Goal: Task Accomplishment & Management: Use online tool/utility

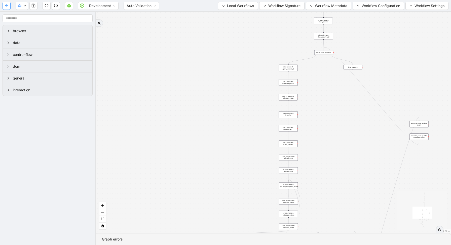
click at [7, 5] on icon "arrow-left" at bounding box center [7, 6] width 4 height 4
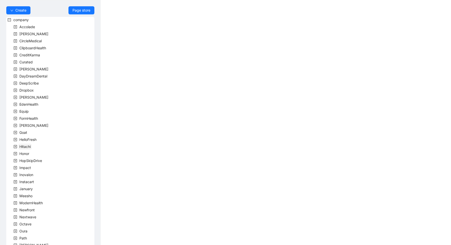
scroll to position [81, 0]
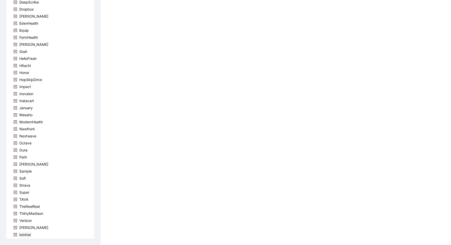
click at [23, 237] on span "luminai" at bounding box center [24, 235] width 13 height 6
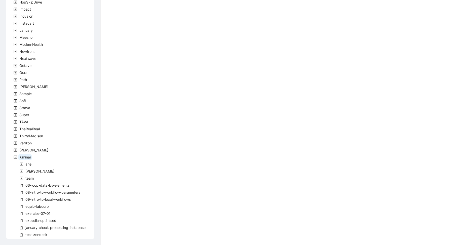
click at [23, 177] on span at bounding box center [21, 178] width 6 height 6
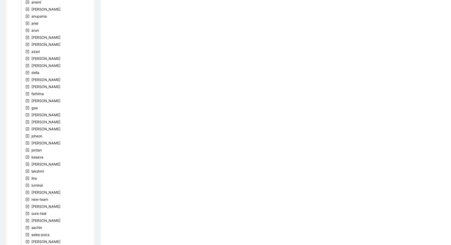
scroll to position [406, 0]
click at [36, 192] on span "[PERSON_NAME]" at bounding box center [45, 192] width 29 height 4
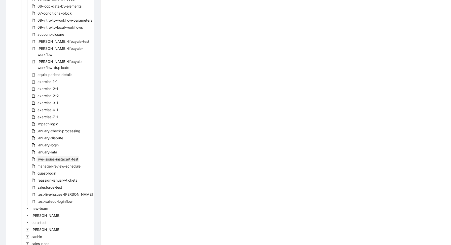
scroll to position [654, 0]
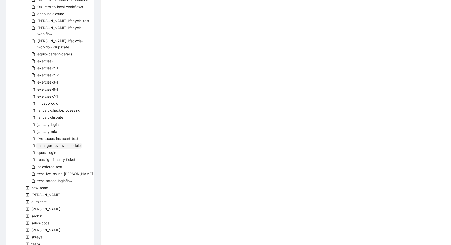
click at [51, 146] on span "manager-review-schedule" at bounding box center [59, 145] width 43 height 4
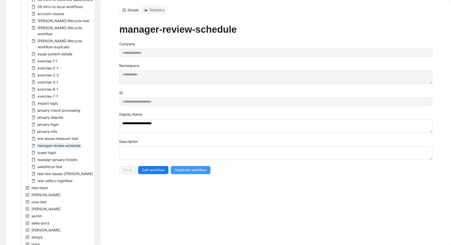
click at [176, 169] on span "Duplicate workflow" at bounding box center [190, 170] width 31 height 6
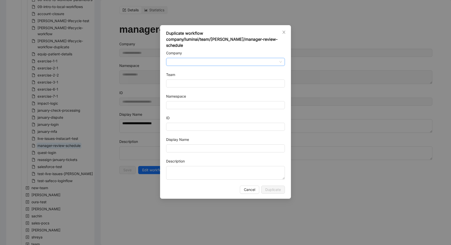
click at [189, 58] on input "Company" at bounding box center [225, 62] width 113 height 8
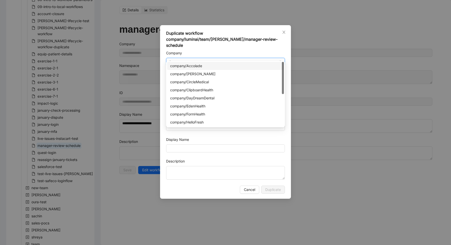
type input "**"
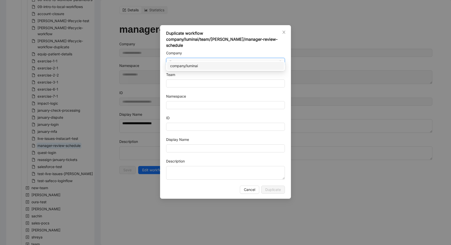
click at [190, 66] on div "company/luminai" at bounding box center [225, 66] width 111 height 6
click at [189, 80] on input "Team" at bounding box center [225, 84] width 113 height 8
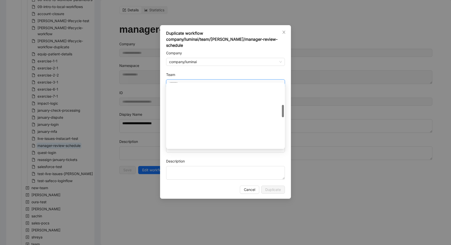
scroll to position [145, 0]
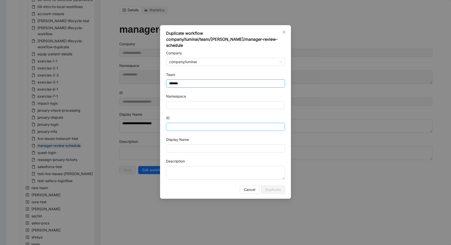
type input "*******"
click at [180, 123] on input "ID" at bounding box center [225, 127] width 119 height 8
type input "*"
type input "**********"
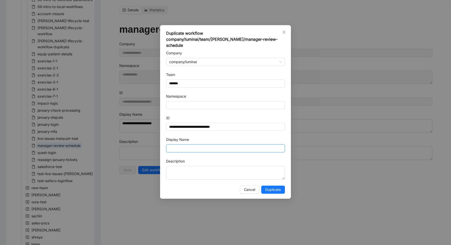
click at [204, 145] on input "Display Name" at bounding box center [225, 148] width 119 height 8
type input "**********"
click at [276, 187] on span "Duplicate" at bounding box center [273, 190] width 16 height 6
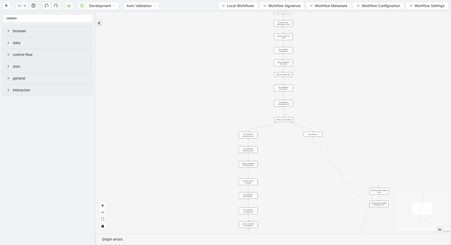
drag, startPoint x: 316, startPoint y: 99, endPoint x: 253, endPoint y: 201, distance: 119.6
click at [258, 193] on div "trigger new_tab: wait_until_loaded: wait_for_element: param_menu click_element:…" at bounding box center [273, 123] width 355 height 222
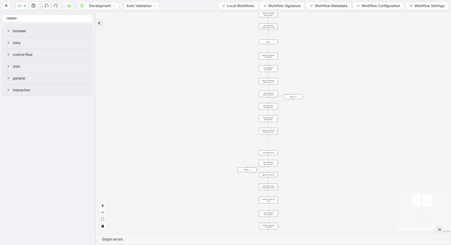
drag, startPoint x: 305, startPoint y: 80, endPoint x: 307, endPoint y: 216, distance: 135.7
click at [308, 216] on div "trigger new_tab: wait_until_loaded: wait_for_element: param_menu click_element:…" at bounding box center [273, 123] width 355 height 222
drag, startPoint x: 329, startPoint y: 78, endPoint x: 330, endPoint y: 213, distance: 134.4
click at [330, 208] on div "trigger new_tab: wait_until_loaded: wait_for_element: param_menu click_element:…" at bounding box center [273, 123] width 355 height 222
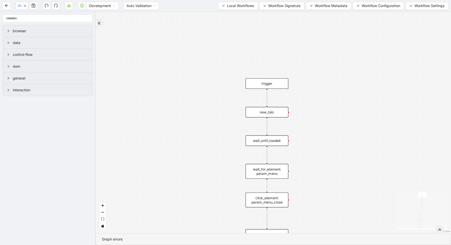
click at [270, 115] on div "new_tab:" at bounding box center [267, 112] width 43 height 11
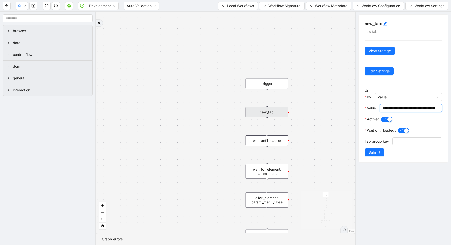
click at [402, 107] on input "**********" at bounding box center [409, 108] width 52 height 6
paste input "**********"
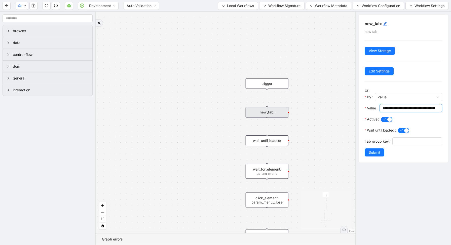
scroll to position [0, 46]
type input "**********"
click at [376, 153] on span "Submit" at bounding box center [375, 153] width 12 height 6
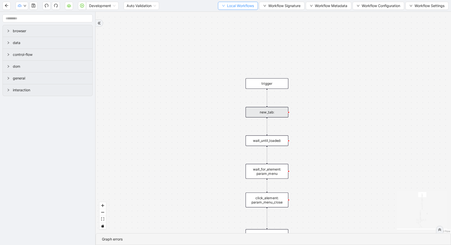
click at [243, 7] on span "Local Workflows" at bounding box center [240, 6] width 27 height 6
click at [241, 18] on span "Select" at bounding box center [235, 16] width 33 height 6
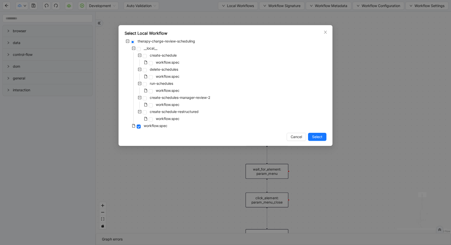
click at [352, 109] on div "Select Local Workflow therapy-charge-review-scheduling __local__ create-schedul…" at bounding box center [225, 122] width 451 height 245
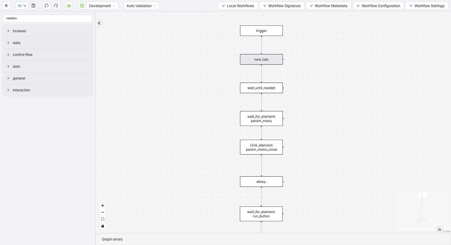
drag, startPoint x: 316, startPoint y: 171, endPoint x: 302, endPoint y: 80, distance: 91.8
click at [304, 82] on div "exitFrom loopFrom fallback enable_retry has_error fallback fallback is_selected…" at bounding box center [273, 123] width 355 height 222
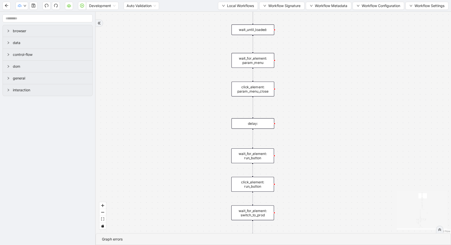
drag, startPoint x: 298, startPoint y: 140, endPoint x: 295, endPoint y: 118, distance: 23.0
click at [295, 118] on div "exitFrom loopFrom fallback enable_retry has_error fallback fallback is_selected…" at bounding box center [273, 123] width 355 height 222
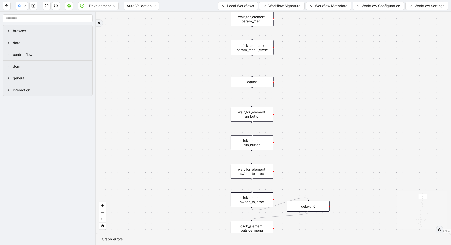
drag, startPoint x: 291, startPoint y: 160, endPoint x: 291, endPoint y: 95, distance: 65.7
click at [291, 95] on div "exitFrom loopFrom fallback enable_retry has_error fallback fallback is_selected…" at bounding box center [273, 123] width 355 height 222
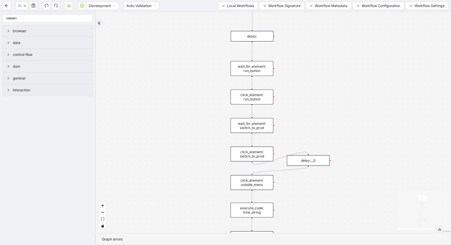
drag, startPoint x: 291, startPoint y: 150, endPoint x: 291, endPoint y: 123, distance: 26.4
click at [291, 124] on div "exitFrom loopFrom fallback enable_retry has_error fallback fallback is_selected…" at bounding box center [273, 123] width 355 height 222
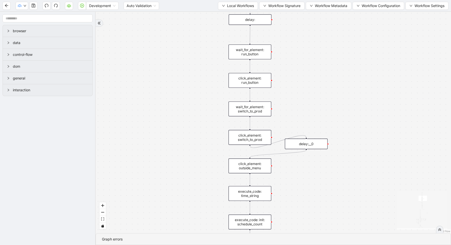
drag, startPoint x: 301, startPoint y: 140, endPoint x: 290, endPoint y: 93, distance: 48.1
click at [290, 94] on div "exitFrom loopFrom fallback enable_retry has_error fallback fallback is_selected…" at bounding box center [273, 123] width 355 height 222
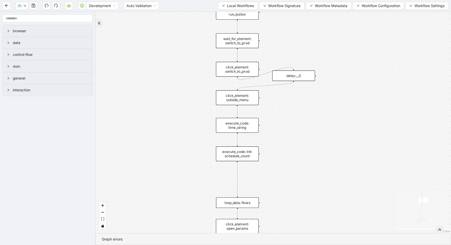
drag, startPoint x: 291, startPoint y: 142, endPoint x: 283, endPoint y: 92, distance: 51.3
click at [284, 95] on div "exitFrom loopFrom fallback enable_retry has_error fallback fallback is_selected…" at bounding box center [273, 123] width 355 height 222
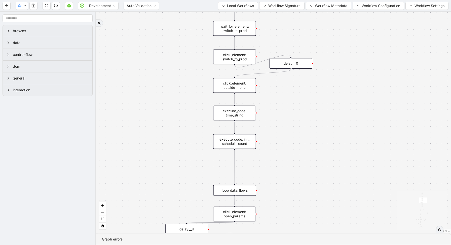
click at [240, 118] on div "execute_code: time_string" at bounding box center [234, 113] width 43 height 15
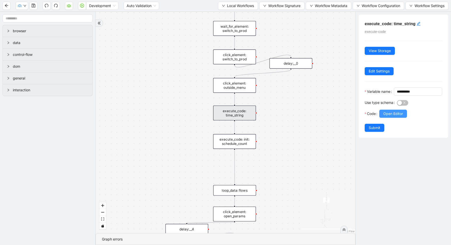
click at [398, 117] on span "Open Editor" at bounding box center [393, 114] width 20 height 6
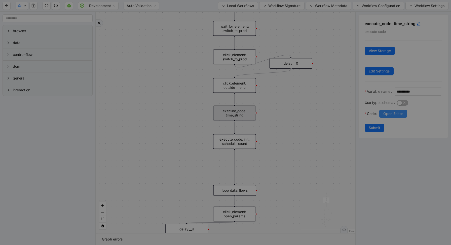
scroll to position [53, 0]
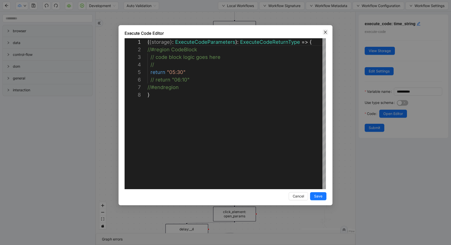
click at [327, 32] on icon "close" at bounding box center [325, 32] width 4 height 4
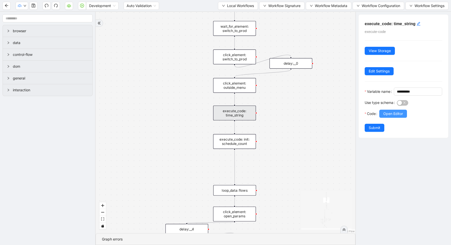
click at [387, 117] on span "Open Editor" at bounding box center [393, 114] width 20 height 6
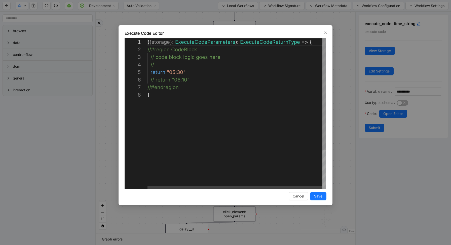
click at [174, 74] on div "( { storage } : ExecuteCodeParameters ): ExecuteCodeReturnType => { //#region C…" at bounding box center [237, 140] width 179 height 204
click at [192, 81] on div "( { storage } : ExecuteCodeParameters ): ExecuteCodeReturnType => { //#region C…" at bounding box center [237, 140] width 179 height 204
drag, startPoint x: 192, startPoint y: 81, endPoint x: 136, endPoint y: 81, distance: 56.4
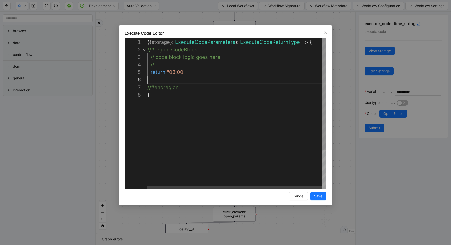
scroll to position [30, 37]
type textarea "**********"
click at [318, 198] on span "Save" at bounding box center [318, 197] width 8 height 6
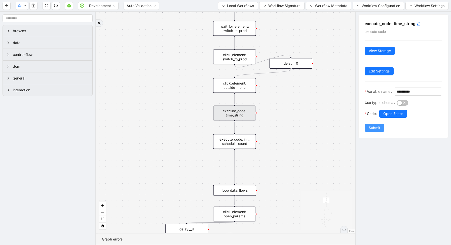
click at [372, 131] on span "Submit" at bounding box center [375, 128] width 12 height 6
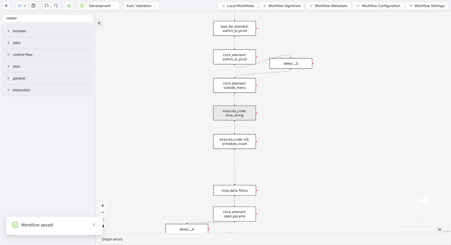
click at [250, 140] on div "execute_code: init: schedule_count" at bounding box center [234, 141] width 43 height 15
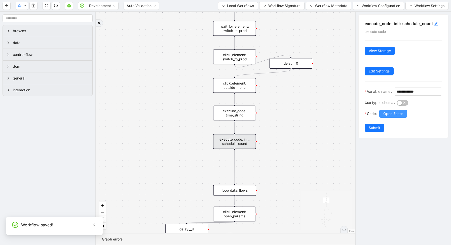
click at [386, 117] on span "Open Editor" at bounding box center [393, 114] width 20 height 6
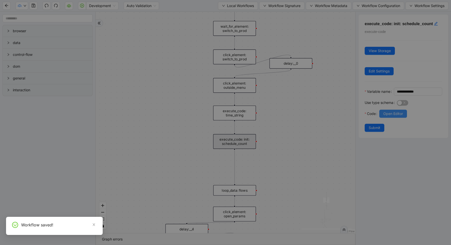
scroll to position [45, 0]
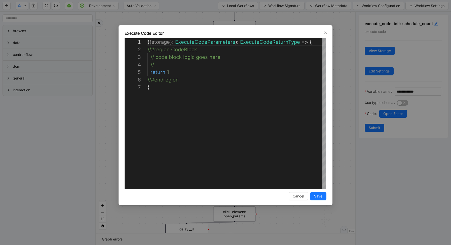
click at [337, 87] on div "**********" at bounding box center [225, 122] width 451 height 245
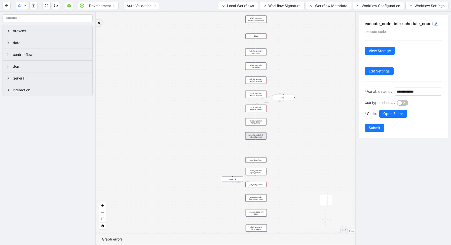
drag, startPoint x: 291, startPoint y: 169, endPoint x: 277, endPoint y: 75, distance: 94.9
click at [278, 77] on div "exitFrom loopFrom fallback enable_retry has_error fallback fallback is_selected…" at bounding box center [226, 123] width 260 height 222
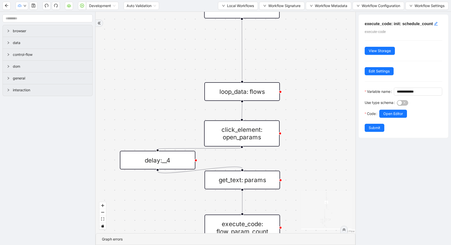
click at [275, 93] on div "loop_data: flows" at bounding box center [242, 91] width 76 height 19
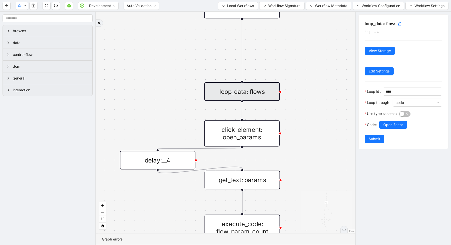
click at [275, 93] on div "loop_data: flows" at bounding box center [242, 91] width 76 height 19
click at [382, 126] on button "Open Editor" at bounding box center [393, 125] width 28 height 8
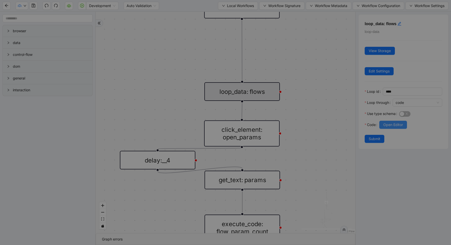
scroll to position [68, 0]
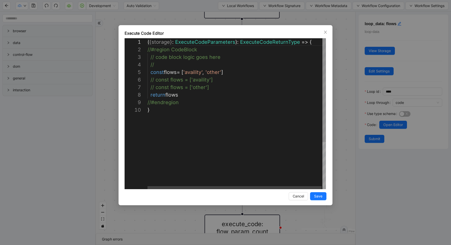
click at [200, 72] on div "( { storage } : ExecuteCodeParameters ): ExecuteCodeReturnType => { //#region C…" at bounding box center [237, 147] width 179 height 219
type textarea "**********"
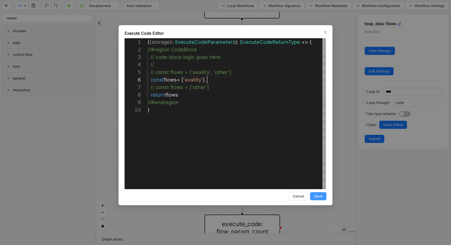
click at [316, 195] on span "Save" at bounding box center [318, 197] width 8 height 6
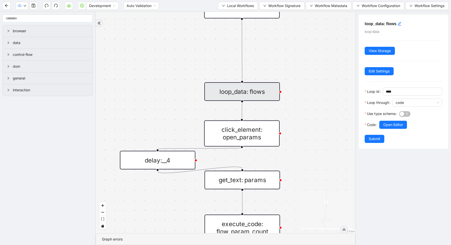
click at [375, 134] on div "Code" at bounding box center [372, 128] width 15 height 14
click at [375, 137] on span "Submit" at bounding box center [375, 139] width 12 height 6
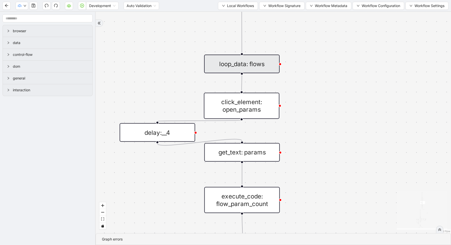
drag, startPoint x: 315, startPoint y: 131, endPoint x: 312, endPoint y: 68, distance: 63.0
click at [312, 69] on div "exitFrom loopFrom fallback enable_retry has_error fallback fallback is_selected…" at bounding box center [273, 123] width 355 height 222
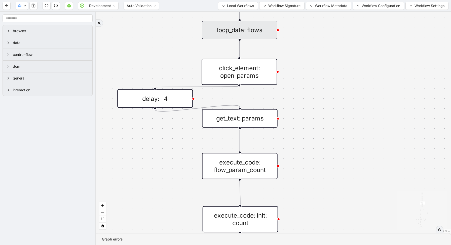
click at [233, 70] on div "click_element: open_params" at bounding box center [240, 72] width 76 height 26
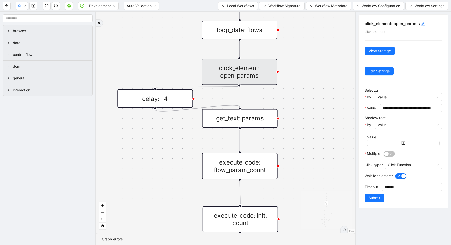
click at [326, 127] on div "exitFrom loopFrom fallback enable_retry has_error fallback fallback is_selected…" at bounding box center [226, 123] width 260 height 222
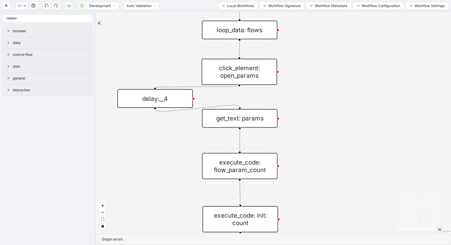
click at [278, 124] on div "exitFrom loopFrom fallback enable_retry has_error fallback fallback is_selected…" at bounding box center [273, 123] width 355 height 222
click at [263, 121] on div "get_text: params" at bounding box center [240, 118] width 76 height 19
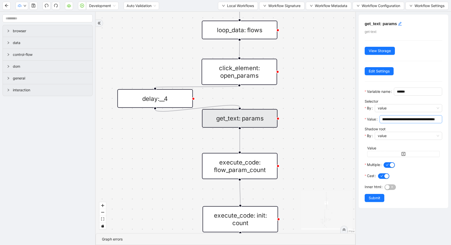
scroll to position [0, 181]
click at [319, 133] on div "exitFrom loopFrom fallback enable_retry has_error fallback fallback is_selected…" at bounding box center [226, 123] width 260 height 222
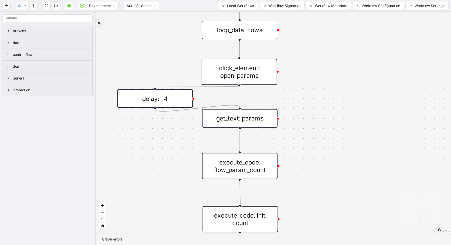
click at [264, 163] on div "execute_code: flow_param_count" at bounding box center [240, 166] width 76 height 26
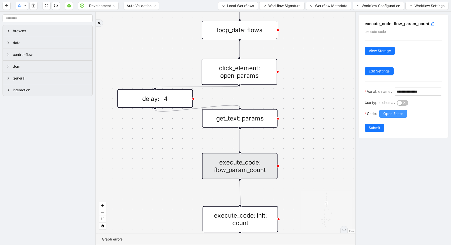
click at [401, 117] on span "Open Editor" at bounding box center [393, 114] width 20 height 6
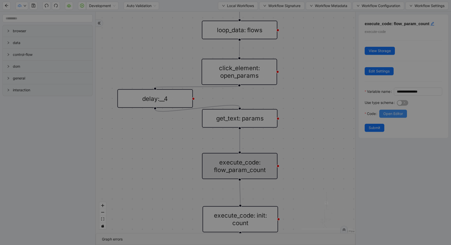
scroll to position [68, 0]
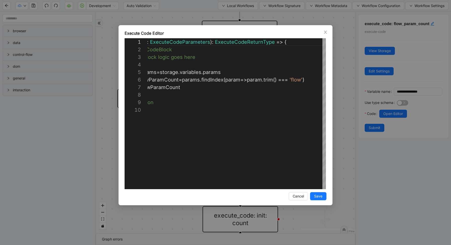
click at [340, 88] on div "**********" at bounding box center [225, 122] width 451 height 245
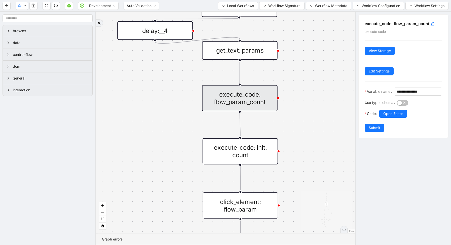
drag, startPoint x: 314, startPoint y: 176, endPoint x: 314, endPoint y: 91, distance: 85.3
click at [314, 91] on div "exitFrom loopFrom fallback enable_retry has_error fallback fallback is_selected…" at bounding box center [226, 123] width 260 height 222
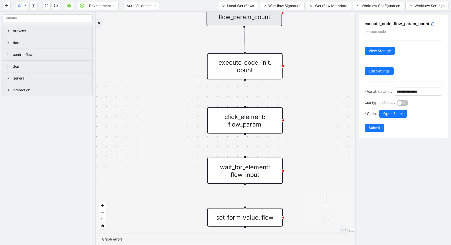
drag, startPoint x: 299, startPoint y: 150, endPoint x: 303, endPoint y: 82, distance: 68.1
click at [304, 82] on div "exitFrom loopFrom fallback enable_retry has_error fallback fallback is_selected…" at bounding box center [226, 123] width 260 height 222
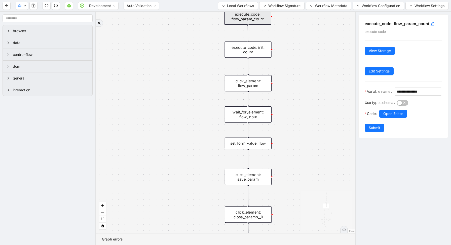
drag, startPoint x: 286, startPoint y: 147, endPoint x: 287, endPoint y: 104, distance: 43.6
click at [287, 104] on div "exitFrom loopFrom fallback enable_retry has_error fallback fallback is_selected…" at bounding box center [226, 123] width 260 height 222
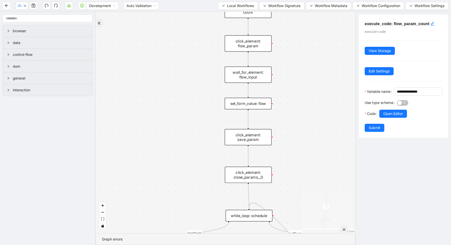
drag, startPoint x: 287, startPoint y: 103, endPoint x: 287, endPoint y: 59, distance: 44.1
click at [287, 59] on div "exitFrom loopFrom fallback enable_retry has_error fallback fallback is_selected…" at bounding box center [226, 123] width 260 height 222
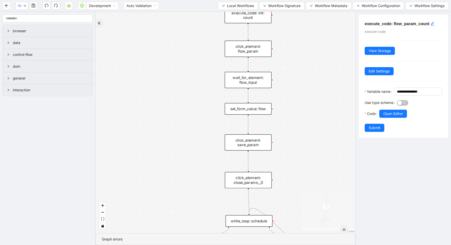
drag, startPoint x: 287, startPoint y: 62, endPoint x: 293, endPoint y: 106, distance: 44.2
click at [293, 106] on div "exitFrom loopFrom fallback enable_retry has_error fallback fallback is_selected…" at bounding box center [226, 123] width 260 height 222
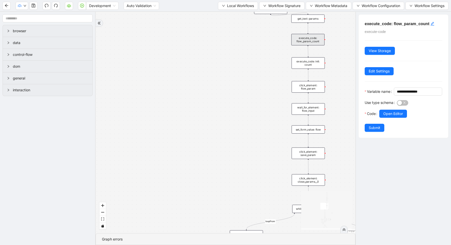
drag, startPoint x: 225, startPoint y: 25, endPoint x: 221, endPoint y: 36, distance: 11.5
click at [223, 36] on div "exitFrom loopFrom fallback enable_retry has_error fallback fallback is_selected…" at bounding box center [226, 123] width 260 height 222
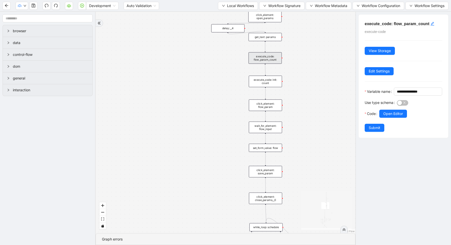
drag, startPoint x: 221, startPoint y: 37, endPoint x: 218, endPoint y: 49, distance: 12.3
click at [218, 49] on div "exitFrom loopFrom fallback enable_retry has_error fallback fallback is_selected…" at bounding box center [226, 123] width 260 height 222
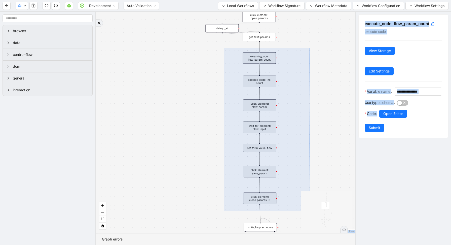
drag, startPoint x: 224, startPoint y: 48, endPoint x: 310, endPoint y: 213, distance: 186.2
click at [310, 213] on div "exitFrom loopFrom fallback enable_retry has_error fallback fallback is_selected…" at bounding box center [226, 123] width 260 height 222
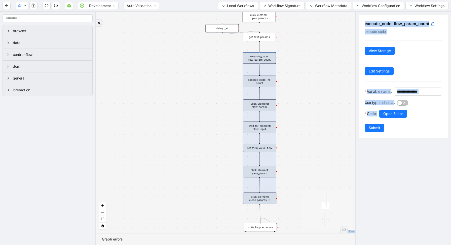
click at [284, 168] on div "exitFrom loopFrom fallback enable_retry has_error fallback fallback is_selected…" at bounding box center [226, 123] width 260 height 222
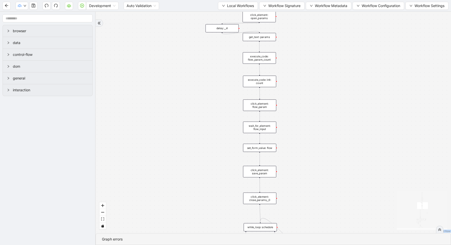
click at [233, 48] on div "exitFrom loopFrom fallback enable_retry has_error fallback fallback is_selected…" at bounding box center [273, 123] width 355 height 222
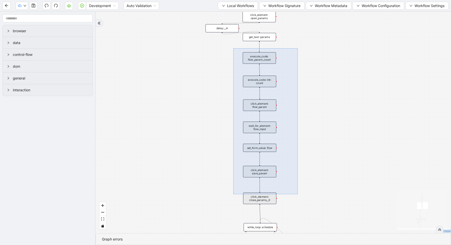
drag, startPoint x: 233, startPoint y: 48, endPoint x: 293, endPoint y: 182, distance: 146.3
click at [294, 182] on div "exitFrom loopFrom fallback enable_retry has_error fallback fallback is_selected…" at bounding box center [273, 123] width 355 height 222
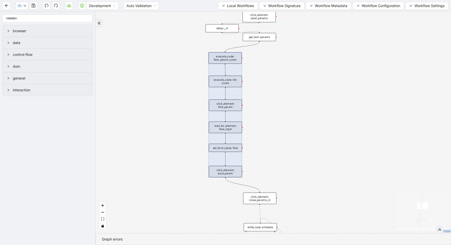
drag, startPoint x: 256, startPoint y: 137, endPoint x: 222, endPoint y: 137, distance: 34.2
click at [222, 137] on div at bounding box center [224, 114] width 33 height 125
drag, startPoint x: 260, startPoint y: 41, endPoint x: 282, endPoint y: 171, distance: 131.8
click at [282, 171] on div "exitFrom loopFrom fallback enable_retry has_error fallback fallback is_selected…" at bounding box center [273, 123] width 355 height 222
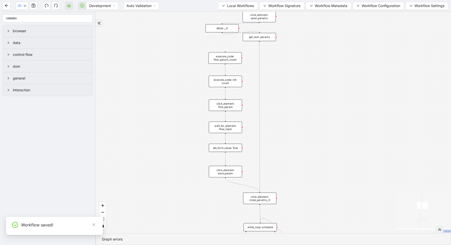
click at [288, 186] on div "exitFrom loopFrom fallback enable_retry has_error fallback fallback is_selected…" at bounding box center [273, 123] width 355 height 222
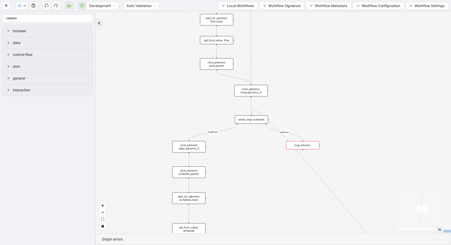
drag, startPoint x: 293, startPoint y: 210, endPoint x: 282, endPoint y: 90, distance: 120.5
click at [283, 90] on div "exitFrom loopFrom fallback enable_retry has_error fallback fallback is_selected…" at bounding box center [273, 123] width 355 height 222
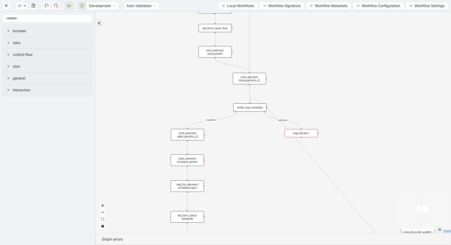
click at [261, 111] on div "while_loop: schedule" at bounding box center [249, 107] width 33 height 8
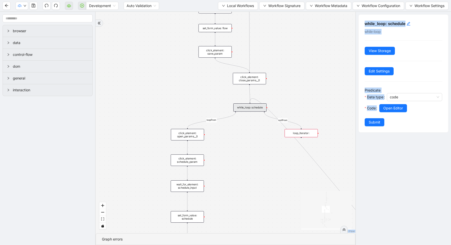
click at [403, 130] on div "while_loop: schedule while-loop View Storage Edit Settings Predicate Data type …" at bounding box center [404, 74] width 90 height 118
click at [395, 107] on span "Open Editor" at bounding box center [393, 108] width 20 height 6
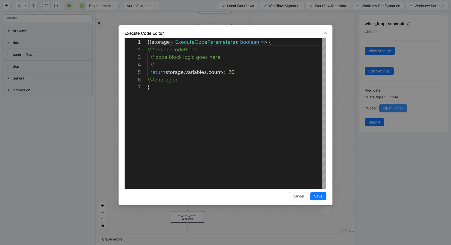
scroll to position [45, 0]
click at [338, 57] on div "**********" at bounding box center [225, 122] width 451 height 245
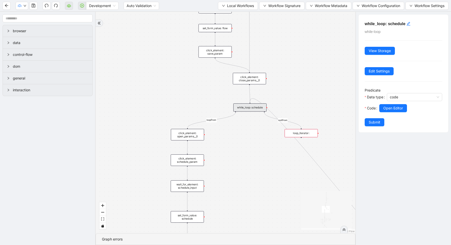
click at [228, 63] on icon "Edge from click_element: save_param to click_element: close_params__0" at bounding box center [232, 65] width 34 height 14
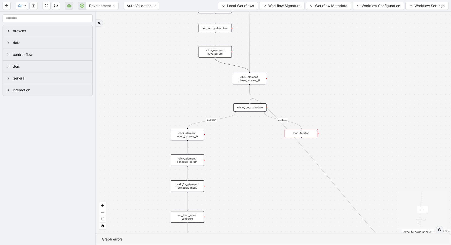
click at [235, 66] on icon "Edge from click_element: save_param to click_element: close_params__0" at bounding box center [232, 65] width 34 height 14
click at [252, 79] on div "click_element: close_params__0" at bounding box center [249, 79] width 33 height 12
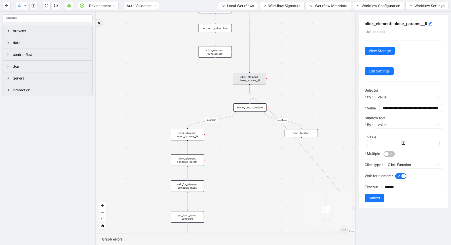
click at [259, 110] on div "while_loop: schedule" at bounding box center [249, 107] width 33 height 8
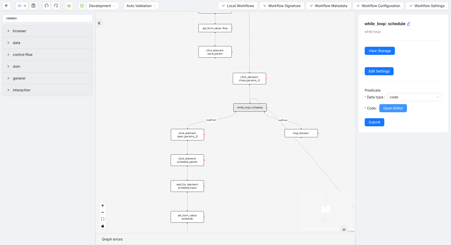
click at [387, 106] on span "Open Editor" at bounding box center [393, 108] width 20 height 6
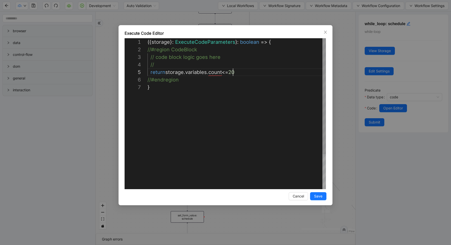
click at [232, 73] on div "({ storage }: ExecuteCodeParameters ): boolean => { //#region CodeBlock // code…" at bounding box center [237, 136] width 178 height 196
type textarea "**********"
click at [319, 195] on span "Save" at bounding box center [318, 197] width 8 height 6
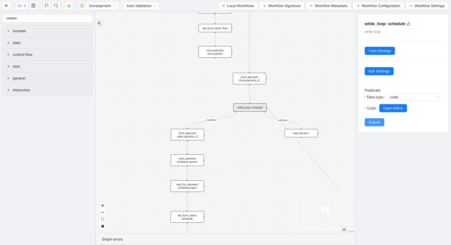
click at [372, 121] on span "Submit" at bounding box center [375, 123] width 12 height 6
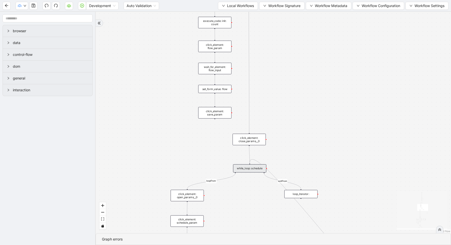
drag, startPoint x: 323, startPoint y: 72, endPoint x: 321, endPoint y: 173, distance: 100.9
click at [321, 173] on div "exitFrom loopFrom fallback enable_retry has_error fallback fallback is_selected…" at bounding box center [273, 123] width 355 height 222
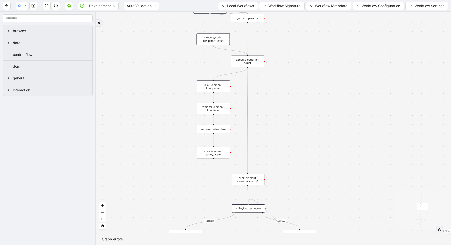
drag, startPoint x: 219, startPoint y: 64, endPoint x: 253, endPoint y: 63, distance: 34.2
click at [253, 63] on div "execute_code: init: count" at bounding box center [247, 62] width 33 height 12
drag, startPoint x: 247, startPoint y: 23, endPoint x: 247, endPoint y: 60, distance: 37.8
drag, startPoint x: 248, startPoint y: 67, endPoint x: 249, endPoint y: 173, distance: 106.0
click at [249, 173] on div "exitFrom loopFrom fallback enable_retry has_error fallback fallback is_selected…" at bounding box center [273, 123] width 355 height 222
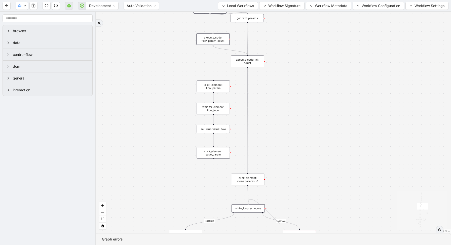
click at [225, 49] on icon "Edge from execute_code: flow_param_count to execute_code: init: count" at bounding box center [230, 50] width 34 height 9
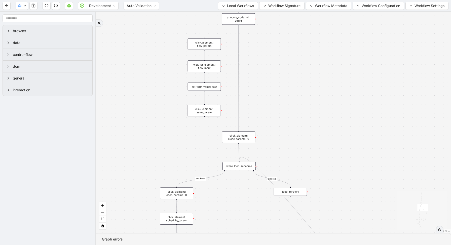
drag, startPoint x: 278, startPoint y: 179, endPoint x: 265, endPoint y: 103, distance: 76.4
click at [265, 103] on div "exitFrom loopFrom fallback enable_retry has_error fallback fallback is_selected…" at bounding box center [273, 123] width 355 height 222
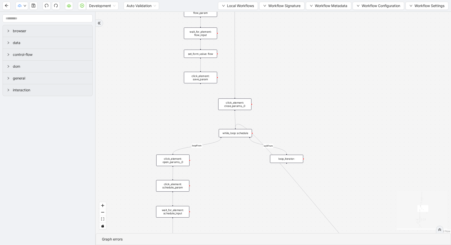
click at [233, 135] on div "while_loop: schedule" at bounding box center [235, 133] width 33 height 8
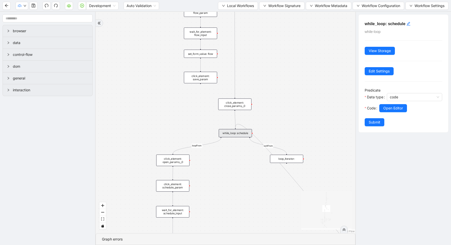
click at [395, 103] on div at bounding box center [414, 102] width 55 height 3
click at [395, 107] on span "Open Editor" at bounding box center [393, 108] width 20 height 6
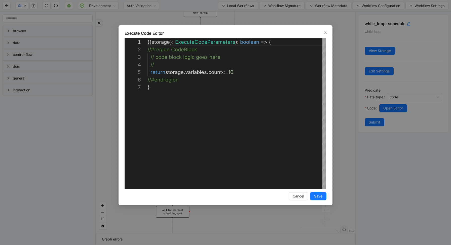
scroll to position [45, 0]
click at [334, 82] on div "**********" at bounding box center [225, 122] width 451 height 245
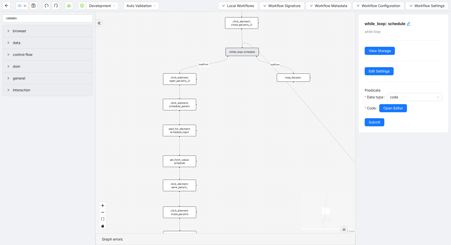
drag, startPoint x: 241, startPoint y: 187, endPoint x: 247, endPoint y: 103, distance: 84.1
click at [247, 104] on div "exitFrom loopFrom fallback enable_retry has_error fallback fallback is_selected…" at bounding box center [226, 123] width 260 height 222
click at [183, 102] on div "click_element: schedule_param" at bounding box center [179, 103] width 33 height 12
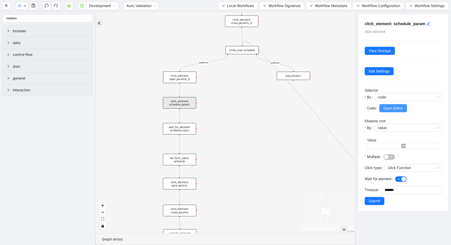
click at [388, 107] on span "Open Editor" at bounding box center [393, 108] width 20 height 6
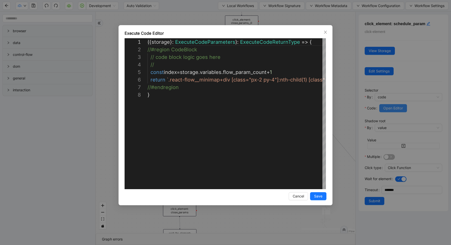
scroll to position [53, 0]
click at [342, 75] on div "**********" at bounding box center [225, 122] width 451 height 245
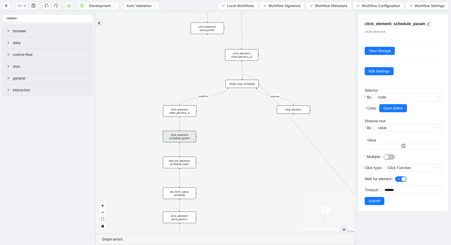
drag, startPoint x: 300, startPoint y: 45, endPoint x: 300, endPoint y: 142, distance: 96.9
click at [300, 142] on div "exitFrom loopFrom fallback enable_retry has_error fallback fallback is_selected…" at bounding box center [226, 123] width 260 height 222
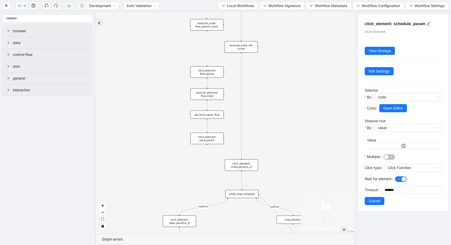
drag, startPoint x: 288, startPoint y: 77, endPoint x: 288, endPoint y: 125, distance: 47.3
click at [288, 125] on div "exitFrom loopFrom fallback enable_retry has_error fallback fallback is_selected…" at bounding box center [226, 123] width 260 height 222
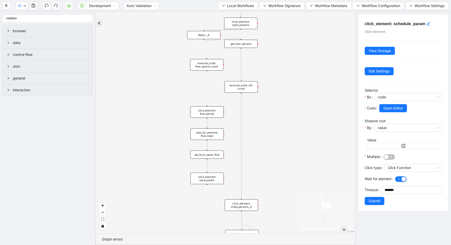
drag, startPoint x: 285, startPoint y: 81, endPoint x: 285, endPoint y: 132, distance: 51.3
click at [285, 131] on div "exitFrom loopFrom fallback enable_retry has_error fallback fallback is_selected…" at bounding box center [226, 123] width 260 height 222
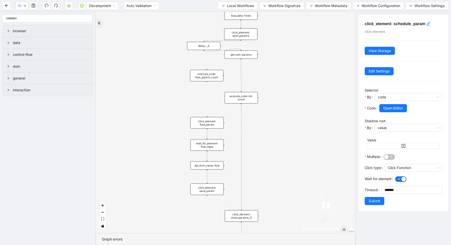
click at [213, 73] on div "execute_code: flow_param_count" at bounding box center [206, 76] width 33 height 12
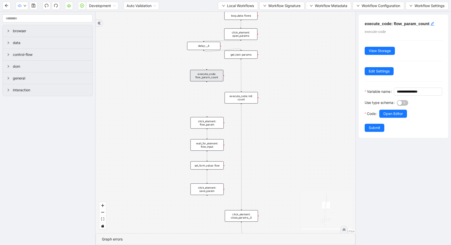
click at [403, 23] on h5 "execute_code: flow_param_count" at bounding box center [404, 24] width 78 height 6
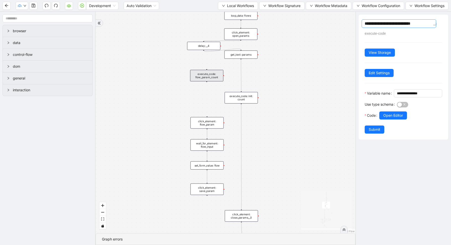
click at [401, 23] on textarea "**********" at bounding box center [399, 23] width 75 height 9
type textarea "**********"
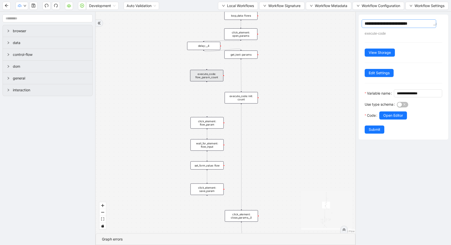
type textarea "**********"
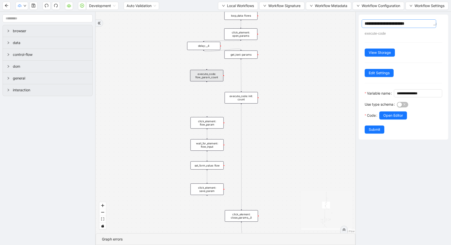
type textarea "**********"
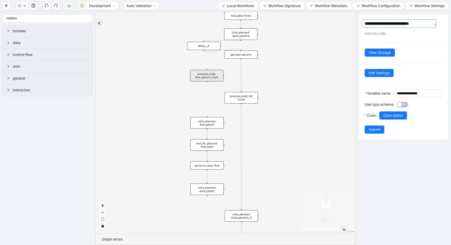
type textarea "**********"
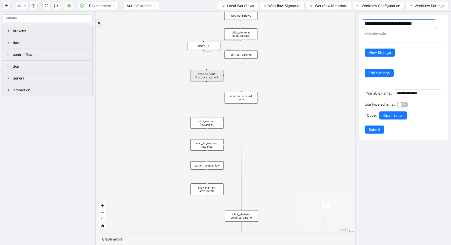
type textarea "**********"
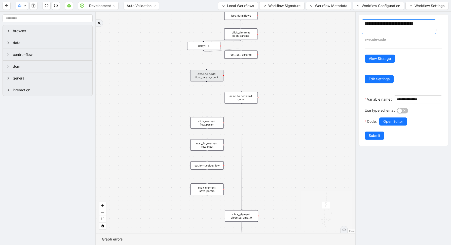
type textarea "**********"
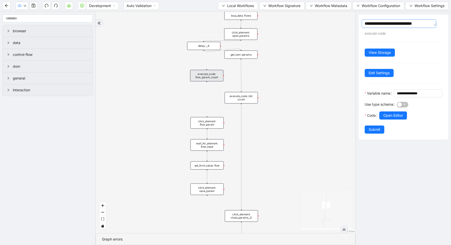
type textarea "**********"
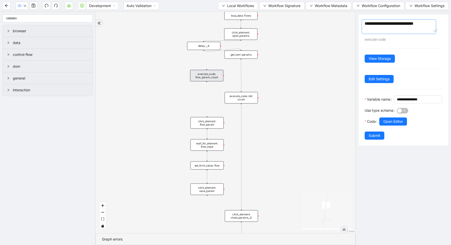
type textarea "**********"
click at [374, 138] on form "**********" at bounding box center [404, 117] width 78 height 44
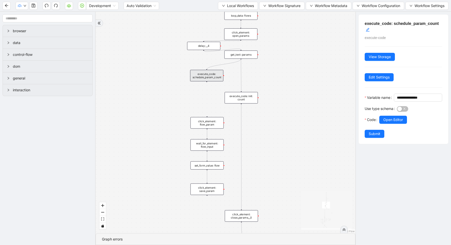
drag, startPoint x: 241, startPoint y: 59, endPoint x: 208, endPoint y: 80, distance: 38.6
drag, startPoint x: 206, startPoint y: 81, endPoint x: 239, endPoint y: 93, distance: 34.6
drag, startPoint x: 208, startPoint y: 80, endPoint x: 242, endPoint y: 79, distance: 34.2
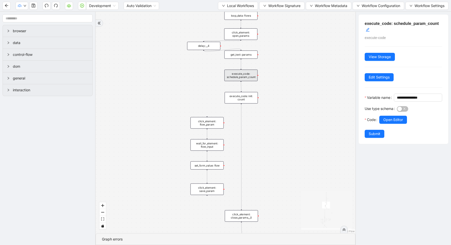
click at [242, 79] on div "execute_code: schedule_param_count" at bounding box center [240, 76] width 33 height 12
click at [245, 76] on div "execute_code: schedule_param_count" at bounding box center [240, 76] width 33 height 12
click at [247, 76] on div "execute_code: schedule_param_count" at bounding box center [241, 76] width 33 height 12
click at [246, 76] on div "execute_code: schedule_param_count" at bounding box center [241, 76] width 33 height 12
click at [402, 123] on span "Open Editor" at bounding box center [393, 120] width 20 height 6
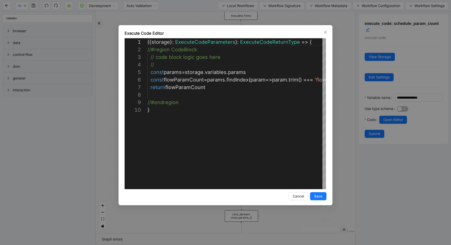
scroll to position [68, 0]
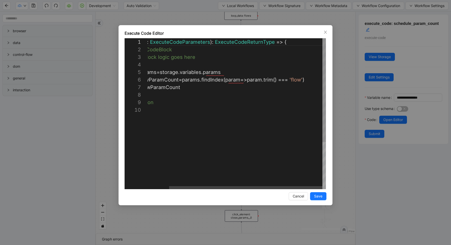
click at [305, 79] on div "({ storage }: ExecuteCodeParameters ): ExecuteCodeReturnType => { //#region Cod…" at bounding box center [224, 147] width 204 height 219
type textarea "**********"
click at [316, 196] on span "Save" at bounding box center [318, 197] width 8 height 6
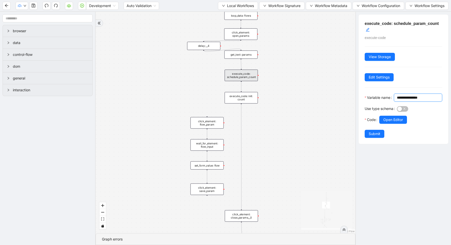
drag, startPoint x: 374, startPoint y: 106, endPoint x: 368, endPoint y: 106, distance: 5.8
click at [397, 100] on input "**********" at bounding box center [417, 98] width 41 height 6
type input "**********"
click at [378, 137] on span "Submit" at bounding box center [375, 134] width 12 height 6
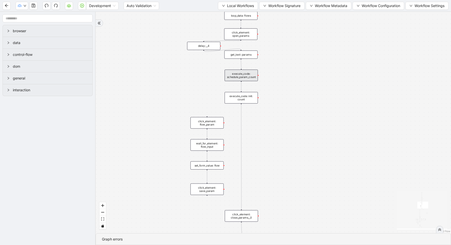
click at [252, 78] on div "execute_code: schedule_param_count" at bounding box center [241, 76] width 33 height 12
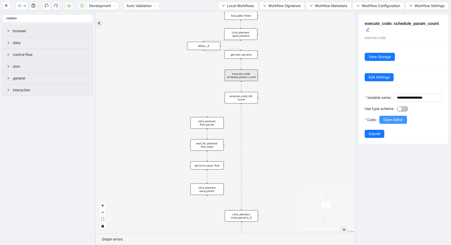
click at [389, 123] on span "Open Editor" at bounding box center [393, 120] width 20 height 6
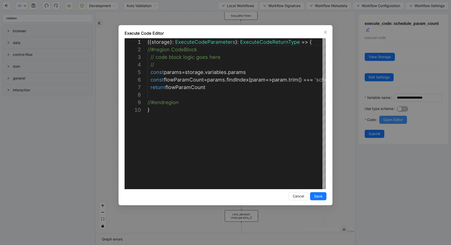
scroll to position [68, 0]
click at [336, 98] on div "**********" at bounding box center [225, 122] width 451 height 245
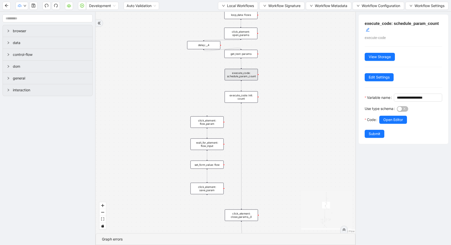
drag, startPoint x: 269, startPoint y: 164, endPoint x: 269, endPoint y: 41, distance: 122.8
click at [269, 43] on div "exitFrom loopFrom fallback enable_retry has_error fallback fallback is_selected…" at bounding box center [226, 123] width 260 height 222
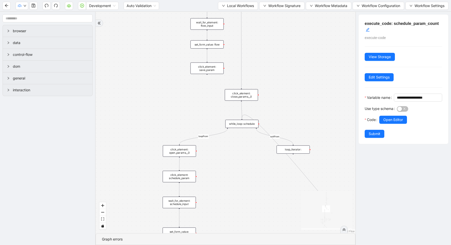
drag, startPoint x: 235, startPoint y: 178, endPoint x: 235, endPoint y: 148, distance: 30.5
click at [235, 151] on div "exitFrom loopFrom fallback enable_retry has_error fallback fallback is_selected…" at bounding box center [226, 123] width 260 height 222
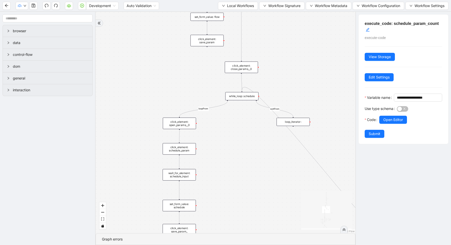
click at [183, 147] on div "click_element: schedule_param" at bounding box center [179, 149] width 33 height 12
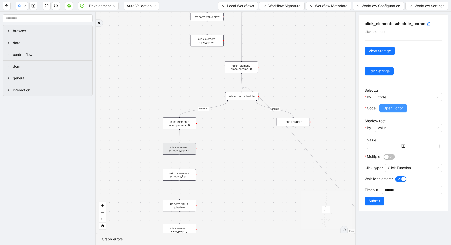
click at [394, 105] on button "Open Editor" at bounding box center [393, 108] width 28 height 8
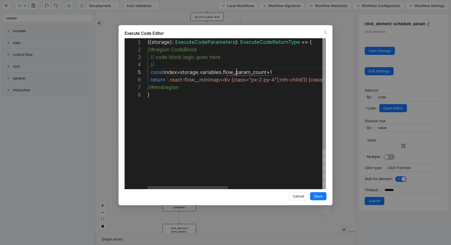
click at [237, 72] on div "({ storage }: ExecuteCodeParameters ): ExecuteCodeReturnType => { //#region Cod…" at bounding box center [342, 140] width 388 height 204
click at [294, 72] on div "({ storage }: ExecuteCodeParameters ): ExecuteCodeReturnType => { //#region Cod…" at bounding box center [342, 140] width 388 height 204
type textarea "**********"
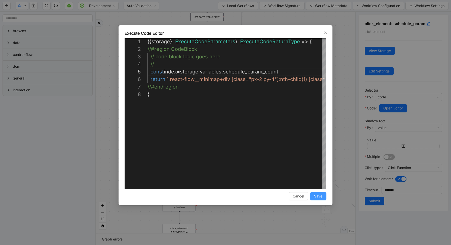
click at [318, 196] on span "Save" at bounding box center [318, 197] width 8 height 6
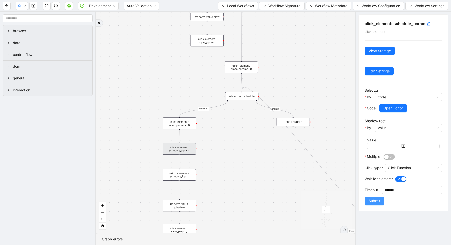
click at [370, 201] on span "Submit" at bounding box center [375, 201] width 12 height 6
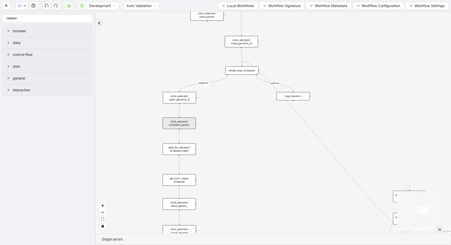
drag, startPoint x: 223, startPoint y: 168, endPoint x: 221, endPoint y: 117, distance: 51.7
click at [222, 119] on div "exitFrom loopFrom fallback enable_retry has_error fallback fallback is_selected…" at bounding box center [273, 123] width 355 height 222
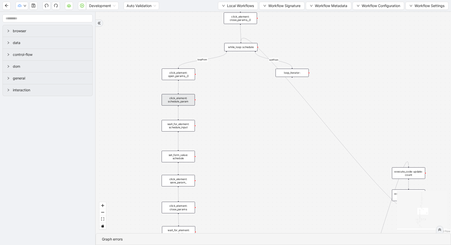
click at [181, 126] on div "wait_for_element: schedule_input" at bounding box center [178, 126] width 33 height 12
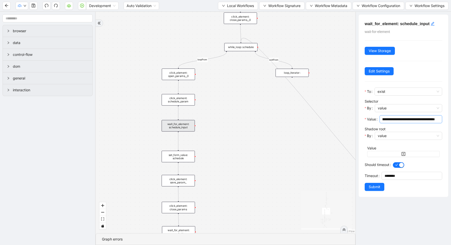
scroll to position [0, 54]
click at [379, 189] on span "Submit" at bounding box center [375, 187] width 12 height 6
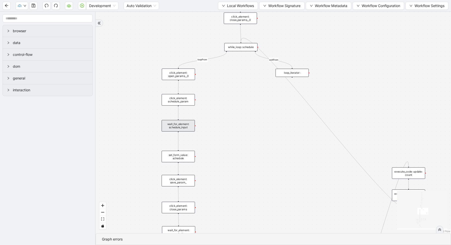
drag, startPoint x: 258, startPoint y: 156, endPoint x: 256, endPoint y: 105, distance: 50.1
click at [256, 107] on div "exitFrom loopFrom fallback enable_retry has_error fallback fallback is_selected…" at bounding box center [273, 123] width 355 height 222
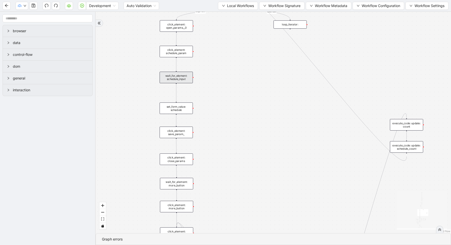
click at [176, 109] on div "set_form_value: schedule" at bounding box center [176, 108] width 33 height 12
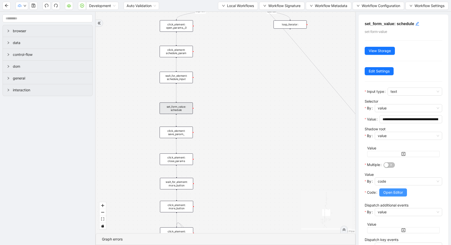
click at [400, 194] on span "Open Editor" at bounding box center [393, 193] width 20 height 6
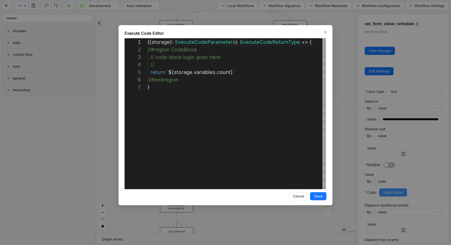
scroll to position [45, 0]
click at [166, 66] on div "({ storage }: ExecuteCodeParameters ): ExecuteCodeReturnType => { //#region Cod…" at bounding box center [237, 136] width 179 height 196
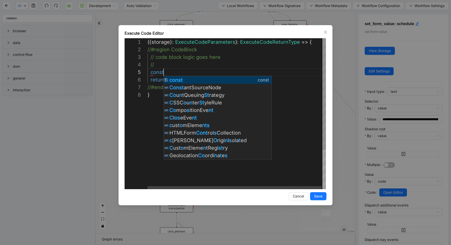
scroll to position [30, 17]
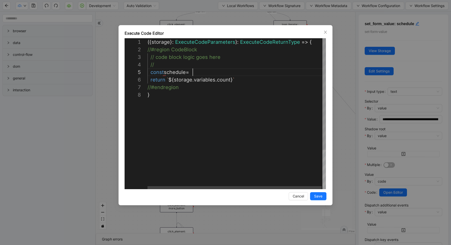
paste textarea "**********"
click at [202, 72] on div "({ storage }: ExecuteCodeParameters ): ExecuteCodeReturnType => { //#region Cod…" at bounding box center [237, 140] width 179 height 204
drag, startPoint x: 174, startPoint y: 81, endPoint x: 228, endPoint y: 83, distance: 54.4
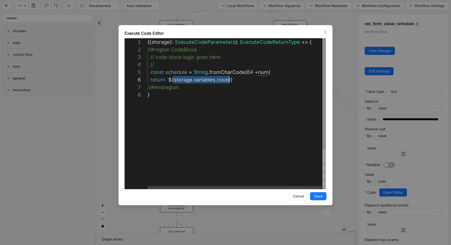
click at [264, 70] on div "({ storage }: ExecuteCodeParameters ): ExecuteCodeReturnType => { //#region Cod…" at bounding box center [237, 140] width 179 height 204
paste textarea "**********"
click at [174, 73] on div "({ storage }: ExecuteCodeParameters ): ExecuteCodeReturnType => { //#region Cod…" at bounding box center [239, 140] width 183 height 204
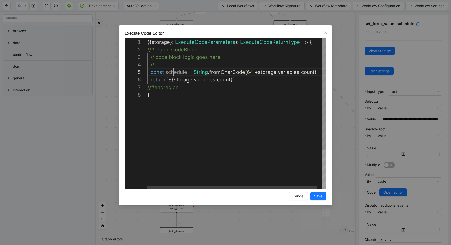
scroll to position [30, 39]
drag, startPoint x: 172, startPoint y: 81, endPoint x: 229, endPoint y: 82, distance: 56.4
paste textarea "Editor content;Press Alt+F1 for Accessibility Options."
click at [294, 138] on div "({ storage }: ExecuteCodeParameters ): ExecuteCodeReturnType => { //#region Cod…" at bounding box center [239, 140] width 183 height 204
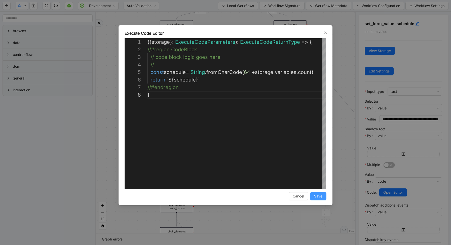
type textarea "**********"
click at [321, 196] on span "Save" at bounding box center [318, 197] width 8 height 6
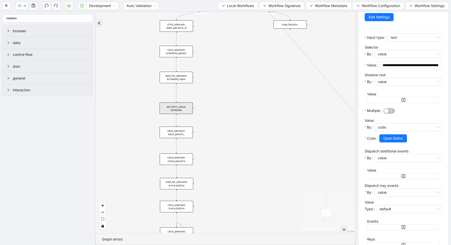
scroll to position [91, 0]
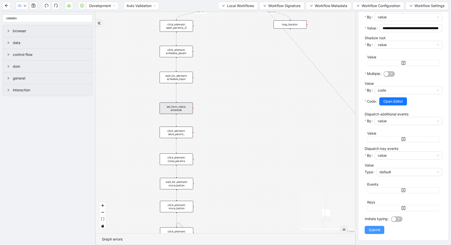
click at [381, 230] on button "Submit" at bounding box center [375, 230] width 20 height 8
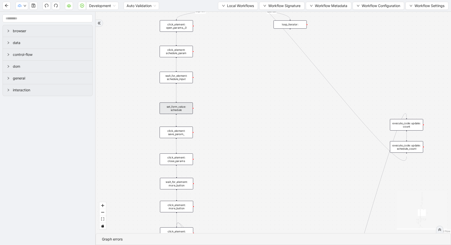
scroll to position [0, 0]
click at [180, 133] on div "click_element: save_param_" at bounding box center [176, 133] width 33 height 12
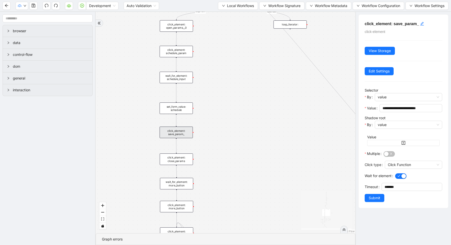
click at [291, 136] on div "exitFrom loopFrom fallback enable_retry has_error fallback fallback is_selected…" at bounding box center [226, 123] width 260 height 222
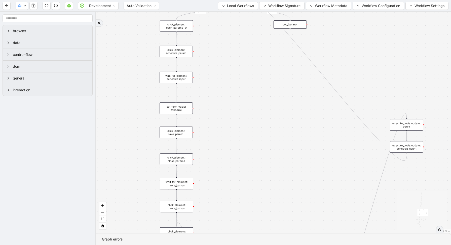
click at [189, 160] on div "click_element: close_params" at bounding box center [176, 160] width 33 height 12
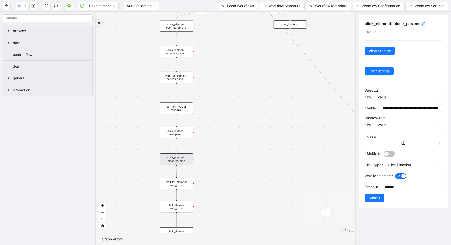
click at [250, 153] on div "exitFrom loopFrom fallback enable_retry has_error fallback fallback is_selected…" at bounding box center [226, 123] width 260 height 222
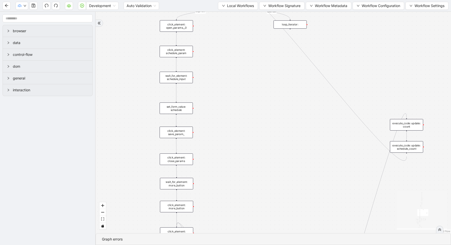
click at [172, 186] on div "wait_for_element: more_button" at bounding box center [176, 184] width 33 height 12
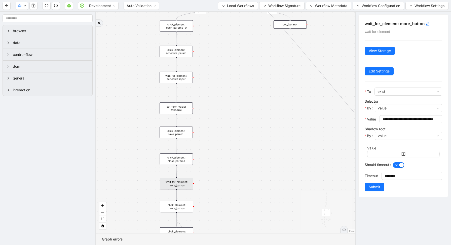
click at [265, 158] on div "exitFrom loopFrom fallback enable_retry has_error fallback fallback is_selected…" at bounding box center [226, 123] width 260 height 222
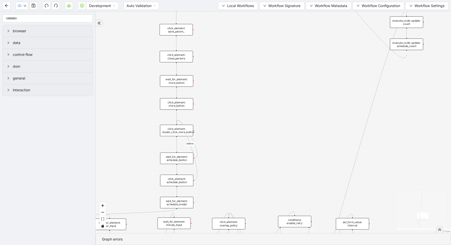
drag, startPoint x: 239, startPoint y: 194, endPoint x: 237, endPoint y: 86, distance: 108.5
click at [237, 86] on div "exitFrom loopFrom fallback enable_retry has_error fallback fallback is_selected…" at bounding box center [273, 123] width 355 height 222
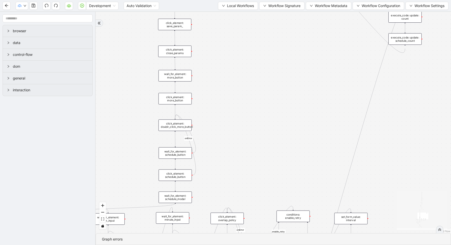
click at [179, 101] on div "click_element: more_button" at bounding box center [175, 99] width 33 height 12
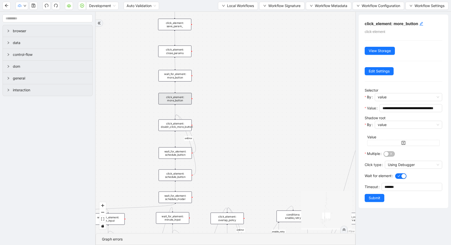
click at [251, 123] on div "exitFrom loopFrom fallback enable_retry has_error fallback fallback is_selected…" at bounding box center [226, 123] width 260 height 222
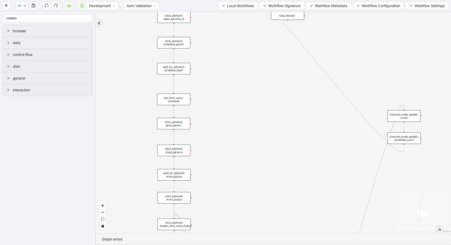
drag, startPoint x: 230, startPoint y: 70, endPoint x: 225, endPoint y: 245, distance: 174.8
click at [225, 241] on section "exitFrom loopFrom fallback enable_retry has_error fallback fallback is_selected…" at bounding box center [273, 128] width 355 height 233
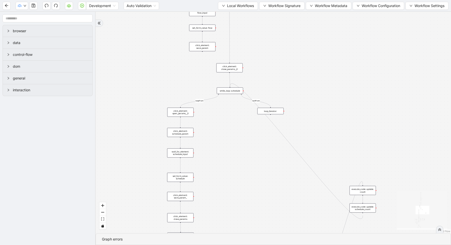
drag, startPoint x: 221, startPoint y: 152, endPoint x: 229, endPoint y: 22, distance: 129.9
click at [228, 27] on div "exitFrom loopFrom fallback enable_retry has_error fallback fallback is_selected…" at bounding box center [273, 123] width 355 height 222
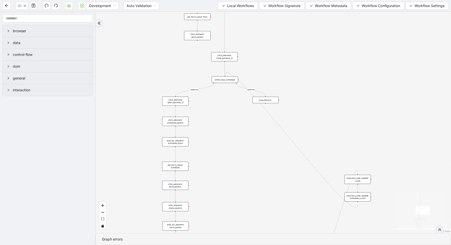
drag, startPoint x: 267, startPoint y: 65, endPoint x: 253, endPoint y: 229, distance: 164.7
click at [253, 225] on div "exitFrom loopFrom fallback enable_retry has_error fallback fallback is_selected…" at bounding box center [273, 123] width 355 height 222
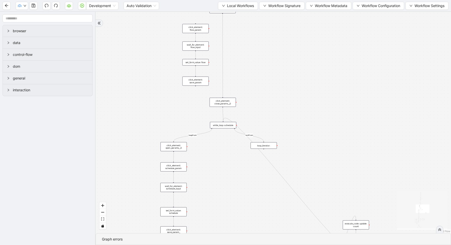
drag, startPoint x: 224, startPoint y: 182, endPoint x: 224, endPoint y: 67, distance: 115.8
click at [224, 73] on div "exitFrom loopFrom fallback enable_retry has_error fallback fallback is_selected…" at bounding box center [273, 123] width 355 height 222
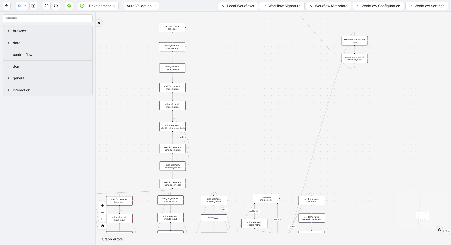
drag, startPoint x: 213, startPoint y: 185, endPoint x: 211, endPoint y: 106, distance: 78.6
click at [211, 108] on div "exitFrom loopFrom fallback enable_retry has_error fallback fallback is_selected…" at bounding box center [273, 123] width 355 height 222
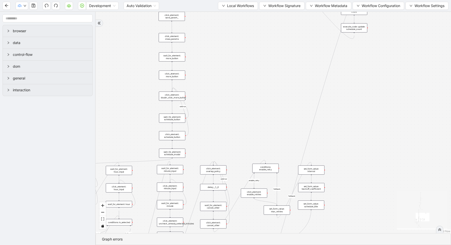
drag, startPoint x: 200, startPoint y: 130, endPoint x: 200, endPoint y: 93, distance: 36.8
click at [200, 95] on div "exitFrom loopFrom fallback enable_retry has_error fallback fallback is_selected…" at bounding box center [273, 123] width 355 height 222
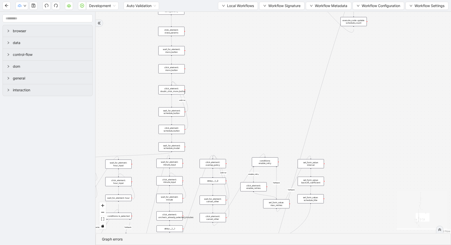
click at [175, 93] on div "click_element: doublr_click_more_button" at bounding box center [171, 89] width 26 height 9
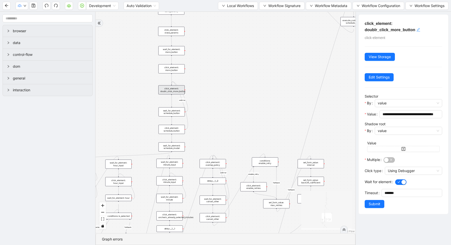
click at [418, 28] on icon "edit" at bounding box center [418, 30] width 4 height 4
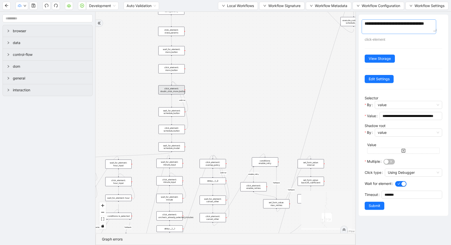
click at [378, 29] on textarea "**********" at bounding box center [399, 26] width 75 height 15
type textarea "**********"
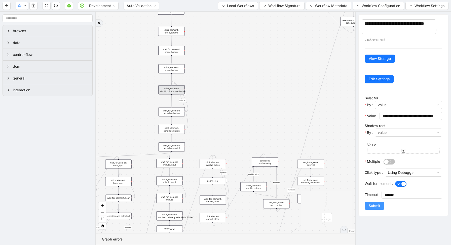
click at [376, 206] on span "Submit" at bounding box center [375, 206] width 12 height 6
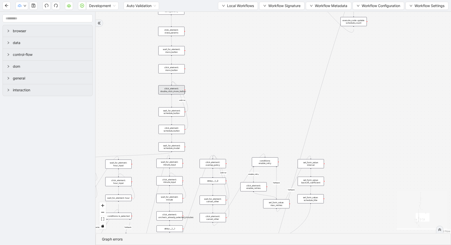
click at [176, 112] on div "wait_for_element: schedule_button" at bounding box center [172, 111] width 26 height 9
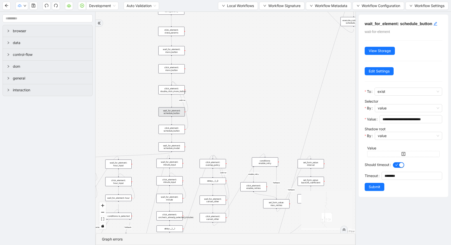
click at [213, 121] on div "exitFrom loopFrom fallback enable_retry has_error fallback fallback is_selected…" at bounding box center [226, 123] width 260 height 222
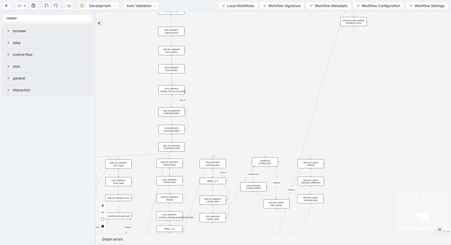
click at [173, 131] on div "click_element: schedule_button" at bounding box center [172, 129] width 26 height 9
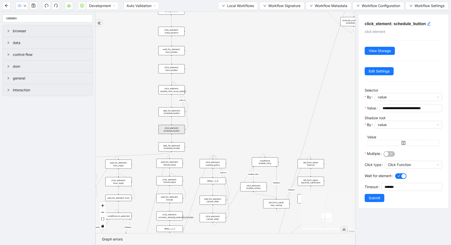
click at [239, 123] on div "exitFrom loopFrom fallback enable_retry has_error fallback fallback is_selected…" at bounding box center [226, 123] width 260 height 222
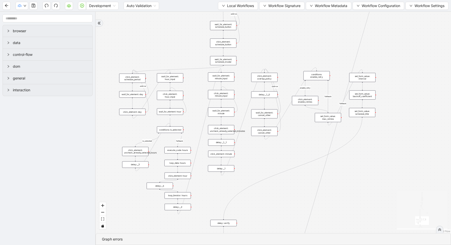
drag, startPoint x: 232, startPoint y: 140, endPoint x: 287, endPoint y: 48, distance: 106.8
click at [287, 49] on div "exitFrom loopFrom fallback enable_retry has_error fallback fallback is_selected…" at bounding box center [273, 123] width 355 height 222
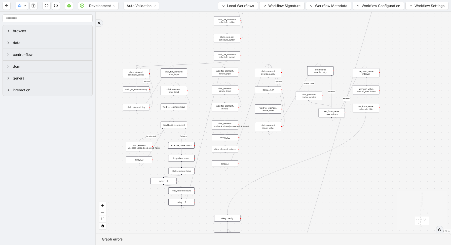
click at [137, 72] on div "click_element: schedule_period" at bounding box center [136, 73] width 26 height 9
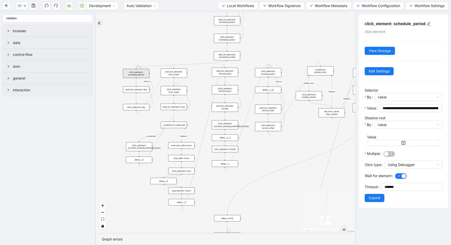
click at [171, 74] on div "wait_for_element: hour_input" at bounding box center [174, 72] width 26 height 9
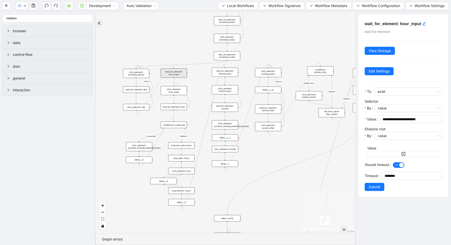
click at [181, 89] on div "click_element: hour_input" at bounding box center [174, 90] width 26 height 9
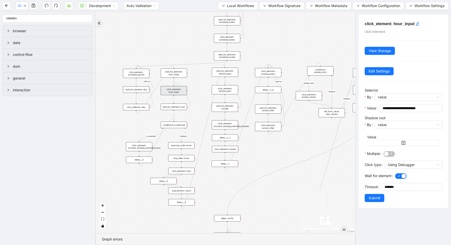
click at [182, 106] on div "wait_for_element: hour" at bounding box center [174, 107] width 26 height 7
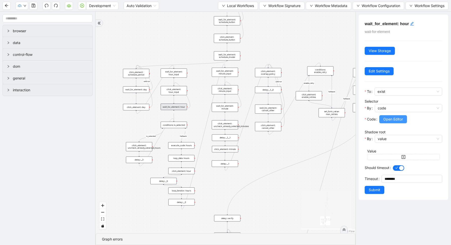
click at [393, 117] on span "Open Editor" at bounding box center [393, 120] width 20 height 6
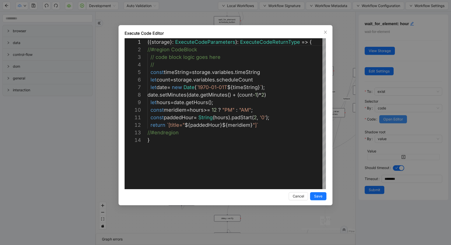
scroll to position [76, 0]
click at [343, 64] on div "Execute Code Editor 1 2 3 4 5 6 7 8 9 10 11 12 13 14 ({ storage }: ExecuteCodeP…" at bounding box center [225, 122] width 451 height 245
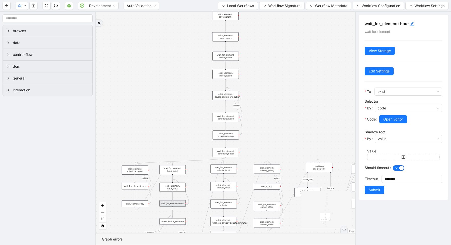
drag, startPoint x: 298, startPoint y: 45, endPoint x: 295, endPoint y: 149, distance: 104.5
click at [296, 149] on div "exitFrom loopFrom fallback enable_retry has_error fallback fallback is_selected…" at bounding box center [226, 123] width 260 height 222
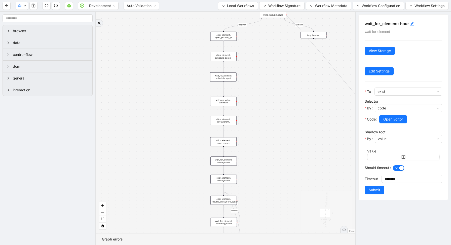
drag, startPoint x: 304, startPoint y: 84, endPoint x: 303, endPoint y: 181, distance: 97.2
click at [303, 181] on div "exitFrom loopFrom fallback enable_retry has_error fallback fallback is_selected…" at bounding box center [226, 123] width 260 height 222
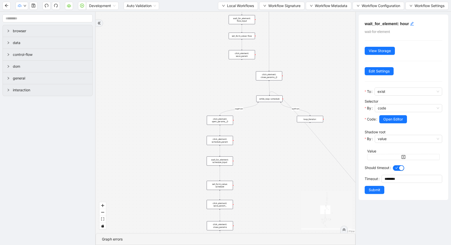
drag, startPoint x: 306, startPoint y: 110, endPoint x: 303, endPoint y: 202, distance: 91.9
click at [303, 200] on div "exitFrom loopFrom fallback enable_retry has_error fallback fallback is_selected…" at bounding box center [226, 123] width 260 height 222
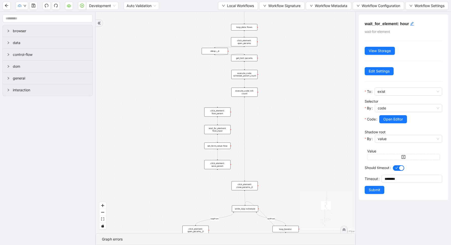
drag, startPoint x: 331, startPoint y: 70, endPoint x: 306, endPoint y: 174, distance: 106.7
click at [307, 174] on div "exitFrom loopFrom fallback enable_retry has_error fallback fallback is_selected…" at bounding box center [226, 123] width 260 height 222
click at [243, 94] on div "execute_code: init: count" at bounding box center [244, 91] width 26 height 9
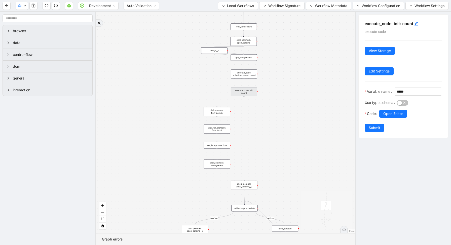
click at [282, 119] on div "exitFrom loopFrom fallback enable_retry has_error fallback fallback is_selected…" at bounding box center [226, 123] width 260 height 222
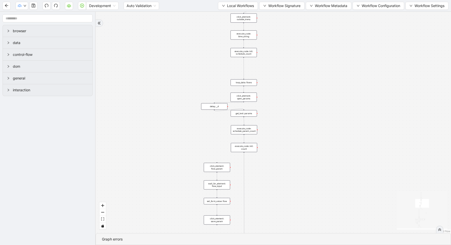
drag, startPoint x: 285, startPoint y: 107, endPoint x: 284, endPoint y: 167, distance: 59.9
click at [285, 168] on div "exitFrom loopFrom fallback enable_retry has_error fallback fallback is_selected…" at bounding box center [273, 123] width 355 height 222
drag, startPoint x: 242, startPoint y: 58, endPoint x: 206, endPoint y: 63, distance: 36.1
click at [230, 62] on div "execute_code: init: schedule_count" at bounding box center [243, 57] width 26 height 9
drag, startPoint x: 243, startPoint y: 44, endPoint x: 244, endPoint y: 81, distance: 37.0
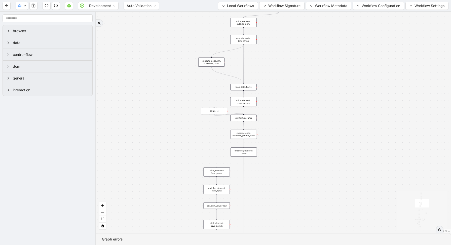
click at [226, 74] on icon "Edge from execute_code: init: schedule_count to loop_data: flows" at bounding box center [227, 75] width 32 height 16
click at [231, 76] on div "exitFrom loopFrom fallback enable_retry has_error fallback fallback is_selected…" at bounding box center [273, 123] width 355 height 222
drag, startPoint x: 298, startPoint y: 95, endPoint x: 298, endPoint y: -10, distance: 105.0
click at [298, 0] on html "Development Auto Validation Local Workflows Workflow Signature Workflow Metadat…" at bounding box center [225, 122] width 451 height 245
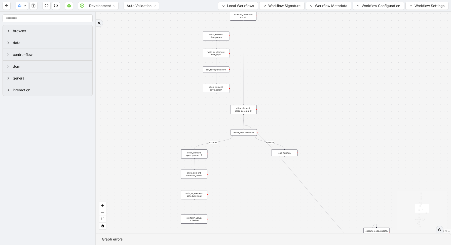
drag, startPoint x: 276, startPoint y: 161, endPoint x: 276, endPoint y: 13, distance: 148.0
click at [276, 18] on div "exitFrom loopFrom fallback enable_retry has_error fallback fallback is_selected…" at bounding box center [273, 123] width 355 height 222
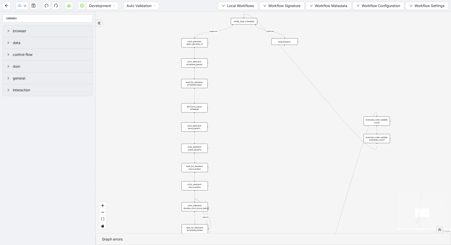
drag, startPoint x: 241, startPoint y: 167, endPoint x: 247, endPoint y: 19, distance: 148.4
click at [246, 23] on div "exitFrom loopFrom fallback enable_retry has_error fallback fallback is_selected…" at bounding box center [273, 123] width 355 height 222
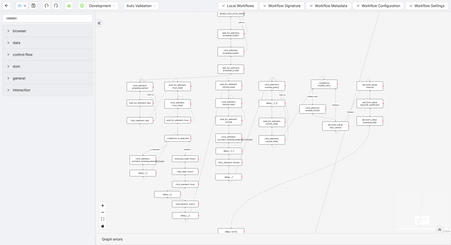
drag, startPoint x: 234, startPoint y: 221, endPoint x: 265, endPoint y: 159, distance: 69.1
click at [265, 165] on div "exitFrom loopFrom fallback enable_retry has_error fallback fallback is_selected…" at bounding box center [273, 123] width 355 height 222
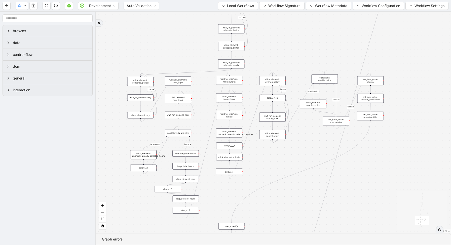
click at [179, 118] on div "wait_for_element: hour" at bounding box center [178, 115] width 26 height 7
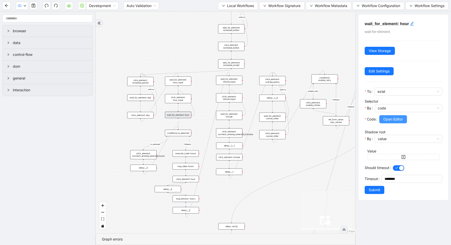
click at [396, 116] on button "Open Editor" at bounding box center [393, 119] width 28 height 8
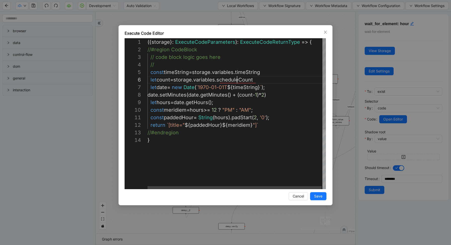
click at [237, 82] on div "({ storage }: ExecuteCodeParameters ): ExecuteCodeReturnType => { //#region Cod…" at bounding box center [237, 162] width 179 height 249
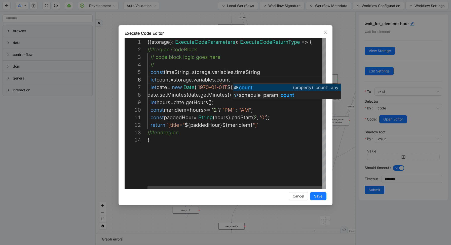
scroll to position [38, 86]
click at [249, 80] on div "({ storage }: ExecuteCodeParameters ): ExecuteCodeReturnType => { //#region Cod…" at bounding box center [237, 162] width 179 height 249
click at [226, 119] on div "({ storage }: ExecuteCodeParameters ): ExecuteCodeReturnType => { //#region Cod…" at bounding box center [237, 162] width 179 height 249
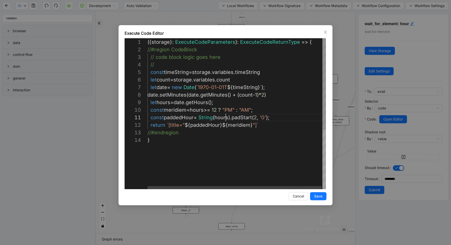
scroll to position [0, 78]
click at [265, 97] on div "({ storage }: ExecuteCodeParameters ): ExecuteCodeReturnType => { //#region Cod…" at bounding box center [237, 162] width 179 height 249
click at [270, 87] on div "({ storage }: ExecuteCodeParameters ): ExecuteCodeReturnType => { //#region Cod…" at bounding box center [237, 162] width 179 height 249
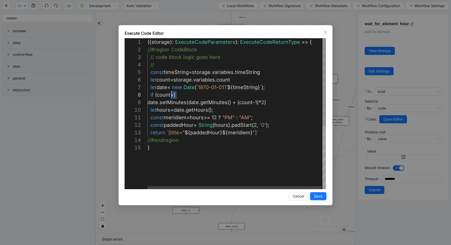
scroll to position [53, 0]
drag, startPoint x: 179, startPoint y: 95, endPoint x: 146, endPoint y: 95, distance: 32.7
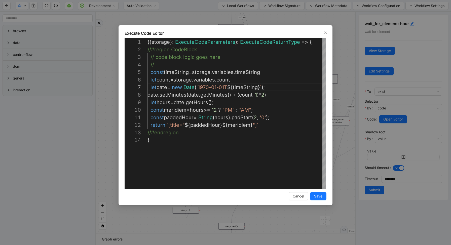
type textarea "**********"
click at [347, 57] on div "Execute Code Editor 1 2 3 4 5 6 7 8 9 10 11 12 13 14 ({ storage }: ExecuteCodeP…" at bounding box center [225, 122] width 451 height 245
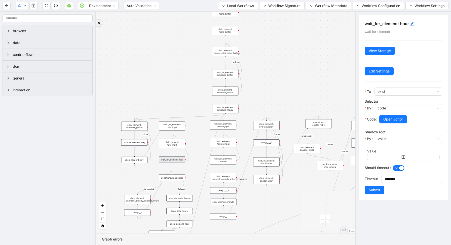
drag, startPoint x: 270, startPoint y: 60, endPoint x: 250, endPoint y: 161, distance: 102.6
click at [251, 160] on div "exitFrom loopFrom fallback enable_retry has_error fallback fallback is_selected…" at bounding box center [226, 123] width 260 height 222
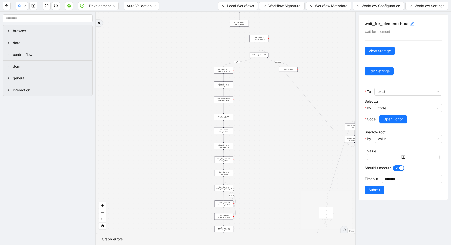
drag, startPoint x: 273, startPoint y: 83, endPoint x: 267, endPoint y: 194, distance: 110.7
click at [268, 192] on div "exitFrom loopFrom fallback enable_retry has_error fallback fallback is_selected…" at bounding box center [226, 123] width 260 height 222
drag, startPoint x: 305, startPoint y: 66, endPoint x: 306, endPoint y: 151, distance: 85.3
click at [306, 151] on div "exitFrom loopFrom fallback enable_retry has_error fallback fallback is_selected…" at bounding box center [226, 123] width 260 height 222
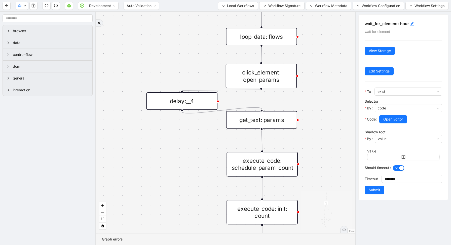
click at [253, 39] on div "loop_data: flows" at bounding box center [261, 37] width 71 height 18
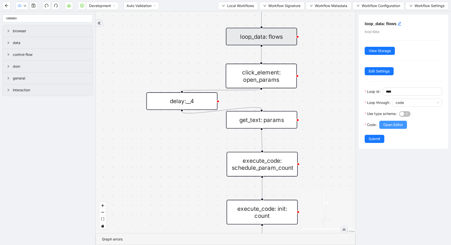
click at [389, 124] on span "Open Editor" at bounding box center [393, 125] width 20 height 6
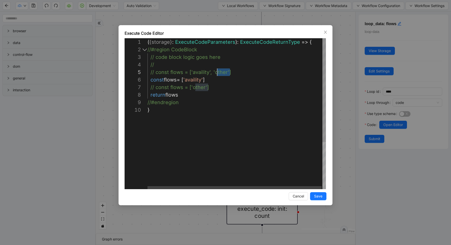
scroll to position [30, 0]
drag, startPoint x: 234, startPoint y: 71, endPoint x: 135, endPoint y: 74, distance: 99.0
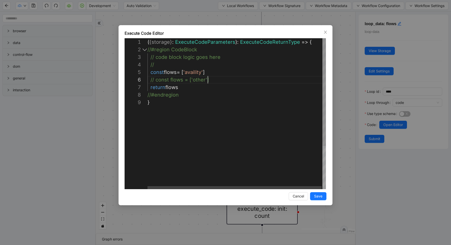
scroll to position [38, 0]
drag, startPoint x: 218, startPoint y: 78, endPoint x: 124, endPoint y: 83, distance: 94.3
click at [197, 73] on div "( { storage } : ExecuteCodeParameters ): ExecuteCodeReturnType => { //#region C…" at bounding box center [237, 143] width 179 height 211
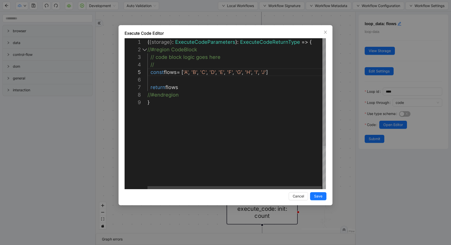
click at [159, 81] on div "( { storage } : ExecuteCodeParameters ): ExecuteCodeReturnType => { //#region C…" at bounding box center [237, 143] width 179 height 211
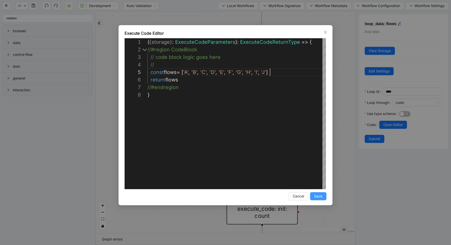
type textarea "**********"
click at [321, 193] on button "Save" at bounding box center [318, 196] width 16 height 8
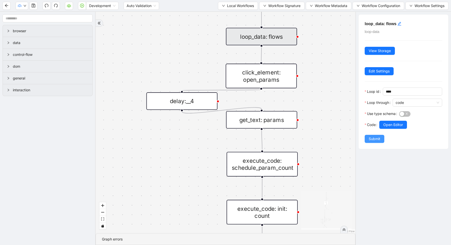
click at [377, 139] on span "Submit" at bounding box center [375, 139] width 12 height 6
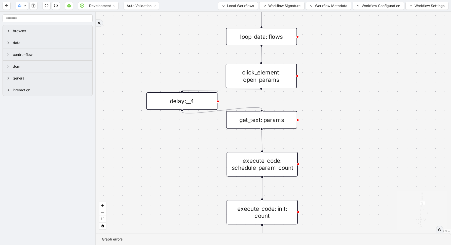
click at [269, 162] on div "execute_code: schedule_param_count" at bounding box center [262, 164] width 71 height 25
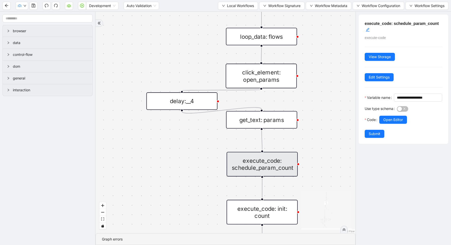
click at [313, 141] on div "exitFrom loopFrom fallback enable_retry has_error fallback fallback is_selected…" at bounding box center [226, 123] width 260 height 222
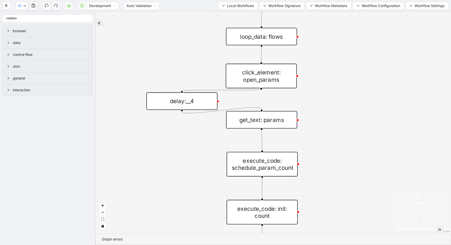
drag, startPoint x: 337, startPoint y: 173, endPoint x: 309, endPoint y: 76, distance: 100.9
click at [310, 77] on div "exitFrom loopFrom fallback enable_retry has_error fallback fallback is_selected…" at bounding box center [273, 123] width 355 height 222
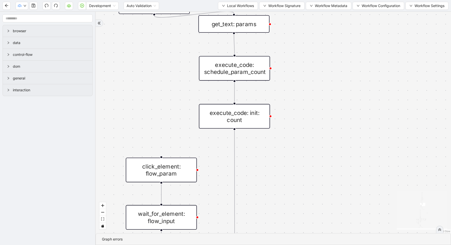
drag, startPoint x: 277, startPoint y: 173, endPoint x: 283, endPoint y: -4, distance: 177.8
click at [283, 0] on html "Development Auto Validation Local Workflows Workflow Signature Workflow Metadat…" at bounding box center [225, 122] width 451 height 245
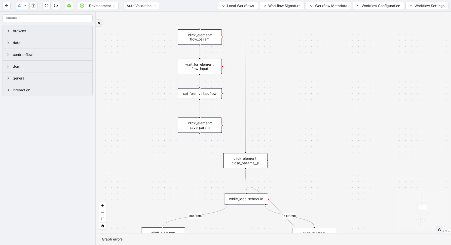
drag, startPoint x: 299, startPoint y: 174, endPoint x: 302, endPoint y: 50, distance: 124.4
click at [302, 51] on div "exitFrom loopFrom fallback enable_retry has_error fallback fallback is_selected…" at bounding box center [273, 123] width 355 height 222
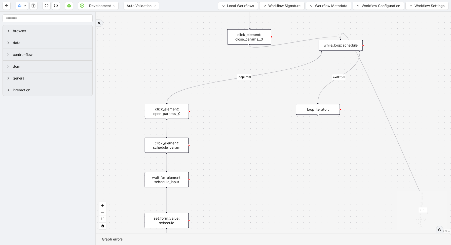
drag, startPoint x: 249, startPoint y: 77, endPoint x: 343, endPoint y: 47, distance: 98.5
click at [343, 47] on div "while_loop: schedule" at bounding box center [341, 45] width 44 height 11
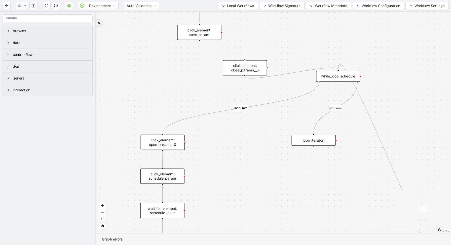
drag, startPoint x: 257, startPoint y: 53, endPoint x: 252, endPoint y: 84, distance: 30.8
click at [252, 84] on div "exitFrom loopFrom fallback enable_retry has_error fallback fallback is_selected…" at bounding box center [273, 123] width 355 height 222
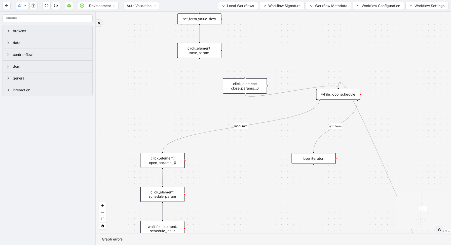
drag, startPoint x: 252, startPoint y: 84, endPoint x: 252, endPoint y: 102, distance: 18.4
click at [252, 102] on div "exitFrom loopFrom fallback enable_retry has_error fallback fallback is_selected…" at bounding box center [273, 123] width 355 height 222
drag, startPoint x: 169, startPoint y: 164, endPoint x: 287, endPoint y: 130, distance: 123.3
click at [287, 131] on div "click_element: open_params__0" at bounding box center [267, 130] width 44 height 15
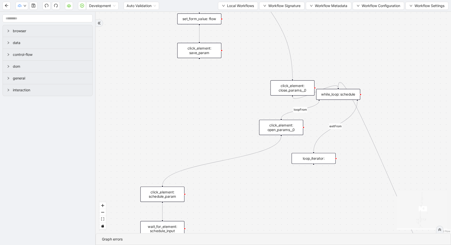
drag, startPoint x: 248, startPoint y: 89, endPoint x: 296, endPoint y: 91, distance: 47.6
click at [296, 91] on div "click_element: close_params__0" at bounding box center [292, 87] width 44 height 15
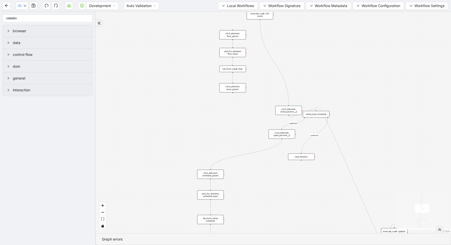
drag, startPoint x: 304, startPoint y: 154, endPoint x: 304, endPoint y: 194, distance: 40.0
click at [304, 160] on div "loop_iterator:" at bounding box center [301, 157] width 26 height 7
click at [322, 140] on icon "Edge from while_loop: schedule to loop_iterator:" at bounding box center [314, 150] width 26 height 65
click at [286, 87] on icon "Edge from execute_code: init: count to click_element: close_params__0" at bounding box center [274, 62] width 29 height 85
click at [331, 132] on icon "Edge from execute_code: update: schedule_count to while_loop: schedule" at bounding box center [355, 184] width 78 height 155
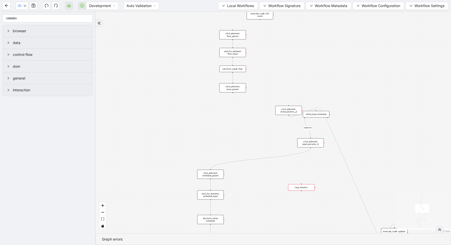
drag, startPoint x: 289, startPoint y: 134, endPoint x: 329, endPoint y: 147, distance: 41.6
click at [324, 147] on div "click_element: open_params__0" at bounding box center [310, 142] width 26 height 9
drag, startPoint x: 315, startPoint y: 117, endPoint x: 340, endPoint y: 124, distance: 26.0
click at [339, 119] on div "while_loop: schedule" at bounding box center [326, 115] width 26 height 7
drag, startPoint x: 291, startPoint y: 113, endPoint x: 330, endPoint y: 108, distance: 39.3
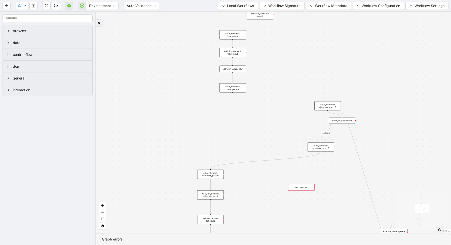
click at [330, 108] on div "click_element: close_params__0" at bounding box center [327, 105] width 26 height 9
drag, startPoint x: 260, startPoint y: 19, endPoint x: 212, endPoint y: 173, distance: 161.4
click at [239, 164] on icon "Edge from click_element: open_params__0 to click_element: schedule_param" at bounding box center [265, 161] width 110 height 17
drag, startPoint x: 242, startPoint y: 183, endPoint x: 261, endPoint y: 162, distance: 28.5
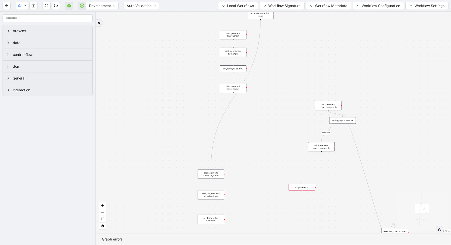
click at [261, 162] on div "loopFrom fallback enable_retry has_error fallback fallback is_selected fallback…" at bounding box center [273, 123] width 355 height 222
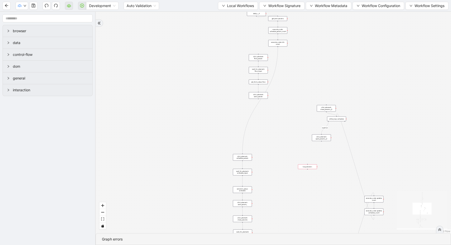
drag, startPoint x: 231, startPoint y: 53, endPoint x: 244, endPoint y: 53, distance: 12.3
click at [244, 53] on div "loopFrom fallback enable_retry has_error fallback fallback is_selected fallback…" at bounding box center [273, 123] width 355 height 222
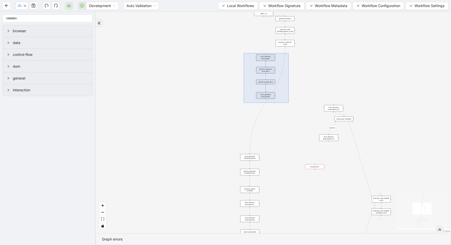
drag, startPoint x: 244, startPoint y: 53, endPoint x: 288, endPoint y: 103, distance: 67.0
click at [289, 103] on div "loopFrom fallback enable_retry has_error fallback fallback is_selected fallback…" at bounding box center [273, 123] width 355 height 222
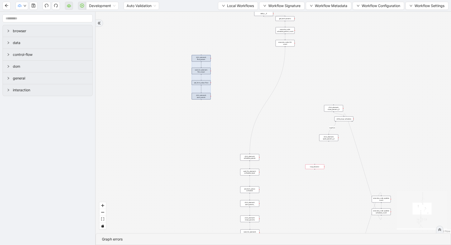
drag, startPoint x: 265, startPoint y: 79, endPoint x: 196, endPoint y: 78, distance: 69.2
click at [197, 79] on div at bounding box center [201, 77] width 19 height 44
click at [314, 102] on div "loopFrom fallback enable_retry has_error fallback fallback is_selected fallback…" at bounding box center [273, 123] width 355 height 222
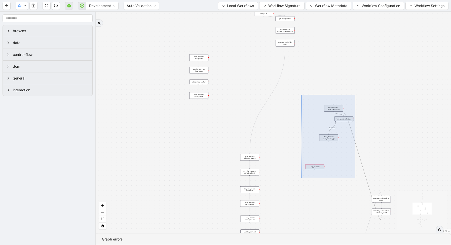
drag, startPoint x: 302, startPoint y: 95, endPoint x: 355, endPoint y: 178, distance: 99.2
click at [355, 178] on div "loopFrom fallback enable_retry has_error fallback fallback is_selected fallback…" at bounding box center [273, 123] width 355 height 222
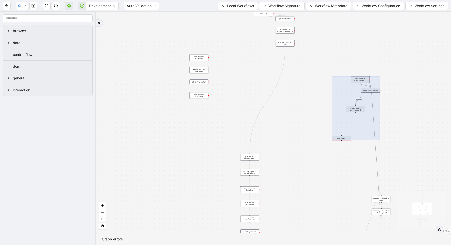
drag, startPoint x: 336, startPoint y: 167, endPoint x: 375, endPoint y: 131, distance: 53.2
click at [375, 131] on div at bounding box center [356, 109] width 48 height 64
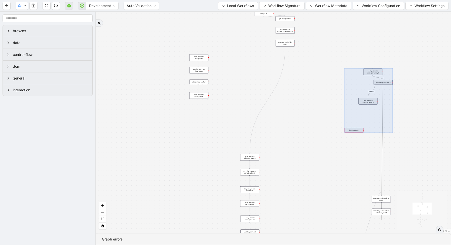
click at [302, 164] on div "loopFrom fallback enable_retry has_error fallback fallback is_selected fallback…" at bounding box center [273, 123] width 355 height 222
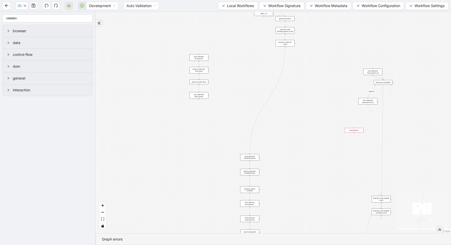
drag, startPoint x: 291, startPoint y: 185, endPoint x: 271, endPoint y: 118, distance: 70.3
click at [272, 122] on div "loopFrom fallback enable_retry has_error fallback fallback is_selected fallback…" at bounding box center [273, 123] width 355 height 222
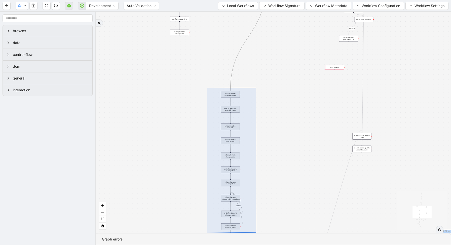
drag, startPoint x: 207, startPoint y: 88, endPoint x: 256, endPoint y: 233, distance: 153.4
click at [256, 233] on section "loopFrom fallback enable_retry has_error fallback fallback is_selected fallback…" at bounding box center [273, 128] width 355 height 233
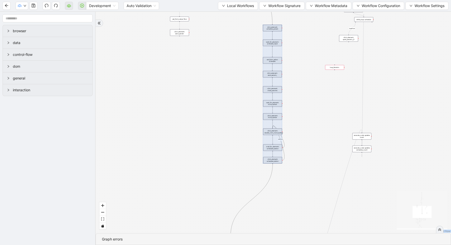
drag, startPoint x: 230, startPoint y: 147, endPoint x: 273, endPoint y: 78, distance: 81.7
click at [273, 78] on div at bounding box center [272, 94] width 19 height 139
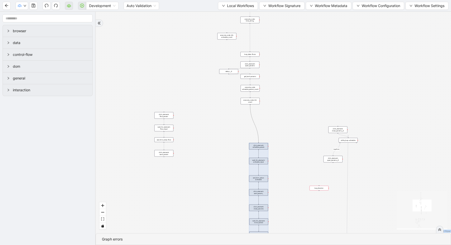
drag, startPoint x: 296, startPoint y: 68, endPoint x: 279, endPoint y: 191, distance: 123.5
click at [279, 192] on div "loopFrom fallback enable_retry has_error fallback fallback is_selected fallback…" at bounding box center [273, 123] width 355 height 222
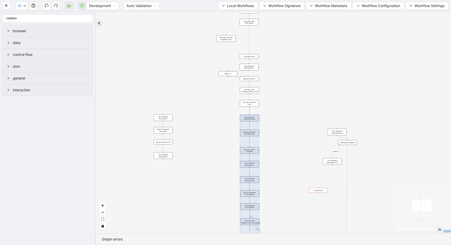
drag, startPoint x: 262, startPoint y: 176, endPoint x: 254, endPoint y: 146, distance: 31.6
click at [254, 146] on div at bounding box center [249, 184] width 19 height 139
click at [277, 134] on div "loopFrom fallback enable_retry has_error fallback fallback is_selected fallback…" at bounding box center [273, 123] width 355 height 222
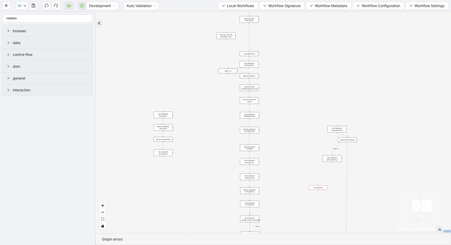
drag, startPoint x: 264, startPoint y: 117, endPoint x: 264, endPoint y: 113, distance: 3.5
click at [264, 113] on div "loopFrom fallback enable_retry has_error fallback fallback is_selected fallback…" at bounding box center [273, 123] width 355 height 222
drag, startPoint x: 255, startPoint y: 100, endPoint x: 230, endPoint y: 102, distance: 25.2
click at [239, 102] on div "execute_code: init: count" at bounding box center [248, 100] width 19 height 7
drag, startPoint x: 249, startPoint y: 91, endPoint x: 251, endPoint y: 112, distance: 21.4
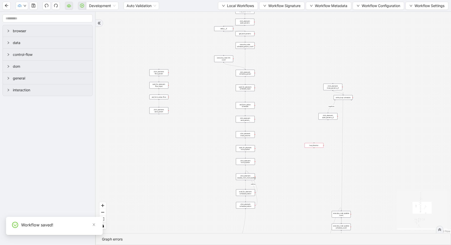
drag, startPoint x: 282, startPoint y: 166, endPoint x: 275, endPoint y: 116, distance: 49.8
click at [275, 117] on div "loopFrom fallback enable_retry has_error fallback fallback is_selected fallback…" at bounding box center [273, 123] width 355 height 222
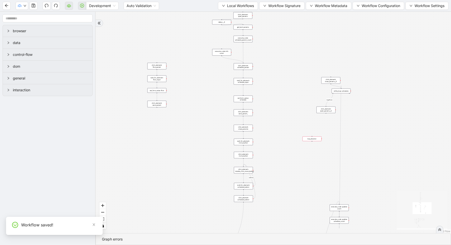
click at [233, 59] on icon "Edge from execute_code: init: count to click_element: schedule_param" at bounding box center [232, 59] width 21 height 7
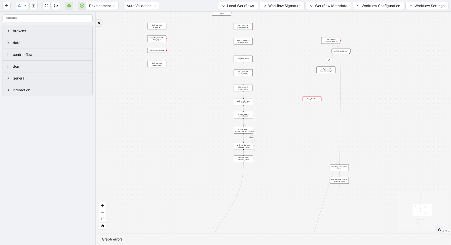
drag, startPoint x: 263, startPoint y: 99, endPoint x: 263, endPoint y: 31, distance: 67.7
click at [263, 34] on div "loopFrom fallback enable_retry has_error fallback fallback is_selected fallback…" at bounding box center [273, 123] width 355 height 222
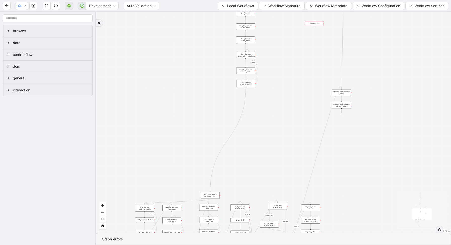
drag, startPoint x: 270, startPoint y: 114, endPoint x: 273, endPoint y: 62, distance: 52.2
click at [273, 62] on div "loopFrom fallback enable_retry has_error fallback fallback is_selected fallback…" at bounding box center [273, 123] width 355 height 222
drag, startPoint x: 269, startPoint y: 93, endPoint x: 269, endPoint y: 172, distance: 79.3
click at [269, 170] on div "loopFrom fallback enable_retry has_error fallback fallback is_selected fallback…" at bounding box center [273, 123] width 355 height 222
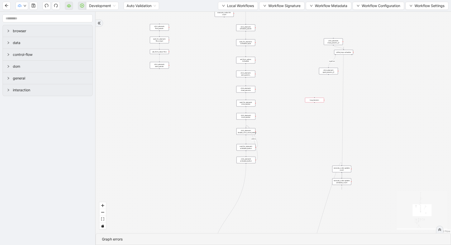
click at [246, 27] on div "click_element: schedule_param" at bounding box center [245, 27] width 19 height 7
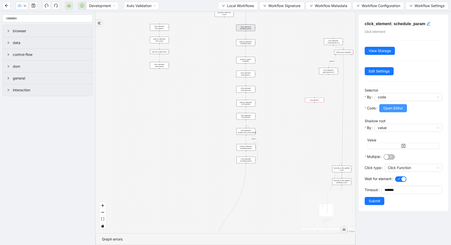
click at [394, 110] on span "Open Editor" at bounding box center [393, 108] width 20 height 6
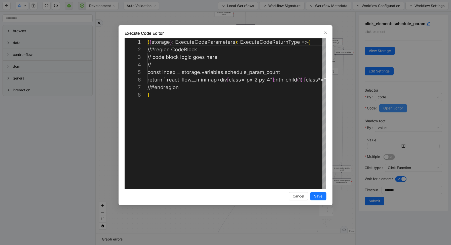
scroll to position [53, 0]
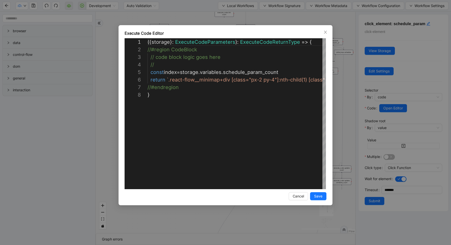
click at [342, 99] on div "**********" at bounding box center [225, 122] width 451 height 245
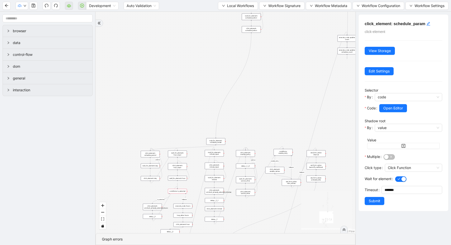
drag, startPoint x: 275, startPoint y: 165, endPoint x: 280, endPoint y: 28, distance: 137.3
click at [280, 31] on div "loopFrom fallback enable_retry has_error fallback fallback is_selected fallback…" at bounding box center [226, 123] width 260 height 222
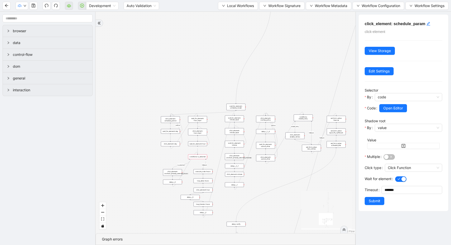
drag, startPoint x: 248, startPoint y: 117, endPoint x: 266, endPoint y: 85, distance: 36.9
click at [267, 85] on div "loopFrom fallback enable_retry has_error fallback fallback is_selected fallback…" at bounding box center [226, 123] width 260 height 222
drag, startPoint x: 234, startPoint y: 108, endPoint x: 267, endPoint y: 26, distance: 88.2
click at [245, 103] on div "wait_for_element: schedule_modal" at bounding box center [235, 106] width 19 height 7
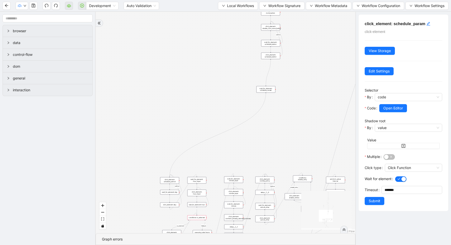
drag, startPoint x: 294, startPoint y: 32, endPoint x: 293, endPoint y: 129, distance: 96.9
click at [293, 129] on div "loopFrom fallback enable_retry has_error fallback fallback is_selected fallback…" at bounding box center [226, 123] width 260 height 222
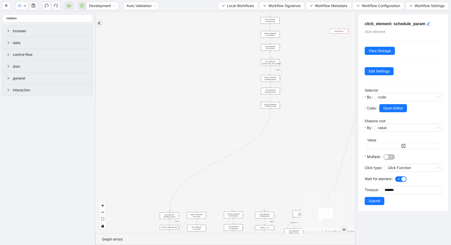
drag, startPoint x: 271, startPoint y: 124, endPoint x: 275, endPoint y: 104, distance: 20.0
click at [275, 104] on div "wait_for_element: schedule_modal" at bounding box center [270, 105] width 19 height 7
drag, startPoint x: 286, startPoint y: 146, endPoint x: 277, endPoint y: 43, distance: 102.8
click at [278, 47] on div "loopFrom fallback enable_retry has_error fallback fallback is_selected fallback…" at bounding box center [226, 123] width 260 height 222
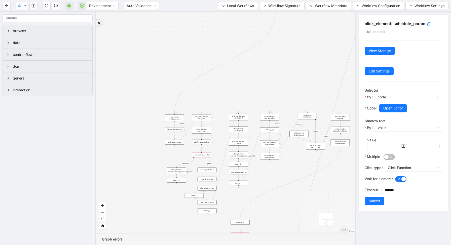
drag, startPoint x: 213, startPoint y: 92, endPoint x: 195, endPoint y: 76, distance: 23.9
click at [196, 76] on div "loopFrom fallback enable_retry has_error fallback fallback is_selected fallback…" at bounding box center [226, 123] width 260 height 222
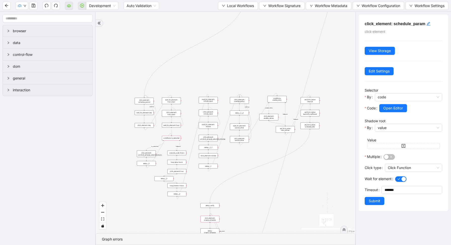
click at [117, 89] on div "loopFrom fallback enable_retry has_error fallback fallback is_selected fallback…" at bounding box center [226, 123] width 260 height 222
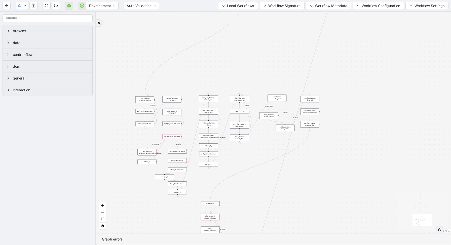
drag, startPoint x: 119, startPoint y: 127, endPoint x: 136, endPoint y: 102, distance: 29.7
click at [136, 102] on div "loopFrom fallback enable_retry has_error fallback fallback is_selected fallback…" at bounding box center [273, 123] width 355 height 222
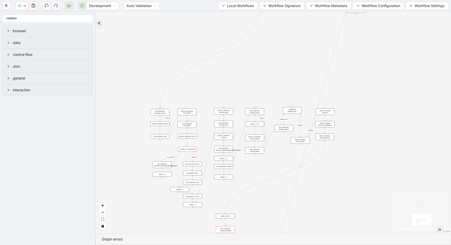
drag, startPoint x: 136, startPoint y: 102, endPoint x: 134, endPoint y: 141, distance: 38.5
click at [134, 141] on div "loopFrom fallback enable_retry has_error fallback fallback is_selected fallback…" at bounding box center [273, 123] width 355 height 222
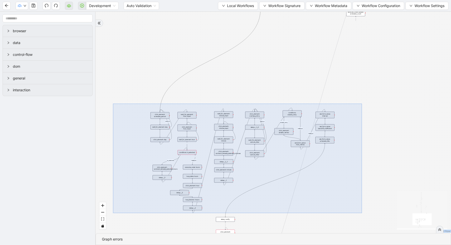
drag, startPoint x: 113, startPoint y: 104, endPoint x: 362, endPoint y: 213, distance: 272.2
click at [362, 213] on div "loopFrom fallback enable_retry has_error fallback fallback is_selected fallback…" at bounding box center [273, 123] width 355 height 222
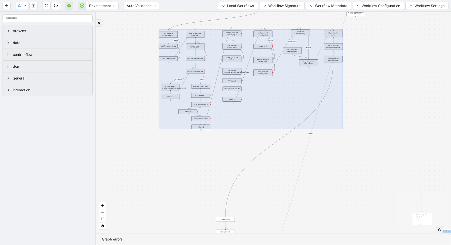
drag, startPoint x: 314, startPoint y: 160, endPoint x: 316, endPoint y: 75, distance: 84.9
click at [318, 75] on div at bounding box center [251, 79] width 184 height 100
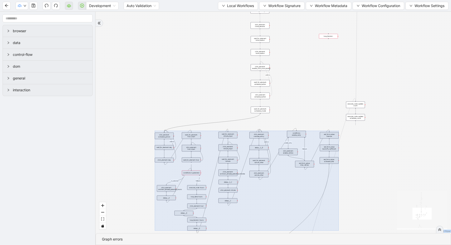
drag, startPoint x: 360, startPoint y: 67, endPoint x: 359, endPoint y: 177, distance: 109.5
click at [359, 176] on div "loopFrom fallback enable_retry has_error fallback fallback is_selected fallback…" at bounding box center [273, 123] width 355 height 222
drag, startPoint x: 263, startPoint y: 143, endPoint x: 263, endPoint y: 137, distance: 6.0
click at [263, 137] on div at bounding box center [246, 181] width 184 height 100
click at [315, 96] on div "loopFrom fallback enable_retry has_error fallback fallback is_selected fallback…" at bounding box center [273, 123] width 355 height 222
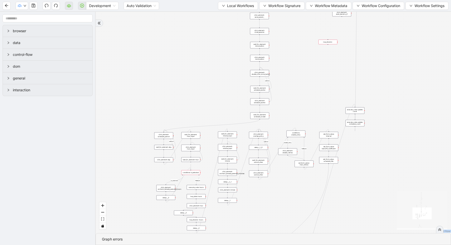
click at [192, 160] on div "wait_for_element: hour" at bounding box center [190, 159] width 19 height 5
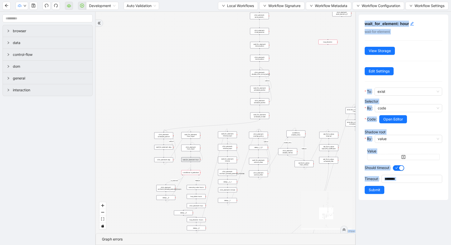
click at [418, 122] on div "Open Editor" at bounding box center [410, 119] width 63 height 8
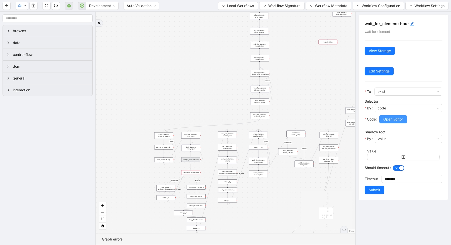
click at [400, 122] on span "Open Editor" at bounding box center [393, 120] width 20 height 6
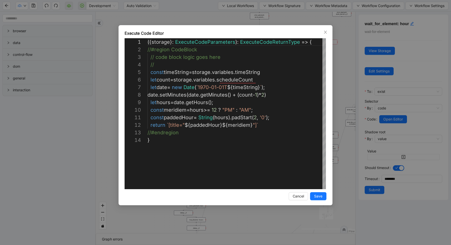
click at [338, 73] on div "Execute Code Editor 1 2 3 4 5 6 7 8 9 10 11 12 13 14 ({ storage }: ExecuteCodeP…" at bounding box center [225, 122] width 451 height 245
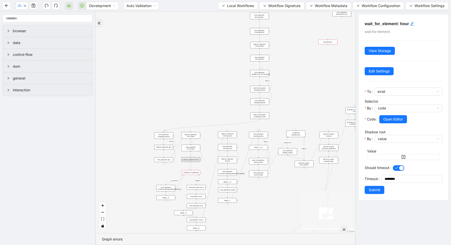
click at [338, 73] on div "loopFrom fallback enable_retry has_error fallback fallback is_selected fallback…" at bounding box center [226, 123] width 260 height 222
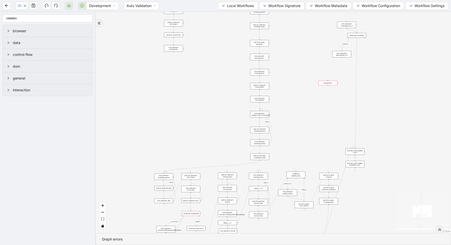
drag, startPoint x: 307, startPoint y: 70, endPoint x: 306, endPoint y: 141, distance: 71.7
click at [306, 142] on div "loopFrom fallback enable_retry has_error fallback fallback is_selected fallback…" at bounding box center [273, 123] width 355 height 222
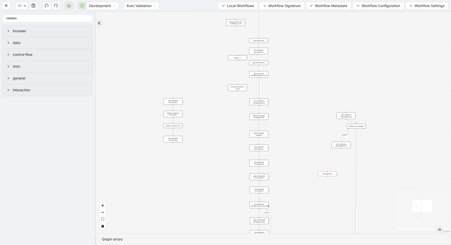
drag, startPoint x: 295, startPoint y: 60, endPoint x: 295, endPoint y: 120, distance: 59.7
click at [295, 120] on div "loopFrom fallback enable_retry has_error fallback fallback is_selected fallback…" at bounding box center [273, 123] width 355 height 222
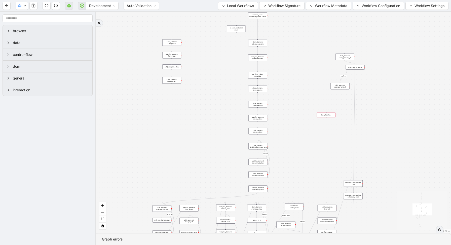
drag, startPoint x: 284, startPoint y: 78, endPoint x: 279, endPoint y: -5, distance: 83.2
click at [279, 0] on html "Development Auto Validation Local Workflows Workflow Signature Workflow Metadat…" at bounding box center [225, 122] width 451 height 245
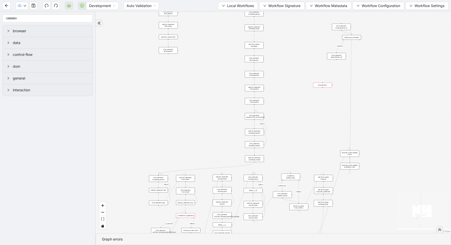
drag, startPoint x: 283, startPoint y: 94, endPoint x: 290, endPoint y: 19, distance: 74.9
click at [290, 20] on div "loopFrom fallback enable_retry has_error fallback fallback is_selected fallback…" at bounding box center [273, 123] width 355 height 222
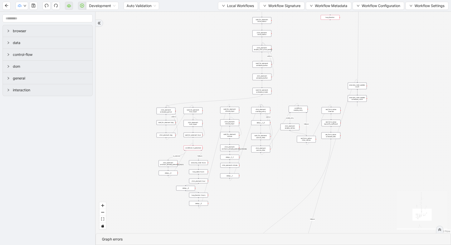
click at [196, 135] on div "wait_for_element: hour" at bounding box center [192, 135] width 19 height 5
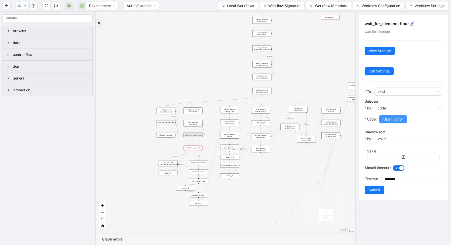
click at [383, 120] on button "Open Editor" at bounding box center [393, 119] width 28 height 8
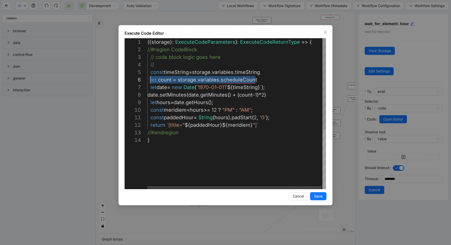
scroll to position [38, 2]
drag, startPoint x: 257, startPoint y: 79, endPoint x: 149, endPoint y: 84, distance: 108.1
click at [235, 83] on div "({ storage }: ExecuteCodeParameters ): ExecuteCodeReturnType => { //#region Cod…" at bounding box center [237, 162] width 179 height 249
drag, startPoint x: 260, startPoint y: 81, endPoint x: 146, endPoint y: 81, distance: 113.3
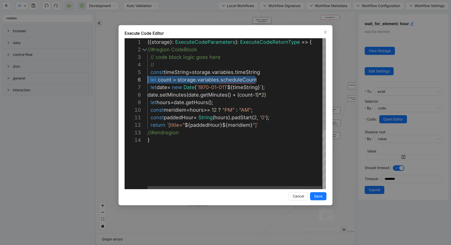
type textarea "**********"
click at [243, 104] on div "({ storage }: ExecuteCodeParameters ): ExecuteCodeReturnType => { //#region Cod…" at bounding box center [237, 162] width 179 height 249
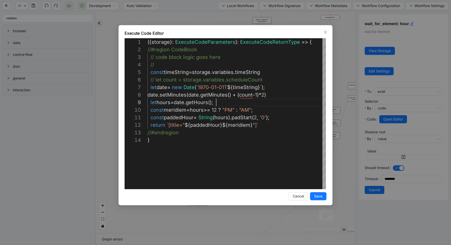
click at [344, 72] on div "Execute Code Editor 1 2 3 4 5 6 7 8 9 10 11 12 13 14 ({ storage }: ExecuteCodeP…" at bounding box center [225, 122] width 451 height 245
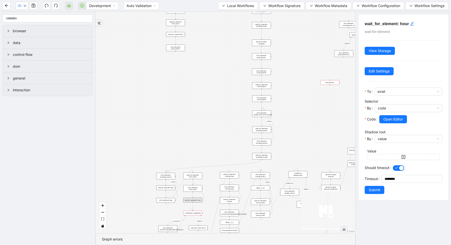
drag, startPoint x: 300, startPoint y: 51, endPoint x: 300, endPoint y: 116, distance: 65.2
click at [300, 116] on div "loopFrom fallback enable_retry has_error fallback fallback is_selected fallback…" at bounding box center [226, 123] width 260 height 222
drag, startPoint x: 298, startPoint y: 64, endPoint x: 298, endPoint y: 116, distance: 51.1
click at [298, 116] on div "loopFrom fallback enable_retry has_error fallback fallback is_selected fallback…" at bounding box center [226, 123] width 260 height 222
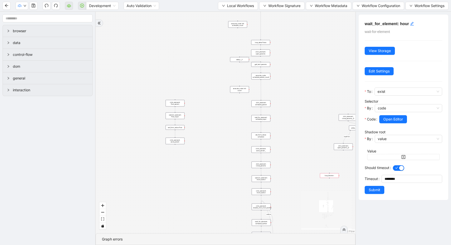
drag, startPoint x: 277, startPoint y: 48, endPoint x: 276, endPoint y: 90, distance: 42.0
click at [276, 90] on div "loopFrom fallback enable_retry has_error fallback fallback is_selected fallback…" at bounding box center [226, 123] width 260 height 222
click at [265, 42] on div "loop_data: flows" at bounding box center [260, 43] width 19 height 5
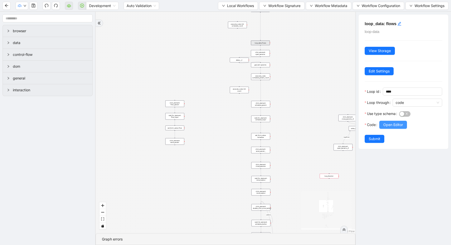
click at [387, 122] on button "Open Editor" at bounding box center [393, 125] width 28 height 8
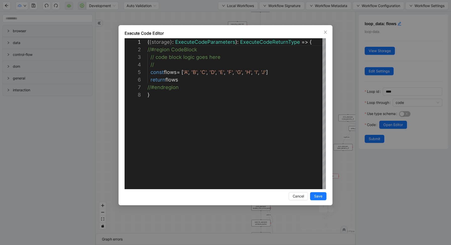
click at [364, 73] on div "**********" at bounding box center [225, 122] width 451 height 245
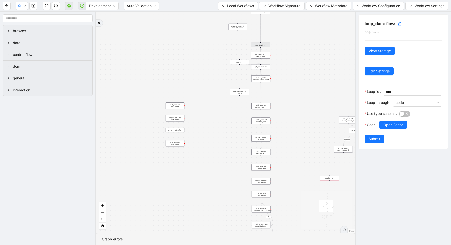
drag, startPoint x: 287, startPoint y: 39, endPoint x: 286, endPoint y: 76, distance: 37.3
click at [287, 76] on div "loopFrom fallback enable_retry has_error fallback fallback is_selected fallback…" at bounding box center [226, 123] width 260 height 222
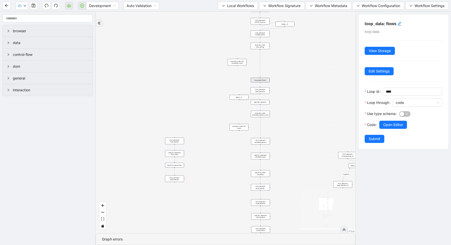
click at [269, 47] on div "execute_code: time_string" at bounding box center [260, 46] width 19 height 7
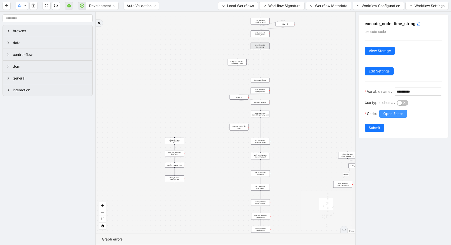
click at [388, 117] on span "Open Editor" at bounding box center [393, 114] width 20 height 6
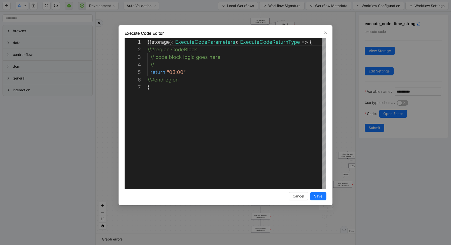
scroll to position [45, 0]
click at [182, 73] on div "( { storage } : ExecuteCodeParameters ): ExecuteCodeReturnType => { //#region C…" at bounding box center [237, 136] width 179 height 196
type textarea "**********"
click at [323, 197] on button "Save" at bounding box center [318, 196] width 16 height 8
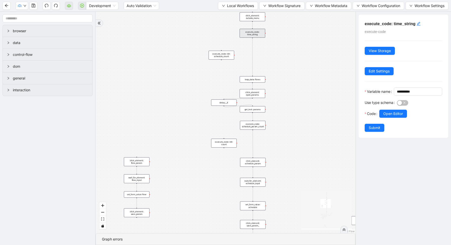
drag, startPoint x: 274, startPoint y: 43, endPoint x: 264, endPoint y: 71, distance: 29.6
click at [265, 70] on div "loopFrom fallback enable_retry has_error fallback fallback is_selected fallback…" at bounding box center [226, 123] width 260 height 222
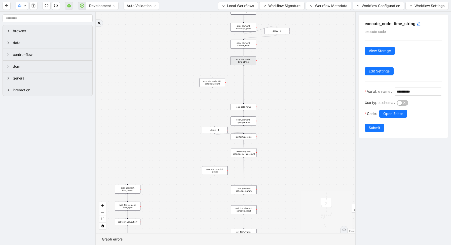
click at [252, 59] on div "execute_code: time_string" at bounding box center [243, 60] width 25 height 9
click at [391, 117] on span "Open Editor" at bounding box center [393, 114] width 20 height 6
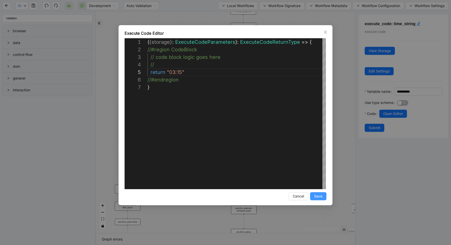
click at [319, 198] on span "Save" at bounding box center [318, 197] width 8 height 6
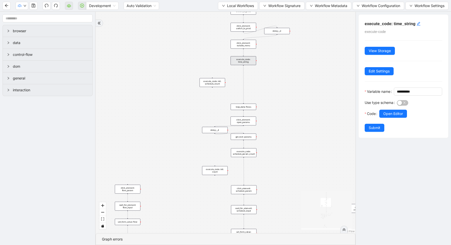
click at [377, 131] on span "Submit" at bounding box center [375, 128] width 12 height 6
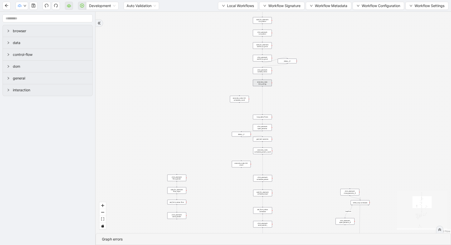
drag, startPoint x: 299, startPoint y: 176, endPoint x: 296, endPoint y: 28, distance: 148.0
click at [297, 30] on div "loopFrom fallback enable_retry has_error fallback fallback is_selected fallback…" at bounding box center [273, 123] width 355 height 222
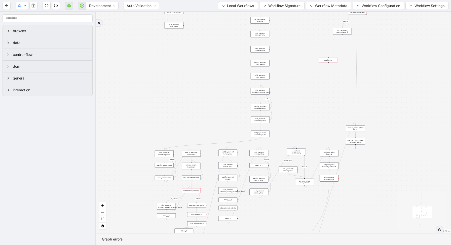
drag, startPoint x: 198, startPoint y: 155, endPoint x: 185, endPoint y: 96, distance: 60.9
click at [186, 96] on div "loopFrom fallback enable_retry has_error fallback fallback is_selected fallback…" at bounding box center [273, 123] width 355 height 222
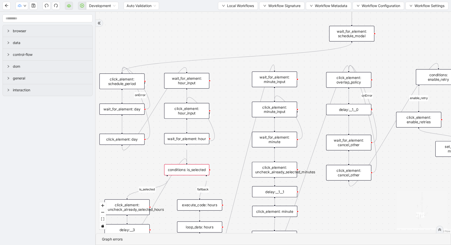
drag, startPoint x: 218, startPoint y: 155, endPoint x: 218, endPoint y: 97, distance: 58.1
click at [218, 97] on div "loopFrom fallback enable_retry has_error fallback fallback is_selected fallback…" at bounding box center [273, 123] width 355 height 222
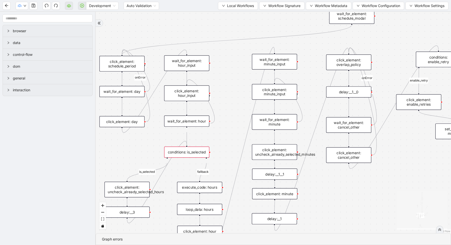
click at [187, 125] on div "wait_for_element: hour" at bounding box center [186, 121] width 45 height 11
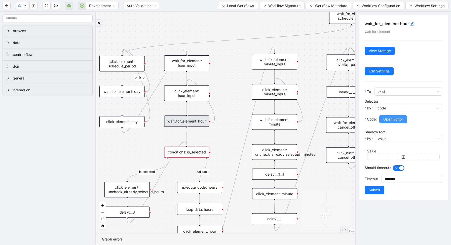
click at [396, 121] on span "Open Editor" at bounding box center [393, 120] width 20 height 6
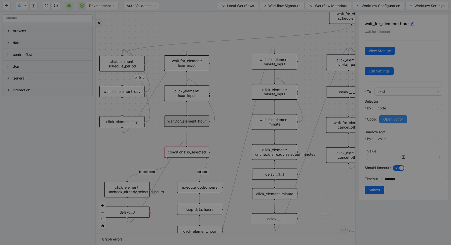
scroll to position [76, 0]
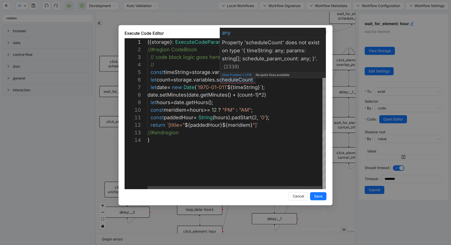
click at [235, 81] on div "({ storage }: ExecuteCodeParameters ): ExecuteCodeReturnType => { //#region Cod…" at bounding box center [237, 162] width 179 height 249
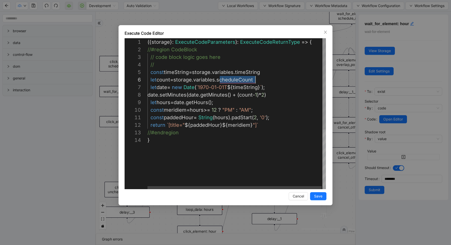
scroll to position [38, 108]
click at [287, 22] on div "Execute Code Editor 1 2 3 4 5 6 7 8 9 10 11 12 13 14 ({ storage }: ExecuteCodeP…" at bounding box center [225, 122] width 451 height 245
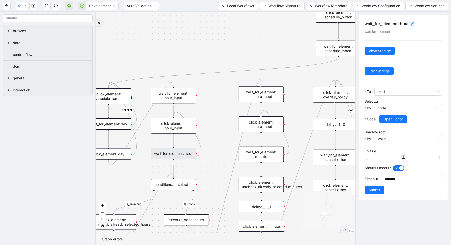
drag, startPoint x: 316, startPoint y: 49, endPoint x: 280, endPoint y: 183, distance: 138.6
click at [285, 179] on div "loopFrom fallback enable_retry has_error fallback fallback is_selected fallback…" at bounding box center [226, 123] width 260 height 222
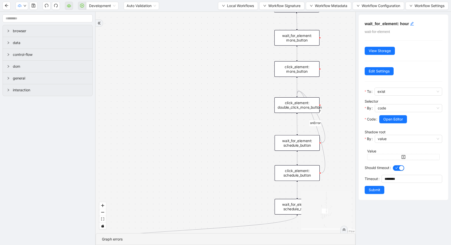
drag, startPoint x: 227, startPoint y: 103, endPoint x: 176, endPoint y: 245, distance: 150.4
click at [176, 244] on section "loopFrom fallback enable_retry has_error fallback fallback is_selected fallback…" at bounding box center [226, 128] width 260 height 233
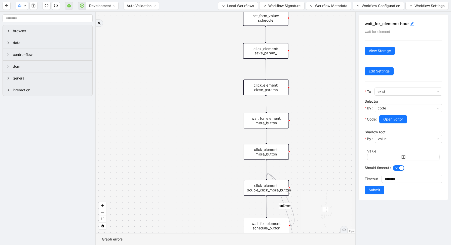
drag, startPoint x: 315, startPoint y: 135, endPoint x: 251, endPoint y: 234, distance: 117.6
click at [253, 233] on div "loopFrom fallback enable_retry has_error fallback fallback is_selected fallback…" at bounding box center [226, 123] width 260 height 222
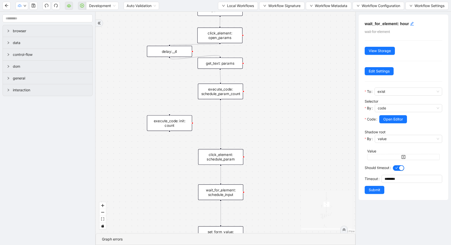
drag, startPoint x: 264, startPoint y: 77, endPoint x: 278, endPoint y: 198, distance: 121.6
click at [278, 198] on div "loopFrom fallback enable_retry has_error fallback fallback is_selected fallback…" at bounding box center [226, 123] width 260 height 222
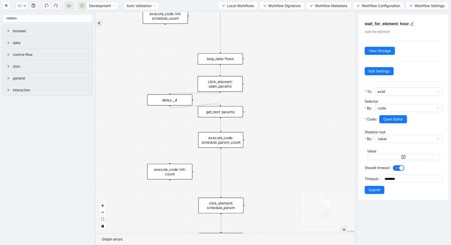
drag, startPoint x: 267, startPoint y: 49, endPoint x: 267, endPoint y: 99, distance: 49.6
click at [267, 99] on div "loopFrom fallback enable_retry has_error fallback fallback is_selected fallback…" at bounding box center [226, 123] width 260 height 222
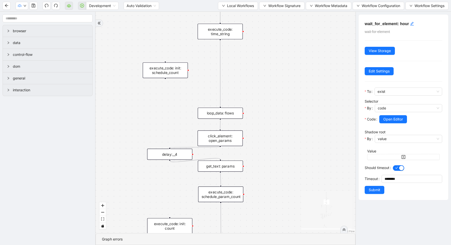
drag, startPoint x: 259, startPoint y: 91, endPoint x: 259, endPoint y: 145, distance: 53.4
click at [259, 145] on div "loopFrom fallback enable_retry has_error fallback fallback is_selected fallback…" at bounding box center [226, 123] width 260 height 222
click at [229, 39] on div "execute_code: time_string" at bounding box center [220, 32] width 45 height 16
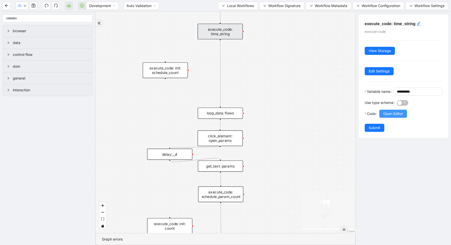
click at [387, 117] on span "Open Editor" at bounding box center [393, 114] width 20 height 6
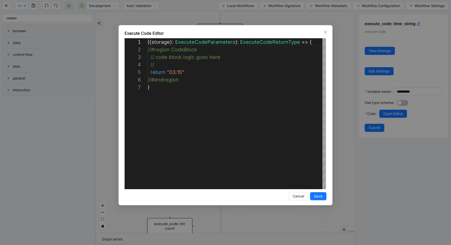
scroll to position [45, 0]
click at [180, 72] on div "( { storage } : ExecuteCodeParameters ): ExecuteCodeReturnType => { //#region C…" at bounding box center [237, 136] width 179 height 196
type textarea "**********"
click at [315, 201] on div "**********" at bounding box center [226, 115] width 214 height 180
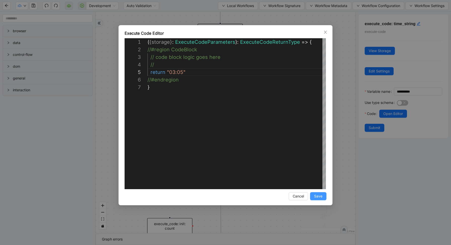
click at [317, 198] on span "Save" at bounding box center [318, 197] width 8 height 6
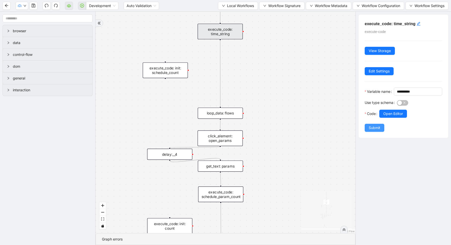
click at [366, 132] on button "Submit" at bounding box center [375, 128] width 20 height 8
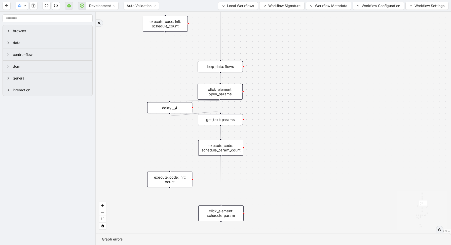
drag, startPoint x: 294, startPoint y: 116, endPoint x: 292, endPoint y: 61, distance: 54.7
click at [293, 65] on div "loopFrom fallback enable_retry has_error fallback fallback is_selected fallback…" at bounding box center [273, 123] width 355 height 222
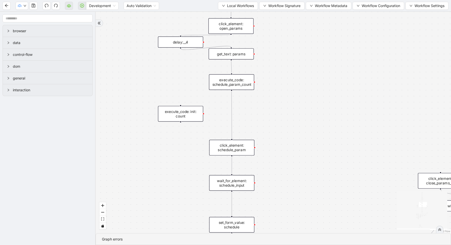
drag, startPoint x: 283, startPoint y: 155, endPoint x: 310, endPoint y: 47, distance: 111.9
click at [310, 56] on div "loopFrom fallback enable_retry has_error fallback fallback is_selected fallback…" at bounding box center [273, 123] width 355 height 222
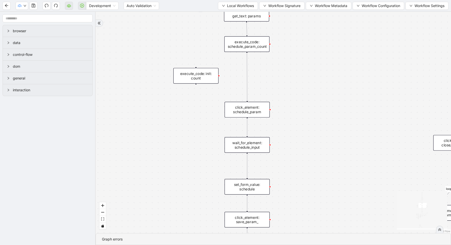
drag, startPoint x: 301, startPoint y: 138, endPoint x: 301, endPoint y: -8, distance: 146.0
click at [301, 0] on html "Development Auto Validation Local Workflows Workflow Signature Workflow Metadat…" at bounding box center [225, 122] width 451 height 245
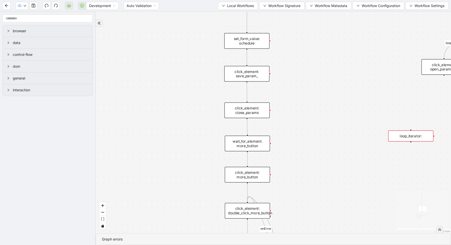
drag, startPoint x: 301, startPoint y: 162, endPoint x: 306, endPoint y: -3, distance: 164.7
click at [306, 0] on html "Development Auto Validation Local Workflows Workflow Signature Workflow Metadat…" at bounding box center [225, 122] width 451 height 245
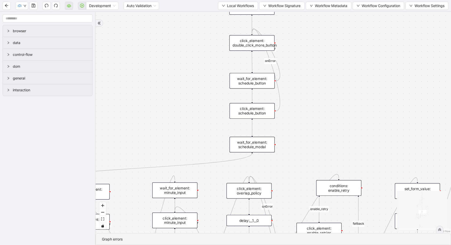
drag, startPoint x: 315, startPoint y: 120, endPoint x: 338, endPoint y: -28, distance: 150.5
click at [338, 0] on html "Development Auto Validation Local Workflows Workflow Signature Workflow Metadat…" at bounding box center [225, 122] width 451 height 245
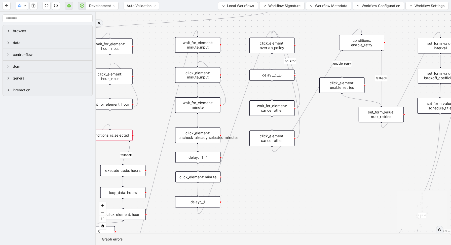
drag, startPoint x: 149, startPoint y: 97, endPoint x: 209, endPoint y: 66, distance: 67.7
click at [209, 67] on div "loopFrom fallback enable_retry has_error fallback fallback is_selected fallback…" at bounding box center [273, 123] width 355 height 222
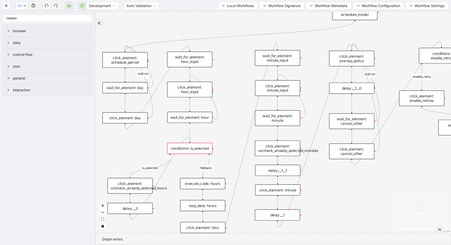
drag, startPoint x: 204, startPoint y: 92, endPoint x: 225, endPoint y: 136, distance: 48.8
click at [224, 136] on div "loopFrom fallback enable_retry has_error fallback fallback is_selected fallback…" at bounding box center [273, 123] width 355 height 222
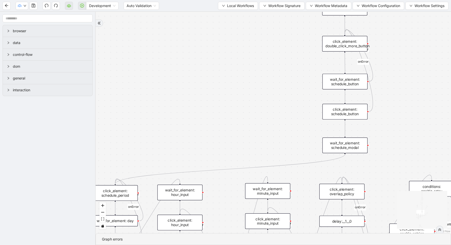
drag, startPoint x: 308, startPoint y: 44, endPoint x: 270, endPoint y: 239, distance: 198.2
click at [273, 235] on section "loopFrom fallback enable_retry has_error fallback fallback is_selected fallback…" at bounding box center [273, 128] width 355 height 233
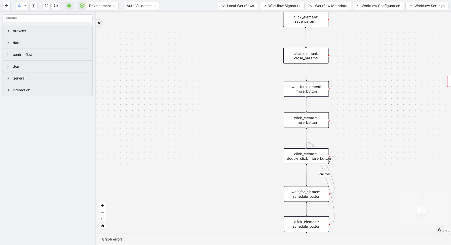
drag, startPoint x: 396, startPoint y: 70, endPoint x: 354, endPoint y: 245, distance: 179.6
click at [357, 245] on section "loopFrom fallback enable_retry has_error fallback fallback is_selected fallback…" at bounding box center [273, 128] width 355 height 233
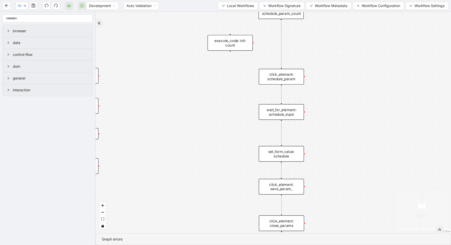
drag, startPoint x: 360, startPoint y: 106, endPoint x: 356, endPoint y: 245, distance: 139.0
click at [359, 245] on section "loopFrom fallback enable_retry has_error fallback fallback is_selected fallback…" at bounding box center [273, 128] width 355 height 233
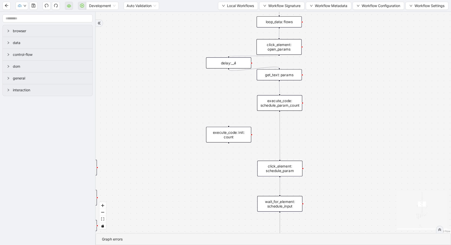
click at [351, 94] on div "loopFrom fallback enable_retry has_error fallback fallback is_selected fallback…" at bounding box center [273, 123] width 355 height 222
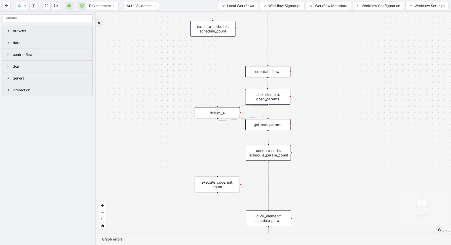
drag, startPoint x: 351, startPoint y: 94, endPoint x: 335, endPoint y: 180, distance: 86.9
click at [336, 179] on div "loopFrom fallback enable_retry has_error fallback fallback is_selected fallback…" at bounding box center [273, 123] width 355 height 222
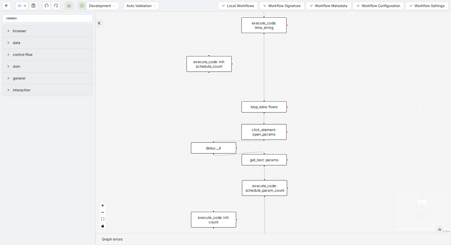
drag, startPoint x: 326, startPoint y: 104, endPoint x: 326, endPoint y: 123, distance: 18.4
click at [326, 121] on div "loopFrom fallback enable_retry has_error fallback fallback is_selected fallback…" at bounding box center [273, 123] width 355 height 222
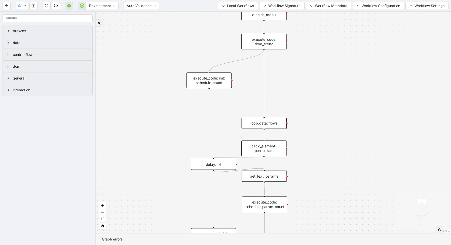
drag, startPoint x: 264, startPoint y: 49, endPoint x: 210, endPoint y: 82, distance: 62.9
drag, startPoint x: 210, startPoint y: 88, endPoint x: 204, endPoint y: 80, distance: 9.9
click at [260, 117] on div "loopFrom fallback enable_retry has_error fallback fallback is_selected fallback…" at bounding box center [273, 123] width 355 height 222
drag, startPoint x: 204, startPoint y: 80, endPoint x: 259, endPoint y: 81, distance: 54.9
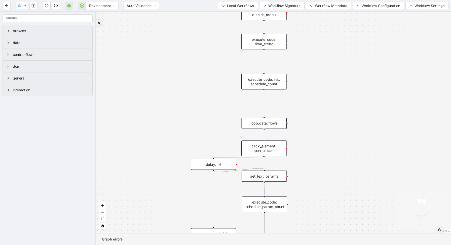
click at [259, 81] on div "execute_code: init: schedule_count" at bounding box center [263, 82] width 45 height 16
click at [314, 90] on div "loopFrom fallback enable_retry has_error fallback fallback is_selected fallback…" at bounding box center [273, 123] width 355 height 222
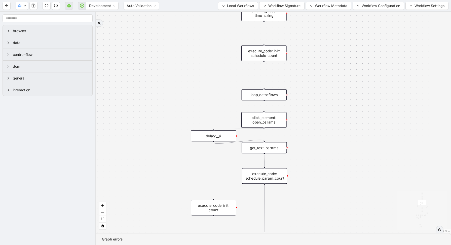
drag, startPoint x: 317, startPoint y: 150, endPoint x: 308, endPoint y: 27, distance: 124.0
click at [310, 31] on div "loopFrom fallback enable_retry has_error fallback fallback is_selected fallback…" at bounding box center [273, 123] width 355 height 222
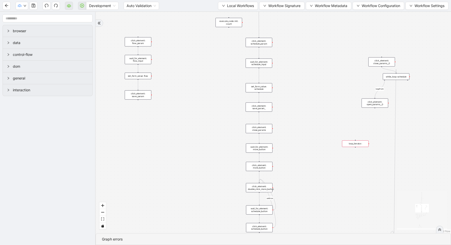
drag, startPoint x: 216, startPoint y: 189, endPoint x: 251, endPoint y: -12, distance: 203.1
click at [251, 0] on html "Development Auto Validation Local Workflows Workflow Signature Workflow Metadat…" at bounding box center [225, 122] width 451 height 245
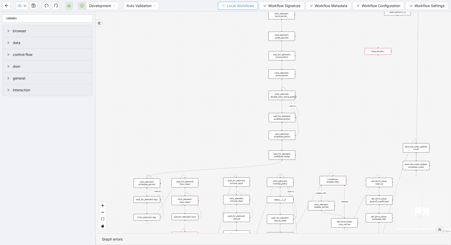
drag, startPoint x: 201, startPoint y: 148, endPoint x: 231, endPoint y: 6, distance: 145.0
click at [231, 8] on section "Development Auto Validation Local Workflows Workflow Signature Workflow Metadat…" at bounding box center [225, 122] width 451 height 245
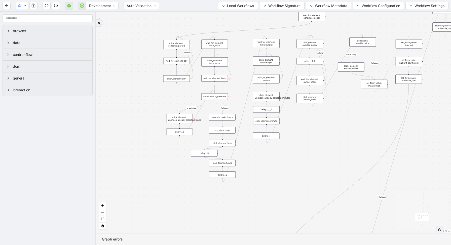
click at [210, 79] on div "wait_for_element: hour" at bounding box center [214, 78] width 27 height 7
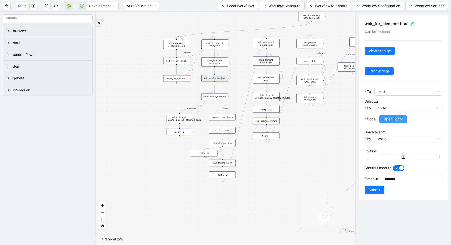
click at [401, 119] on span "Open Editor" at bounding box center [393, 120] width 20 height 6
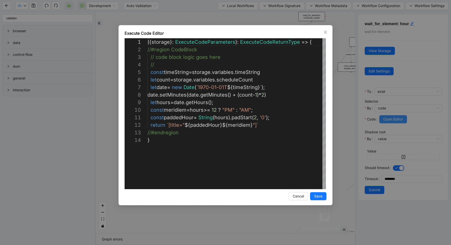
scroll to position [76, 0]
click at [240, 80] on div "({ storage }: ExecuteCodeParameters ): ExecuteCodeReturnType => { //#region Cod…" at bounding box center [237, 162] width 179 height 249
click at [339, 92] on div "Execute Code Editor 1 2 3 4 5 6 7 8 9 10 11 12 13 14 ({ storage }: ExecuteCodeP…" at bounding box center [225, 122] width 451 height 245
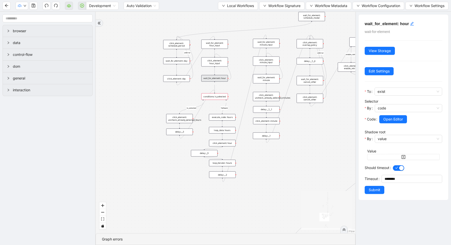
click at [218, 81] on div "wait_for_element: hour" at bounding box center [214, 78] width 27 height 7
click at [393, 121] on span "Open Editor" at bounding box center [393, 120] width 20 height 6
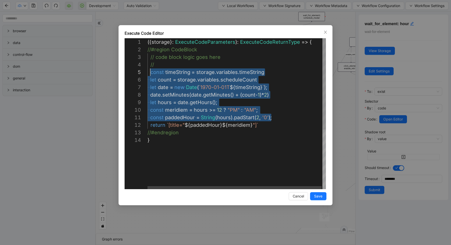
scroll to position [30, 0]
drag, startPoint x: 275, startPoint y: 117, endPoint x: 144, endPoint y: 74, distance: 138.6
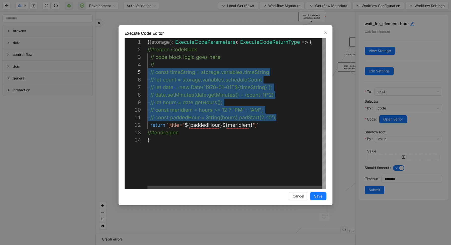
click at [194, 129] on div "( { storage } : ExecuteCodeParameters ): ExecuteCodeReturnType => { //#region C…" at bounding box center [237, 162] width 179 height 249
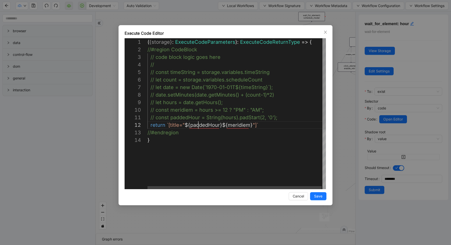
click at [197, 125] on div "( { storage } : ExecuteCodeParameters ): ExecuteCodeReturnType => { //#region C…" at bounding box center [237, 162] width 179 height 249
drag, startPoint x: 184, startPoint y: 125, endPoint x: 224, endPoint y: 128, distance: 40.4
type textarea "**********"
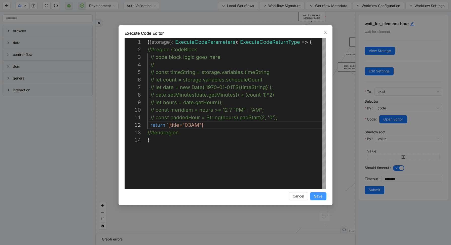
click at [319, 197] on span "Save" at bounding box center [318, 197] width 8 height 6
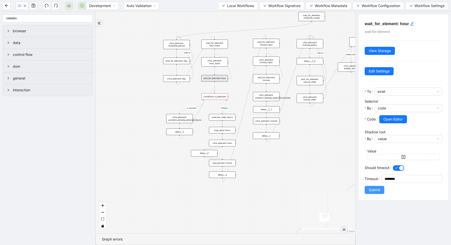
click at [376, 189] on span "Submit" at bounding box center [375, 190] width 12 height 6
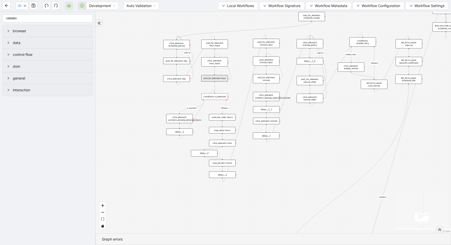
click at [214, 97] on div "conditions: is_selected" at bounding box center [214, 96] width 27 height 7
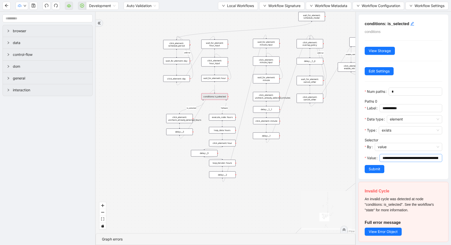
scroll to position [0, 72]
click at [376, 170] on span "Submit" at bounding box center [375, 169] width 12 height 6
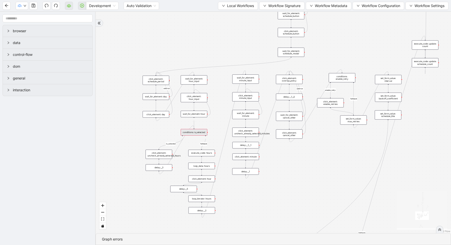
drag, startPoint x: 322, startPoint y: 156, endPoint x: 292, endPoint y: 206, distance: 58.7
click at [292, 206] on div "loopFrom fallback enable_retry has_error fallback fallback is_selected fallback…" at bounding box center [273, 123] width 355 height 222
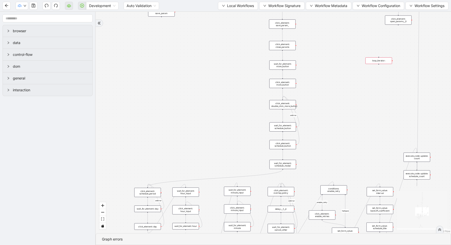
drag, startPoint x: 314, startPoint y: 60, endPoint x: 316, endPoint y: 178, distance: 117.8
click at [316, 172] on div "loopFrom fallback enable_retry has_error fallback fallback is_selected fallback…" at bounding box center [273, 123] width 355 height 222
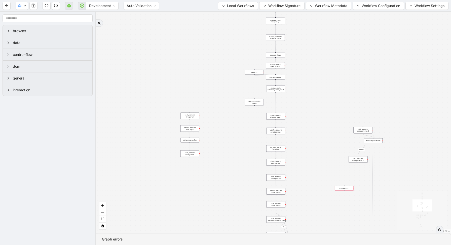
drag, startPoint x: 304, startPoint y: 67, endPoint x: 299, endPoint y: 175, distance: 108.1
click at [299, 175] on div "loopFrom fallback enable_retry has_error fallback fallback is_selected fallback…" at bounding box center [273, 123] width 355 height 222
drag, startPoint x: 247, startPoint y: 143, endPoint x: 247, endPoint y: 18, distance: 125.1
click at [247, 24] on div "loopFrom fallback enable_retry has_error fallback fallback is_selected fallback…" at bounding box center [273, 123] width 355 height 222
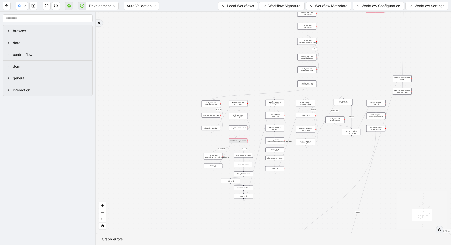
drag, startPoint x: 292, startPoint y: 214, endPoint x: 331, endPoint y: 136, distance: 87.4
click at [331, 137] on div "loopFrom fallback enable_retry has_error fallback fallback is_selected fallback…" at bounding box center [273, 123] width 355 height 222
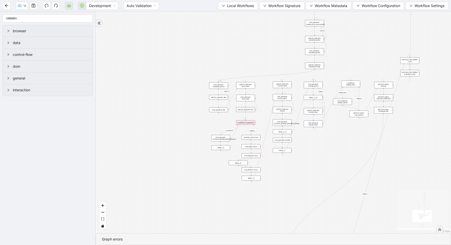
click at [248, 124] on div "conditions: is_selected" at bounding box center [245, 122] width 19 height 5
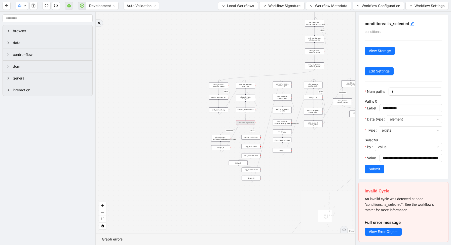
click at [288, 169] on div "loopFrom fallback enable_retry has_error fallback fallback is_selected fallback…" at bounding box center [226, 123] width 260 height 222
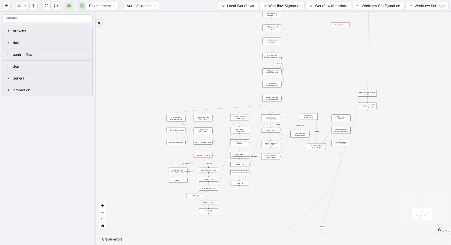
drag, startPoint x: 314, startPoint y: 160, endPoint x: 272, endPoint y: 193, distance: 53.7
click at [272, 193] on div "loopFrom fallback enable_retry has_error fallback fallback is_selected fallback…" at bounding box center [273, 123] width 355 height 222
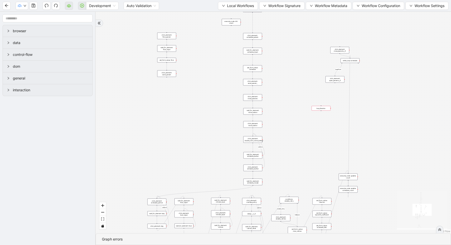
drag, startPoint x: 383, startPoint y: 148, endPoint x: 364, endPoint y: 231, distance: 85.7
click at [364, 231] on div "loopFrom fallback enable_retry has_error fallback fallback is_selected fallback…" at bounding box center [273, 123] width 355 height 222
drag, startPoint x: 319, startPoint y: 176, endPoint x: 390, endPoint y: 38, distance: 155.5
click at [389, 40] on div "loopFrom fallback enable_retry has_error fallback fallback is_selected fallback…" at bounding box center [273, 123] width 355 height 222
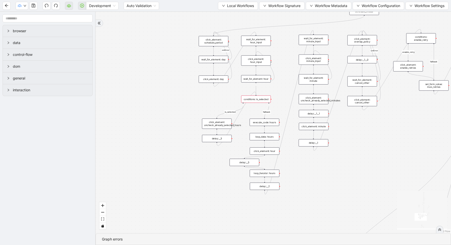
click at [255, 102] on div "conditions: is_selected" at bounding box center [256, 99] width 30 height 7
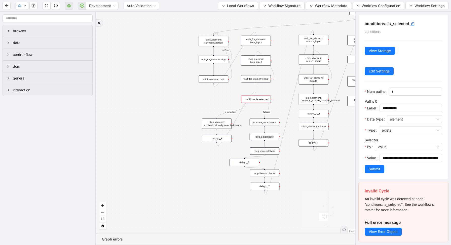
click at [221, 127] on div "click_element: uncheck_already_selected_hours" at bounding box center [217, 124] width 30 height 10
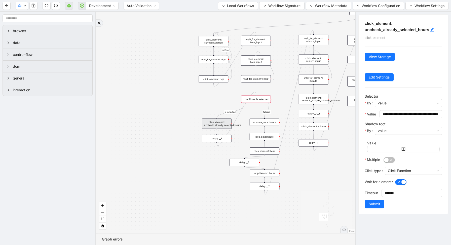
click at [217, 137] on div "delay:__3" at bounding box center [217, 138] width 30 height 7
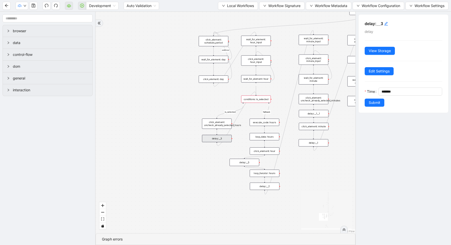
click at [204, 163] on div "loopFrom fallback enable_retry has_error fallback fallback is_selected fallback…" at bounding box center [226, 123] width 260 height 222
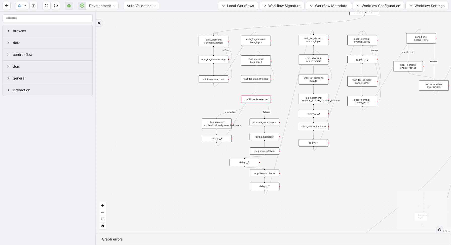
click at [269, 121] on div "execute_code: hours" at bounding box center [265, 122] width 30 height 7
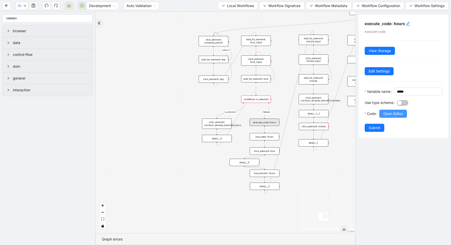
click at [390, 118] on button "Open Editor" at bounding box center [393, 114] width 28 height 8
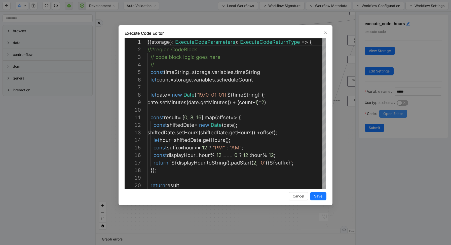
scroll to position [76, 0]
click at [239, 78] on div "({ storage }: ExecuteCodeParameters ): ExecuteCodeReturnType => { //#region Cod…" at bounding box center [237, 193] width 179 height 310
click at [195, 117] on div "({ storage }: ExecuteCodeParameters ): ExecuteCodeReturnType => { //#region Cod…" at bounding box center [237, 193] width 179 height 310
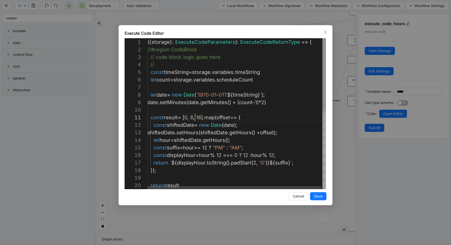
click at [203, 119] on div "({ storage }: ExecuteCodeParameters ): ExecuteCodeReturnType => { //#region Cod…" at bounding box center [237, 193] width 179 height 310
click at [265, 102] on div "({ storage }: ExecuteCodeParameters ): ExecuteCodeReturnType => { //#region Cod…" at bounding box center [237, 193] width 179 height 310
click at [270, 96] on div "({ storage }: ExecuteCodeParameters ): ExecuteCodeReturnType => { //#region Cod…" at bounding box center [237, 193] width 179 height 310
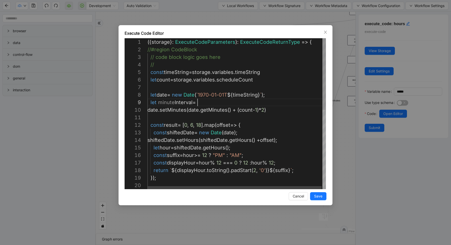
scroll to position [60, 50]
drag, startPoint x: 238, startPoint y: 110, endPoint x: 264, endPoint y: 111, distance: 25.4
click at [217, 105] on div "({ storage }: ExecuteCodeParameters ): ExecuteCodeReturnType => { //#region Cod…" at bounding box center [237, 196] width 179 height 317
paste textarea "**********"
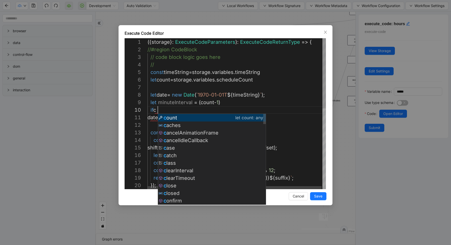
scroll to position [68, 7]
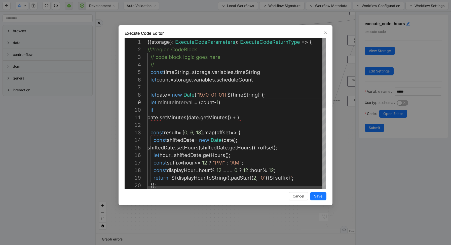
click at [235, 105] on div "({ storage }: ExecuteCodeParameters ): ExecuteCodeReturnType => { //#region Cod…" at bounding box center [237, 200] width 179 height 325
click at [166, 111] on div "({ storage }: ExecuteCodeParameters ): ExecuteCodeReturnType => { //#region Cod…" at bounding box center [237, 200] width 179 height 325
click at [154, 110] on div "({ storage }: ExecuteCodeParameters ): ExecuteCodeReturnType => { //#region Cod…" at bounding box center [237, 200] width 179 height 325
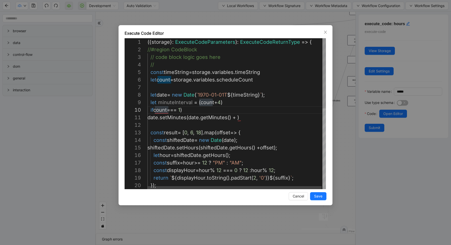
scroll to position [68, 9]
click at [195, 110] on div "({ storage }: ExecuteCodeParameters ): ExecuteCodeReturnType => { //#region Cod…" at bounding box center [237, 200] width 179 height 325
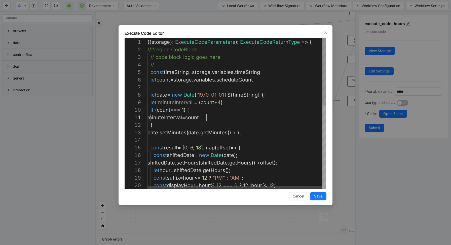
scroll to position [0, 63]
drag, startPoint x: 193, startPoint y: 117, endPoint x: 216, endPoint y: 117, distance: 22.4
click at [174, 100] on div "({ storage }: ExecuteCodeParameters ): ExecuteCodeReturnType => { //#region Cod…" at bounding box center [237, 208] width 179 height 340
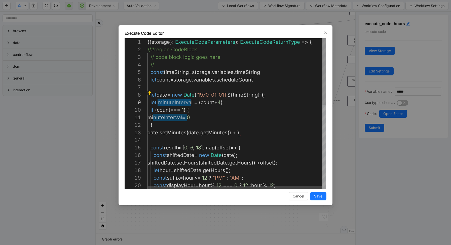
click at [239, 131] on div "({ storage }: ExecuteCodeParameters ): ExecuteCodeReturnType => { //#region Cod…" at bounding box center [237, 208] width 179 height 340
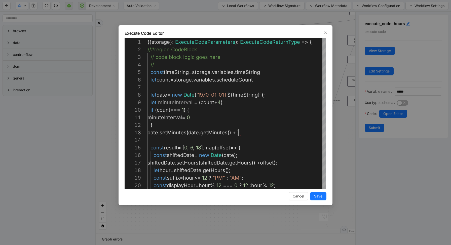
paste textarea "**********"
click at [219, 103] on div "({ storage }: ExecuteCodeParameters ): ExecuteCodeReturnType => { //#region Cod…" at bounding box center [237, 208] width 179 height 340
click at [214, 130] on div "({ storage }: ExecuteCodeParameters ): ExecuteCodeReturnType => { //#region Cod…" at bounding box center [237, 208] width 179 height 340
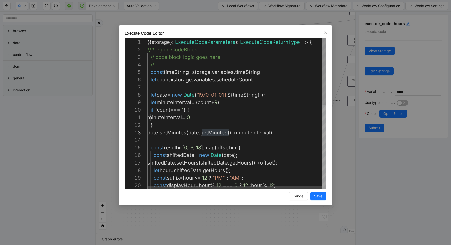
click at [256, 138] on div "({ storage }: ExecuteCodeParameters ): ExecuteCodeReturnType => { //#region Cod…" at bounding box center [237, 208] width 179 height 340
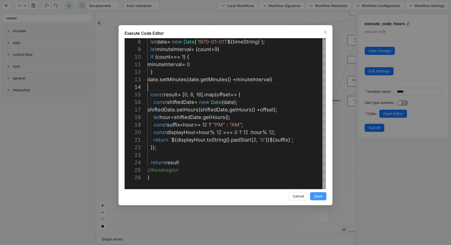
type textarea "**********"
click at [318, 195] on span "Save" at bounding box center [318, 197] width 8 height 6
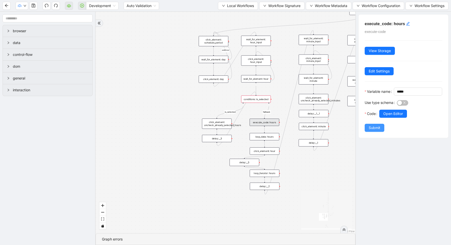
click at [370, 131] on span "Submit" at bounding box center [375, 128] width 12 height 6
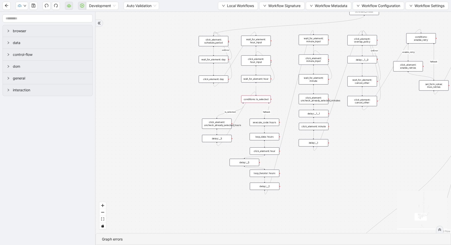
click at [265, 137] on div "loop_data: hours" at bounding box center [265, 136] width 30 height 7
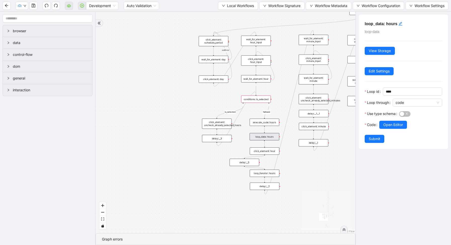
click at [268, 153] on div "click_element: hour" at bounding box center [265, 151] width 30 height 7
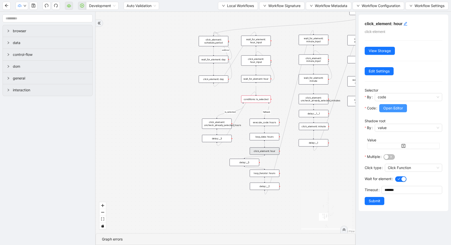
click at [389, 107] on span "Open Editor" at bounding box center [393, 108] width 20 height 6
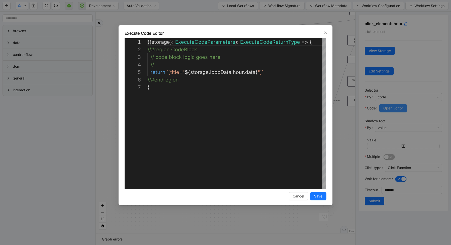
scroll to position [45, 0]
click at [338, 132] on div "**********" at bounding box center [225, 122] width 451 height 245
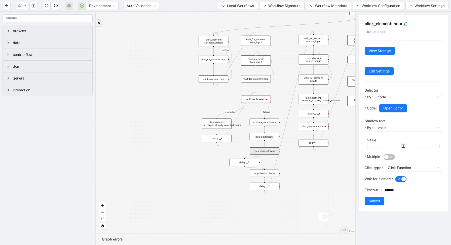
click at [269, 173] on div "loop_iterator: hours" at bounding box center [265, 173] width 30 height 7
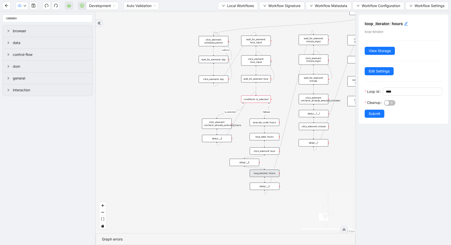
click at [311, 171] on div "loopFrom fallback enable_retry has_error fallback fallback is_selected fallback…" at bounding box center [226, 123] width 260 height 222
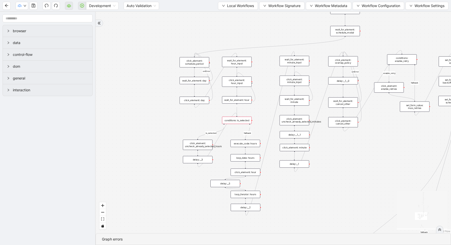
drag, startPoint x: 314, startPoint y: 176, endPoint x: 291, endPoint y: 201, distance: 33.7
click at [292, 201] on div "loopFrom fallback enable_retry has_error fallback fallback is_selected fallback…" at bounding box center [273, 123] width 355 height 222
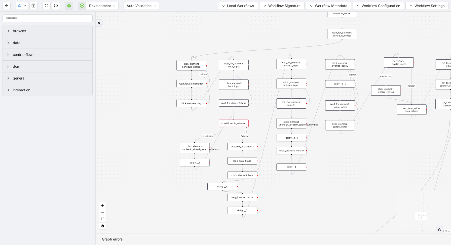
click at [245, 146] on div "execute_code: hours" at bounding box center [243, 146] width 30 height 7
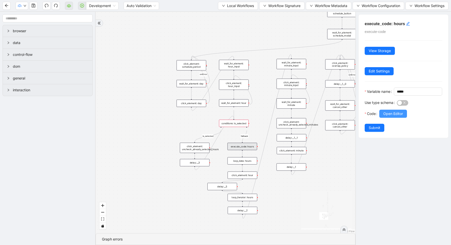
click at [387, 117] on span "Open Editor" at bounding box center [393, 114] width 20 height 6
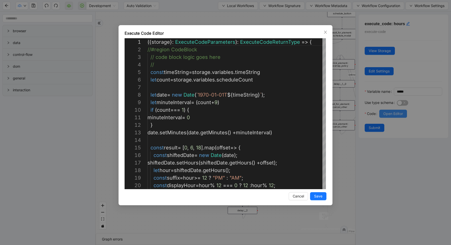
scroll to position [76, 0]
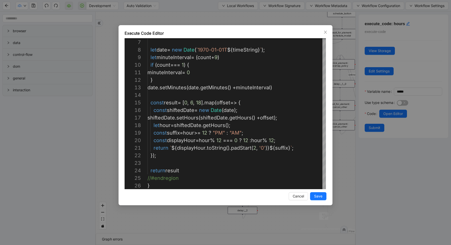
click at [333, 160] on div "Execute Code Editor 6 7 8 9 10 11 12 13 14 15 16 17 18 19 20 21 22 23 24 25 26 …" at bounding box center [225, 122] width 451 height 245
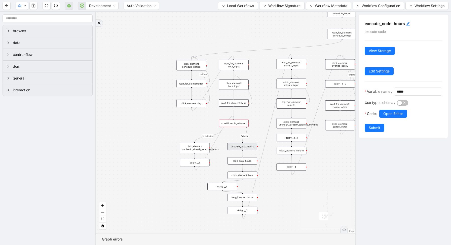
click at [293, 64] on div "wait_for_element: minute_input" at bounding box center [292, 64] width 30 height 10
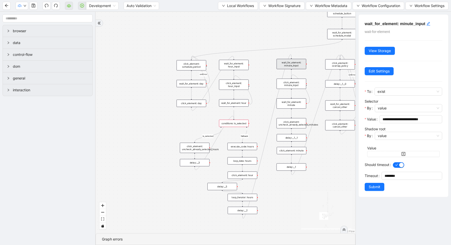
click at [293, 86] on div "click_element: minute_input" at bounding box center [292, 84] width 30 height 10
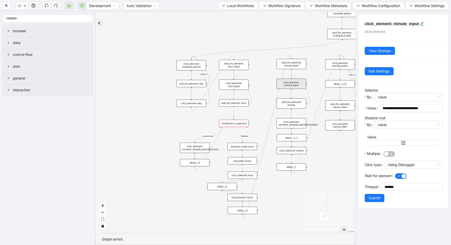
click at [294, 107] on div "wait_for_element: minute" at bounding box center [292, 103] width 30 height 10
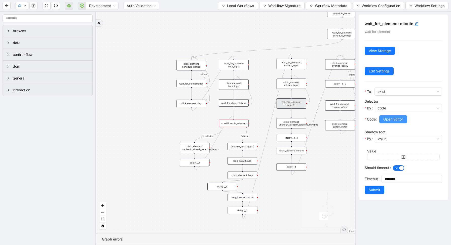
click at [389, 117] on span "Open Editor" at bounding box center [393, 120] width 20 height 6
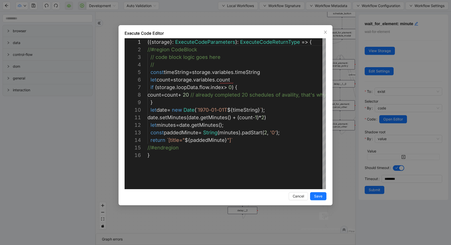
click at [339, 148] on div "Execute Code Editor 1 2 3 4 5 6 7 8 9 10 11 12 13 14 15 16 ({ storage }: Execut…" at bounding box center [225, 122] width 451 height 245
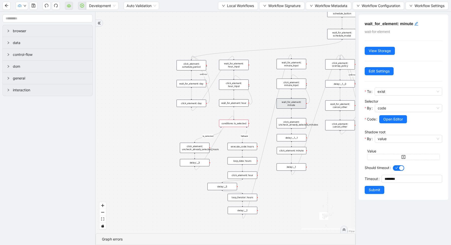
click at [238, 107] on div "wait_for_element: hour" at bounding box center [234, 102] width 30 height 7
click at [388, 119] on span "Open Editor" at bounding box center [393, 120] width 20 height 6
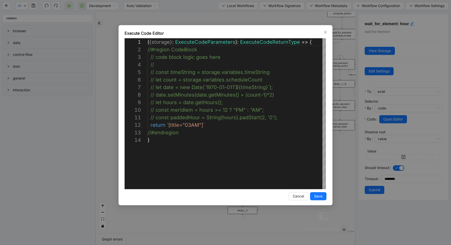
click at [341, 140] on div "Execute Code Editor 1 2 3 4 5 6 7 8 9 10 11 12 13 14 ( { storage } : ExecuteCod…" at bounding box center [225, 122] width 451 height 245
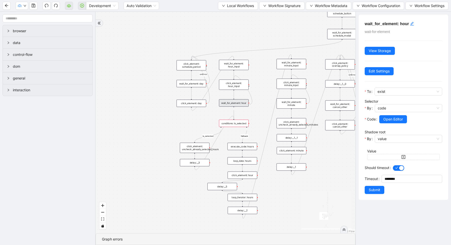
click at [298, 106] on div "wait_for_element: minute" at bounding box center [292, 103] width 30 height 10
click at [384, 120] on span "Open Editor" at bounding box center [393, 120] width 20 height 6
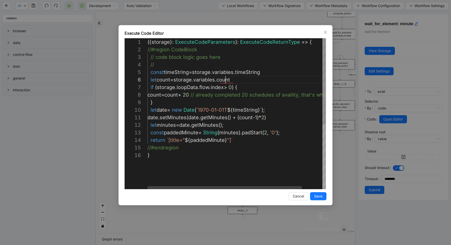
click at [224, 81] on div "({ storage }: ExecuteCodeParameters ): ExecuteCodeReturnType => { //#region Cod…" at bounding box center [249, 170] width 202 height 264
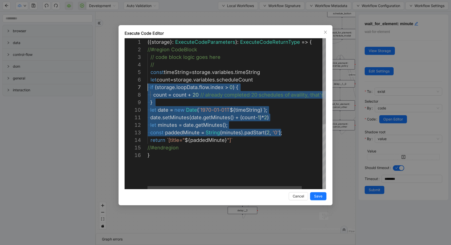
scroll to position [30, 0]
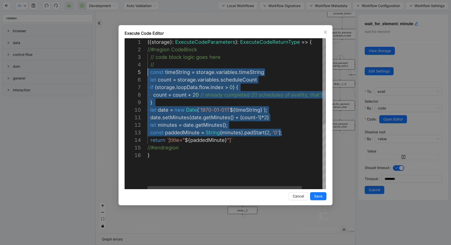
drag, startPoint x: 283, startPoint y: 134, endPoint x: 115, endPoint y: 73, distance: 178.7
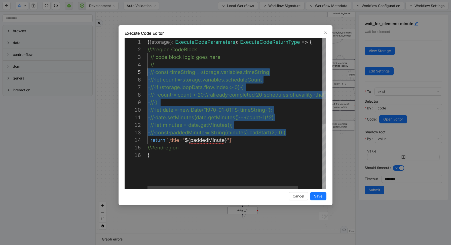
click at [217, 141] on div "( { storage } : ExecuteCodeParameters ): ExecuteCodeReturnType => { //#region C…" at bounding box center [251, 170] width 207 height 264
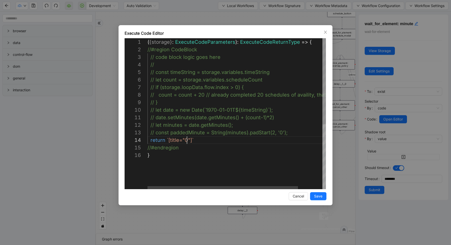
scroll to position [23, 43]
type textarea "**********"
click at [314, 196] on span "Save" at bounding box center [318, 197] width 8 height 6
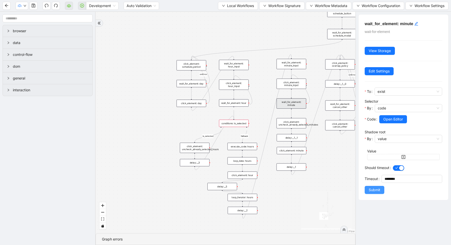
click at [374, 191] on span "Submit" at bounding box center [375, 190] width 12 height 6
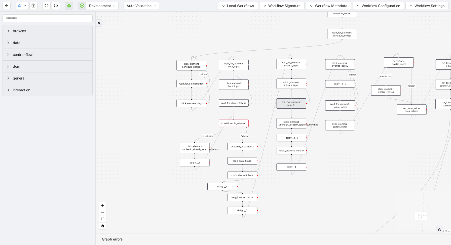
click at [293, 122] on div "click_element: uncheck_already_selected_minutes" at bounding box center [292, 123] width 30 height 10
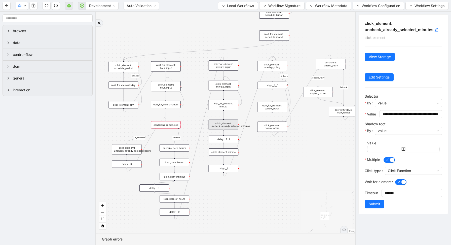
drag, startPoint x: 328, startPoint y: 164, endPoint x: 256, endPoint y: 164, distance: 72.5
click at [256, 164] on div "loopFrom fallback enable_retry has_error fallback fallback is_selected fallback…" at bounding box center [226, 123] width 260 height 222
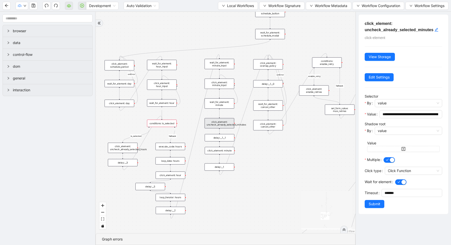
click at [218, 137] on div "delay:__1__1" at bounding box center [220, 137] width 30 height 7
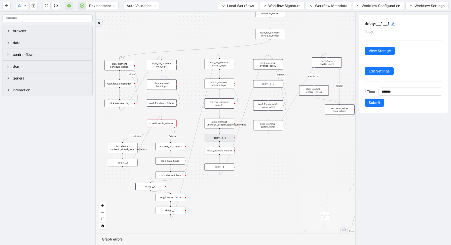
click at [217, 152] on div "click_element: minute" at bounding box center [220, 150] width 30 height 7
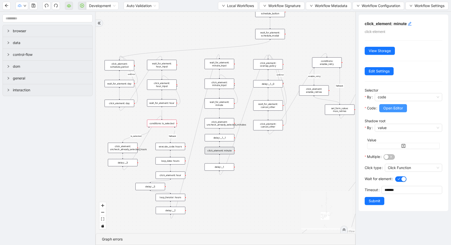
click at [390, 106] on span "Open Editor" at bounding box center [393, 108] width 20 height 6
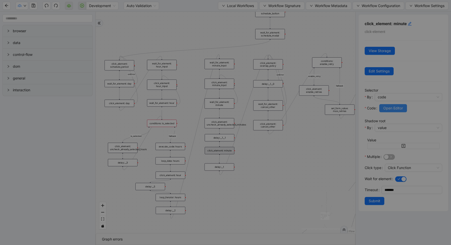
scroll to position [76, 0]
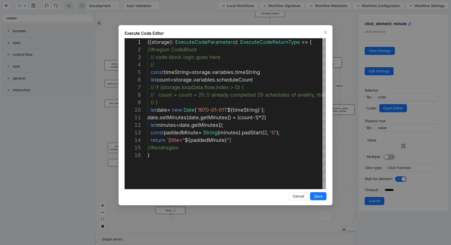
click at [336, 134] on div "Execute Code Editor 1 2 3 4 5 6 7 8 9 10 11 12 13 14 15 16 ({ storage }: Execut…" at bounding box center [225, 122] width 451 height 245
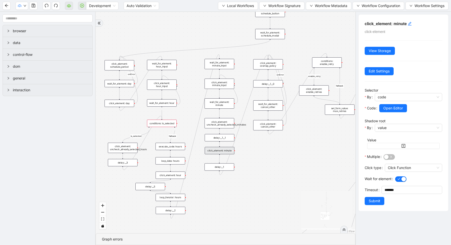
click at [169, 148] on div "execute_code: hours" at bounding box center [171, 146] width 30 height 7
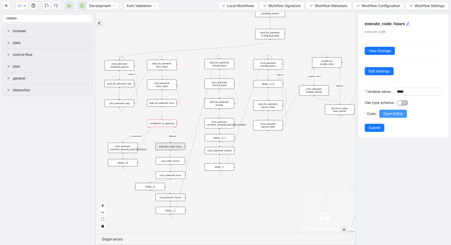
click at [389, 117] on span "Open Editor" at bounding box center [393, 114] width 20 height 6
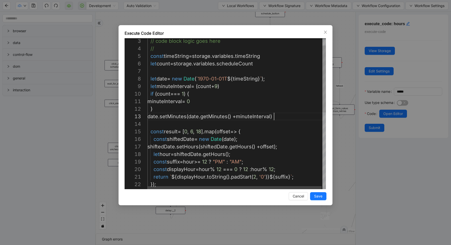
scroll to position [0, 0]
type textarea "**********"
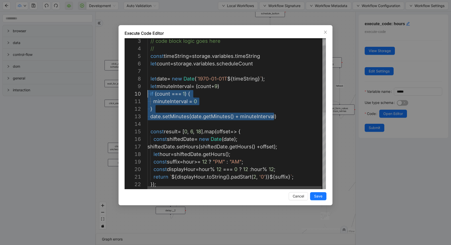
scroll to position [60, 0]
drag, startPoint x: 279, startPoint y: 116, endPoint x: 118, endPoint y: 86, distance: 163.1
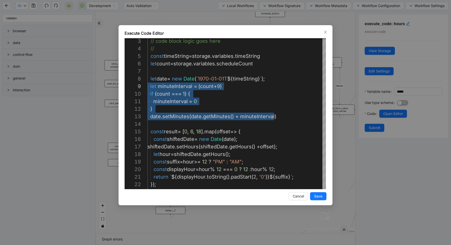
click at [347, 140] on div "Execute Code Editor 3 4 5 6 7 8 9 10 11 12 13 14 15 16 17 18 19 20 21 22 23 // …" at bounding box center [225, 122] width 451 height 245
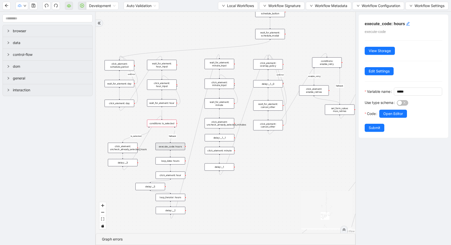
click at [223, 152] on div "click_element: minute" at bounding box center [220, 150] width 30 height 7
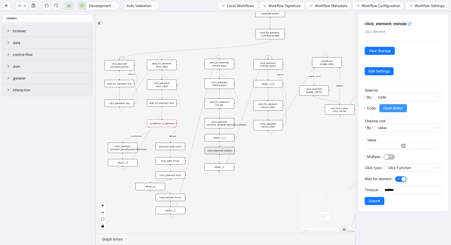
click at [390, 109] on span "Open Editor" at bounding box center [393, 108] width 20 height 6
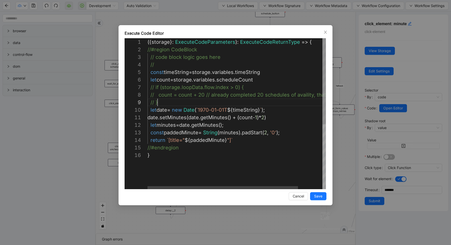
scroll to position [45, 0]
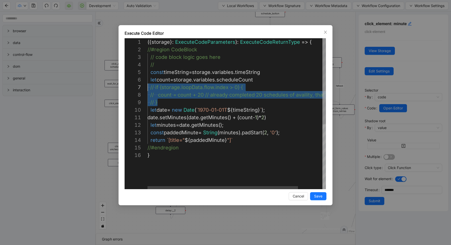
drag, startPoint x: 171, startPoint y: 102, endPoint x: 121, endPoint y: 85, distance: 52.5
paste textarea "**********"
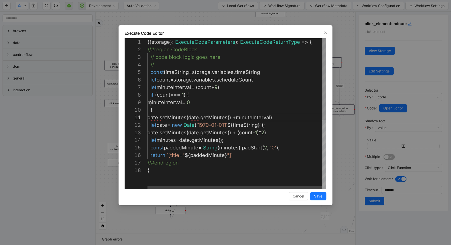
click at [271, 126] on div "({ storage }: ExecuteCodeParameters ): ExecuteCodeReturnType => { //#region Cod…" at bounding box center [237, 177] width 179 height 279
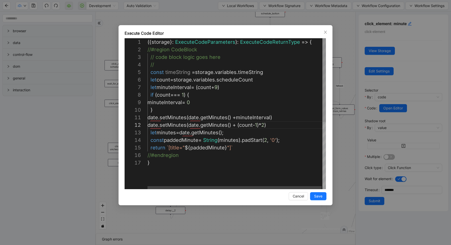
click at [270, 72] on div "({ storage }: ExecuteCodeParameters ): ExecuteCodeReturnType => { //#region Cod…" at bounding box center [237, 174] width 179 height 272
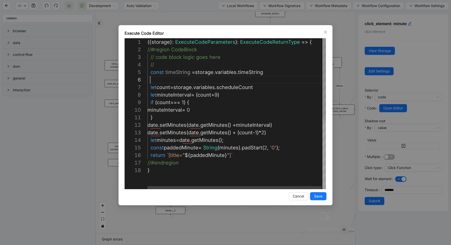
scroll to position [38, 3]
paste textarea "**********"
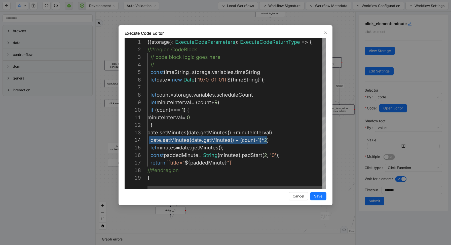
scroll to position [23, 0]
drag, startPoint x: 274, startPoint y: 140, endPoint x: 141, endPoint y: 141, distance: 133.2
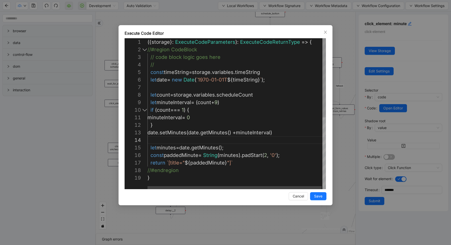
scroll to position [15, 127]
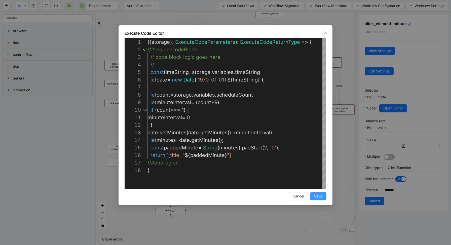
type textarea "**********"
click at [317, 194] on span "Save" at bounding box center [318, 197] width 8 height 6
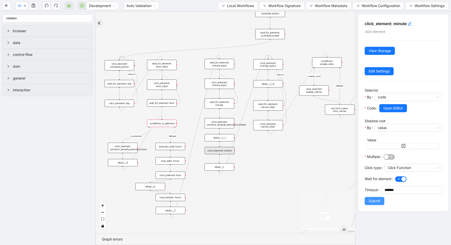
click at [373, 202] on span "Submit" at bounding box center [375, 201] width 12 height 6
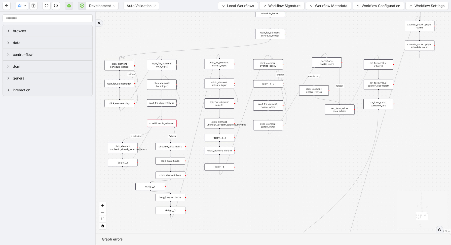
click at [272, 62] on div "click_element: overlap_policy" at bounding box center [268, 64] width 30 height 10
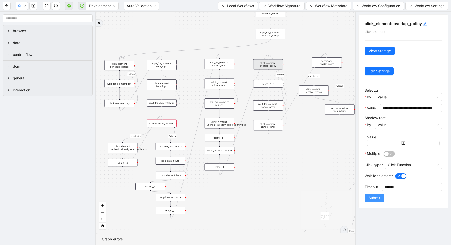
click at [377, 196] on span "Submit" at bounding box center [375, 198] width 12 height 6
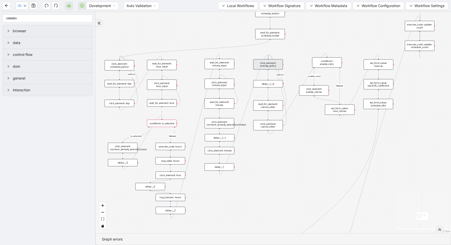
click at [272, 84] on div "delay:__1__0" at bounding box center [268, 83] width 30 height 7
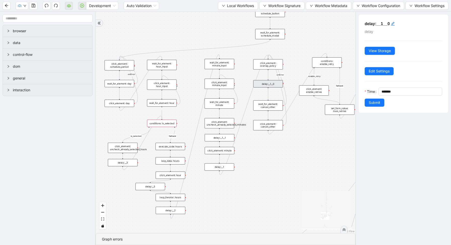
click at [314, 138] on div "loopFrom fallback enable_retry has_error fallback fallback is_selected fallback…" at bounding box center [226, 123] width 260 height 222
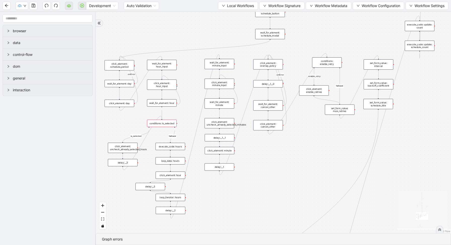
click at [274, 104] on div "wait_for_element: cancel_other" at bounding box center [268, 105] width 30 height 10
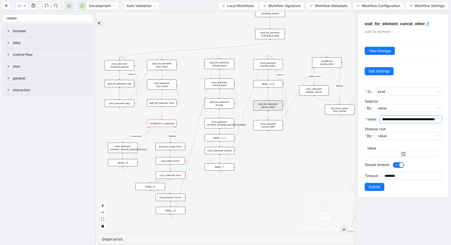
scroll to position [0, 0]
click at [262, 125] on div "click_element: cancel_other" at bounding box center [268, 125] width 30 height 10
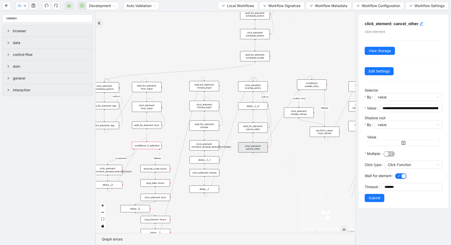
drag, startPoint x: 292, startPoint y: 136, endPoint x: 245, endPoint y: 178, distance: 62.9
click at [246, 179] on div "loopFrom fallback enable_retry has_error fallback fallback is_selected fallback…" at bounding box center [226, 123] width 260 height 222
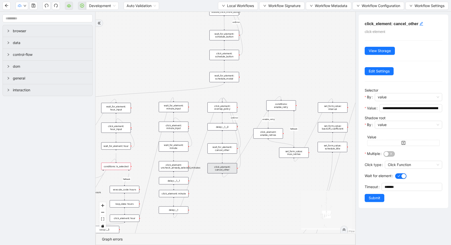
click at [285, 108] on div "conditions: enable_retry" at bounding box center [281, 105] width 30 height 10
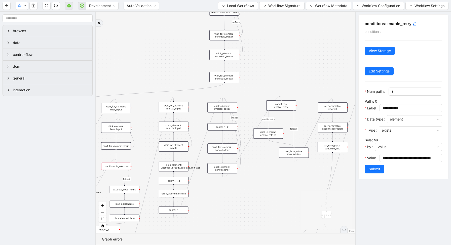
click at [267, 134] on div "click_element: enable_retries" at bounding box center [268, 133] width 30 height 10
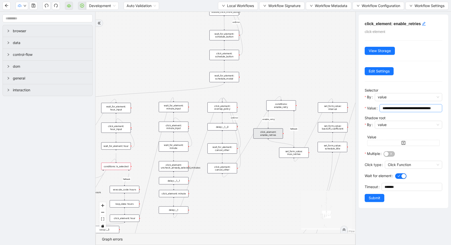
scroll to position [0, 12]
click at [295, 174] on div "loopFrom fallback enable_retry has_error fallback fallback is_selected fallback…" at bounding box center [226, 123] width 260 height 222
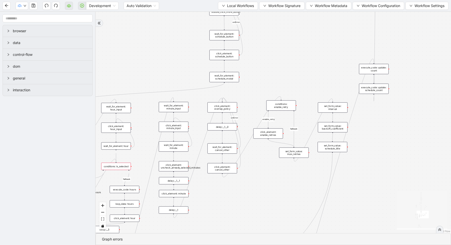
click at [297, 155] on div "set_form_value: max_retries" at bounding box center [294, 153] width 30 height 10
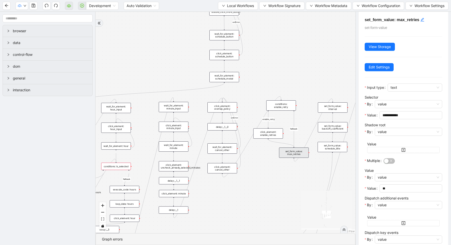
scroll to position [5, 0]
click at [389, 187] on input "**" at bounding box center [411, 188] width 56 height 6
type input "*"
type input "**"
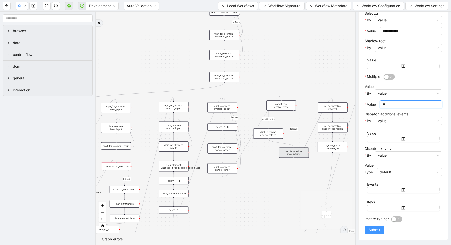
click at [375, 229] on span "Submit" at bounding box center [375, 230] width 12 height 6
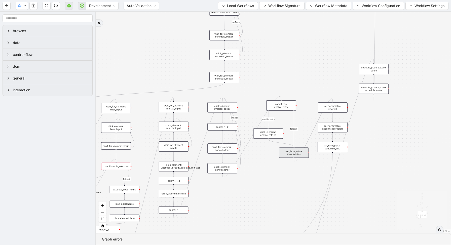
scroll to position [0, 0]
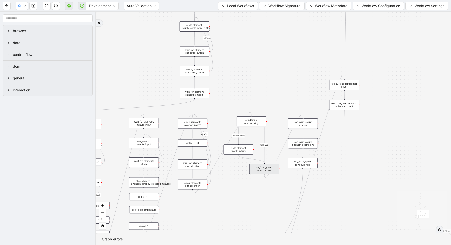
drag, startPoint x: 315, startPoint y: 178, endPoint x: 258, endPoint y: 196, distance: 60.3
click at [261, 196] on div "loopFrom fallback enable_retry has_error fallback fallback is_selected fallback…" at bounding box center [273, 123] width 355 height 222
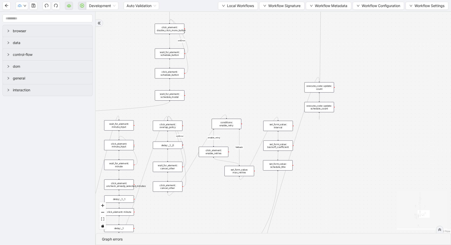
click at [281, 128] on div "set_form_value: interval" at bounding box center [278, 126] width 30 height 10
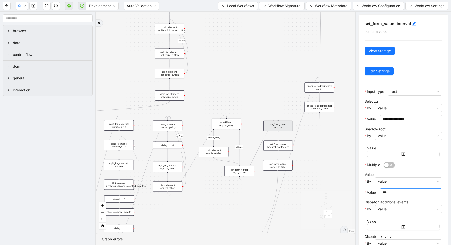
click at [388, 192] on input "***" at bounding box center [411, 193] width 56 height 6
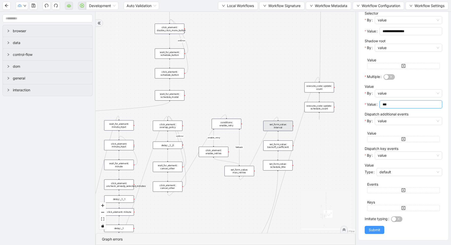
type input "***"
click at [372, 226] on button "Submit" at bounding box center [375, 230] width 20 height 8
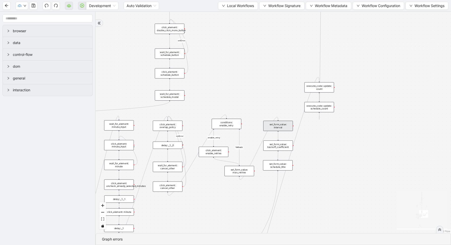
scroll to position [0, 0]
click at [274, 146] on div "set_form_value: backoff_coefficient" at bounding box center [278, 145] width 30 height 10
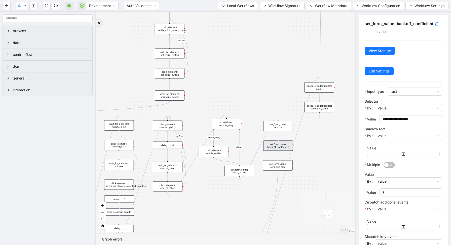
click at [328, 176] on div "loopFrom fallback enable_retry has_error fallback fallback is_selected fallback…" at bounding box center [226, 123] width 260 height 222
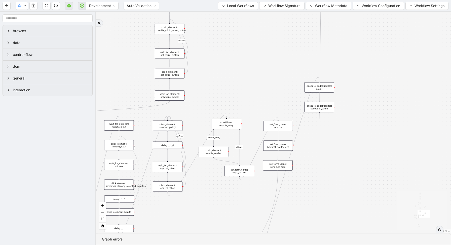
click at [282, 168] on div "set_form_value: schedule_title" at bounding box center [278, 165] width 30 height 10
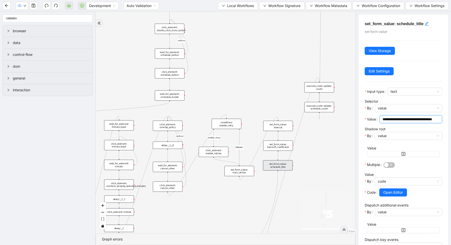
scroll to position [0, 17]
drag, startPoint x: 416, startPoint y: 120, endPoint x: 432, endPoint y: 121, distance: 16.9
click at [433, 121] on input "**********" at bounding box center [409, 120] width 52 height 6
paste input "**********"
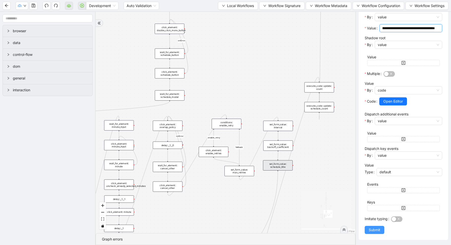
type input "**********"
click at [374, 232] on span "Submit" at bounding box center [375, 230] width 12 height 6
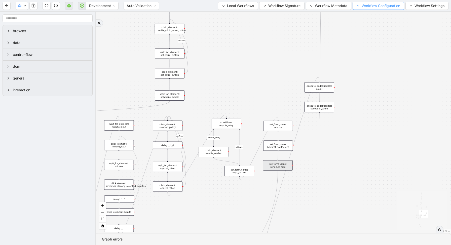
scroll to position [0, 0]
click at [273, 168] on div "set_form_value: schedule_title" at bounding box center [278, 165] width 30 height 10
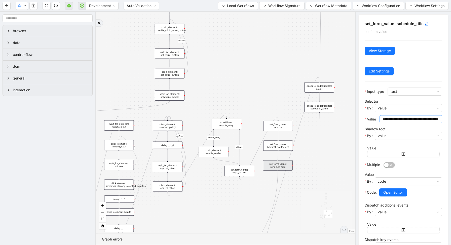
scroll to position [0, 45]
click at [432, 118] on input "**********" at bounding box center [409, 120] width 52 height 6
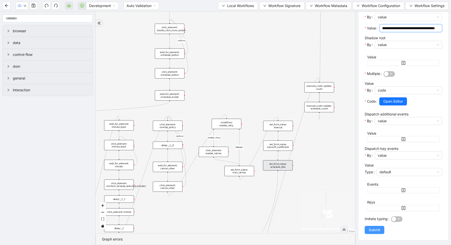
type input "**********"
click at [370, 228] on span "Submit" at bounding box center [375, 230] width 12 height 6
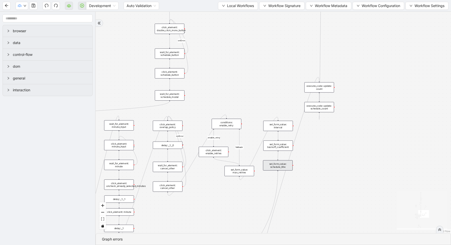
scroll to position [0, 0]
drag, startPoint x: 314, startPoint y: 197, endPoint x: 351, endPoint y: 79, distance: 123.9
click at [350, 82] on div "loopFrom fallback enable_retry has_error fallback fallback is_selected fallback…" at bounding box center [273, 123] width 355 height 222
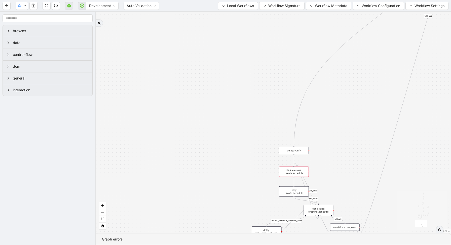
drag, startPoint x: 249, startPoint y: 194, endPoint x: 396, endPoint y: 22, distance: 226.0
click at [395, 25] on div "loopFrom fallback enable_retry has_error fallback fallback is_selected fallback…" at bounding box center [273, 123] width 355 height 222
drag, startPoint x: 352, startPoint y: 116, endPoint x: 313, endPoint y: 72, distance: 58.0
click at [317, 74] on div "loopFrom fallback enable_retry has_error fallback fallback is_selected fallback…" at bounding box center [273, 123] width 355 height 222
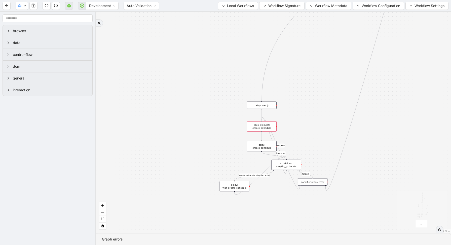
click at [263, 128] on div "click_element: create_schedule" at bounding box center [262, 126] width 30 height 10
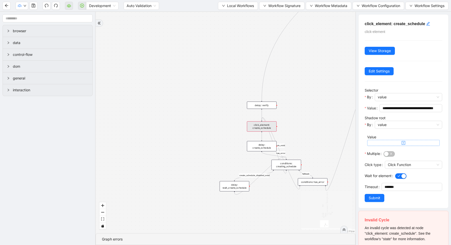
scroll to position [28, 0]
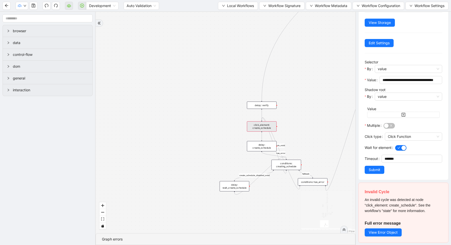
click at [375, 170] on span "Submit" at bounding box center [375, 170] width 12 height 6
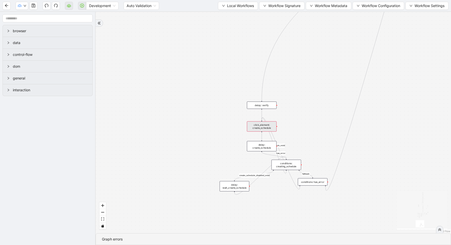
scroll to position [0, 0]
drag, startPoint x: 319, startPoint y: 138, endPoint x: 317, endPoint y: 141, distance: 4.1
click at [317, 141] on div "loopFrom fallback enable_retry has_error fallback fallback is_selected fallback…" at bounding box center [273, 123] width 355 height 222
drag, startPoint x: 394, startPoint y: 118, endPoint x: 298, endPoint y: 233, distance: 150.1
click at [303, 231] on div "loopFrom fallback enable_retry has_error fallback fallback is_selected fallback…" at bounding box center [273, 123] width 355 height 222
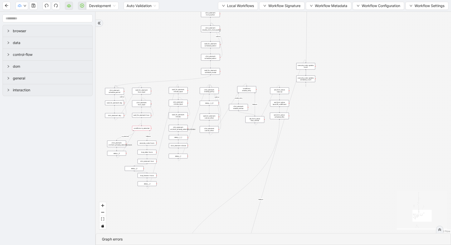
drag, startPoint x: 319, startPoint y: 80, endPoint x: 310, endPoint y: 133, distance: 54.4
click at [310, 133] on div "loopFrom fallback enable_retry has_error fallback fallback is_selected fallback…" at bounding box center [273, 123] width 355 height 222
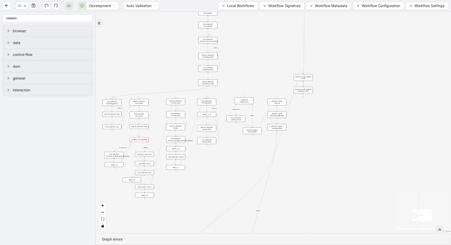
click at [306, 82] on div "loopFrom fallback enable_retry has_error fallback fallback is_selected fallback…" at bounding box center [273, 123] width 355 height 222
click at [306, 77] on div "execute_code: update: count" at bounding box center [303, 77] width 19 height 7
click at [304, 78] on icon "Edge from execute_code: update: schedule_count to while_loop: schedule" at bounding box center [304, 27] width 2 height 142
drag, startPoint x: 304, startPoint y: 92, endPoint x: 299, endPoint y: 192, distance: 99.8
click at [300, 176] on div "execute_code: update: schedule_count" at bounding box center [303, 173] width 19 height 7
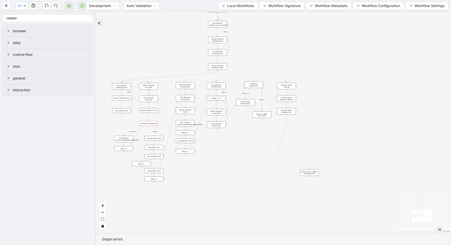
drag, startPoint x: 270, startPoint y: 215, endPoint x: 328, endPoint y: 105, distance: 124.1
click at [327, 107] on div "loopFrom fallback enable_retry has_error fallback is_selected fallback create_s…" at bounding box center [273, 123] width 355 height 222
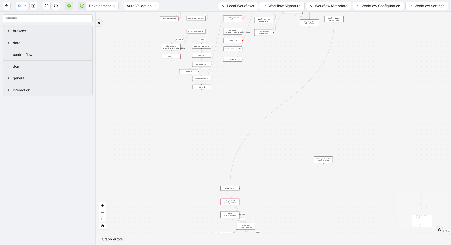
drag, startPoint x: 361, startPoint y: 83, endPoint x: 305, endPoint y: 193, distance: 123.5
click at [314, 163] on div "execute_code: update: schedule_count" at bounding box center [323, 160] width 19 height 7
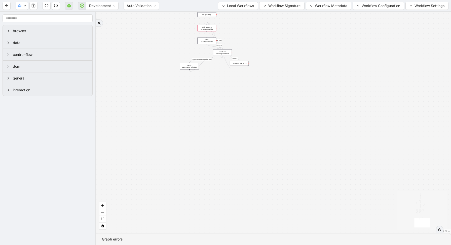
drag, startPoint x: 307, startPoint y: 200, endPoint x: 283, endPoint y: 20, distance: 181.6
click at [283, 22] on div "loopFrom fallback enable_retry has_error fallback is_selected fallback create_s…" at bounding box center [273, 123] width 355 height 222
drag, startPoint x: 283, startPoint y: 34, endPoint x: 285, endPoint y: 103, distance: 68.5
click at [286, 103] on div "loopFrom fallback enable_retry has_error fallback is_selected fallback create_s…" at bounding box center [273, 123] width 355 height 222
drag, startPoint x: 287, startPoint y: 85, endPoint x: 247, endPoint y: 143, distance: 71.0
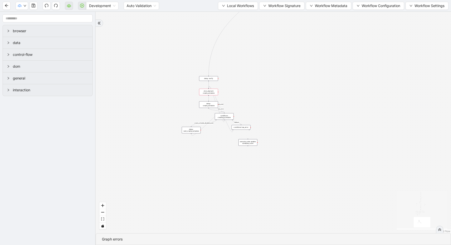
click at [247, 143] on div "execute_code: update: schedule_count" at bounding box center [247, 142] width 19 height 7
drag, startPoint x: 250, startPoint y: 130, endPoint x: 250, endPoint y: 143, distance: 13.3
click at [253, 151] on div "execute_code: update: schedule_count" at bounding box center [249, 146] width 25 height 9
click at [250, 157] on icon "plus-circle" at bounding box center [250, 156] width 4 height 4
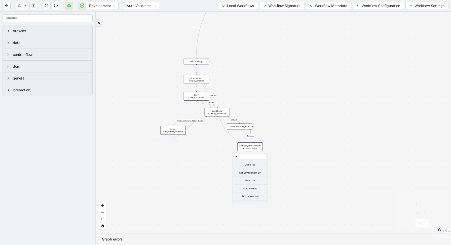
type input "***"
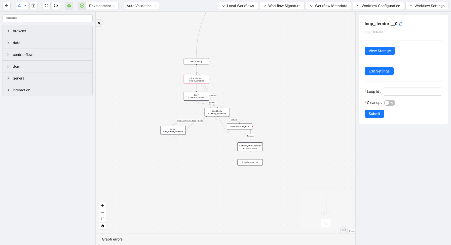
click at [403, 25] on h5 "loop_iterator:__0" at bounding box center [404, 24] width 78 height 6
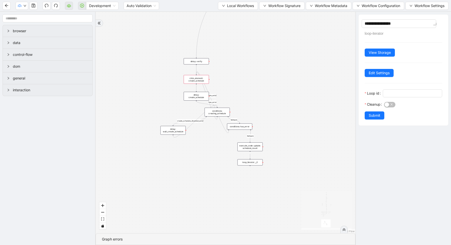
type textarea "**********"
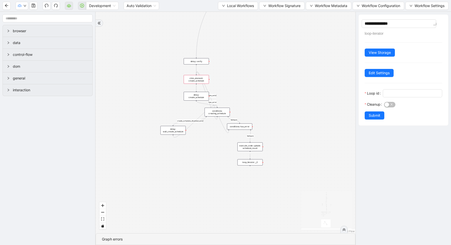
type textarea "**********"
click at [308, 85] on div "loopFrom fallback enable_retry has_error fallback is_selected fallback create_s…" at bounding box center [226, 123] width 260 height 222
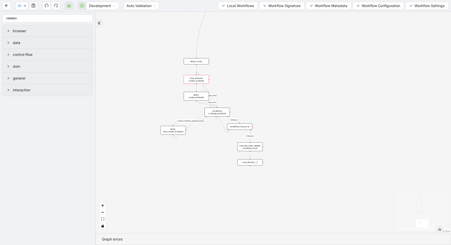
click at [341, 87] on div "loopFrom fallback enable_retry has_error fallback is_selected fallback create_s…" at bounding box center [273, 123] width 355 height 222
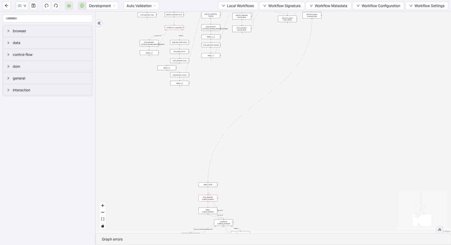
drag, startPoint x: 341, startPoint y: 87, endPoint x: 308, endPoint y: 222, distance: 139.3
click at [309, 220] on div "loopFrom fallback enable_retry has_error fallback is_selected fallback create_s…" at bounding box center [273, 123] width 355 height 222
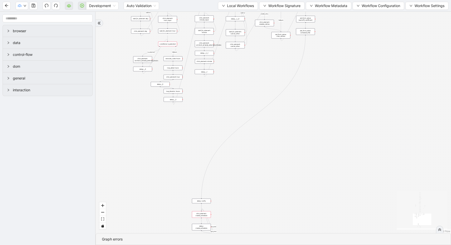
drag, startPoint x: 353, startPoint y: 91, endPoint x: 335, endPoint y: 245, distance: 154.8
click at [336, 245] on section "loopFrom fallback enable_retry has_error fallback is_selected fallback create_s…" at bounding box center [273, 128] width 355 height 233
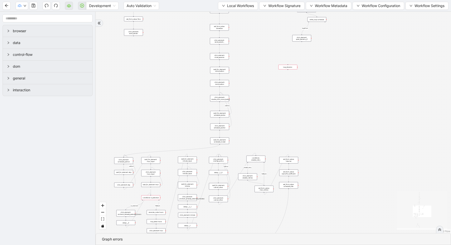
click at [292, 69] on div "loop_iterator:" at bounding box center [287, 67] width 19 height 5
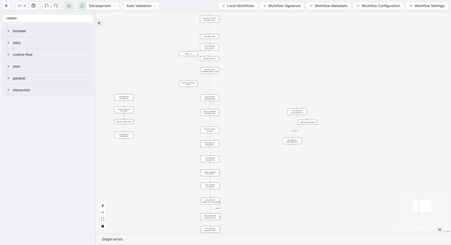
drag, startPoint x: 312, startPoint y: 60, endPoint x: 301, endPoint y: 164, distance: 104.1
click at [302, 164] on div "loopFrom fallback enable_retry has_error fallback is_selected fallback create_s…" at bounding box center [273, 123] width 355 height 222
drag, startPoint x: 296, startPoint y: 184, endPoint x: 281, endPoint y: 9, distance: 176.1
click at [282, 17] on div "loopFrom fallback enable_retry has_error fallback is_selected fallback create_s…" at bounding box center [273, 123] width 355 height 222
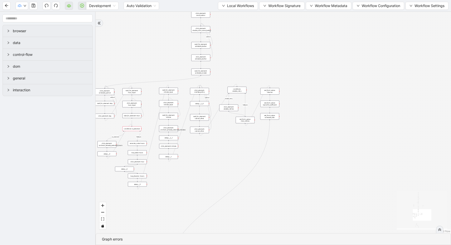
drag, startPoint x: 312, startPoint y: 145, endPoint x: 377, endPoint y: 80, distance: 92.2
click at [378, 80] on div "loopFrom fallback enable_retry has_error fallback is_selected fallback create_s…" at bounding box center [273, 123] width 355 height 222
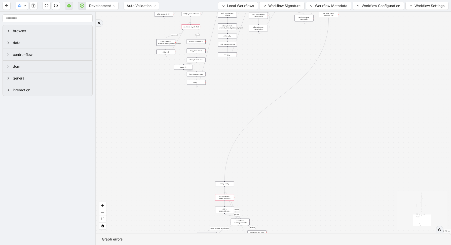
drag, startPoint x: 309, startPoint y: 169, endPoint x: 279, endPoint y: 63, distance: 109.9
click at [281, 68] on div "loopFrom fallback enable_retry has_error fallback is_selected fallback create_s…" at bounding box center [273, 123] width 355 height 222
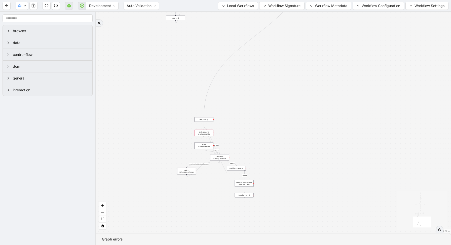
click at [245, 195] on div "loop_iterator:__1" at bounding box center [244, 195] width 19 height 5
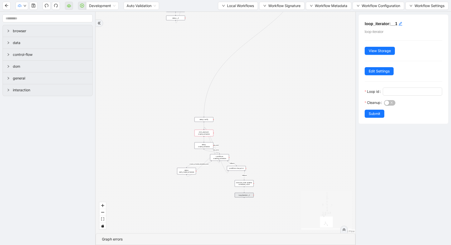
click at [294, 84] on div "loopFrom fallback enable_retry has_error fallback is_selected fallback create_s…" at bounding box center [226, 123] width 260 height 222
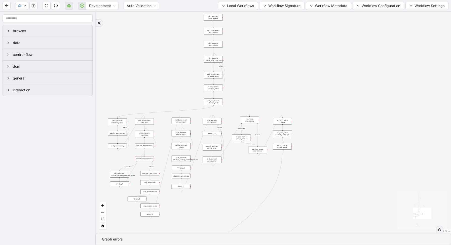
drag, startPoint x: 327, startPoint y: 49, endPoint x: 288, endPoint y: 245, distance: 200.2
click at [293, 245] on section "loopFrom fallback enable_retry has_error fallback is_selected fallback create_s…" at bounding box center [273, 128] width 355 height 233
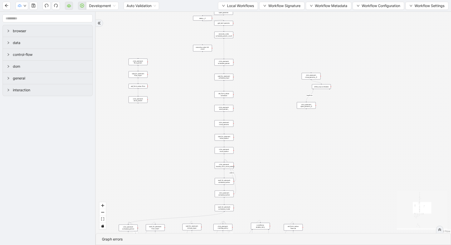
drag, startPoint x: 331, startPoint y: 75, endPoint x: 349, endPoint y: 182, distance: 108.3
click at [349, 182] on div "loopFrom fallback enable_retry has_error fallback is_selected fallback create_s…" at bounding box center [273, 123] width 355 height 222
drag, startPoint x: 242, startPoint y: 57, endPoint x: 242, endPoint y: 62, distance: 4.5
click at [242, 62] on div "loopFrom fallback enable_retry has_error fallback is_selected fallback create_s…" at bounding box center [273, 123] width 355 height 222
click at [247, 33] on div "loopFrom fallback enable_retry has_error fallback is_selected fallback create_s…" at bounding box center [273, 123] width 355 height 222
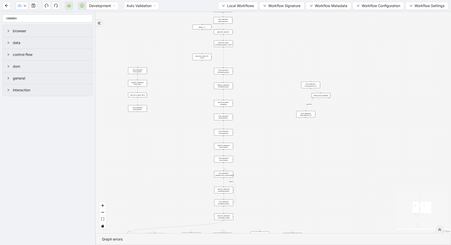
drag, startPoint x: 248, startPoint y: 70, endPoint x: 247, endPoint y: 107, distance: 36.2
click at [248, 107] on div "loopFrom fallback enable_retry has_error fallback is_selected fallback create_s…" at bounding box center [273, 123] width 355 height 222
drag, startPoint x: 246, startPoint y: 57, endPoint x: 246, endPoint y: 79, distance: 22.7
click at [246, 79] on div "loopFrom fallback enable_retry has_error fallback is_selected fallback create_s…" at bounding box center [273, 123] width 355 height 222
click at [227, 64] on div "loop_data: flows" at bounding box center [223, 64] width 19 height 5
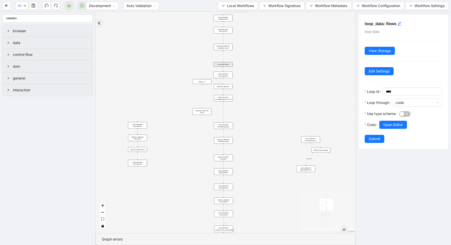
click at [297, 104] on div "loopFrom fallback enable_retry has_error fallback is_selected fallback create_s…" at bounding box center [226, 123] width 260 height 222
click at [273, 53] on div "loopFrom fallback enable_retry has_error fallback is_selected fallback create_s…" at bounding box center [226, 123] width 260 height 222
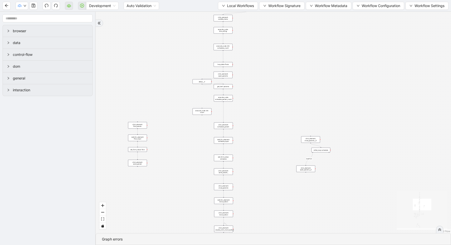
click at [218, 65] on div "loop_data: flows" at bounding box center [223, 64] width 19 height 5
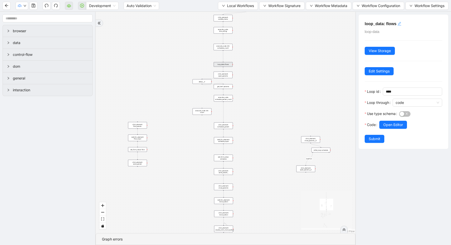
click at [399, 24] on icon "edit" at bounding box center [399, 24] width 4 height 4
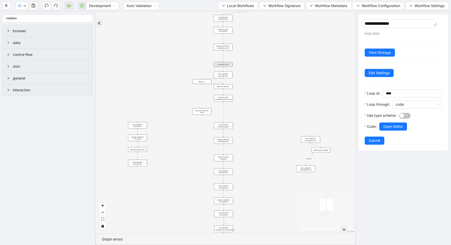
type textarea "**********"
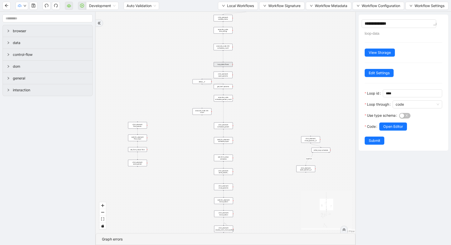
type textarea "**********"
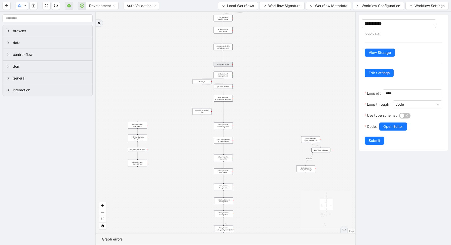
type textarea "**********"
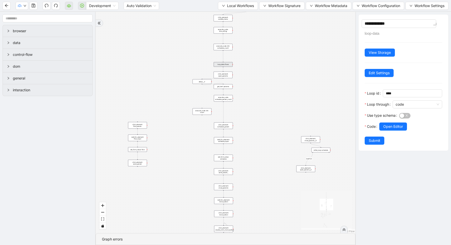
type textarea "**********"
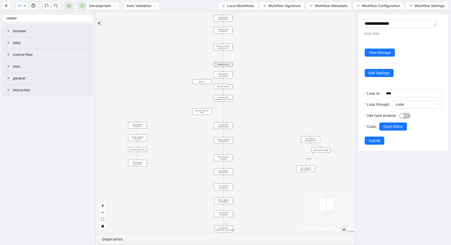
type textarea "**********"
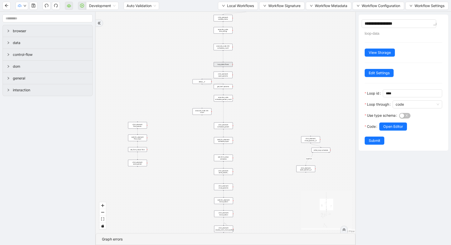
type textarea "**********"
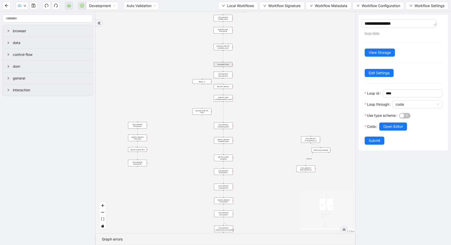
type textarea "**********"
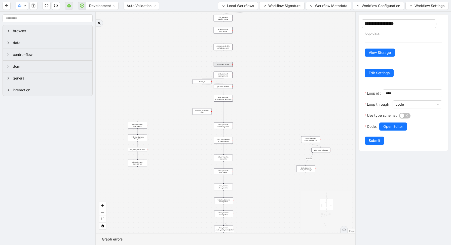
type textarea "**********"
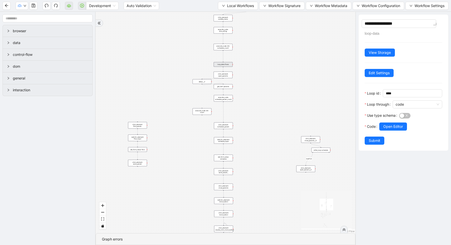
type textarea "**********"
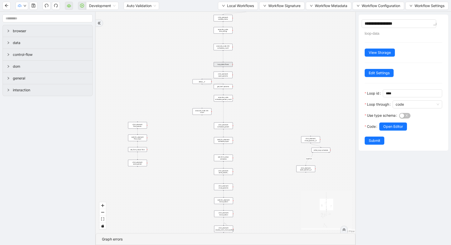
type textarea "**********"
click at [392, 93] on input "****" at bounding box center [412, 94] width 52 height 6
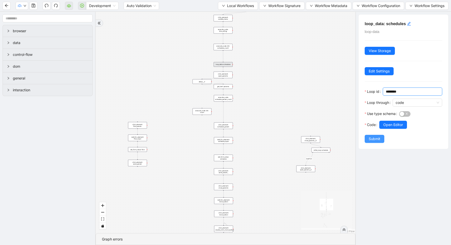
type input "********"
click at [378, 138] on span "Submit" at bounding box center [375, 139] width 12 height 6
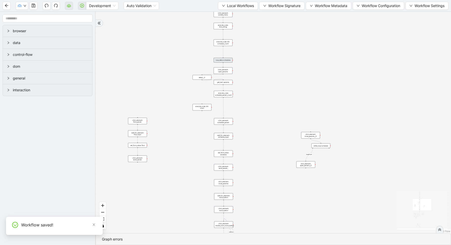
drag, startPoint x: 266, startPoint y: 189, endPoint x: 286, endPoint y: -37, distance: 226.9
click at [286, 0] on html "Development Auto Validation Local Workflows Workflow Signature Workflow Metadat…" at bounding box center [225, 122] width 451 height 245
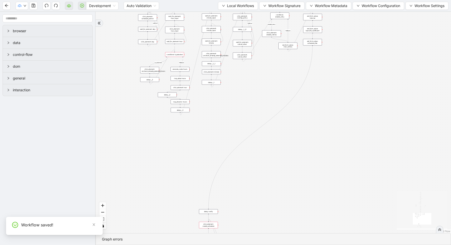
drag, startPoint x: 278, startPoint y: 197, endPoint x: 287, endPoint y: 26, distance: 171.9
click at [289, 33] on div "loopFrom fallback enable_retry has_error fallback is_selected fallback create_s…" at bounding box center [273, 123] width 355 height 222
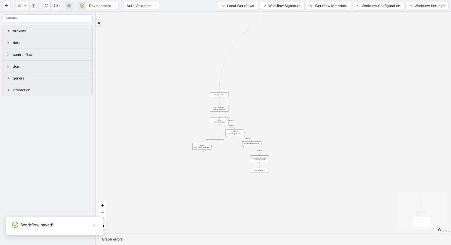
click at [262, 172] on div "loop_iterator:__1" at bounding box center [259, 170] width 19 height 5
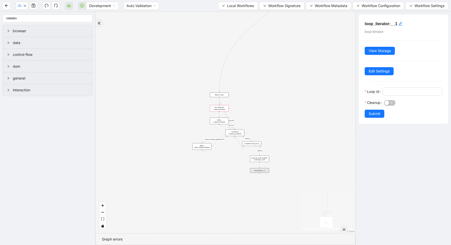
click at [400, 29] on div "loop_iterator:__1 loop-iterator View Storage Edit Settings Loop id Cleanup Subm…" at bounding box center [404, 69] width 90 height 109
click at [400, 25] on icon "edit" at bounding box center [400, 24] width 4 height 4
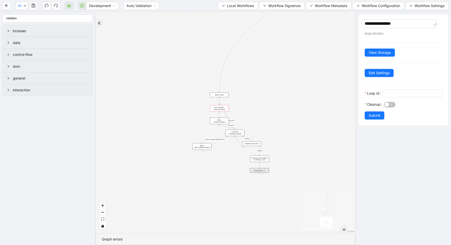
type textarea "**********"
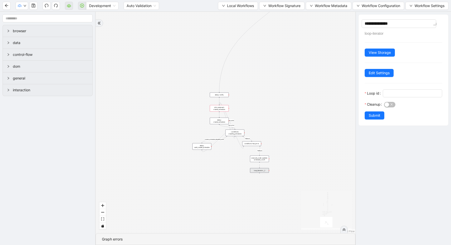
type textarea "**********"
click at [390, 92] on input "Loop id" at bounding box center [412, 94] width 52 height 6
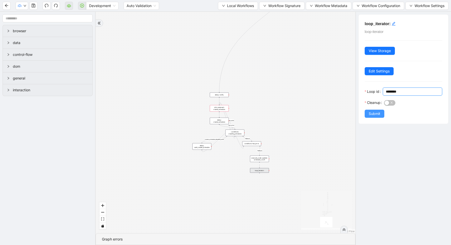
type input "********"
click at [376, 112] on span "Submit" at bounding box center [375, 114] width 12 height 6
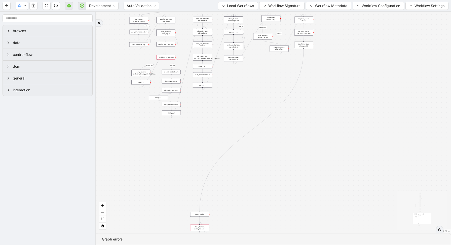
drag, startPoint x: 351, startPoint y: 55, endPoint x: 327, endPoint y: 183, distance: 130.0
click at [328, 182] on div "loopFrom fallback enable_retry has_error fallback is_selected fallback create_s…" at bounding box center [273, 123] width 355 height 222
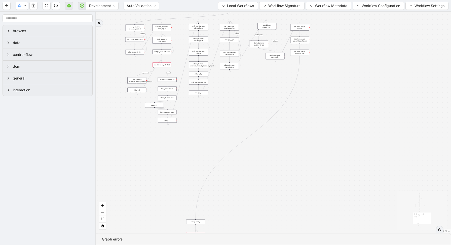
click at [299, 51] on div "set_form_value: schedule_title" at bounding box center [299, 52] width 19 height 7
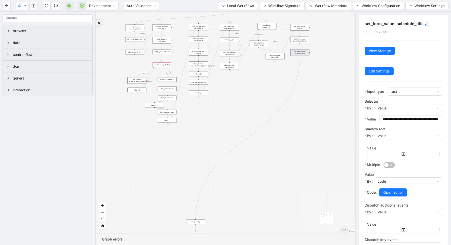
click at [303, 53] on div "set_form_value: schedule_title" at bounding box center [299, 52] width 19 height 7
click at [389, 194] on span "Open Editor" at bounding box center [393, 193] width 20 height 6
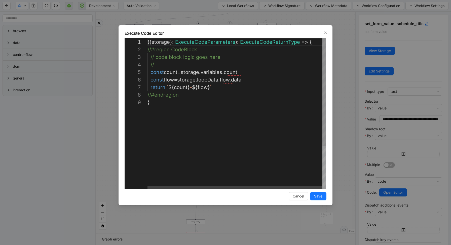
click at [230, 73] on div "({ storage }: ExecuteCodeParameters ): ExecuteCodeReturnType => { //#region Cod…" at bounding box center [237, 143] width 179 height 211
click at [229, 80] on div "({ storage }: ExecuteCodeParameters ): ExecuteCodeReturnType => { //#region Cod…" at bounding box center [237, 143] width 179 height 211
drag, startPoint x: 211, startPoint y: 88, endPoint x: 170, endPoint y: 88, distance: 40.3
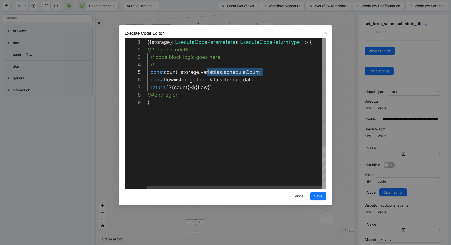
scroll to position [30, 0]
drag, startPoint x: 268, startPoint y: 71, endPoint x: 142, endPoint y: 71, distance: 125.9
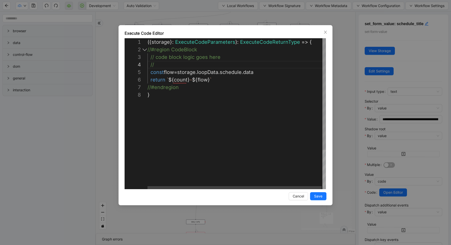
click at [186, 81] on div "({ storage }: ExecuteCodeParameters ): ExecuteCodeReturnType => { //#region Cod…" at bounding box center [237, 140] width 179 height 204
click at [171, 72] on div "({ storage }: ExecuteCodeParameters ): ExecuteCodeReturnType => { //#region Cod…" at bounding box center [237, 140] width 179 height 204
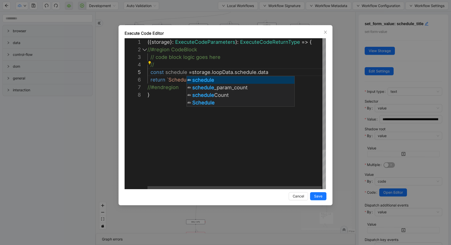
click at [173, 72] on div "({ storage }: ExecuteCodeParameters ): ExecuteCodeReturnType => { //#region Cod…" at bounding box center [237, 140] width 179 height 204
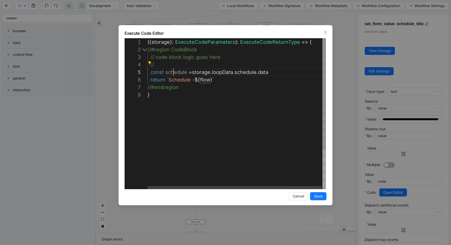
click at [173, 72] on div "({ storage }: ExecuteCodeParameters ): ExecuteCodeReturnType => { //#region Cod…" at bounding box center [237, 140] width 179 height 204
click at [203, 81] on div "({ storage }: ExecuteCodeParameters ): ExecuteCodeReturnType => { //#region Cod…" at bounding box center [237, 140] width 179 height 204
paste textarea "****"
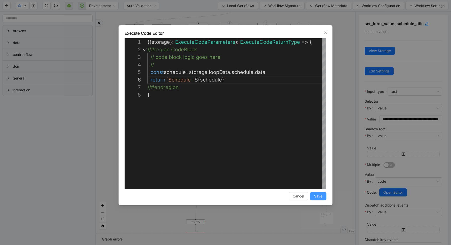
type textarea "**********"
click at [316, 196] on span "Save" at bounding box center [318, 197] width 8 height 6
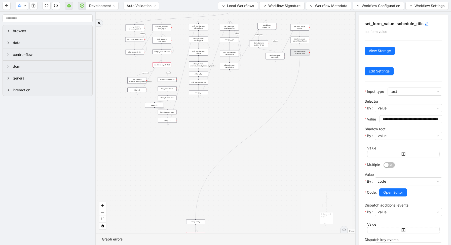
scroll to position [91, 0]
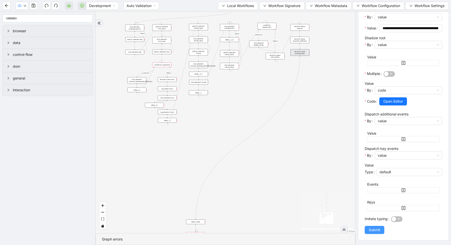
click at [377, 231] on span "Submit" at bounding box center [375, 230] width 12 height 6
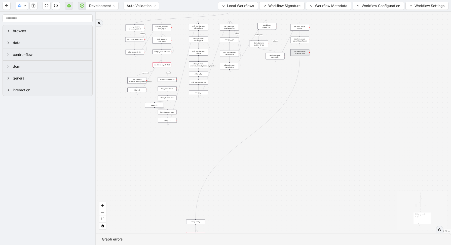
scroll to position [0, 0]
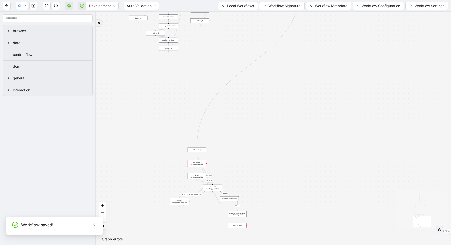
drag, startPoint x: 315, startPoint y: 167, endPoint x: 315, endPoint y: 81, distance: 86.6
click at [315, 81] on div "loopFrom fallback enable_retry has_error fallback is_selected fallback create_s…" at bounding box center [273, 123] width 355 height 222
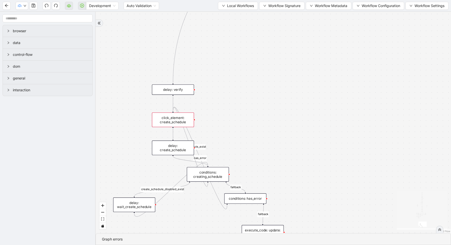
click at [205, 186] on icon "Edge from conditions: creating_schedule to click_element: create_schedule" at bounding box center [190, 146] width 35 height 79
click at [201, 218] on div "loopFrom fallback enable_retry has_error fallback is_selected fallback create_s…" at bounding box center [273, 123] width 355 height 222
drag, startPoint x: 207, startPoint y: 181, endPoint x: 173, endPoint y: 112, distance: 77.1
click at [174, 112] on div "loopFrom fallback enable_retry has_error fallback is_selected fallback create_s…" at bounding box center [273, 123] width 355 height 222
click at [229, 136] on div "loopFrom fallback enable_retry has_error fallback is_selected fallback create_s…" at bounding box center [273, 123] width 355 height 222
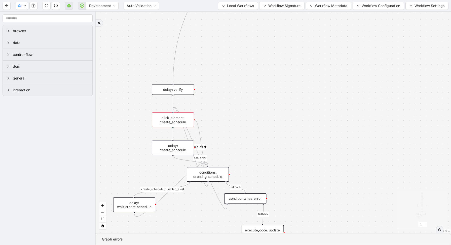
drag, startPoint x: 194, startPoint y: 120, endPoint x: 208, endPoint y: 166, distance: 48.2
click at [204, 142] on icon "Edge from click_element: create_schedule to conditions: creating_schedule" at bounding box center [201, 143] width 13 height 46
drag, startPoint x: 195, startPoint y: 120, endPoint x: 176, endPoint y: 85, distance: 39.6
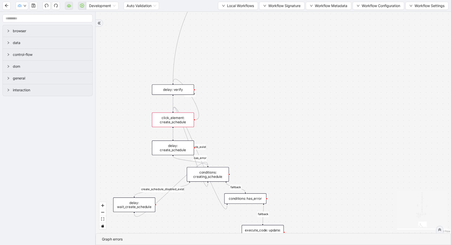
click at [195, 104] on icon "Edge from click_element: create_schedule to delay: verify" at bounding box center [186, 99] width 26 height 41
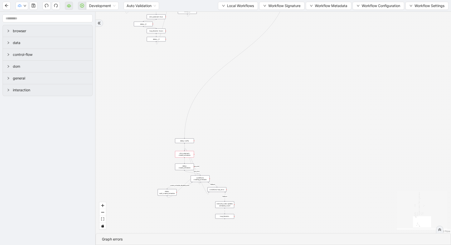
drag, startPoint x: 251, startPoint y: 65, endPoint x: 212, endPoint y: 208, distance: 148.4
click at [213, 207] on div "loopFrom fallback enable_retry has_error fallback is_selected fallback create_s…" at bounding box center [273, 123] width 355 height 222
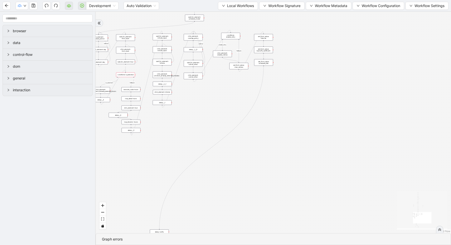
drag, startPoint x: 277, startPoint y: 81, endPoint x: 294, endPoint y: 157, distance: 77.7
click at [297, 153] on div "loopFrom fallback enable_retry has_error fallback is_selected fallback create_s…" at bounding box center [273, 123] width 355 height 222
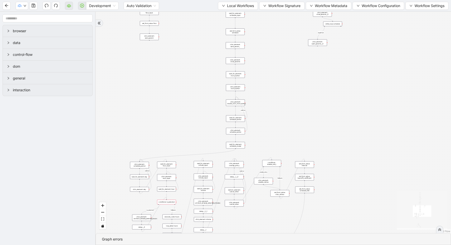
drag, startPoint x: 254, startPoint y: 72, endPoint x: 287, endPoint y: 158, distance: 91.4
click at [288, 158] on div "loopFrom fallback enable_retry has_error fallback is_selected fallback create_s…" at bounding box center [273, 123] width 355 height 222
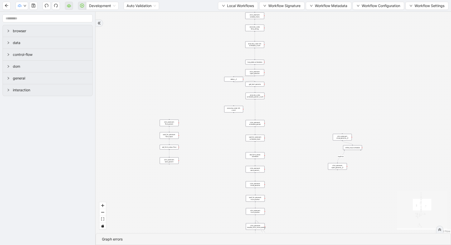
drag, startPoint x: 271, startPoint y: 64, endPoint x: 278, endPoint y: 158, distance: 93.9
click at [278, 158] on div "loopFrom fallback enable_retry has_error fallback is_selected fallback create_s…" at bounding box center [273, 123] width 355 height 222
click at [341, 155] on icon "Edge from while_loop: schedule to click_element: open_params__0" at bounding box center [341, 157] width 7 height 12
click at [348, 143] on icon "Edge from click_element: close_params__0 to while_loop: schedule" at bounding box center [347, 143] width 10 height 4
drag, startPoint x: 348, startPoint y: 150, endPoint x: 280, endPoint y: 69, distance: 105.0
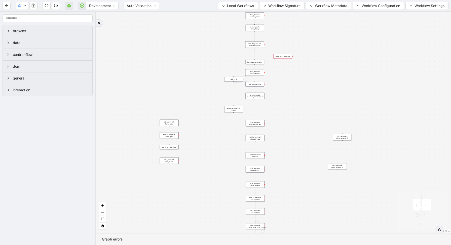
click at [280, 66] on div "fallback enable_retry has_error fallback is_selected fallback create_schedule_d…" at bounding box center [273, 123] width 355 height 222
drag, startPoint x: 254, startPoint y: 62, endPoint x: 223, endPoint y: 62, distance: 31.7
click at [231, 62] on div "loop_data: schedules" at bounding box center [240, 62] width 19 height 5
drag, startPoint x: 254, startPoint y: 48, endPoint x: 287, endPoint y: 61, distance: 34.9
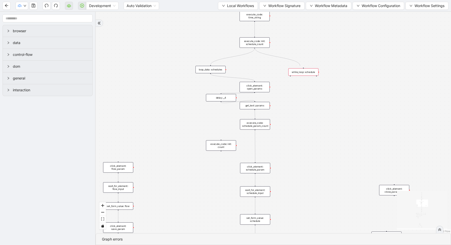
drag, startPoint x: 255, startPoint y: 48, endPoint x: 299, endPoint y: 74, distance: 51.2
drag, startPoint x: 291, startPoint y: 76, endPoint x: 233, endPoint y: 73, distance: 58.2
click at [232, 77] on icon "Edge from loop_data: schedules to click_element: open_params" at bounding box center [233, 77] width 44 height 7
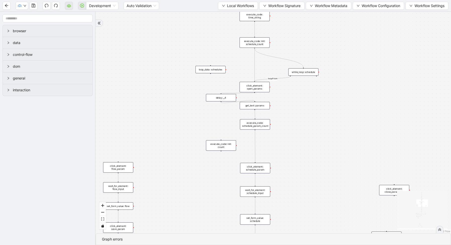
drag, startPoint x: 254, startPoint y: 47, endPoint x: 255, endPoint y: 84, distance: 36.5
click at [284, 79] on icon "Edge from while_loop: schedule to click_element: open_params" at bounding box center [273, 79] width 36 height 5
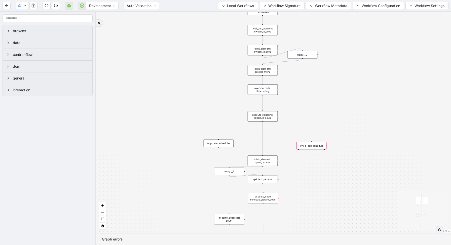
drag, startPoint x: 293, startPoint y: 76, endPoint x: 301, endPoint y: 152, distance: 75.9
click at [301, 152] on div "fallback enable_retry has_error fallback is_selected fallback create_schedule_d…" at bounding box center [273, 123] width 355 height 222
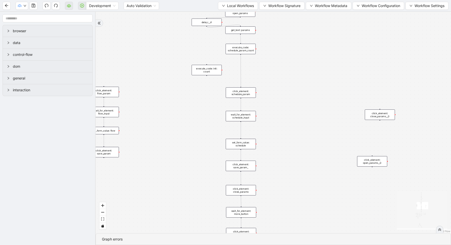
drag, startPoint x: 299, startPoint y: 197, endPoint x: 276, endPoint y: 43, distance: 155.7
click at [276, 42] on div "fallback enable_retry has_error fallback is_selected fallback create_schedule_d…" at bounding box center [273, 123] width 355 height 222
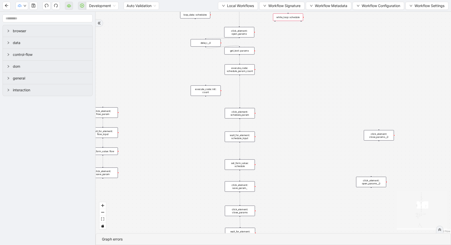
drag, startPoint x: 283, startPoint y: 55, endPoint x: 282, endPoint y: 79, distance: 23.2
click at [282, 79] on div "fallback enable_retry has_error fallback is_selected fallback create_schedule_d…" at bounding box center [273, 123] width 355 height 222
drag, startPoint x: 384, startPoint y: 135, endPoint x: 244, endPoint y: 86, distance: 148.5
click at [244, 86] on div "click_element: close_params__0" at bounding box center [238, 86] width 30 height 10
drag, startPoint x: 240, startPoint y: 74, endPoint x: 242, endPoint y: 82, distance: 8.5
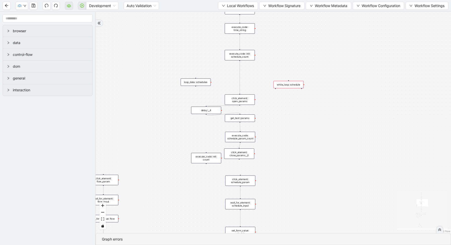
drag, startPoint x: 285, startPoint y: 20, endPoint x: 271, endPoint y: 15, distance: 15.1
click at [272, 15] on div "fallback enable_retry has_error fallback is_selected fallback create_schedule_d…" at bounding box center [273, 123] width 355 height 222
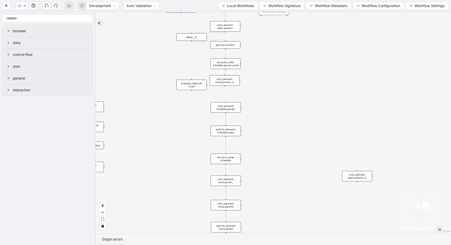
drag, startPoint x: 269, startPoint y: 37, endPoint x: 269, endPoint y: 47, distance: 10.1
click at [269, 46] on div "fallback enable_retry has_error fallback is_selected fallback create_schedule_d…" at bounding box center [273, 123] width 355 height 222
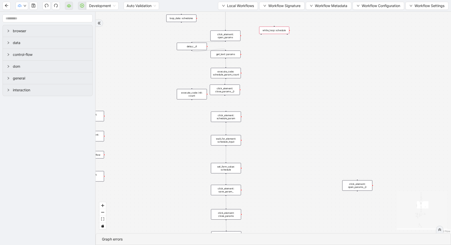
drag, startPoint x: 272, startPoint y: 21, endPoint x: 270, endPoint y: 100, distance: 79.1
click at [270, 34] on div "while_loop: schedule" at bounding box center [274, 31] width 30 height 8
drag, startPoint x: 225, startPoint y: 95, endPoint x: 266, endPoint y: 103, distance: 42.6
drag, startPoint x: 260, startPoint y: 103, endPoint x: 359, endPoint y: 181, distance: 125.8
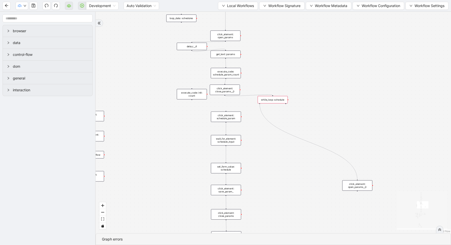
drag, startPoint x: 357, startPoint y: 191, endPoint x: 225, endPoint y: 117, distance: 151.6
drag, startPoint x: 357, startPoint y: 191, endPoint x: 257, endPoint y: 148, distance: 108.8
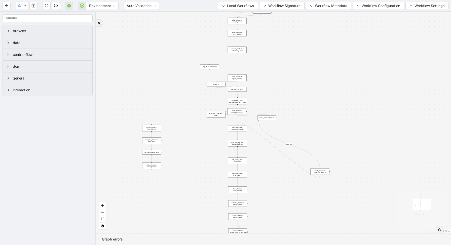
drag, startPoint x: 267, startPoint y: 183, endPoint x: 258, endPoint y: 13, distance: 170.6
click at [259, 14] on div "fallback enable_retry has_error fallback is_selected fallback create_schedule_d…" at bounding box center [273, 123] width 355 height 222
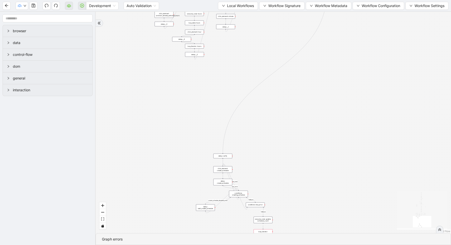
drag, startPoint x: 241, startPoint y: 192, endPoint x: 270, endPoint y: 29, distance: 165.8
click at [270, 29] on div "fallback enable_retry has_error fallback is_selected fallback create_schedule_d…" at bounding box center [273, 123] width 355 height 222
drag, startPoint x: 286, startPoint y: 156, endPoint x: 248, endPoint y: 46, distance: 116.3
click at [249, 48] on div "fallback enable_retry has_error fallback is_selected fallback create_schedule_d…" at bounding box center [273, 123] width 355 height 222
click at [229, 125] on div "loop_iterator:" at bounding box center [226, 123] width 19 height 5
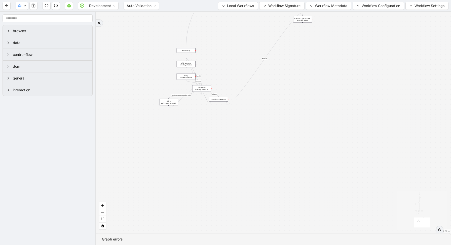
drag, startPoint x: 225, startPoint y: 115, endPoint x: 299, endPoint y: 22, distance: 118.9
click at [301, 19] on div "execute_code: update: schedule_count" at bounding box center [302, 19] width 19 height 7
drag, startPoint x: 306, startPoint y: 67, endPoint x: 280, endPoint y: 231, distance: 166.1
click at [283, 231] on div "fallback enable_retry has_error fallback is_selected fallback create_schedule_d…" at bounding box center [273, 123] width 355 height 222
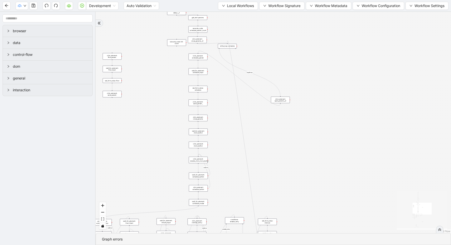
drag, startPoint x: 279, startPoint y: 185, endPoint x: 228, endPoint y: 46, distance: 148.4
click at [225, 46] on div "while_loop: schedule" at bounding box center [227, 46] width 19 height 5
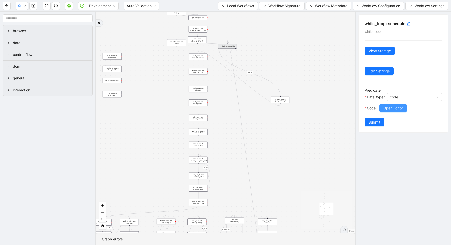
click at [387, 108] on span "Open Editor" at bounding box center [393, 108] width 20 height 6
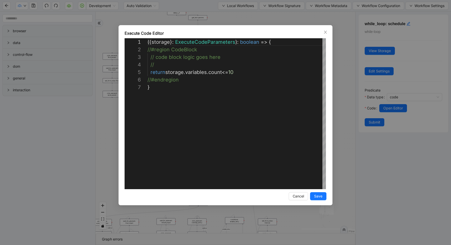
scroll to position [45, 0]
click at [213, 71] on div "({ storage }: ExecuteCodeParameters ): boolean => { //#region CodeBlock // code…" at bounding box center [237, 136] width 178 height 196
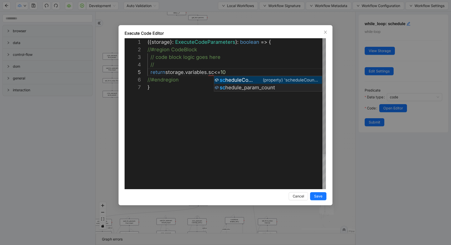
scroll to position [30, 97]
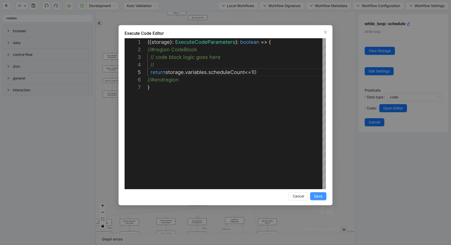
type textarea "**********"
click at [314, 196] on span "Save" at bounding box center [318, 197] width 8 height 6
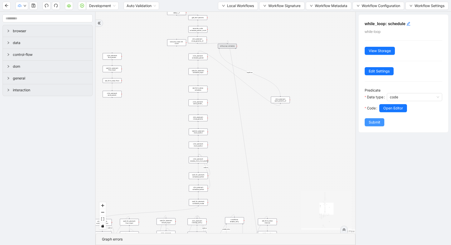
click at [376, 123] on span "Submit" at bounding box center [375, 123] width 12 height 6
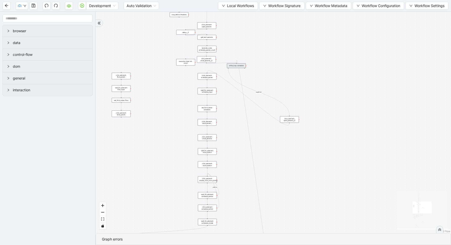
drag, startPoint x: 287, startPoint y: 49, endPoint x: 320, endPoint y: 129, distance: 86.7
click at [320, 129] on div "fallback enable_retry has_error fallback is_selected fallback create_schedule_d…" at bounding box center [273, 123] width 355 height 222
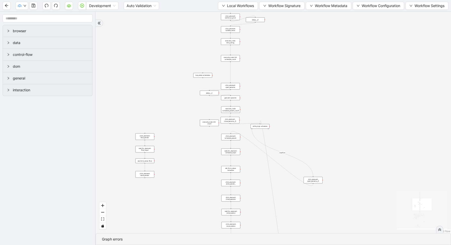
click at [232, 60] on div "execute_code: init: schedule_count" at bounding box center [230, 58] width 19 height 7
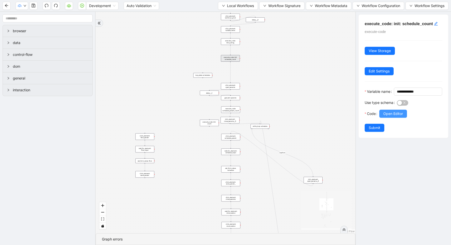
click at [393, 118] on button "Open Editor" at bounding box center [393, 114] width 28 height 8
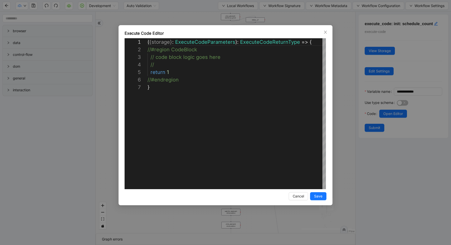
click at [346, 112] on div "**********" at bounding box center [225, 122] width 451 height 245
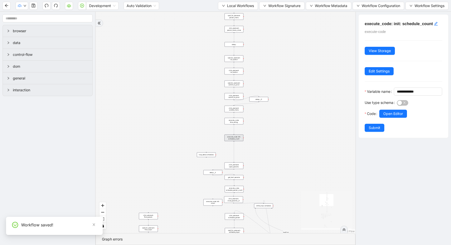
drag, startPoint x: 274, startPoint y: 77, endPoint x: 273, endPoint y: 155, distance: 78.0
click at [275, 155] on div "fallback enable_retry has_error fallback is_selected fallback create_schedule_d…" at bounding box center [226, 123] width 260 height 222
drag, startPoint x: 283, startPoint y: 139, endPoint x: 279, endPoint y: 223, distance: 83.6
click at [282, 223] on div "fallback enable_retry has_error fallback is_selected fallback create_schedule_d…" at bounding box center [226, 123] width 260 height 222
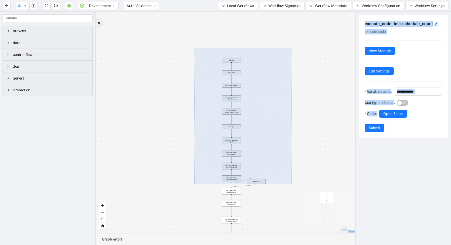
drag, startPoint x: 195, startPoint y: 48, endPoint x: 291, endPoint y: 184, distance: 166.7
click at [291, 184] on div "fallback enable_retry has_error fallback is_selected fallback create_schedule_d…" at bounding box center [226, 123] width 260 height 222
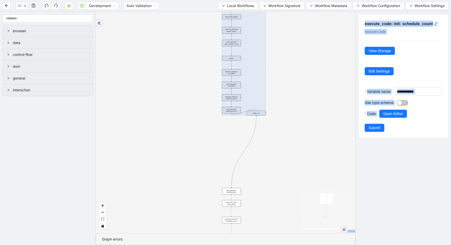
drag, startPoint x: 263, startPoint y: 173, endPoint x: 262, endPoint y: 104, distance: 68.5
click at [263, 104] on div at bounding box center [244, 52] width 44 height 126
click at [276, 119] on div "fallback enable_retry has_error fallback is_selected fallback create_schedule_d…" at bounding box center [226, 123] width 260 height 222
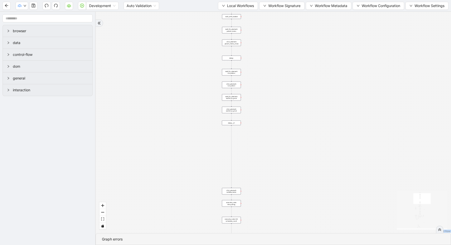
drag, startPoint x: 262, startPoint y: 115, endPoint x: 237, endPoint y: 125, distance: 26.9
click at [237, 125] on div "delay:__0" at bounding box center [231, 123] width 19 height 5
drag, startPoint x: 277, startPoint y: 173, endPoint x: 259, endPoint y: 73, distance: 101.1
click at [259, 73] on div "fallback enable_retry has_error fallback is_selected fallback create_schedule_d…" at bounding box center [273, 123] width 355 height 222
click at [187, 137] on div "loop_data: schedules" at bounding box center [185, 137] width 19 height 5
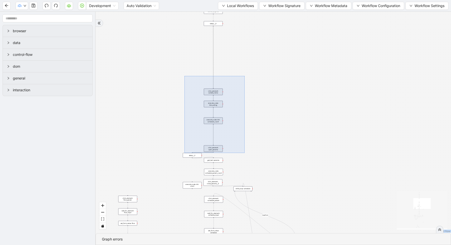
drag, startPoint x: 185, startPoint y: 76, endPoint x: 244, endPoint y: 154, distance: 98.2
click at [245, 154] on div "fallback enable_retry has_error fallback is_selected fallback create_schedule_d…" at bounding box center [273, 123] width 355 height 222
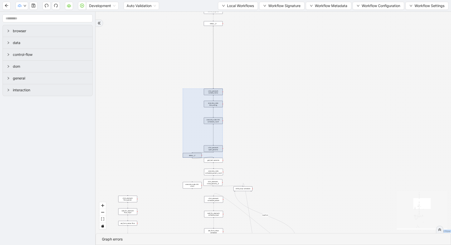
click at [225, 140] on div "fallback enable_retry has_error fallback is_selected fallback create_schedule_d…" at bounding box center [273, 123] width 355 height 222
drag, startPoint x: 183, startPoint y: 81, endPoint x: 234, endPoint y: 153, distance: 88.0
click at [234, 153] on div "fallback enable_retry has_error fallback is_selected fallback create_schedule_d…" at bounding box center [273, 123] width 355 height 222
click at [234, 146] on div "fallback enable_retry has_error fallback is_selected fallback create_schedule_d…" at bounding box center [273, 123] width 355 height 222
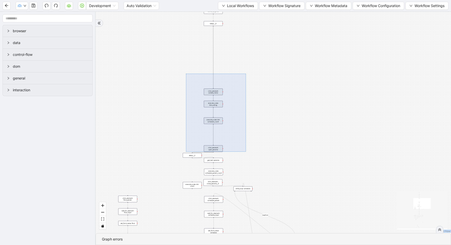
drag, startPoint x: 186, startPoint y: 74, endPoint x: 246, endPoint y: 152, distance: 98.4
click at [246, 152] on div "fallback enable_retry has_error fallback is_selected fallback create_schedule_d…" at bounding box center [273, 123] width 355 height 222
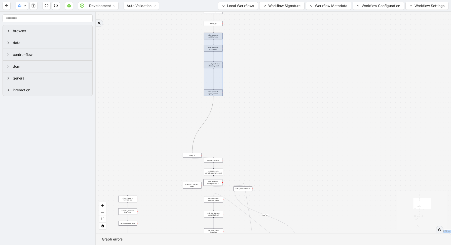
drag, startPoint x: 215, startPoint y: 131, endPoint x: 215, endPoint y: 75, distance: 55.9
click at [215, 75] on div at bounding box center [213, 64] width 19 height 63
click at [242, 84] on div "fallback enable_retry has_error fallback is_selected fallback create_schedule_d…" at bounding box center [273, 123] width 355 height 222
drag, startPoint x: 219, startPoint y: 93, endPoint x: 219, endPoint y: 78, distance: 14.6
click at [219, 78] on div "click_element: open_params" at bounding box center [213, 78] width 19 height 7
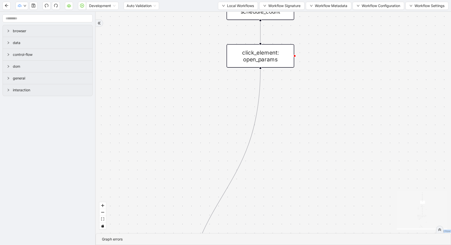
click at [266, 69] on div "fallback enable_retry has_error fallback is_selected fallback create_schedule_d…" at bounding box center [273, 123] width 355 height 222
click at [266, 60] on div "click_element: open_params" at bounding box center [261, 55] width 68 height 23
click at [285, 109] on div "fallback enable_retry has_error fallback is_selected fallback create_schedule_d…" at bounding box center [273, 123] width 355 height 222
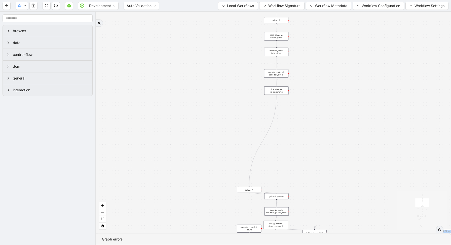
drag, startPoint x: 285, startPoint y: 110, endPoint x: 262, endPoint y: 73, distance: 43.5
click at [265, 77] on div "fallback enable_retry has_error fallback is_selected fallback create_schedule_d…" at bounding box center [273, 123] width 355 height 222
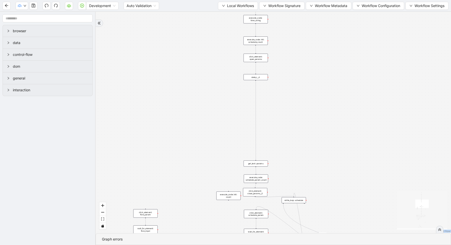
drag, startPoint x: 231, startPoint y: 157, endPoint x: 258, endPoint y: 77, distance: 84.5
click at [258, 77] on div "delay:__4" at bounding box center [256, 77] width 24 height 6
drag, startPoint x: 281, startPoint y: 155, endPoint x: 272, endPoint y: 109, distance: 46.5
click at [273, 111] on div "fallback enable_retry has_error fallback is_selected fallback create_schedule_d…" at bounding box center [273, 123] width 355 height 222
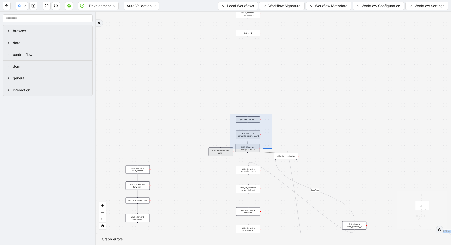
drag, startPoint x: 230, startPoint y: 114, endPoint x: 271, endPoint y: 148, distance: 53.5
click at [272, 148] on div "fallback enable_retry has_error fallback is_selected fallback create_schedule_d…" at bounding box center [273, 123] width 355 height 222
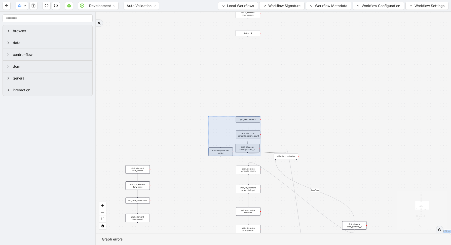
click at [229, 145] on div at bounding box center [235, 136] width 52 height 39
click at [219, 164] on div "fallback enable_retry has_error fallback is_selected fallback create_schedule_d…" at bounding box center [273, 123] width 355 height 222
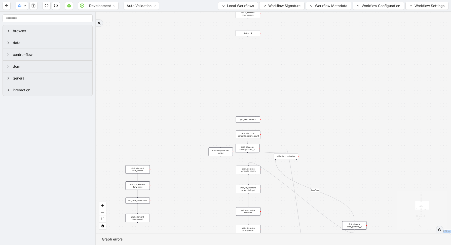
click at [219, 155] on div "execute_code: init: count" at bounding box center [221, 152] width 24 height 8
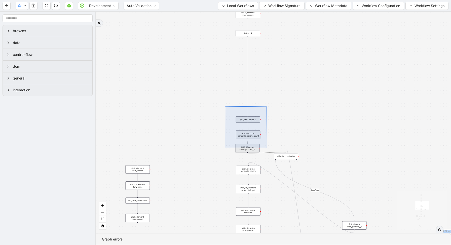
drag, startPoint x: 225, startPoint y: 106, endPoint x: 267, endPoint y: 155, distance: 63.7
click at [267, 155] on div "fallback enable_retry has_error fallback is_selected fallback create_schedule_d…" at bounding box center [273, 123] width 355 height 222
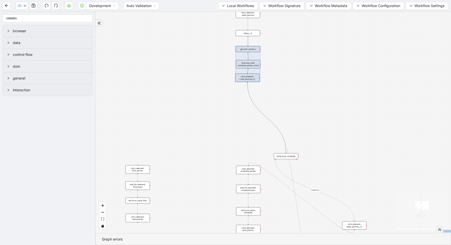
drag, startPoint x: 248, startPoint y: 139, endPoint x: 248, endPoint y: 68, distance: 70.5
click at [248, 68] on div at bounding box center [247, 64] width 25 height 36
click at [274, 63] on div "fallback enable_retry has_error fallback is_selected fallback create_schedule_d…" at bounding box center [273, 123] width 355 height 222
click at [276, 73] on div "fallback enable_retry has_error fallback is_selected fallback create_schedule_d…" at bounding box center [273, 123] width 355 height 222
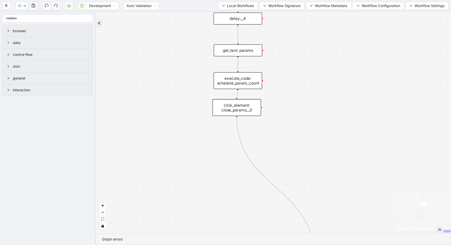
click at [246, 81] on div "execute_code: schedule_param_count" at bounding box center [238, 80] width 49 height 17
drag, startPoint x: 239, startPoint y: 109, endPoint x: 240, endPoint y: 118, distance: 8.6
click at [240, 118] on div "click_element: close_params__0" at bounding box center [237, 116] width 49 height 17
click at [282, 110] on div "fallback enable_retry has_error fallback is_selected fallback create_schedule_d…" at bounding box center [273, 123] width 355 height 222
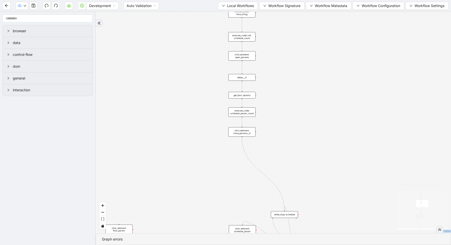
drag, startPoint x: 285, startPoint y: 163, endPoint x: 254, endPoint y: 61, distance: 106.4
click at [255, 62] on div "fallback enable_retry has_error fallback is_selected fallback create_schedule_d…" at bounding box center [273, 123] width 355 height 222
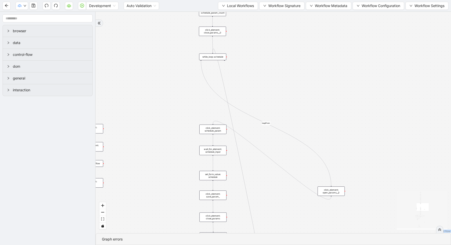
drag, startPoint x: 255, startPoint y: 115, endPoint x: 213, endPoint y: 58, distance: 71.2
click at [213, 58] on div "while_loop: schedule" at bounding box center [212, 57] width 27 height 7
drag, startPoint x: 332, startPoint y: 193, endPoint x: 195, endPoint y: 82, distance: 176.3
click at [195, 82] on div "click_element: open_params__0" at bounding box center [194, 80] width 27 height 9
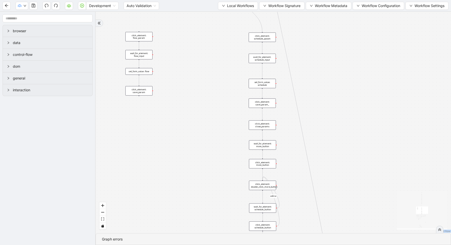
drag, startPoint x: 308, startPoint y: 137, endPoint x: 356, endPoint y: 46, distance: 103.6
click at [356, 45] on div "fallback enable_retry has_error fallback is_selected fallback create_schedule_d…" at bounding box center [273, 123] width 355 height 222
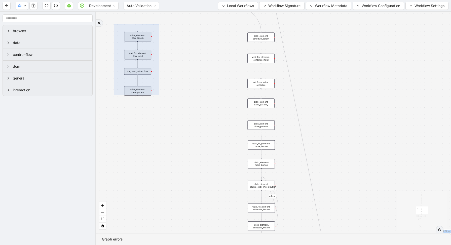
drag, startPoint x: 114, startPoint y: 24, endPoint x: 158, endPoint y: 101, distance: 88.4
click at [159, 100] on div "fallback enable_retry has_error fallback is_selected fallback create_schedule_d…" at bounding box center [273, 123] width 355 height 222
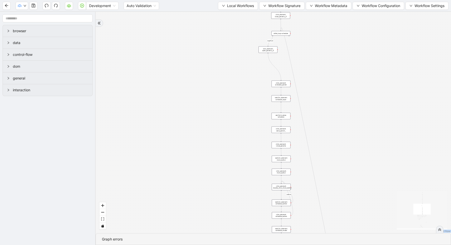
drag, startPoint x: 330, startPoint y: 75, endPoint x: 330, endPoint y: 115, distance: 39.3
click at [330, 115] on div "fallback enable_retry has_error fallback is_selected fallback create_schedule_d…" at bounding box center [273, 123] width 355 height 222
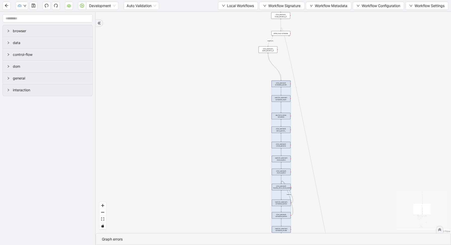
drag, startPoint x: 255, startPoint y: 74, endPoint x: 333, endPoint y: 235, distance: 179.1
click at [333, 235] on section "fallback enable_retry has_error fallback is_selected fallback create_schedule_d…" at bounding box center [273, 128] width 355 height 233
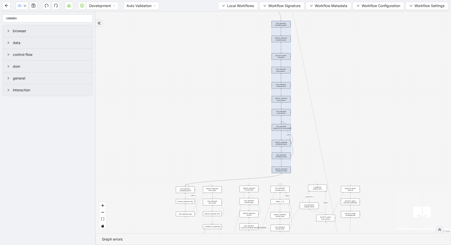
drag, startPoint x: 347, startPoint y: 183, endPoint x: 345, endPoint y: 122, distance: 61.4
click at [346, 122] on div "fallback enable_retry has_error fallback is_selected fallback create_schedule_d…" at bounding box center [273, 123] width 355 height 222
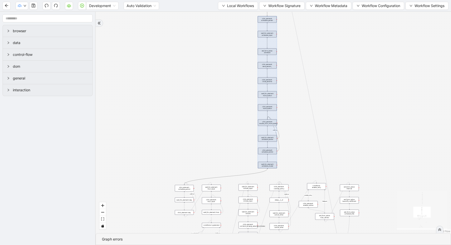
drag, startPoint x: 279, startPoint y: 90, endPoint x: 262, endPoint y: 84, distance: 18.7
click at [262, 84] on div at bounding box center [267, 92] width 19 height 152
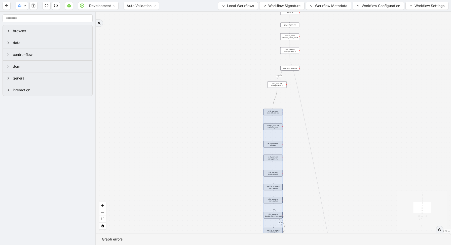
drag, startPoint x: 321, startPoint y: 53, endPoint x: 331, endPoint y: 149, distance: 96.7
click at [331, 149] on div "fallback enable_retry has_error fallback is_selected fallback create_schedule_d…" at bounding box center [273, 123] width 355 height 222
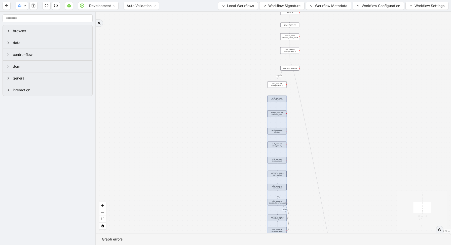
drag, startPoint x: 269, startPoint y: 127, endPoint x: 273, endPoint y: 114, distance: 13.6
click at [273, 114] on div at bounding box center [277, 172] width 19 height 152
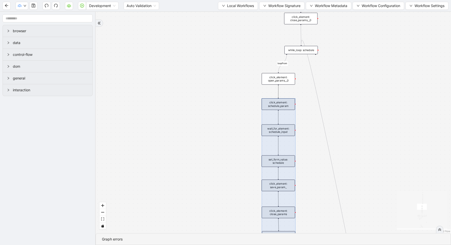
click at [280, 108] on div at bounding box center [279, 232] width 34 height 269
click at [356, 83] on div "fallback enable_retry has_error fallback is_selected fallback create_schedule_d…" at bounding box center [273, 123] width 355 height 222
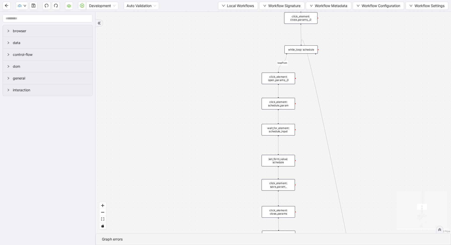
drag, startPoint x: 347, startPoint y: 128, endPoint x: 328, endPoint y: -37, distance: 166.2
click at [328, 0] on html "Development Auto Validation Local Workflows Workflow Signature Workflow Metadat…" at bounding box center [225, 122] width 451 height 245
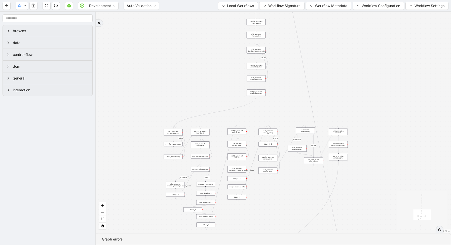
drag, startPoint x: 310, startPoint y: 197, endPoint x: 287, endPoint y: 52, distance: 146.8
click at [287, 53] on div "fallback enable_retry has_error fallback is_selected fallback create_schedule_d…" at bounding box center [273, 123] width 355 height 222
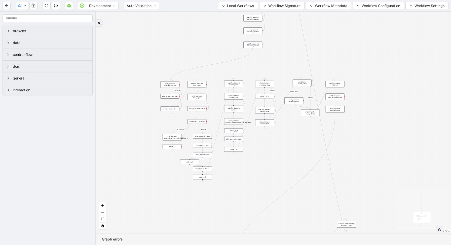
drag, startPoint x: 354, startPoint y: 188, endPoint x: 353, endPoint y: 183, distance: 4.9
click at [354, 185] on div "fallback enable_retry has_error fallback is_selected fallback create_schedule_d…" at bounding box center [273, 123] width 355 height 222
drag, startPoint x: 347, startPoint y: 224, endPoint x: 380, endPoint y: 37, distance: 189.9
click at [380, 37] on div "execute_code: update: schedule_count" at bounding box center [379, 35] width 19 height 7
drag, startPoint x: 378, startPoint y: 115, endPoint x: 371, endPoint y: -11, distance: 126.0
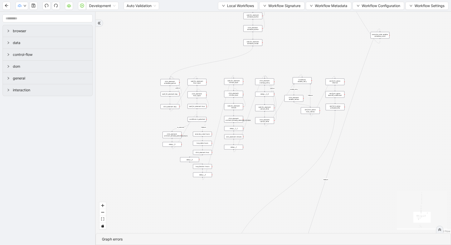
click at [371, 0] on html "Development Auto Validation Local Workflows Workflow Signature Workflow Metadat…" at bounding box center [225, 122] width 451 height 245
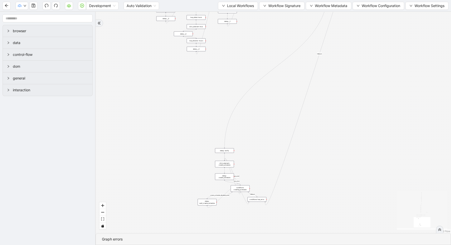
click at [176, 152] on div "fallback enable_retry has_error fallback is_selected fallback create_schedule_d…" at bounding box center [273, 123] width 355 height 222
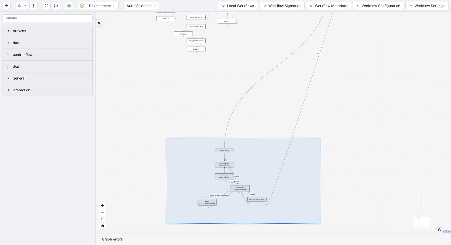
drag, startPoint x: 166, startPoint y: 138, endPoint x: 319, endPoint y: 225, distance: 176.3
click at [319, 225] on div "fallback enable_retry has_error fallback is_selected fallback create_schedule_d…" at bounding box center [273, 123] width 355 height 222
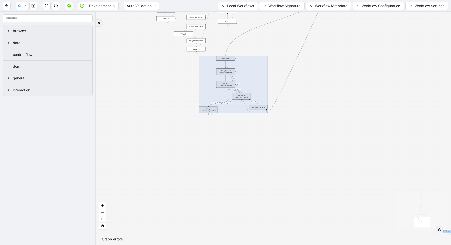
drag, startPoint x: 257, startPoint y: 196, endPoint x: 259, endPoint y: 104, distance: 92.4
click at [259, 104] on div at bounding box center [233, 84] width 69 height 57
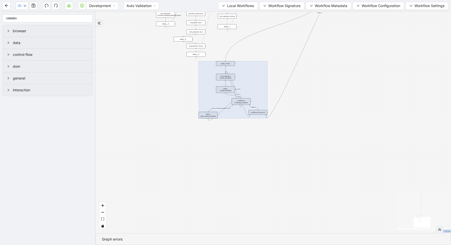
drag, startPoint x: 318, startPoint y: 110, endPoint x: 305, endPoint y: 242, distance: 132.3
click at [306, 243] on section "fallback enable_retry has_error fallback is_selected fallback create_schedule_d…" at bounding box center [273, 128] width 355 height 233
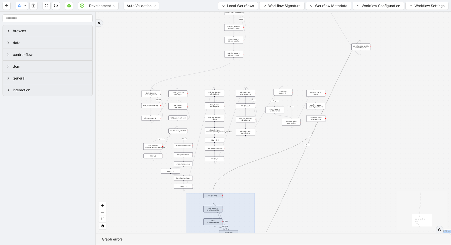
click at [349, 168] on div "fallback enable_retry has_error fallback is_selected fallback create_schedule_d…" at bounding box center [273, 123] width 355 height 222
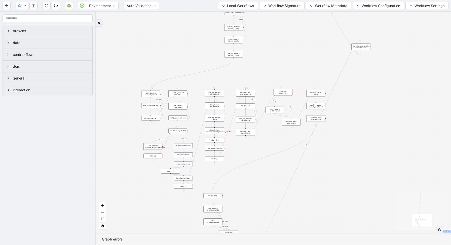
drag, startPoint x: 325, startPoint y: 192, endPoint x: 320, endPoint y: 241, distance: 49.4
click at [322, 239] on section "fallback enable_retry has_error fallback is_selected fallback create_schedule_d…" at bounding box center [273, 128] width 355 height 233
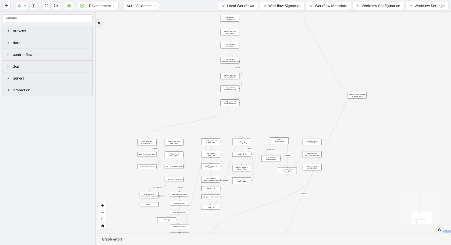
drag, startPoint x: 284, startPoint y: 81, endPoint x: 284, endPoint y: 201, distance: 119.8
click at [286, 198] on div "fallback enable_retry has_error fallback is_selected fallback create_schedule_d…" at bounding box center [273, 123] width 355 height 222
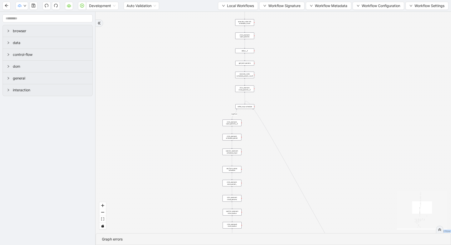
drag, startPoint x: 322, startPoint y: 83, endPoint x: 322, endPoint y: 217, distance: 134.4
click at [322, 217] on div "fallback enable_retry has_error fallback is_selected fallback create_schedule_d…" at bounding box center [273, 123] width 355 height 222
drag, startPoint x: 319, startPoint y: 118, endPoint x: 318, endPoint y: 213, distance: 94.9
click at [319, 213] on div "fallback enable_retry has_error fallback is_selected fallback create_schedule_d…" at bounding box center [273, 123] width 355 height 222
drag, startPoint x: 304, startPoint y: 108, endPoint x: 305, endPoint y: 182, distance: 74.3
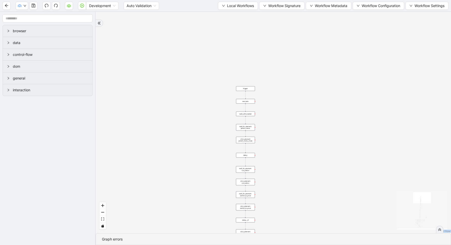
click at [305, 182] on div "fallback enable_retry has_error fallback is_selected fallback create_schedule_d…" at bounding box center [273, 123] width 355 height 222
click at [223, 7] on button "Local Workflows" at bounding box center [238, 6] width 40 height 8
click at [79, 7] on button "button" at bounding box center [82, 6] width 8 height 8
drag, startPoint x: 327, startPoint y: 123, endPoint x: 247, endPoint y: -37, distance: 178.5
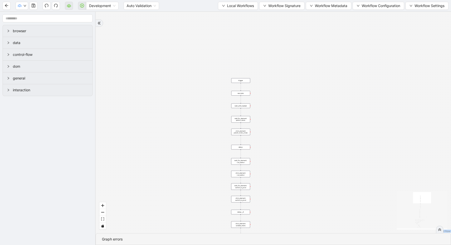
click at [247, 0] on html "Development Auto Validation Local Workflows Workflow Signature Workflow Metadat…" at bounding box center [225, 122] width 451 height 245
drag, startPoint x: 269, startPoint y: 195, endPoint x: 269, endPoint y: -1, distance: 195.8
click at [269, 0] on html "Development Auto Validation Local Workflows Workflow Signature Workflow Metadat…" at bounding box center [225, 122] width 451 height 245
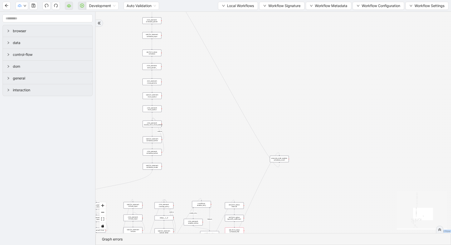
drag, startPoint x: 300, startPoint y: 172, endPoint x: 312, endPoint y: 1, distance: 171.6
click at [312, 1] on section "Development Auto Validation Local Workflows Workflow Signature Workflow Metadat…" at bounding box center [225, 122] width 451 height 245
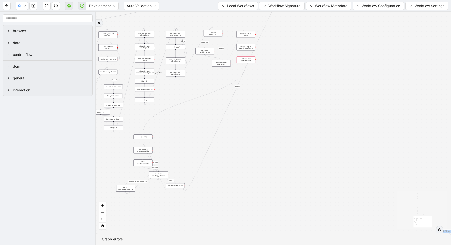
click at [245, 61] on div "set_form_value: schedule_title" at bounding box center [246, 59] width 19 height 7
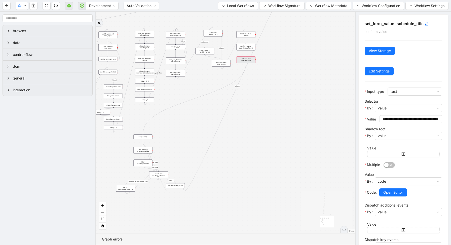
click at [401, 146] on div "Value" at bounding box center [403, 148] width 72 height 6
click at [390, 190] on span "Open Editor" at bounding box center [393, 193] width 20 height 6
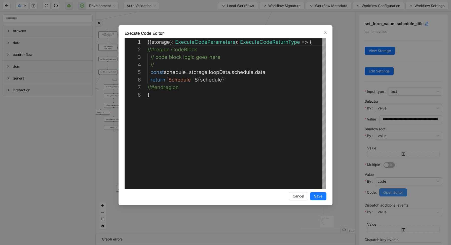
scroll to position [53, 0]
click at [346, 49] on div "**********" at bounding box center [225, 122] width 451 height 245
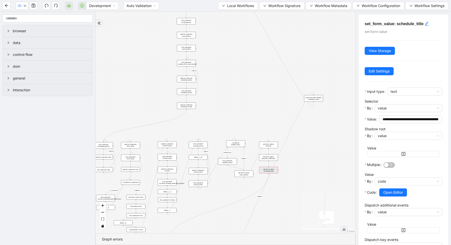
drag, startPoint x: 294, startPoint y: 58, endPoint x: 324, endPoint y: 225, distance: 169.4
click at [325, 223] on div "fallback enable_retry has_error fallback is_selected fallback create_schedule_d…" at bounding box center [226, 123] width 260 height 222
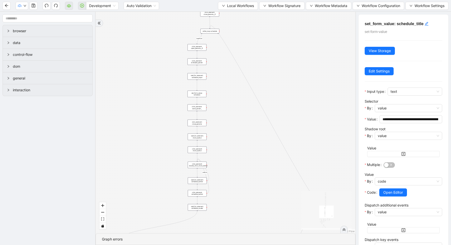
drag, startPoint x: 311, startPoint y: 74, endPoint x: 323, endPoint y: 200, distance: 126.3
click at [323, 199] on div "fallback enable_retry has_error fallback is_selected fallback create_schedule_d…" at bounding box center [226, 123] width 260 height 222
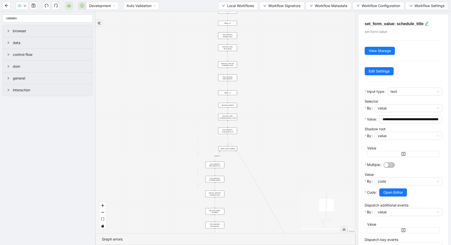
drag, startPoint x: 303, startPoint y: 107, endPoint x: 323, endPoint y: 245, distance: 139.1
click at [323, 245] on section "fallback enable_retry has_error fallback is_selected fallback create_schedule_d…" at bounding box center [226, 128] width 260 height 233
drag, startPoint x: 301, startPoint y: 129, endPoint x: 302, endPoint y: 207, distance: 78.5
click at [302, 208] on div "fallback enable_retry has_error fallback is_selected fallback create_schedule_d…" at bounding box center [226, 123] width 260 height 222
drag, startPoint x: 302, startPoint y: 207, endPoint x: 300, endPoint y: 46, distance: 161.6
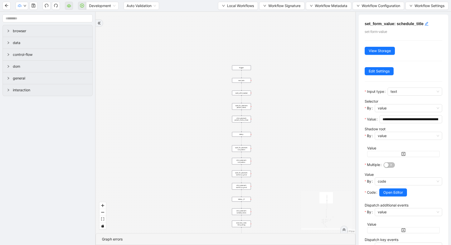
click at [300, 46] on div "fallback enable_retry has_error fallback is_selected fallback create_schedule_d…" at bounding box center [226, 123] width 260 height 222
drag, startPoint x: 272, startPoint y: 176, endPoint x: 273, endPoint y: 9, distance: 166.9
click at [273, 9] on section "Development Auto Validation Local Workflows Workflow Signature Workflow Metadat…" at bounding box center [225, 122] width 451 height 245
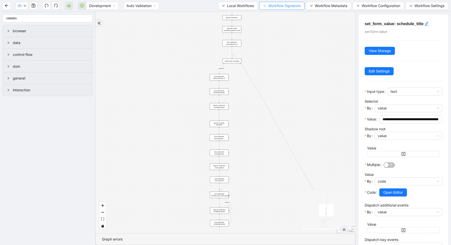
drag, startPoint x: 284, startPoint y: 129, endPoint x: 264, endPoint y: 8, distance: 122.3
click at [265, 10] on section "Development Auto Validation Local Workflows Workflow Signature Workflow Metadat…" at bounding box center [225, 122] width 451 height 245
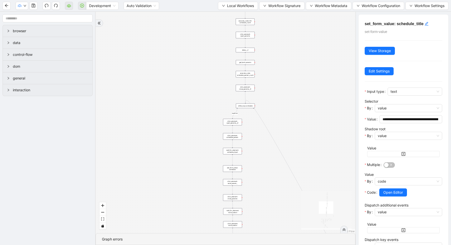
drag, startPoint x: 255, startPoint y: 178, endPoint x: 276, endPoint y: 245, distance: 69.7
click at [276, 245] on section "fallback enable_retry has_error fallback is_selected fallback create_schedule_d…" at bounding box center [226, 128] width 260 height 233
drag, startPoint x: 284, startPoint y: 110, endPoint x: 284, endPoint y: 170, distance: 60.4
click at [284, 170] on div "fallback enable_retry has_error fallback is_selected fallback create_schedule_d…" at bounding box center [226, 123] width 260 height 222
drag, startPoint x: 290, startPoint y: 106, endPoint x: 287, endPoint y: 153, distance: 47.7
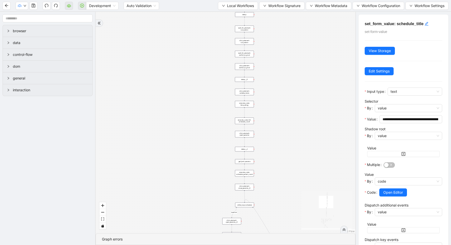
click at [289, 155] on div "fallback enable_retry has_error fallback is_selected fallback create_schedule_d…" at bounding box center [226, 123] width 260 height 222
drag, startPoint x: 298, startPoint y: 98, endPoint x: 298, endPoint y: 184, distance: 85.8
click at [298, 185] on div "fallback enable_retry has_error fallback is_selected fallback create_schedule_d…" at bounding box center [226, 123] width 260 height 222
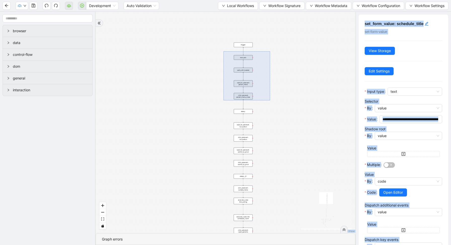
drag, startPoint x: 224, startPoint y: 51, endPoint x: 270, endPoint y: 101, distance: 68.4
click at [270, 101] on div "fallback enable_retry has_error fallback is_selected fallback create_schedule_d…" at bounding box center [226, 123] width 260 height 222
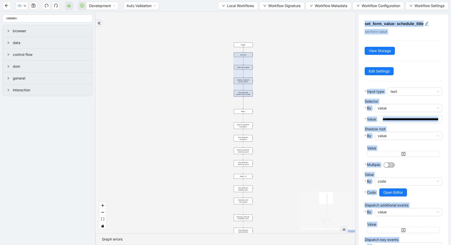
drag, startPoint x: 252, startPoint y: 94, endPoint x: 252, endPoint y: 91, distance: 2.8
click at [252, 91] on div at bounding box center [243, 74] width 19 height 44
click at [248, 88] on div at bounding box center [243, 74] width 19 height 44
click at [259, 103] on div "fallback enable_retry has_error fallback is_selected fallback create_schedule_d…" at bounding box center [226, 123] width 260 height 222
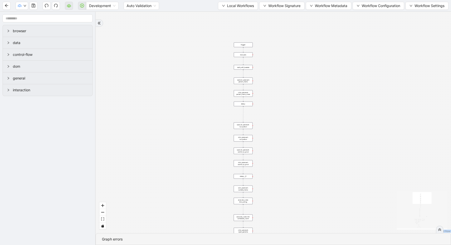
drag, startPoint x: 247, startPoint y: 112, endPoint x: 247, endPoint y: 104, distance: 7.6
click at [247, 104] on div "delay:" at bounding box center [243, 104] width 19 height 5
drag, startPoint x: 263, startPoint y: 126, endPoint x: 263, endPoint y: 73, distance: 52.1
click at [263, 73] on div "fallback enable_retry has_error fallback is_selected fallback create_schedule_d…" at bounding box center [273, 123] width 355 height 222
drag, startPoint x: 276, startPoint y: 133, endPoint x: 276, endPoint y: 126, distance: 7.0
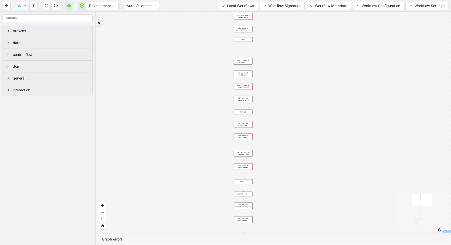
click at [276, 126] on div "fallback enable_retry has_error fallback is_selected fallback create_schedule_d…" at bounding box center [273, 123] width 355 height 222
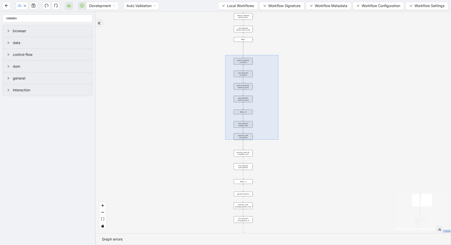
drag, startPoint x: 225, startPoint y: 55, endPoint x: 277, endPoint y: 144, distance: 103.0
click at [278, 144] on div "fallback enable_retry has_error fallback is_selected fallback create_schedule_d…" at bounding box center [273, 123] width 355 height 222
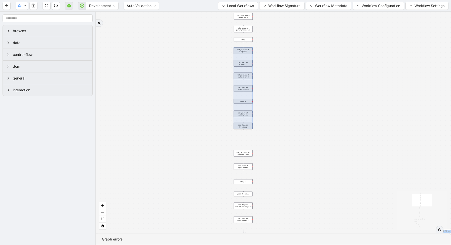
drag, startPoint x: 242, startPoint y: 121, endPoint x: 242, endPoint y: 110, distance: 10.6
click at [242, 110] on div at bounding box center [243, 89] width 19 height 82
click at [266, 138] on div "fallback enable_retry has_error fallback is_selected fallback create_schedule_d…" at bounding box center [273, 123] width 355 height 222
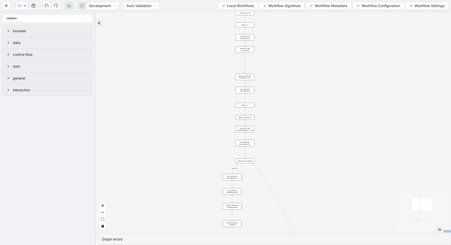
drag, startPoint x: 267, startPoint y: 161, endPoint x: 269, endPoint y: 84, distance: 76.5
click at [269, 84] on div "fallback enable_retry has_error fallback is_selected fallback create_schedule_d…" at bounding box center [273, 123] width 355 height 222
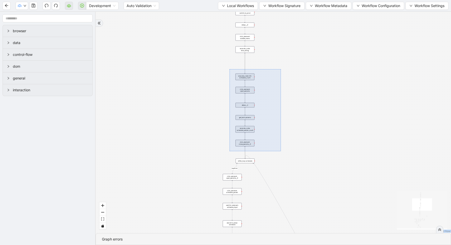
drag, startPoint x: 230, startPoint y: 69, endPoint x: 279, endPoint y: 151, distance: 95.6
click at [280, 151] on div "fallback enable_retry has_error fallback is_selected fallback create_schedule_d…" at bounding box center [273, 123] width 355 height 222
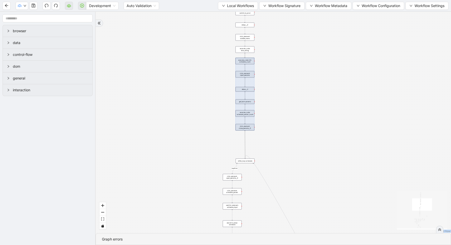
drag, startPoint x: 252, startPoint y: 134, endPoint x: 251, endPoint y: 119, distance: 15.6
click at [252, 118] on div at bounding box center [245, 94] width 19 height 73
click at [271, 98] on div "fallback enable_retry has_error fallback is_selected fallback create_schedule_d…" at bounding box center [273, 123] width 355 height 222
click at [277, 82] on div "fallback enable_retry has_error fallback is_selected fallback create_schedule_d…" at bounding box center [273, 123] width 355 height 222
drag, startPoint x: 250, startPoint y: 90, endPoint x: 250, endPoint y: 87, distance: 3.0
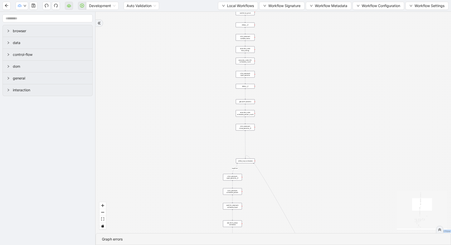
click at [250, 87] on div "delay:__4" at bounding box center [245, 86] width 19 height 5
drag, startPoint x: 246, startPoint y: 102, endPoint x: 246, endPoint y: 98, distance: 3.5
click at [246, 99] on div "get_text: params" at bounding box center [245, 99] width 19 height 5
drag, startPoint x: 246, startPoint y: 112, endPoint x: 246, endPoint y: 108, distance: 4.0
click at [246, 108] on div "execute_code: schedule_param_count" at bounding box center [245, 110] width 19 height 7
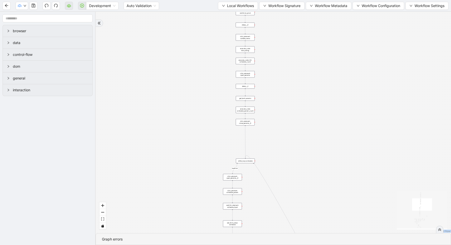
drag, startPoint x: 246, startPoint y: 125, endPoint x: 246, endPoint y: 120, distance: 5.0
click at [246, 120] on div "click_element: close_params__0" at bounding box center [245, 122] width 19 height 7
click at [245, 134] on icon "Edge from click_element: close_params__0 to while_loop: schedule" at bounding box center [245, 142] width 0 height 32
click at [245, 127] on icon "plus-circle" at bounding box center [245, 128] width 3 height 3
type input "**********"
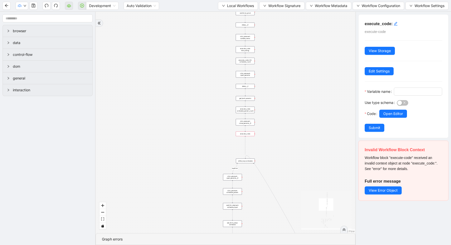
drag, startPoint x: 245, startPoint y: 136, endPoint x: 245, endPoint y: 159, distance: 22.7
click at [245, 112] on div "trigger new_tab: wait_until_loaded: wait_for_element: param_menu click_element:…" at bounding box center [301, 56] width 130 height 111
click at [394, 96] on span at bounding box center [418, 92] width 48 height 8
type input "*********"
click at [391, 117] on span "Open Editor" at bounding box center [393, 114] width 20 height 6
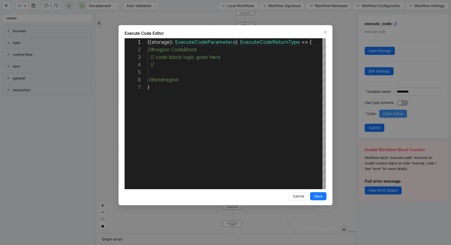
scroll to position [45, 0]
click at [401, 40] on div "**********" at bounding box center [225, 122] width 451 height 245
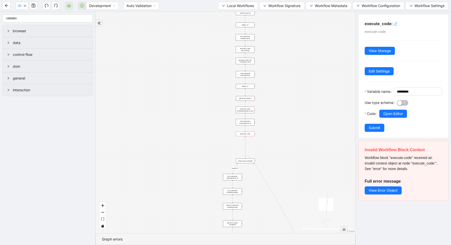
click at [395, 21] on div "click to edit id" at bounding box center [396, 24] width 4 height 6
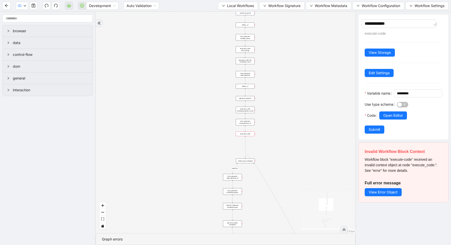
type textarea "**********"
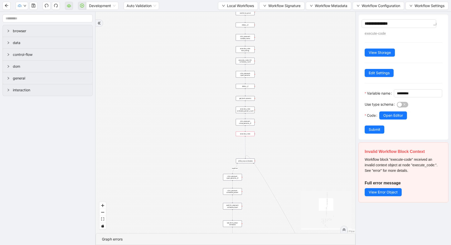
type textarea "**********"
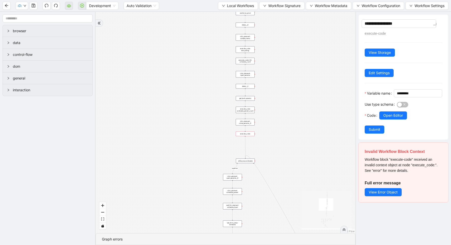
type textarea "**********"
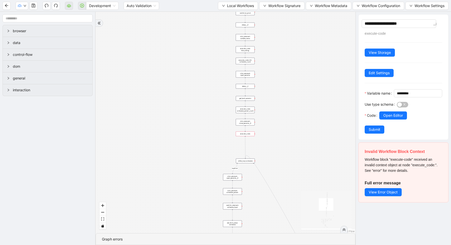
type textarea "**********"
click at [389, 71] on button "Edit Settings" at bounding box center [379, 73] width 29 height 8
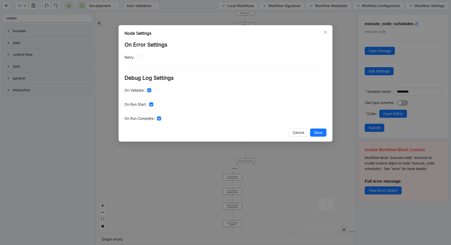
click at [317, 134] on span "Save" at bounding box center [318, 133] width 8 height 6
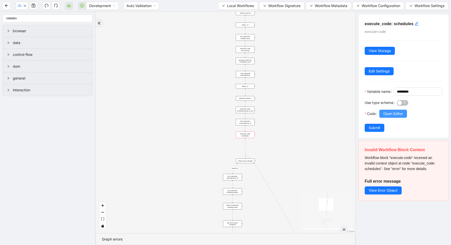
click at [387, 117] on span "Open Editor" at bounding box center [393, 114] width 20 height 6
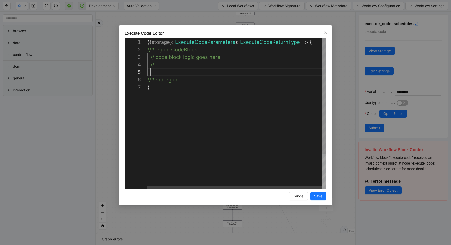
click at [153, 71] on div "( { storage } : ExecuteCodeParameters ): ExecuteCodeReturnType => { //#region C…" at bounding box center [237, 136] width 179 height 196
type textarea "**********"
click at [319, 197] on span "Save" at bounding box center [318, 197] width 8 height 6
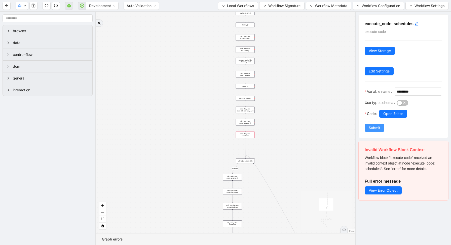
click at [373, 131] on span "Submit" at bounding box center [375, 128] width 12 height 6
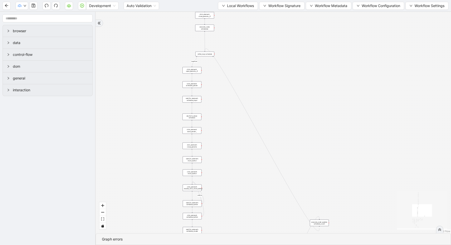
drag, startPoint x: 287, startPoint y: 163, endPoint x: 236, endPoint y: 25, distance: 147.3
click at [237, 26] on div "fallback enable_retry has_error fallback is_selected fallback create_schedule_d…" at bounding box center [273, 123] width 355 height 222
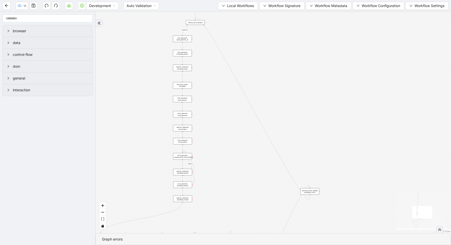
drag, startPoint x: 252, startPoint y: 178, endPoint x: 208, endPoint y: 26, distance: 157.8
click at [210, 29] on div "fallback enable_retry has_error fallback is_selected fallback create_schedule_d…" at bounding box center [273, 123] width 355 height 222
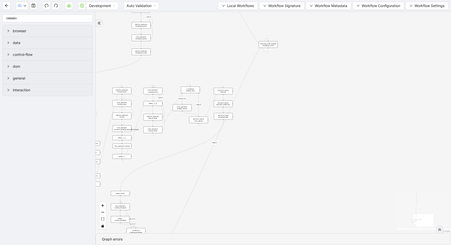
click at [226, 118] on div "set_form_value: schedule_title" at bounding box center [223, 116] width 19 height 7
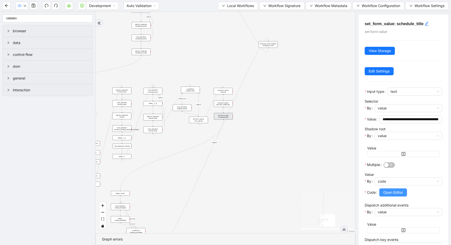
click at [390, 192] on span "Open Editor" at bounding box center [393, 193] width 20 height 6
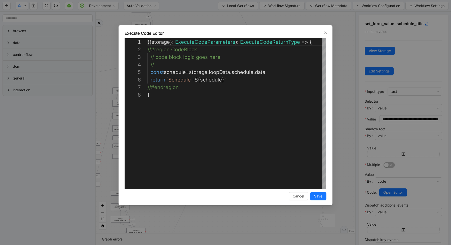
scroll to position [53, 0]
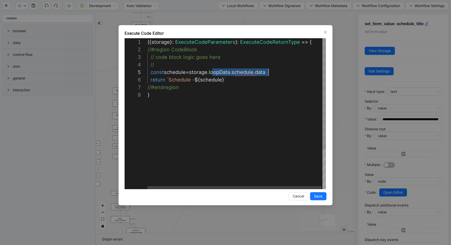
drag, startPoint x: 212, startPoint y: 73, endPoint x: 273, endPoint y: 72, distance: 60.9
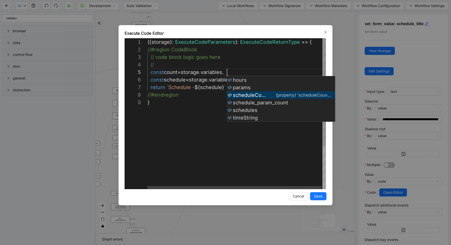
scroll to position [30, 116]
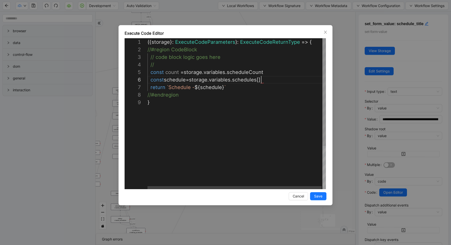
click at [261, 80] on div "({ storage }: ExecuteCodeParameters ): ExecuteCodeReturnType => { //#region Cod…" at bounding box center [237, 143] width 179 height 211
type textarea "**********"
click at [318, 196] on span "Save" at bounding box center [318, 197] width 8 height 6
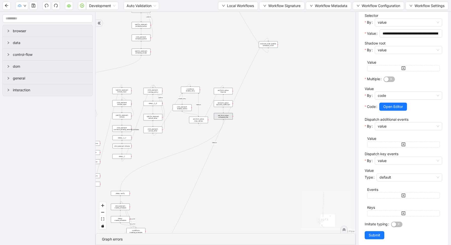
scroll to position [91, 0]
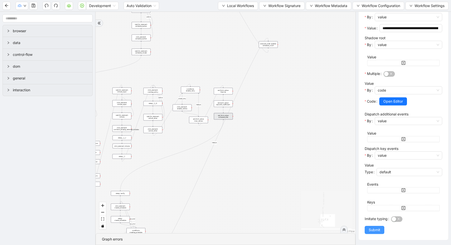
click at [377, 228] on span "Submit" at bounding box center [375, 230] width 12 height 6
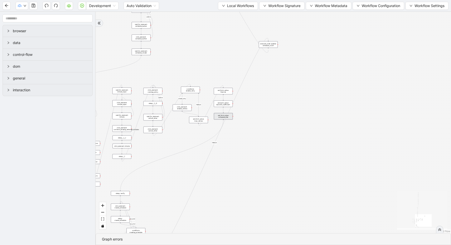
scroll to position [0, 0]
click at [83, 4] on icon "play-circle" at bounding box center [82, 6] width 4 height 4
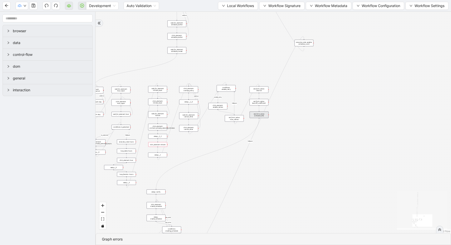
drag, startPoint x: 271, startPoint y: 117, endPoint x: 315, endPoint y: 116, distance: 43.8
click at [315, 116] on div "fallback enable_retry has_error fallback is_selected fallback create_schedule_d…" at bounding box center [273, 123] width 355 height 222
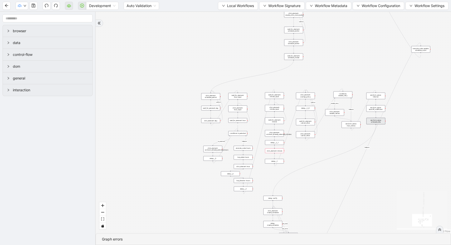
drag, startPoint x: 174, startPoint y: 79, endPoint x: 283, endPoint y: 84, distance: 108.9
click at [283, 84] on div "fallback enable_retry has_error fallback is_selected fallback create_schedule_d…" at bounding box center [273, 123] width 355 height 222
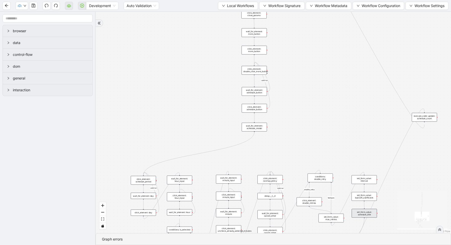
drag, startPoint x: 350, startPoint y: 46, endPoint x: 280, endPoint y: 145, distance: 121.4
click at [280, 145] on div "fallback enable_retry has_error fallback is_selected fallback create_schedule_d…" at bounding box center [273, 123] width 355 height 222
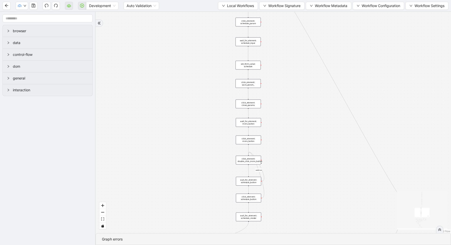
drag, startPoint x: 291, startPoint y: 72, endPoint x: 290, endPoint y: 159, distance: 86.6
click at [290, 159] on div "fallback enable_retry has_error fallback is_selected fallback create_schedule_d…" at bounding box center [273, 123] width 355 height 222
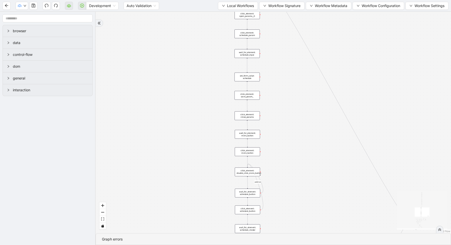
drag, startPoint x: 284, startPoint y: 93, endPoint x: 284, endPoint y: 152, distance: 58.9
click at [284, 152] on div "fallback enable_retry has_error fallback is_selected fallback create_schedule_d…" at bounding box center [273, 123] width 355 height 222
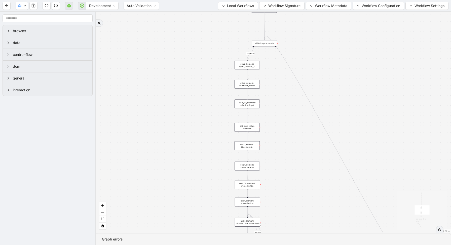
click at [254, 128] on div "set_form_value: schedule" at bounding box center [247, 127] width 25 height 9
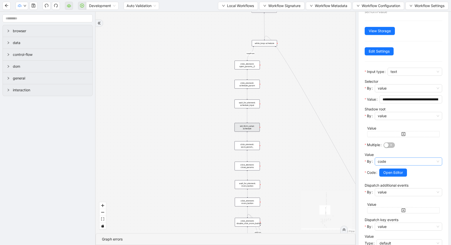
scroll to position [25, 0]
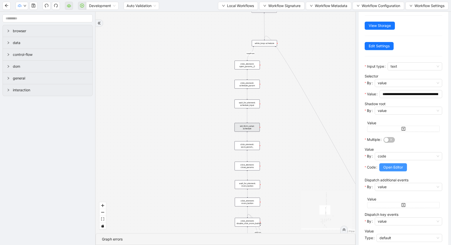
click at [392, 170] on button "Open Editor" at bounding box center [393, 167] width 28 height 8
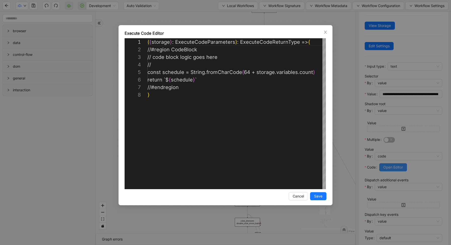
scroll to position [53, 0]
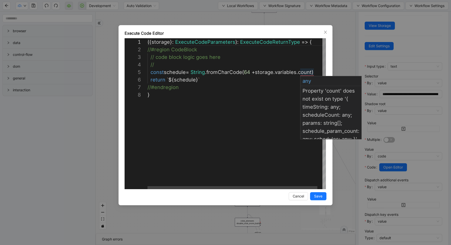
click at [307, 74] on div "({ storage }: ExecuteCodeParameters ): ExecuteCodeReturnType => { //#region Cod…" at bounding box center [239, 140] width 183 height 204
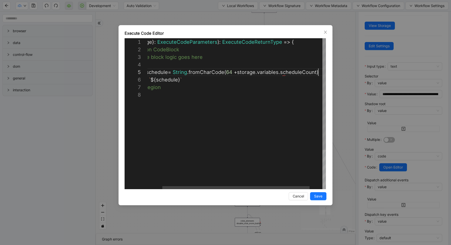
scroll to position [30, 189]
type textarea "**********"
click at [319, 194] on span "Save" at bounding box center [318, 197] width 8 height 6
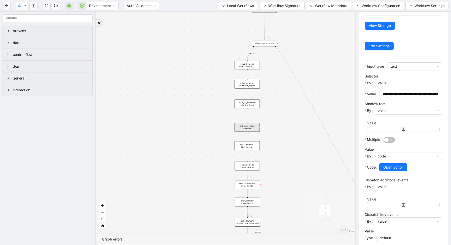
scroll to position [91, 0]
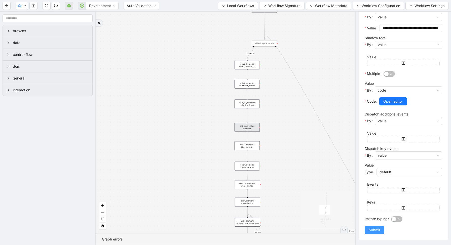
click at [381, 230] on button "Submit" at bounding box center [375, 230] width 20 height 8
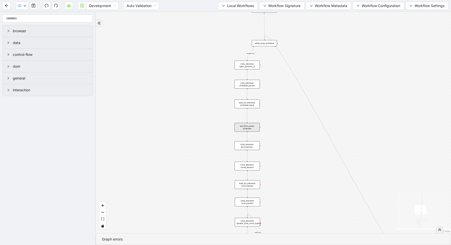
scroll to position [0, 0]
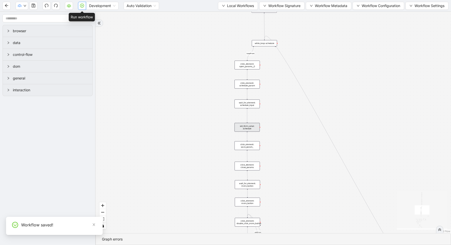
click at [84, 7] on icon "play-circle" at bounding box center [82, 6] width 4 height 4
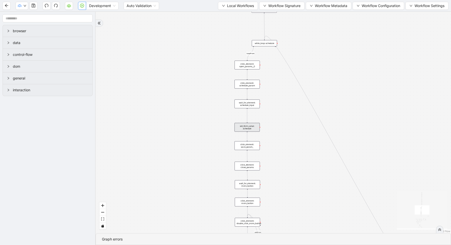
drag, startPoint x: 285, startPoint y: 183, endPoint x: 274, endPoint y: -1, distance: 184.3
click at [274, 0] on html "Development Auto Validation Local Workflows Workflow Signature Workflow Metadat…" at bounding box center [225, 122] width 451 height 245
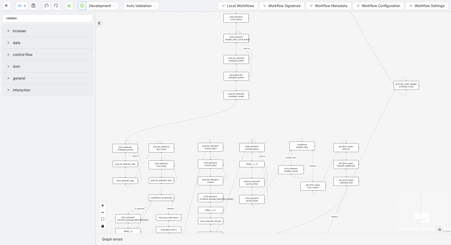
drag, startPoint x: 255, startPoint y: 216, endPoint x: 260, endPoint y: 208, distance: 9.0
click at [258, 212] on div "fallback enable_retry has_error fallback is_selected fallback create_schedule_d…" at bounding box center [273, 123] width 355 height 222
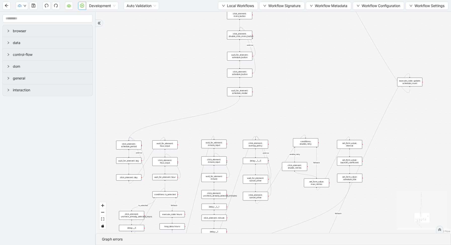
click at [211, 163] on div "click_element: minute_input" at bounding box center [213, 161] width 25 height 9
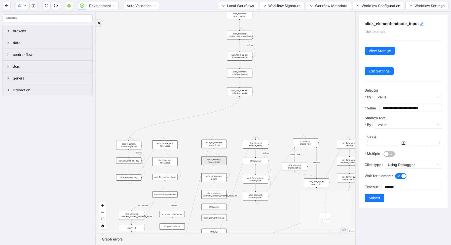
click at [215, 178] on div "wait_for_element: minute" at bounding box center [213, 177] width 25 height 9
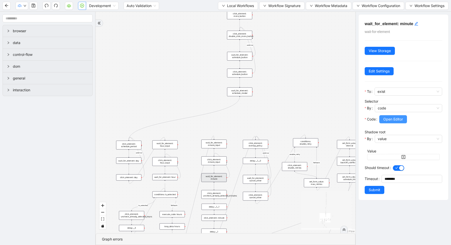
click at [389, 123] on button "Open Editor" at bounding box center [393, 119] width 28 height 8
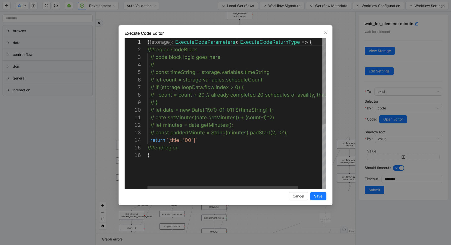
click at [350, 105] on div "Execute Code Editor 1 2 3 4 5 6 7 8 9 10 11 12 13 14 15 16 ( { storage } : Exec…" at bounding box center [225, 122] width 451 height 245
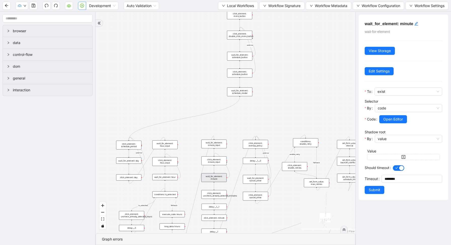
drag, startPoint x: 256, startPoint y: 219, endPoint x: 256, endPoint y: 199, distance: 20.1
click at [256, 200] on div "fallback enable_retry has_error fallback is_selected fallback create_schedule_d…" at bounding box center [226, 123] width 260 height 222
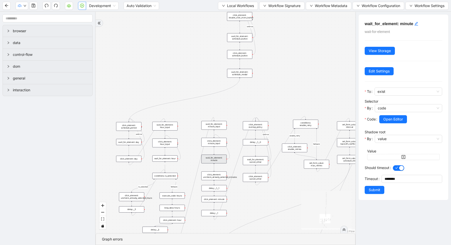
click at [224, 200] on div "click_element: minute" at bounding box center [214, 199] width 25 height 6
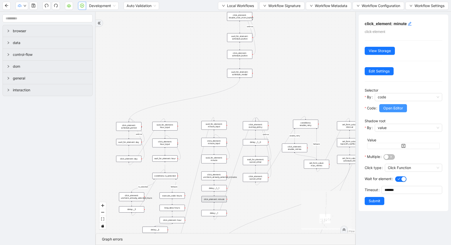
click at [390, 107] on span "Open Editor" at bounding box center [393, 108] width 20 height 6
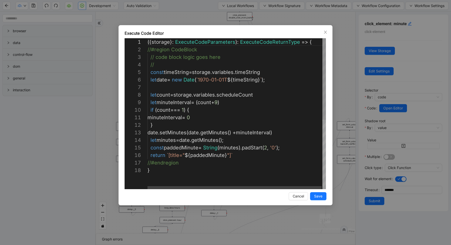
click at [219, 103] on div "({ storage }: ExecuteCodeParameters ): ExecuteCodeReturnType => { //#region Cod…" at bounding box center [237, 177] width 179 height 279
type textarea "**********"
click at [317, 193] on button "Save" at bounding box center [318, 196] width 16 height 8
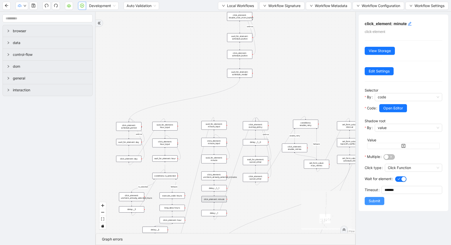
click at [370, 202] on span "Submit" at bounding box center [375, 201] width 12 height 6
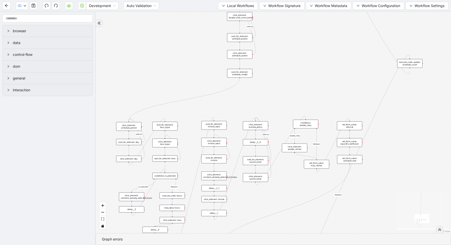
click at [165, 142] on div "click_element: hour_input" at bounding box center [164, 143] width 25 height 9
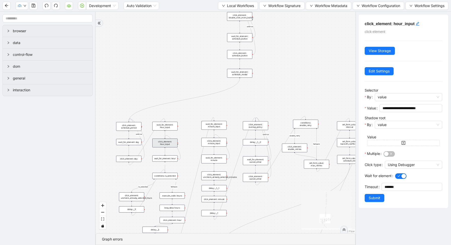
click at [169, 196] on div "execute_code: hours" at bounding box center [172, 196] width 25 height 6
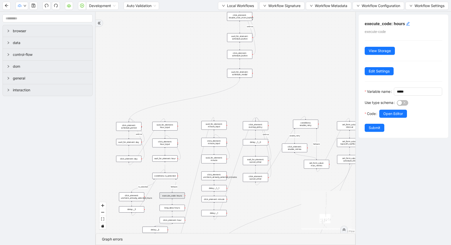
click at [391, 124] on div at bounding box center [410, 121] width 63 height 6
click at [388, 117] on span "Open Editor" at bounding box center [393, 114] width 20 height 6
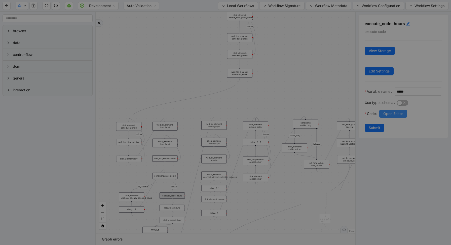
scroll to position [76, 0]
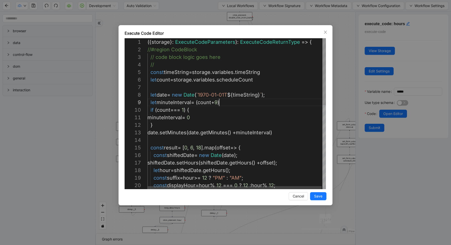
click at [218, 103] on div "({ storage }: ExecuteCodeParameters ): ExecuteCodeReturnType => { //#region Cod…" at bounding box center [237, 208] width 179 height 340
type textarea "**********"
click at [318, 196] on span "Save" at bounding box center [318, 197] width 8 height 6
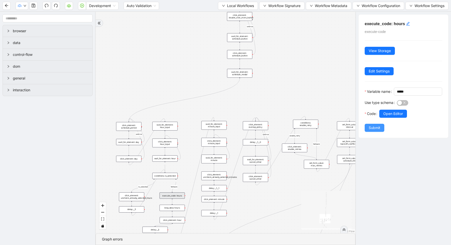
click at [374, 131] on span "Submit" at bounding box center [375, 128] width 12 height 6
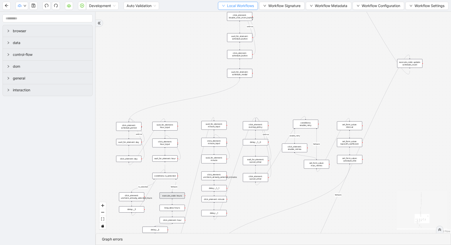
click at [236, 8] on span "Local Workflows" at bounding box center [240, 6] width 27 height 6
click at [234, 13] on span "Select" at bounding box center [235, 16] width 33 height 6
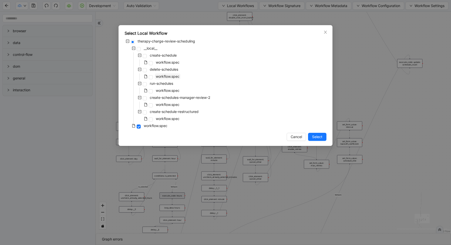
click at [168, 77] on span "workflow.spec" at bounding box center [168, 76] width 24 height 4
click at [314, 140] on button "Select" at bounding box center [317, 137] width 18 height 8
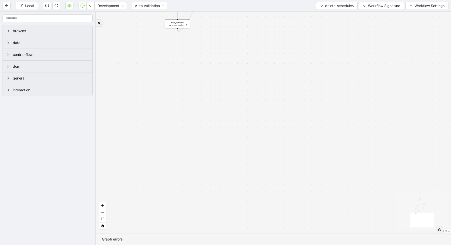
drag, startPoint x: 317, startPoint y: 80, endPoint x: 324, endPoint y: 245, distance: 165.0
click at [324, 245] on section "loopFrom has_cancel fallback is_required_schedule has_next_row fallback has_nex…" at bounding box center [273, 128] width 355 height 233
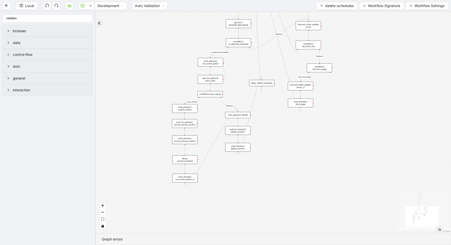
drag, startPoint x: 360, startPoint y: 85, endPoint x: 359, endPoint y: 223, distance: 137.9
click at [360, 220] on div "loopFrom has_cancel fallback is_required_schedule has_next_row fallback has_nex…" at bounding box center [273, 123] width 355 height 222
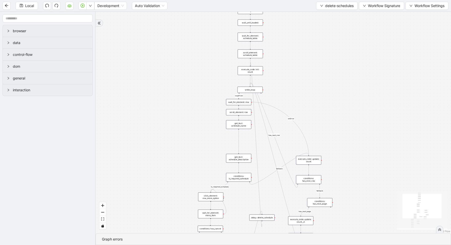
drag, startPoint x: 328, startPoint y: 62, endPoint x: 319, endPoint y: 157, distance: 95.6
click at [320, 155] on div "loopFrom has_cancel fallback is_required_schedule has_next_row fallback has_nex…" at bounding box center [273, 123] width 355 height 222
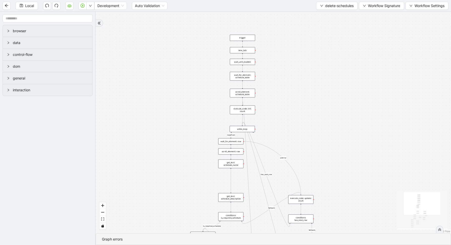
click at [306, 151] on div "loopFrom has_cancel fallback is_required_schedule has_next_row fallback has_nex…" at bounding box center [273, 123] width 355 height 222
click at [245, 49] on div "new_tab:" at bounding box center [242, 50] width 25 height 6
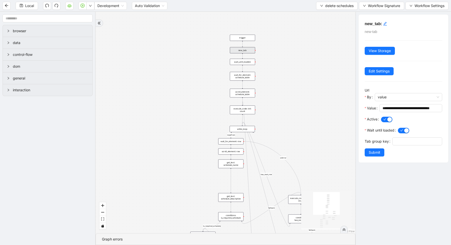
click at [282, 94] on div "loopFrom has_cancel fallback is_required_schedule has_next_row fallback has_nex…" at bounding box center [226, 123] width 260 height 222
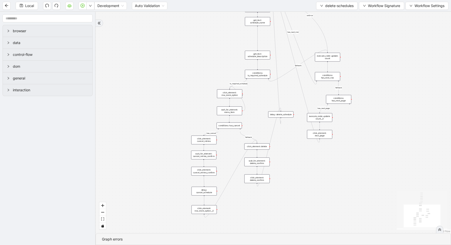
drag, startPoint x: 189, startPoint y: 169, endPoint x: 216, endPoint y: 24, distance: 148.3
click at [217, 24] on div "loopFrom has_cancel fallback is_required_schedule has_next_row fallback has_nex…" at bounding box center [273, 123] width 355 height 222
click at [285, 117] on div "loopFrom has_cancel fallback is_required_schedule has_next_row fallback has_nex…" at bounding box center [273, 123] width 355 height 222
click at [284, 113] on div "delay: delete_schedule" at bounding box center [281, 111] width 25 height 6
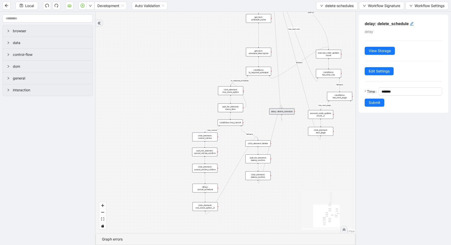
click at [293, 149] on div "loopFrom has_cancel fallback is_required_schedule has_next_row fallback has_nex…" at bounding box center [226, 123] width 260 height 222
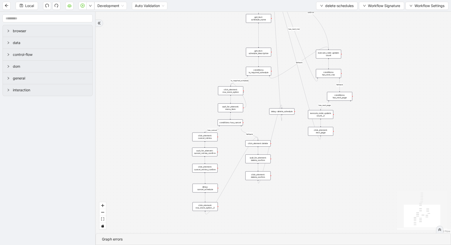
click at [286, 115] on div "delay: delete_schedule" at bounding box center [281, 111] width 25 height 6
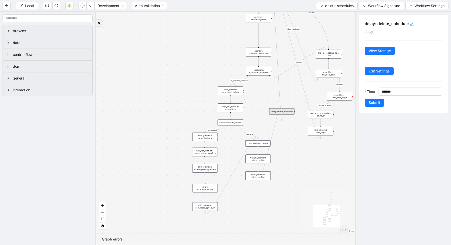
click at [295, 138] on div "loopFrom has_cancel fallback is_required_schedule has_next_row fallback has_nex…" at bounding box center [226, 123] width 260 height 222
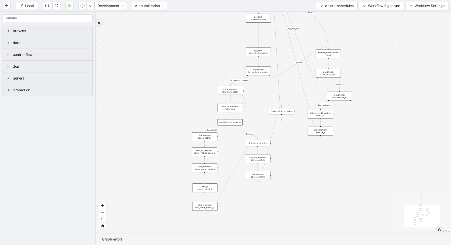
drag, startPoint x: 211, startPoint y: 42, endPoint x: 319, endPoint y: 245, distance: 230.6
click at [320, 244] on section "loopFrom has_cancel fallback is_required_schedule has_next_row fallback has_nex…" at bounding box center [273, 128] width 355 height 233
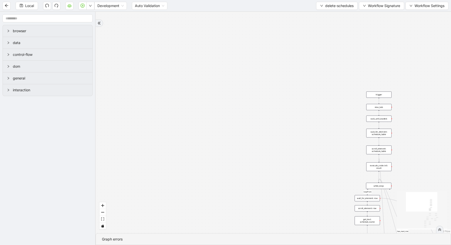
click at [52, 13] on aside "browser data control-flow dom general interaction" at bounding box center [48, 128] width 96 height 233
click at [49, 19] on input "text" at bounding box center [48, 18] width 90 height 8
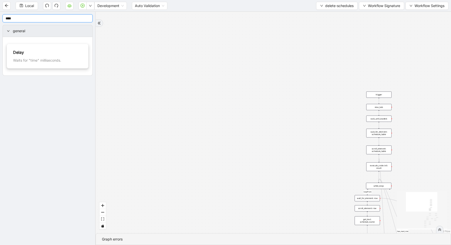
type input "****"
drag, startPoint x: 379, startPoint y: 122, endPoint x: 315, endPoint y: 139, distance: 65.8
click at [315, 138] on div "loopFrom has_cancel fallback is_required_schedule has_next_row fallback has_nex…" at bounding box center [273, 123] width 355 height 222
drag, startPoint x: 312, startPoint y: 145, endPoint x: 381, endPoint y: 127, distance: 71.3
click at [381, 127] on div "loopFrom has_cancel fallback is_required_schedule has_next_row fallback has_nex…" at bounding box center [273, 123] width 355 height 222
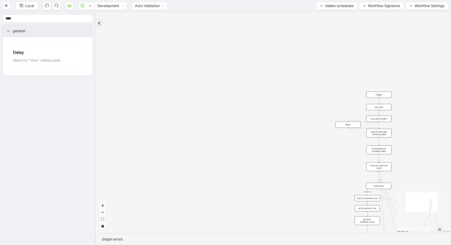
drag, startPoint x: 320, startPoint y: 142, endPoint x: 355, endPoint y: 125, distance: 39.1
click at [355, 125] on div "delay:" at bounding box center [348, 125] width 25 height 6
click at [356, 125] on div "delay:" at bounding box center [348, 125] width 25 height 6
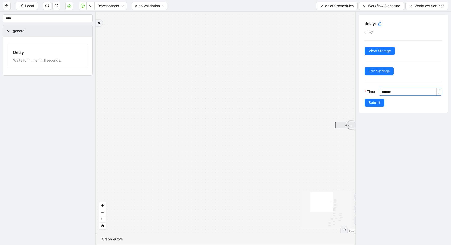
click at [385, 89] on input "*******" at bounding box center [412, 92] width 60 height 8
type input "*******"
click at [375, 100] on span "Submit" at bounding box center [375, 103] width 12 height 6
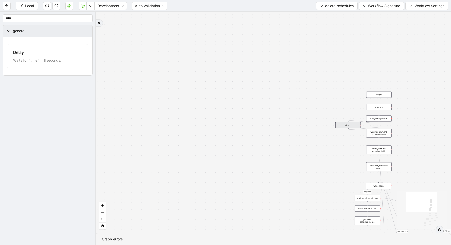
click at [333, 101] on div "loopFrom has_cancel fallback is_required_schedule has_next_row fallback has_nex…" at bounding box center [273, 123] width 355 height 222
click at [351, 124] on div "delay:" at bounding box center [348, 125] width 25 height 6
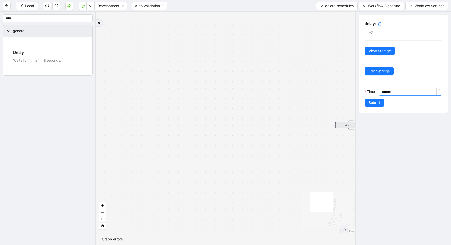
click at [384, 92] on input "*******" at bounding box center [412, 92] width 60 height 8
type input "********"
click at [333, 94] on div "loopFrom has_cancel fallback is_required_schedule has_next_row fallback has_nex…" at bounding box center [226, 123] width 260 height 222
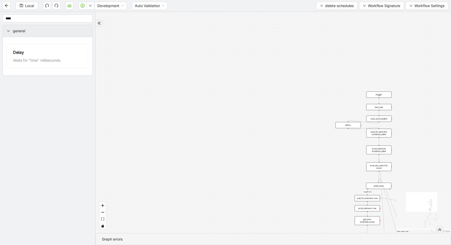
click at [358, 126] on div "delay:" at bounding box center [348, 125] width 25 height 6
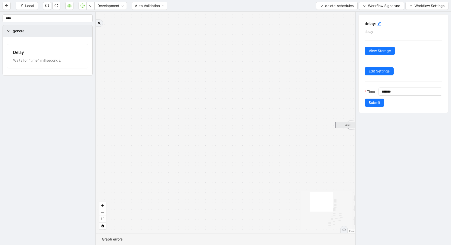
click at [336, 107] on div "loopFrom has_cancel fallback is_required_schedule has_next_row fallback has_nex…" at bounding box center [226, 123] width 260 height 222
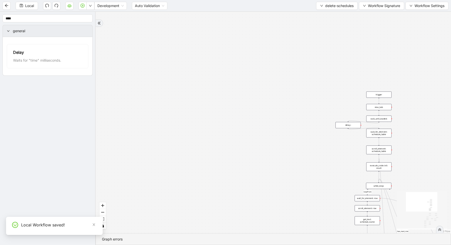
click at [379, 134] on div "wait_for_element: schedule_table" at bounding box center [378, 133] width 25 height 9
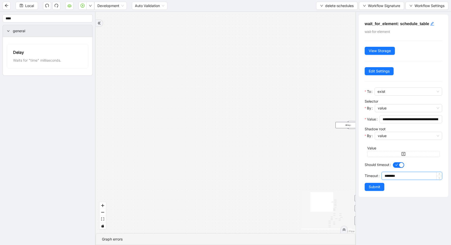
click at [386, 176] on input "********" at bounding box center [413, 176] width 57 height 8
type input "********"
click at [377, 181] on div "Timeout" at bounding box center [373, 177] width 17 height 11
click at [377, 186] on span "Submit" at bounding box center [375, 187] width 12 height 6
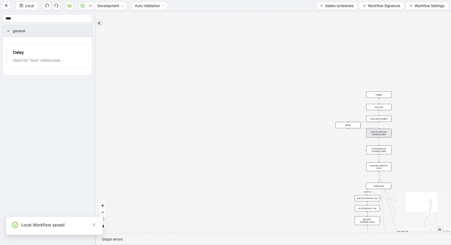
click at [348, 125] on div "delay:" at bounding box center [348, 125] width 25 height 6
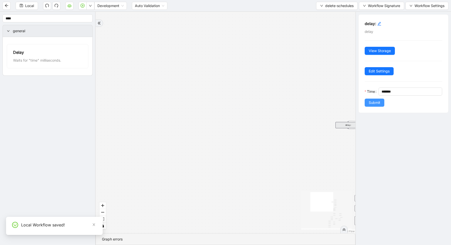
click at [379, 101] on span "Submit" at bounding box center [375, 103] width 12 height 6
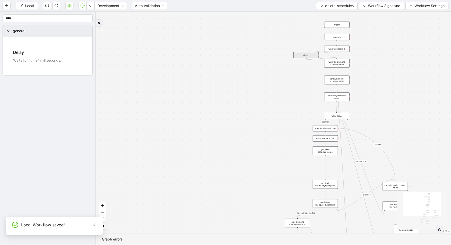
drag, startPoint x: 285, startPoint y: 196, endPoint x: 222, endPoint y: 83, distance: 129.6
click at [223, 86] on div "loopFrom has_cancel fallback is_required_schedule has_next_row fallback has_nex…" at bounding box center [273, 123] width 355 height 222
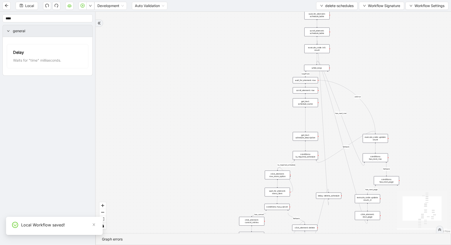
drag, startPoint x: 244, startPoint y: 143, endPoint x: 244, endPoint y: 125, distance: 18.1
click at [244, 125] on div "loopFrom has_cancel fallback is_required_schedule has_next_row fallback has_nex…" at bounding box center [273, 123] width 355 height 222
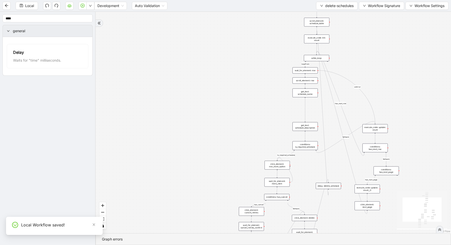
click at [308, 127] on div "get_text: schedule_description" at bounding box center [304, 126] width 25 height 9
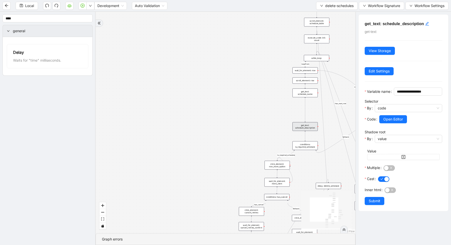
click at [310, 94] on div "get_text: schedule_name" at bounding box center [304, 93] width 25 height 9
click at [389, 122] on span "Open Editor" at bounding box center [393, 120] width 20 height 6
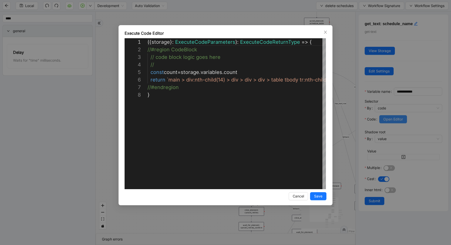
scroll to position [53, 0]
click at [336, 119] on div "**********" at bounding box center [225, 122] width 451 height 245
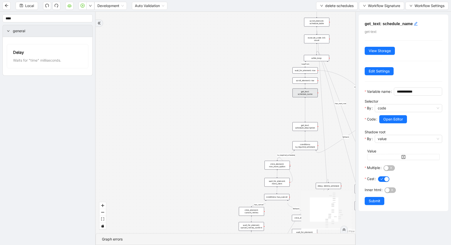
click at [308, 93] on div "get_text: schedule_name" at bounding box center [304, 93] width 25 height 9
click at [397, 122] on span "Open Editor" at bounding box center [393, 120] width 20 height 6
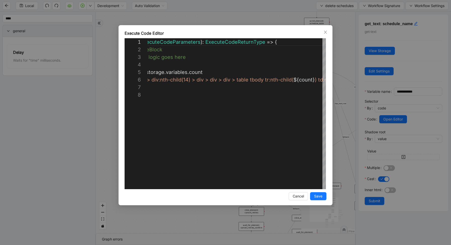
click at [342, 117] on div "**********" at bounding box center [225, 122] width 451 height 245
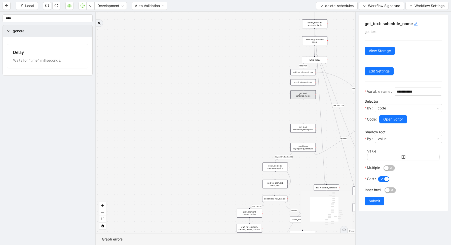
drag, startPoint x: 269, startPoint y: 111, endPoint x: 250, endPoint y: 127, distance: 24.6
click at [252, 126] on div "loopFrom has_cancel fallback is_required_schedule has_next_row fallback has_nex…" at bounding box center [226, 123] width 260 height 222
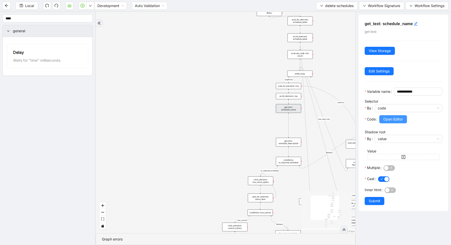
click at [383, 122] on span "Open Editor" at bounding box center [393, 120] width 20 height 6
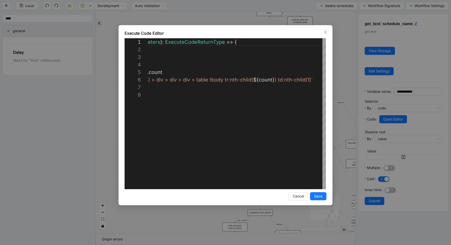
click at [345, 83] on div "**********" at bounding box center [225, 122] width 451 height 245
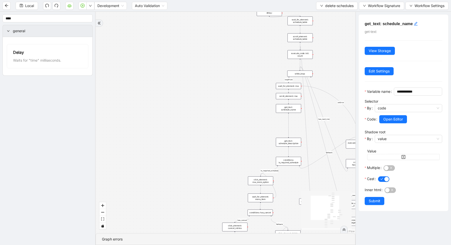
drag, startPoint x: 286, startPoint y: 143, endPoint x: 274, endPoint y: 138, distance: 13.9
click at [276, 138] on div "get_text: schedule_description" at bounding box center [288, 142] width 25 height 9
click at [289, 113] on div "loopFrom has_cancel fallback is_required_schedule has_next_row fallback has_nex…" at bounding box center [226, 123] width 260 height 222
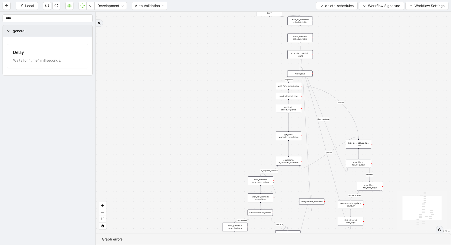
drag, startPoint x: 281, startPoint y: 139, endPoint x: 292, endPoint y: 138, distance: 11.1
click at [292, 138] on div "get_text: schedule_description" at bounding box center [288, 136] width 25 height 9
click at [290, 163] on div "conditions: is_required_schedule" at bounding box center [288, 161] width 25 height 9
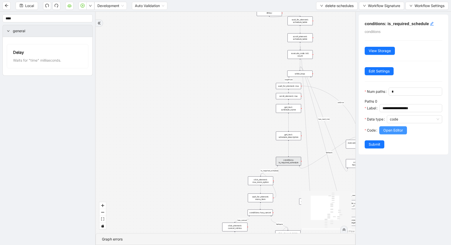
click at [399, 128] on span "Open Editor" at bounding box center [393, 131] width 20 height 6
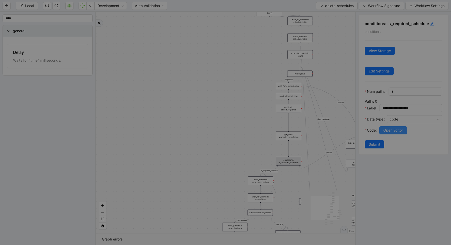
scroll to position [76, 0]
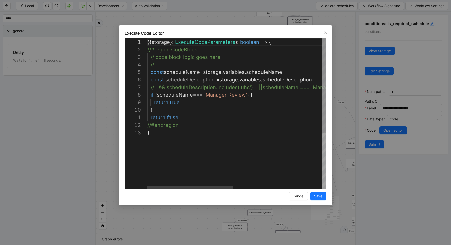
click at [313, 79] on div "({ storage }: ExecuteCodeParameters ): boolean => { //#region CodeBlock // code…" at bounding box center [330, 159] width 364 height 242
drag, startPoint x: 206, startPoint y: 95, endPoint x: 246, endPoint y: 95, distance: 40.0
paste textarea "**********"
type textarea "**********"
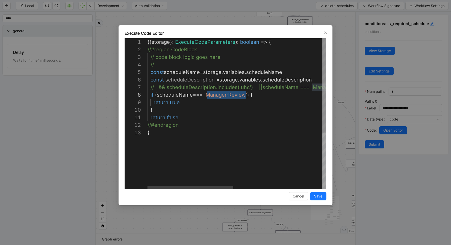
scroll to position [53, 138]
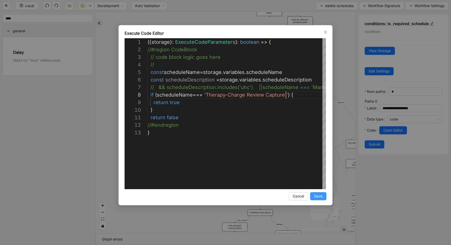
click at [317, 199] on button "Save" at bounding box center [318, 196] width 16 height 8
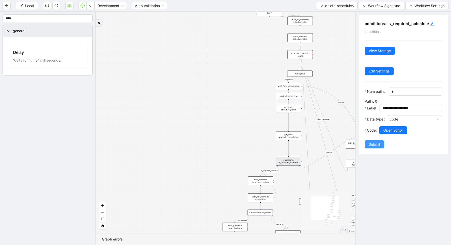
click at [380, 145] on span "Submit" at bounding box center [375, 145] width 12 height 6
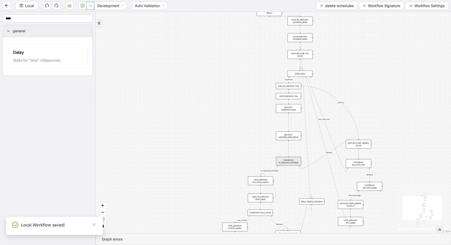
click at [90, 7] on button "button" at bounding box center [90, 6] width 8 height 8
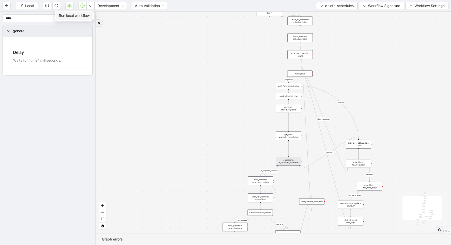
click at [91, 18] on li "Run local workflow" at bounding box center [74, 16] width 37 height 8
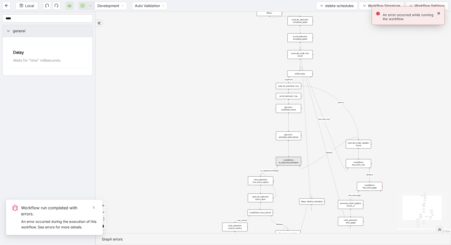
click at [240, 46] on div "loopFrom has_cancel fallback is_required_schedule has_next_row fallback has_nex…" at bounding box center [273, 123] width 355 height 222
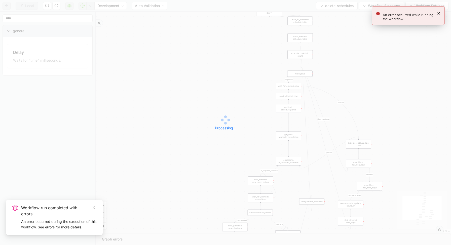
drag, startPoint x: 365, startPoint y: 40, endPoint x: 361, endPoint y: 86, distance: 46.4
click at [364, 85] on div "Processing... Local Development Auto Validation delete-schedules Workflow Signa…" at bounding box center [225, 122] width 451 height 245
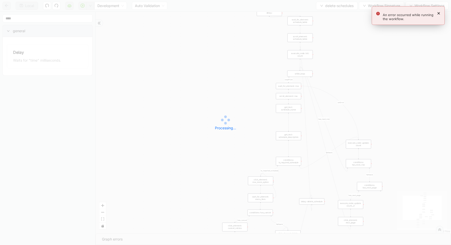
click at [351, 56] on div "Local Development Auto Validation delete-schedules Workflow Signature Workflow …" at bounding box center [225, 122] width 451 height 245
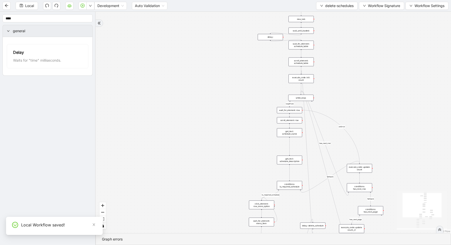
drag, startPoint x: 343, startPoint y: 44, endPoint x: 344, endPoint y: 76, distance: 32.2
click at [344, 75] on div "loopFrom has_cancel fallback is_required_schedule has_next_row fallback has_nex…" at bounding box center [273, 123] width 355 height 222
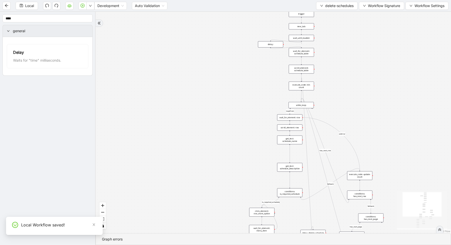
drag, startPoint x: 302, startPoint y: 41, endPoint x: 302, endPoint y: 46, distance: 5.3
click at [303, 46] on div "loopFrom has_cancel fallback is_required_schedule has_next_row fallback has_nex…" at bounding box center [422, 68] width 238 height 148
click at [283, 48] on icon "Edge from delay: to wait_for_element: schedule_table" at bounding box center [286, 48] width 31 height 2
click at [277, 45] on div "delay:" at bounding box center [270, 44] width 25 height 6
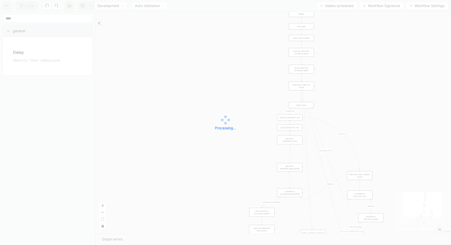
click at [90, 5] on div "Local Development Auto Validation delete-schedules Workflow Signature Workflow …" at bounding box center [225, 122] width 451 height 245
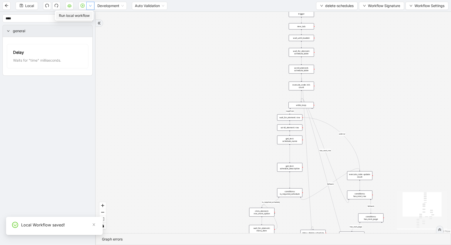
click at [90, 6] on icon "down" at bounding box center [90, 6] width 3 height 2
click at [90, 12] on li "Run local workflow" at bounding box center [74, 16] width 37 height 8
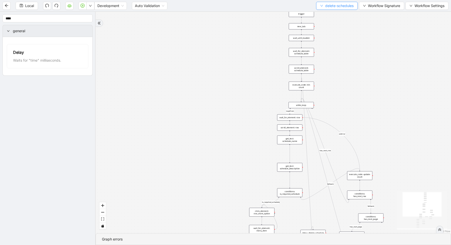
click at [325, 5] on span "delete-schedules" at bounding box center [339, 6] width 28 height 6
click at [323, 14] on span "Select" at bounding box center [336, 16] width 34 height 6
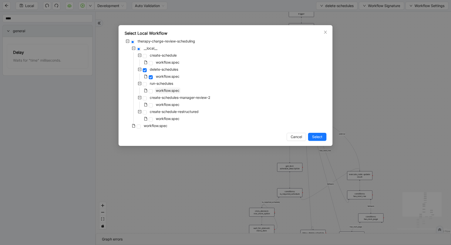
click at [164, 90] on span "workflow.spec" at bounding box center [168, 90] width 24 height 4
click at [315, 134] on span "Select" at bounding box center [317, 137] width 10 height 6
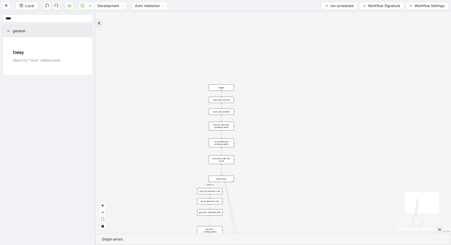
drag, startPoint x: 341, startPoint y: 97, endPoint x: 261, endPoint y: 171, distance: 108.8
click at [261, 171] on div "loopFrom is_required_schedule has_next_row fallback fallback has_next_page trig…" at bounding box center [273, 123] width 355 height 222
drag, startPoint x: 261, startPoint y: 170, endPoint x: 275, endPoint y: 78, distance: 93.7
click at [275, 78] on div "loopFrom is_required_schedule has_next_row fallback fallback has_next_page trig…" at bounding box center [273, 123] width 355 height 222
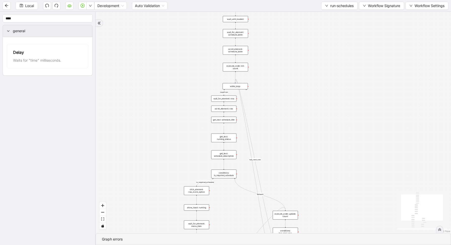
click at [265, 124] on div "loopFrom is_required_schedule has_next_row fallback fallback has_next_page trig…" at bounding box center [273, 123] width 355 height 222
click at [219, 172] on div "conditions: is_required_schedule" at bounding box center [223, 174] width 25 height 9
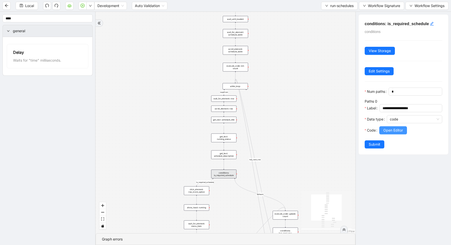
click at [393, 130] on span "Open Editor" at bounding box center [393, 131] width 20 height 6
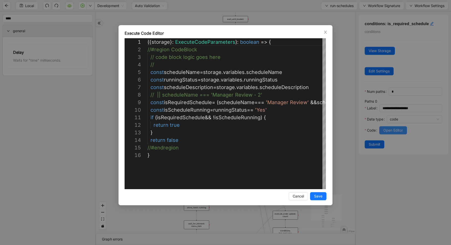
scroll to position [76, 0]
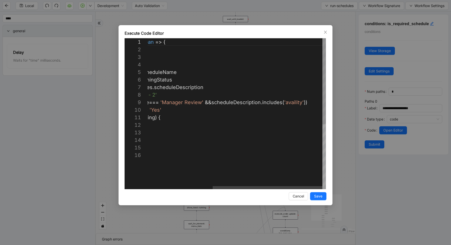
click at [205, 102] on div "({ storage }: ExecuteCodeParameters ): boolean => { //#region CodeBlock // code…" at bounding box center [184, 170] width 284 height 264
drag, startPoint x: 206, startPoint y: 102, endPoint x: 308, endPoint y: 105, distance: 102.0
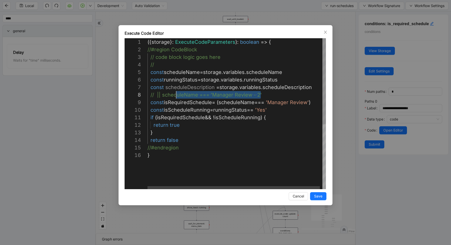
scroll to position [53, 0]
drag, startPoint x: 268, startPoint y: 94, endPoint x: 139, endPoint y: 94, distance: 128.6
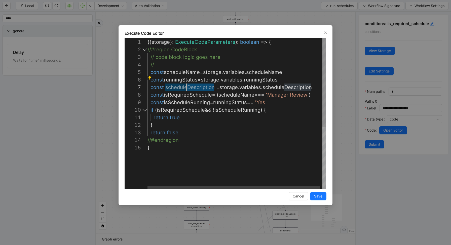
drag, startPoint x: 213, startPoint y: 87, endPoint x: 188, endPoint y: 88, distance: 25.4
drag, startPoint x: 267, startPoint y: 88, endPoint x: 294, endPoint y: 87, distance: 27.4
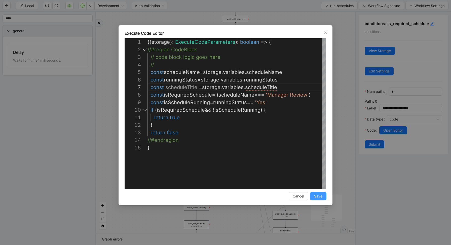
type textarea "**********"
click at [320, 197] on span "Save" at bounding box center [318, 197] width 8 height 6
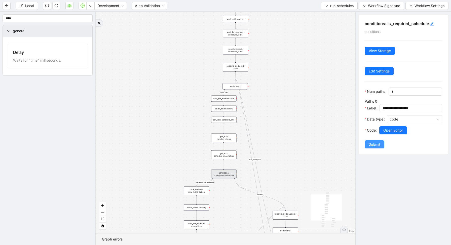
click at [373, 142] on span "Submit" at bounding box center [375, 145] width 12 height 6
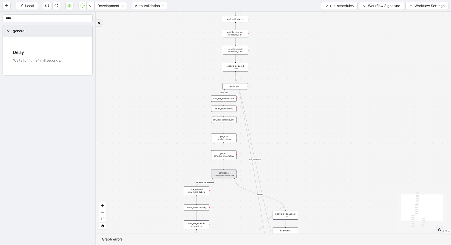
click at [224, 153] on div "get_text: schedule_description" at bounding box center [223, 155] width 25 height 9
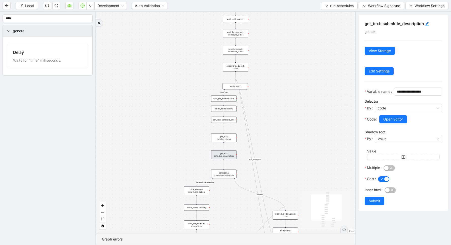
click at [430, 23] on h5 "get_text: schedule_description" at bounding box center [404, 24] width 78 height 6
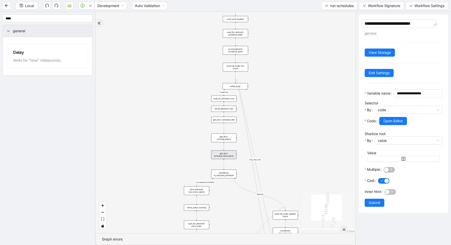
type textarea "**********"
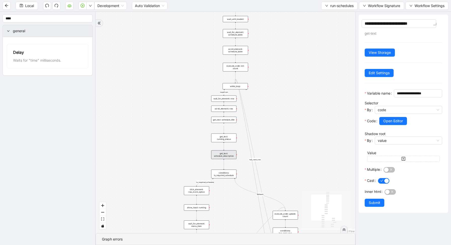
type textarea "**********"
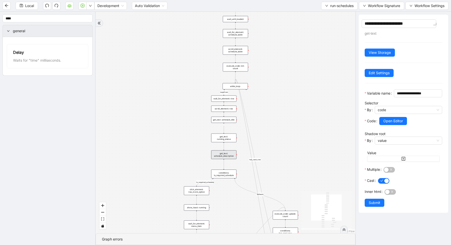
type textarea "**********"
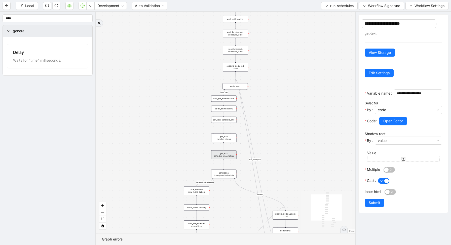
type textarea "**********"
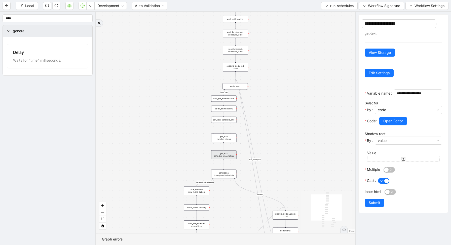
type textarea "**********"
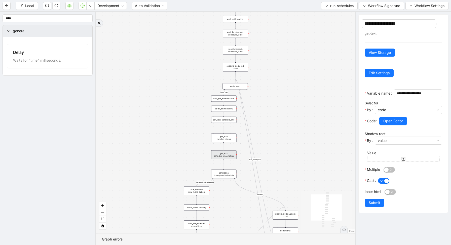
type textarea "**********"
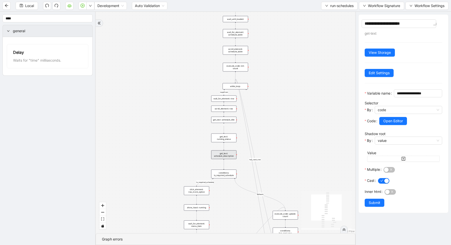
type textarea "**********"
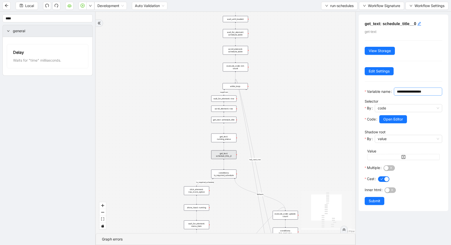
drag, startPoint x: 383, startPoint y: 101, endPoint x: 415, endPoint y: 96, distance: 31.8
click at [414, 94] on input "**********" at bounding box center [417, 92] width 41 height 6
drag, startPoint x: 383, startPoint y: 100, endPoint x: 425, endPoint y: 102, distance: 42.3
click at [424, 94] on input "**********" at bounding box center [417, 92] width 41 height 6
type input "**********"
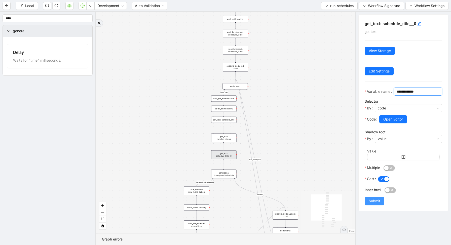
click at [380, 204] on span "Submit" at bounding box center [375, 201] width 12 height 6
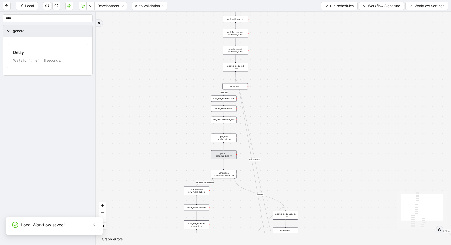
click at [225, 122] on div "get_text: schedule_title" at bounding box center [223, 120] width 25 height 6
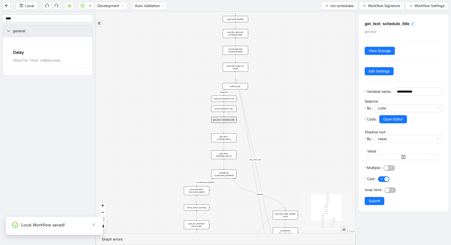
click at [413, 23] on icon "edit" at bounding box center [413, 24] width 4 height 4
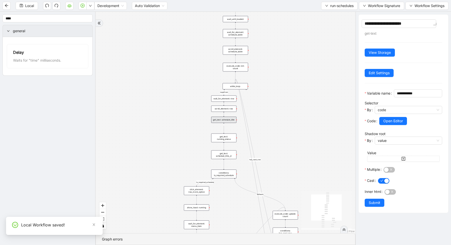
type textarea "**********"
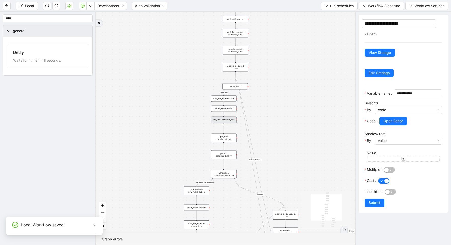
type textarea "**********"
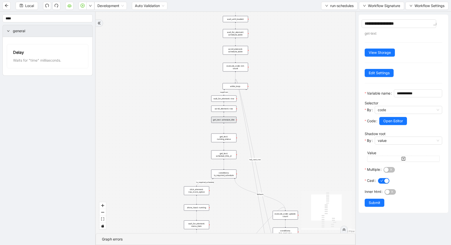
type textarea "**********"
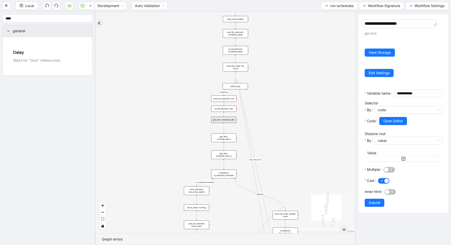
type textarea "**********"
click at [372, 207] on button "Submit" at bounding box center [375, 203] width 20 height 8
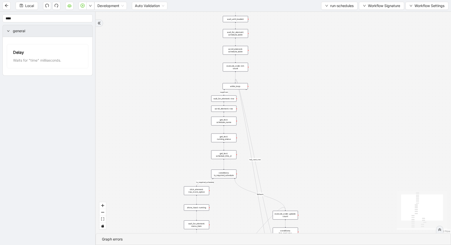
click at [227, 154] on div "get_text: schedule_title__0" at bounding box center [223, 155] width 25 height 9
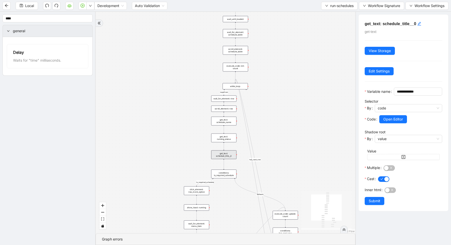
click at [418, 23] on h5 "get_text: schedule_title__0" at bounding box center [404, 24] width 78 height 6
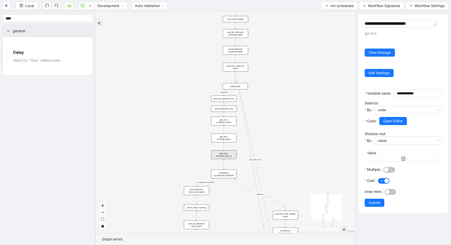
type textarea "**********"
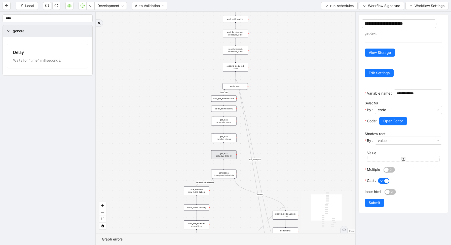
type textarea "**********"
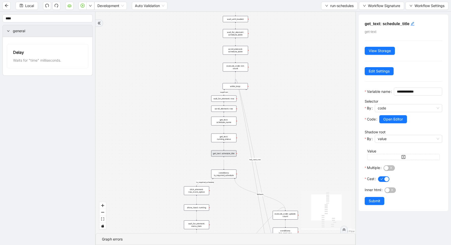
click at [320, 131] on div "loopFrom is_required_schedule has_next_row fallback fallback has_next_page trig…" at bounding box center [226, 123] width 260 height 222
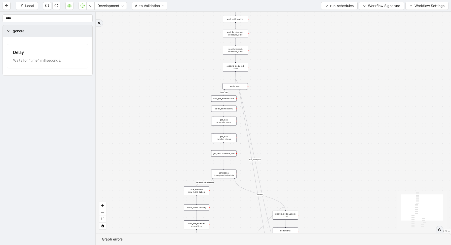
click at [224, 120] on div "get_text: schedule_name" at bounding box center [223, 121] width 25 height 9
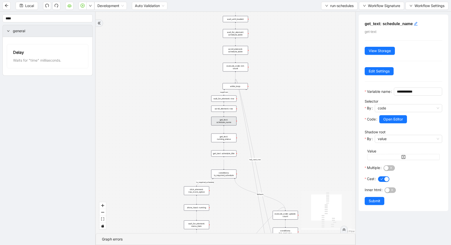
click at [318, 126] on div "loopFrom is_required_schedule has_next_row fallback fallback has_next_page trig…" at bounding box center [226, 123] width 260 height 222
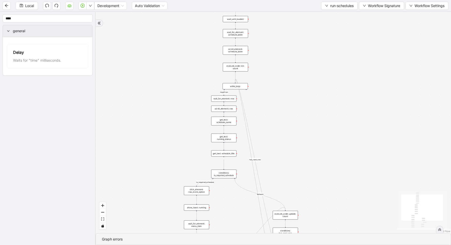
click at [225, 176] on div "conditions: is_required_schedule" at bounding box center [223, 174] width 25 height 9
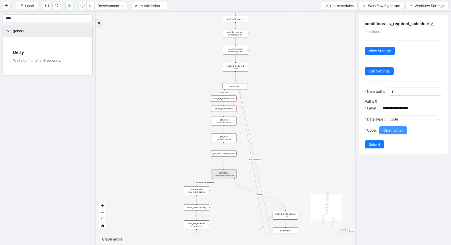
click at [394, 128] on span "Open Editor" at bounding box center [393, 131] width 20 height 6
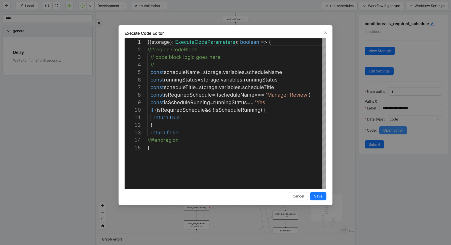
scroll to position [76, 0]
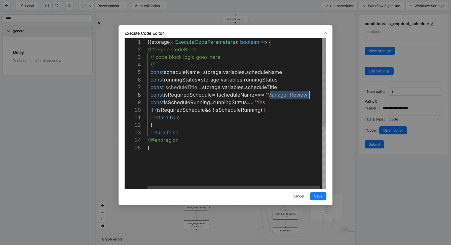
drag, startPoint x: 270, startPoint y: 94, endPoint x: 309, endPoint y: 96, distance: 38.8
paste textarea "**********"
type textarea "**********"
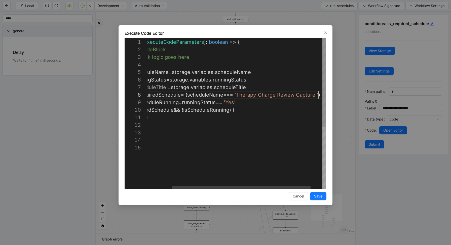
scroll to position [53, 202]
click at [314, 198] on button "Save" at bounding box center [318, 196] width 16 height 8
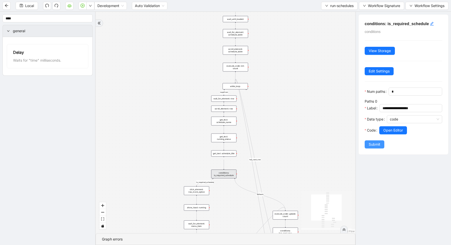
click at [374, 146] on span "Submit" at bounding box center [375, 145] width 12 height 6
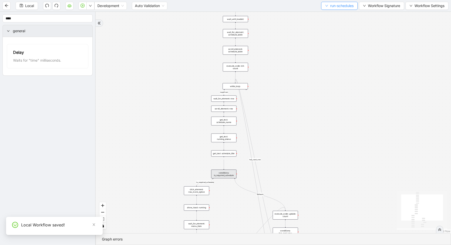
click at [337, 8] on span "run-schedules" at bounding box center [341, 6] width 23 height 6
click at [328, 14] on span "Select" at bounding box center [337, 16] width 29 height 6
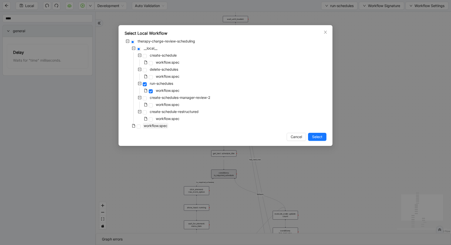
click at [164, 125] on span "workflow.spec" at bounding box center [156, 126] width 24 height 4
click at [312, 138] on span "Select" at bounding box center [317, 137] width 10 height 6
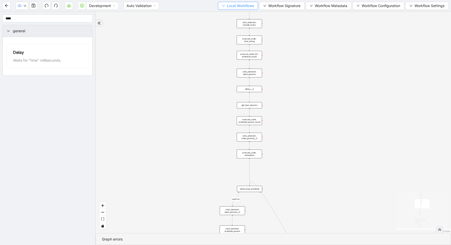
click at [230, 5] on span "Local Workflows" at bounding box center [240, 6] width 27 height 6
click at [228, 14] on span "Select" at bounding box center [235, 16] width 33 height 6
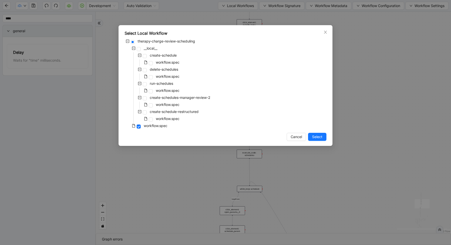
click at [230, 7] on div "Select Local Workflow therapy-charge-review-scheduling __local__ create-schedul…" at bounding box center [225, 122] width 451 height 245
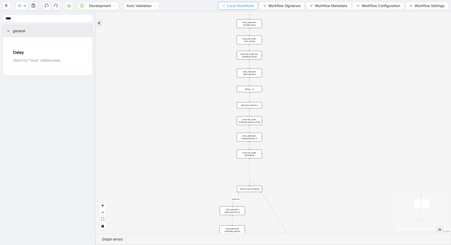
click at [230, 6] on span "Local Workflows" at bounding box center [240, 6] width 27 height 6
click at [228, 33] on span "Remove" at bounding box center [235, 32] width 33 height 6
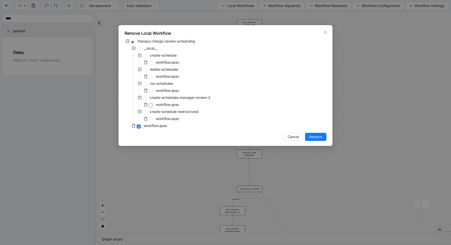
click at [151, 106] on span at bounding box center [151, 105] width 4 height 4
click at [315, 138] on span "Remove" at bounding box center [315, 137] width 13 height 6
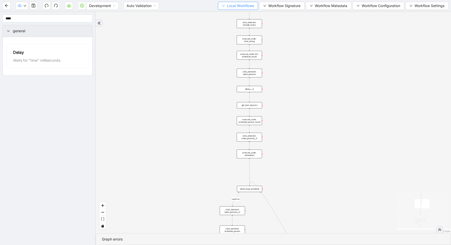
click at [233, 4] on span "Local Workflows" at bounding box center [240, 6] width 27 height 6
click at [227, 31] on span "Remove" at bounding box center [235, 32] width 33 height 6
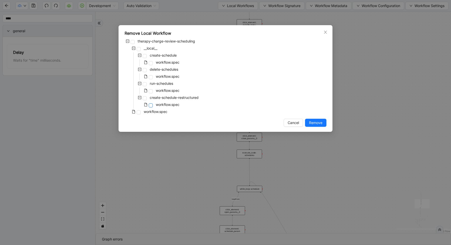
click at [153, 104] on div "workflow.spec" at bounding box center [153, 105] width 56 height 7
click at [150, 104] on span at bounding box center [151, 105] width 4 height 4
click at [315, 122] on span "Remove" at bounding box center [315, 123] width 13 height 6
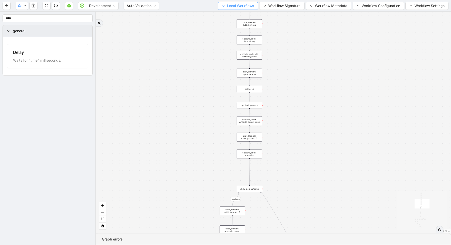
click at [222, 7] on icon "down" at bounding box center [223, 5] width 3 height 3
click at [224, 29] on span "Remove" at bounding box center [235, 32] width 33 height 6
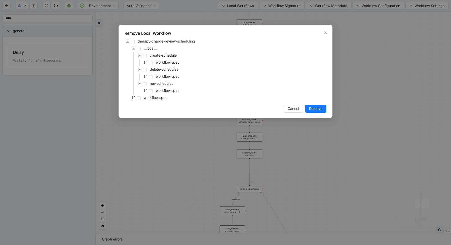
click at [151, 60] on div "workflow.spec" at bounding box center [153, 62] width 56 height 7
click at [151, 63] on span at bounding box center [151, 63] width 4 height 4
click at [315, 110] on span "Remove" at bounding box center [315, 109] width 13 height 6
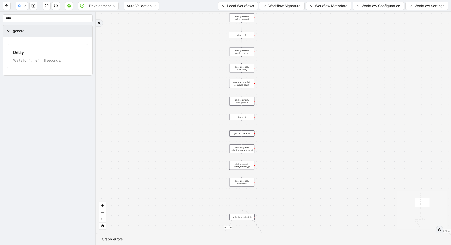
drag, startPoint x: 227, startPoint y: 32, endPoint x: 217, endPoint y: 64, distance: 32.7
click at [217, 64] on div "fallback enable_retry has_error fallback is_selected fallback create_schedule_d…" at bounding box center [273, 123] width 355 height 222
click at [231, 8] on span "Local Workflows" at bounding box center [240, 6] width 27 height 6
click at [226, 16] on span "Select" at bounding box center [235, 16] width 33 height 6
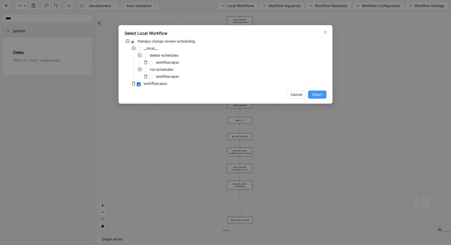
click at [314, 95] on span "Select" at bounding box center [317, 95] width 10 height 6
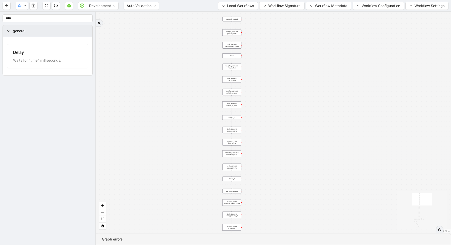
drag, startPoint x: 296, startPoint y: 73, endPoint x: 295, endPoint y: 176, distance: 103.7
click at [296, 175] on div "fallback enable_retry has_error fallback is_selected fallback create_schedule_d…" at bounding box center [273, 123] width 355 height 222
drag, startPoint x: 286, startPoint y: 139, endPoint x: 315, endPoint y: -28, distance: 170.4
click at [315, 0] on html "Development Auto Validation Local Workflows Workflow Signature Workflow Metadat…" at bounding box center [225, 122] width 451 height 245
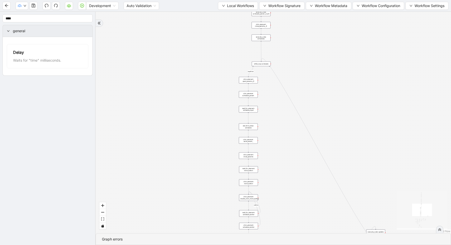
drag, startPoint x: 296, startPoint y: 111, endPoint x: 293, endPoint y: -16, distance: 126.4
click at [293, 0] on html "Development Auto Validation Local Workflows Workflow Signature Workflow Metadat…" at bounding box center [225, 122] width 451 height 245
drag, startPoint x: 277, startPoint y: 55, endPoint x: 274, endPoint y: 126, distance: 71.0
click at [276, 126] on div "fallback enable_retry has_error fallback is_selected fallback create_schedule_d…" at bounding box center [273, 123] width 355 height 222
click at [255, 45] on div "execute_code: schedules" at bounding box center [257, 46] width 19 height 7
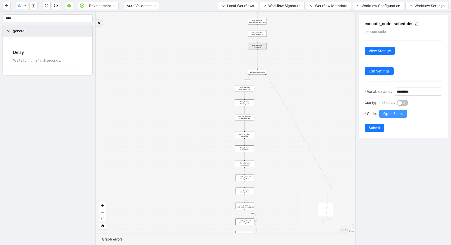
click at [385, 117] on span "Open Editor" at bounding box center [393, 114] width 20 height 6
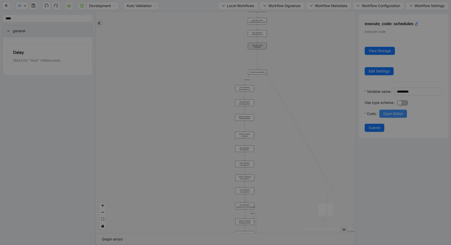
scroll to position [45, 0]
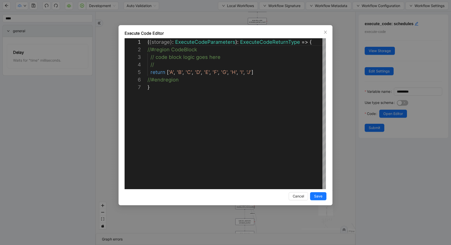
click at [342, 104] on div "**********" at bounding box center [225, 122] width 451 height 245
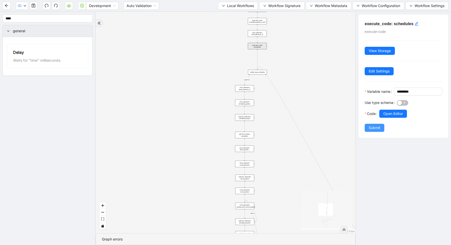
click at [368, 132] on button "Submit" at bounding box center [375, 128] width 20 height 8
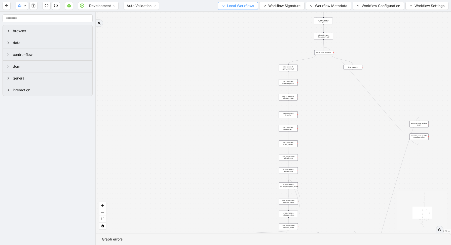
click at [235, 3] on button "Local Workflows" at bounding box center [238, 6] width 40 height 8
click at [235, 10] on div "Development Auto Validation Local Workflows Workflow Signature Workflow Metadat…" at bounding box center [225, 5] width 451 height 11
click at [234, 13] on div "trigger new_tab: wait_until_loaded: wait_for_element: param_menu click_element:…" at bounding box center [273, 123] width 355 height 222
click at [230, 5] on span "Local Workflows" at bounding box center [240, 6] width 27 height 6
click at [229, 15] on span "Select" at bounding box center [235, 16] width 33 height 6
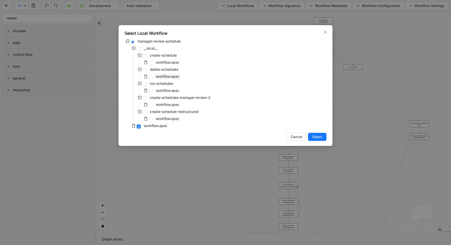
click at [164, 77] on span "workflow.spec" at bounding box center [168, 76] width 24 height 4
click at [315, 135] on span "Select" at bounding box center [317, 137] width 10 height 6
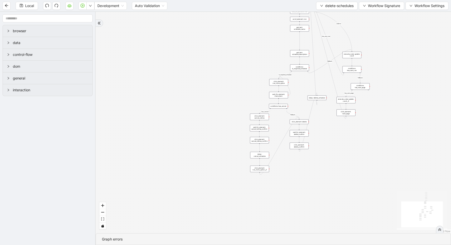
drag, startPoint x: 311, startPoint y: 47, endPoint x: 297, endPoint y: 207, distance: 160.7
click at [299, 207] on div "loopFrom has_cancel fallback is_required_schedule has_next_row fallback has_nex…" at bounding box center [273, 123] width 355 height 222
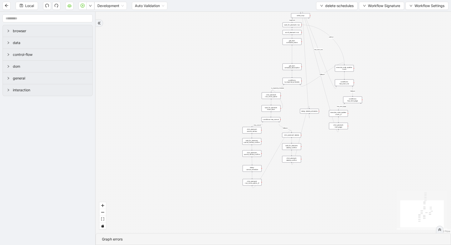
click at [288, 83] on div "conditions: is_required_schedule" at bounding box center [292, 81] width 19 height 7
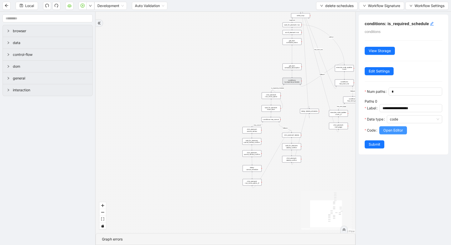
click at [394, 130] on span "Open Editor" at bounding box center [393, 131] width 20 height 6
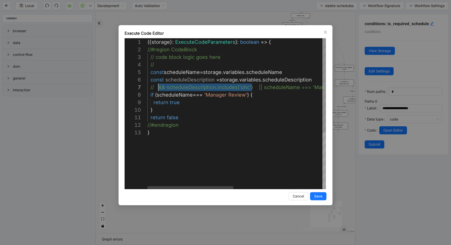
scroll to position [45, 11]
drag, startPoint x: 252, startPoint y: 88, endPoint x: 158, endPoint y: 92, distance: 94.0
click at [248, 96] on div "({ storage }: ExecuteCodeParameters ): boolean => { //#region CodeBlock // code…" at bounding box center [281, 159] width 267 height 242
paste textarea "**********"
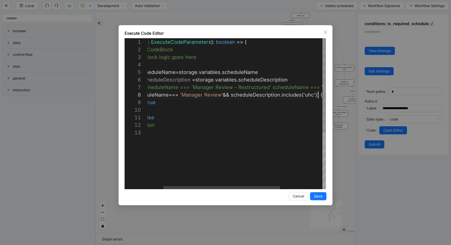
scroll to position [53, 195]
click at [306, 97] on div "({ storage }: ExecuteCodeParameters ): boolean => { //#region CodeBlock // code…" at bounding box center [251, 159] width 267 height 242
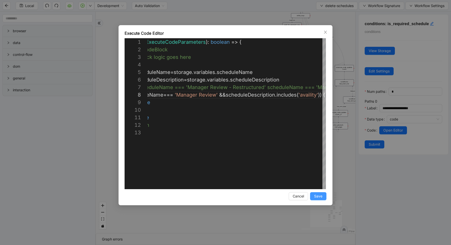
type textarea "**********"
click at [319, 197] on span "Save" at bounding box center [318, 197] width 8 height 6
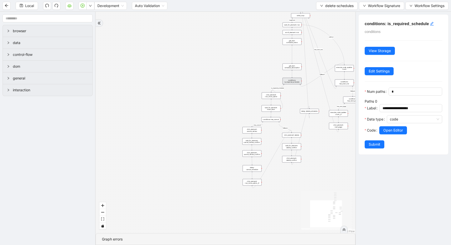
click at [372, 146] on span "Submit" at bounding box center [375, 145] width 12 height 6
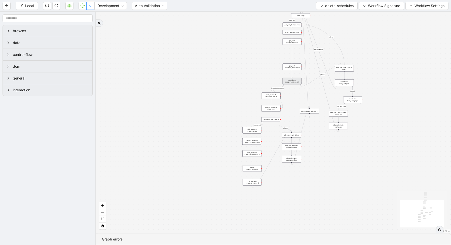
click at [90, 7] on icon "down" at bounding box center [90, 5] width 3 height 3
click at [89, 17] on span "Run local workflow" at bounding box center [74, 16] width 31 height 6
click at [323, 7] on button "delete-schedules" at bounding box center [337, 6] width 42 height 8
click at [318, 16] on li "Select" at bounding box center [336, 16] width 40 height 8
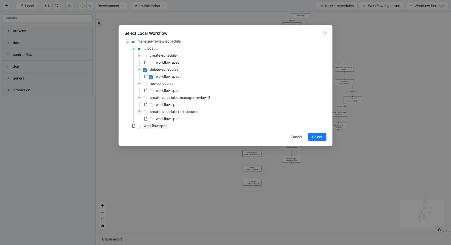
click at [166, 124] on span "workflow.spec" at bounding box center [156, 126] width 24 height 4
click at [318, 138] on span "Select" at bounding box center [317, 137] width 10 height 6
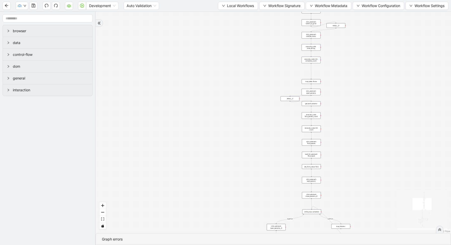
click at [314, 84] on div "loop_data: flows" at bounding box center [311, 81] width 19 height 5
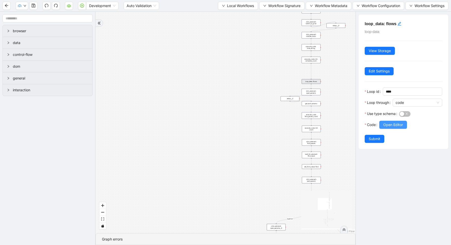
click at [385, 127] on span "Open Editor" at bounding box center [393, 125] width 20 height 6
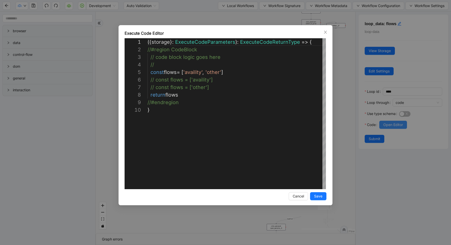
scroll to position [68, 0]
click at [236, 70] on div "( { storage } : ExecuteCodeParameters ): ExecuteCodeReturnType => { //#region C…" at bounding box center [237, 147] width 179 height 219
click at [244, 71] on div "( { storage } : ExecuteCodeParameters ): ExecuteCodeReturnType => { //#region C…" at bounding box center [237, 147] width 179 height 219
type textarea "**********"
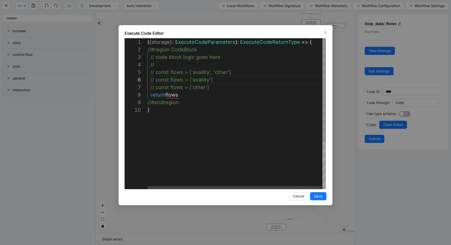
scroll to position [38, 60]
click at [325, 197] on button "Save" at bounding box center [318, 196] width 16 height 8
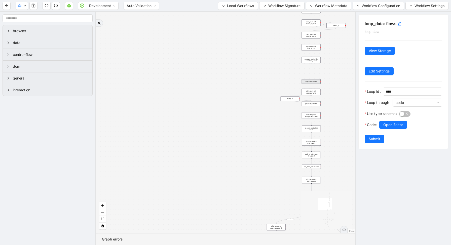
click at [371, 142] on button "Submit" at bounding box center [375, 139] width 20 height 8
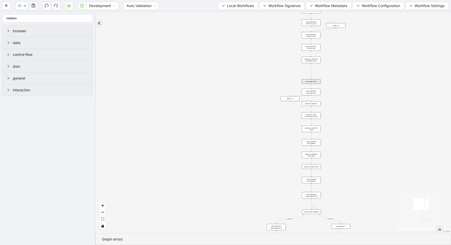
click at [371, 141] on div "exitFrom loopFrom fallback enable_retry has_error fallback fallback is_selected…" at bounding box center [273, 123] width 355 height 222
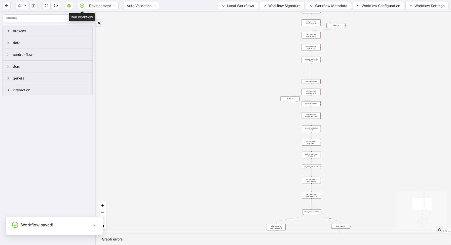
click at [84, 7] on icon "play-circle" at bounding box center [82, 6] width 4 height 4
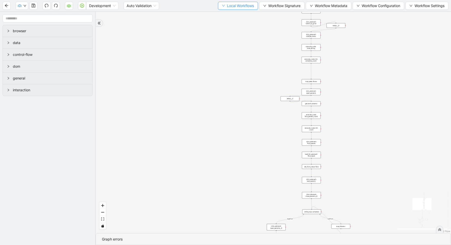
click at [245, 5] on span "Local Workflows" at bounding box center [240, 6] width 27 height 6
click at [230, 14] on span "Select" at bounding box center [235, 16] width 33 height 6
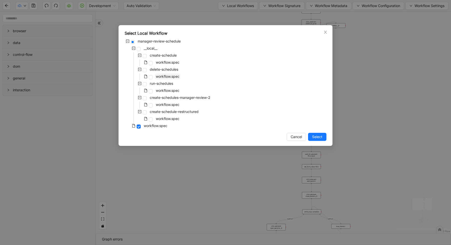
click at [163, 75] on span "workflow.spec" at bounding box center [168, 76] width 24 height 4
click at [316, 135] on span "Select" at bounding box center [317, 137] width 10 height 6
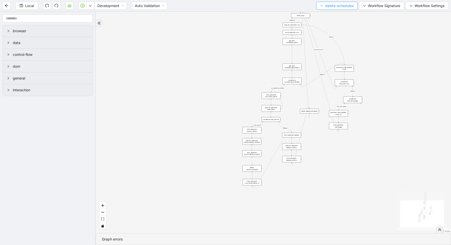
click at [325, 6] on span "delete-schedules" at bounding box center [339, 6] width 28 height 6
click at [323, 20] on li "Create" at bounding box center [336, 24] width 40 height 8
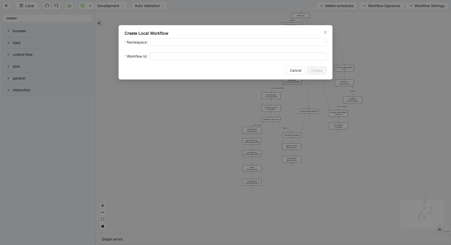
click at [323, 20] on div "Create Local Workflow Namespace Workflow Id Cancel Create" at bounding box center [225, 122] width 451 height 245
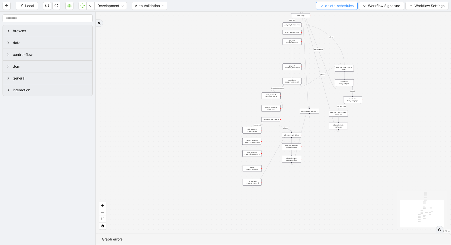
click at [325, 9] on button "delete-schedules" at bounding box center [337, 6] width 42 height 8
click at [384, 37] on div "loopFrom has_cancel fallback is_required_schedule has_next_row fallback has_nex…" at bounding box center [273, 123] width 355 height 222
click at [377, 45] on div "loopFrom has_cancel fallback is_required_schedule has_next_row fallback has_nex…" at bounding box center [273, 123] width 355 height 222
click at [338, 7] on span "delete-schedules" at bounding box center [339, 6] width 28 height 6
click at [294, 81] on div "conditions: is_required_schedule" at bounding box center [292, 81] width 19 height 7
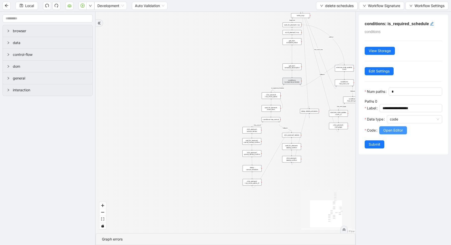
click at [390, 130] on span "Open Editor" at bounding box center [393, 131] width 20 height 6
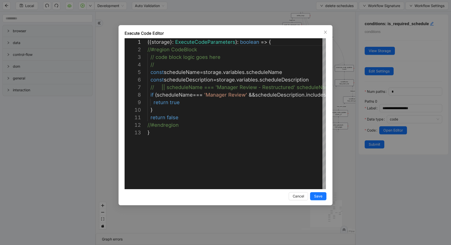
scroll to position [76, 0]
click at [246, 95] on div "({ storage }: ExecuteCodeParameters ): boolean => { //#region CodeBlock // code…" at bounding box center [281, 159] width 267 height 242
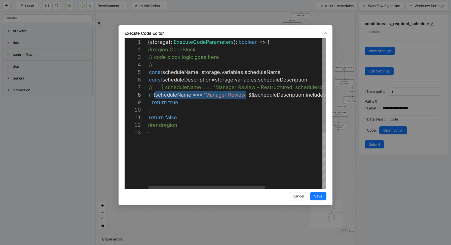
scroll to position [53, 6]
drag, startPoint x: 244, startPoint y: 94, endPoint x: 153, endPoint y: 97, distance: 91.2
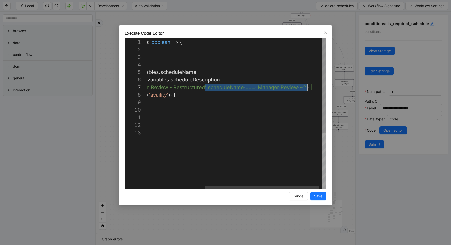
scroll to position [45, 246]
drag, startPoint x: 205, startPoint y: 87, endPoint x: 304, endPoint y: 89, distance: 99.4
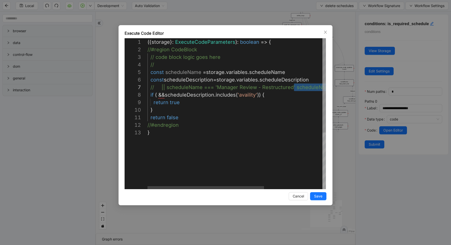
click at [158, 96] on div "({ storage }: ExecuteCodeParameters ): boolean => { //#region CodeBlock // code…" at bounding box center [281, 159] width 267 height 242
paste textarea "**********"
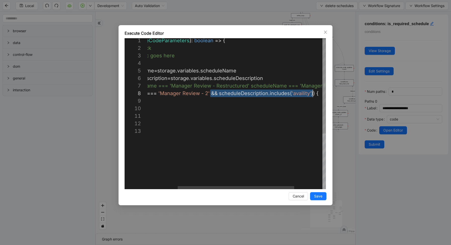
drag, startPoint x: 255, startPoint y: 94, endPoint x: 313, endPoint y: 94, distance: 57.1
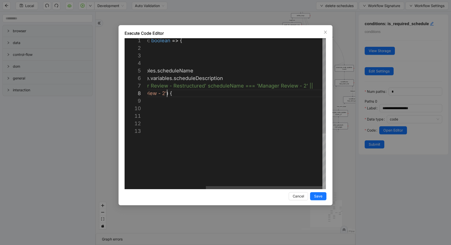
click at [315, 88] on div "({ storage }: ExecuteCodeParameters ): boolean => { //#region CodeBlock // code…" at bounding box center [192, 158] width 267 height 242
paste textarea "**********"
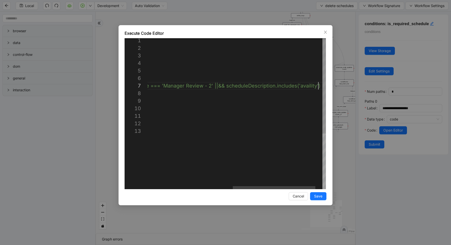
scroll to position [45, 355]
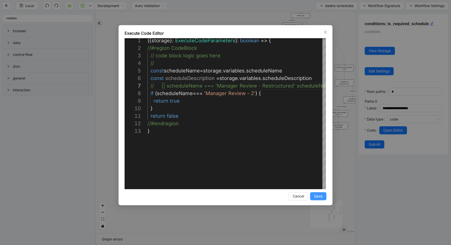
type textarea "**********"
click at [320, 196] on span "Save" at bounding box center [318, 197] width 8 height 6
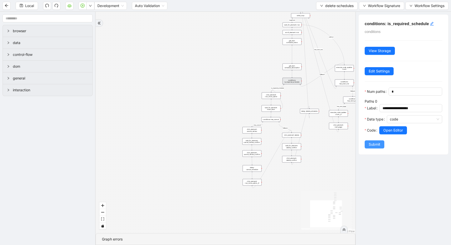
click at [380, 145] on span "Submit" at bounding box center [375, 145] width 12 height 6
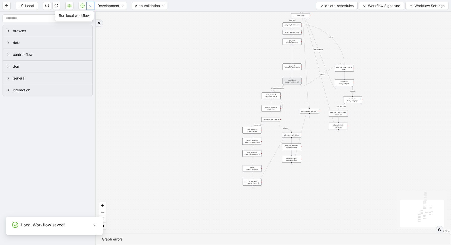
click at [92, 9] on button "button" at bounding box center [90, 6] width 8 height 8
click at [91, 14] on li "Run local workflow" at bounding box center [74, 16] width 37 height 8
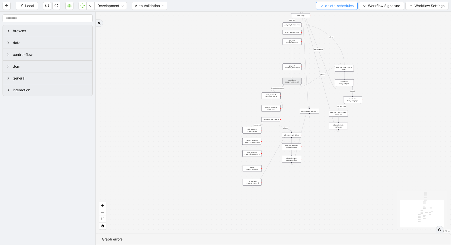
click at [322, 8] on button "delete-schedules" at bounding box center [337, 6] width 42 height 8
click at [321, 16] on span "Select" at bounding box center [336, 16] width 34 height 6
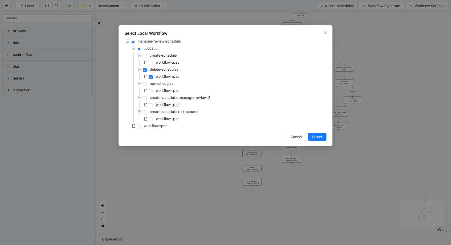
click at [162, 104] on span "workflow.spec" at bounding box center [168, 104] width 24 height 4
click at [322, 139] on button "Select" at bounding box center [317, 137] width 18 height 8
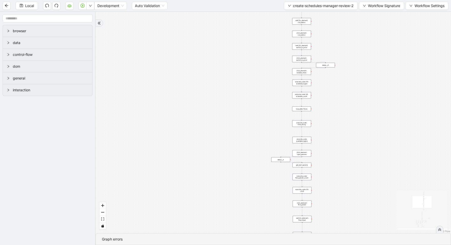
drag, startPoint x: 335, startPoint y: 155, endPoint x: 316, endPoint y: 51, distance: 105.9
click at [316, 51] on div "loopFrom fallback enable_retry has_error fallback exitFrom is_selected fallback…" at bounding box center [273, 123] width 355 height 222
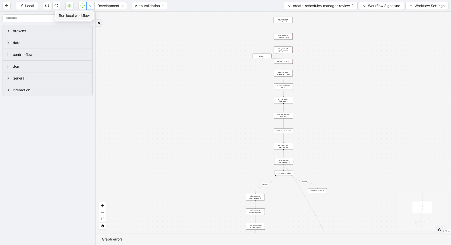
click at [92, 6] on icon "down" at bounding box center [90, 5] width 3 height 3
click at [91, 2] on button "button" at bounding box center [90, 6] width 8 height 8
click at [89, 15] on span "Run local workflow" at bounding box center [74, 16] width 31 height 6
